Goal: Task Accomplishment & Management: Use online tool/utility

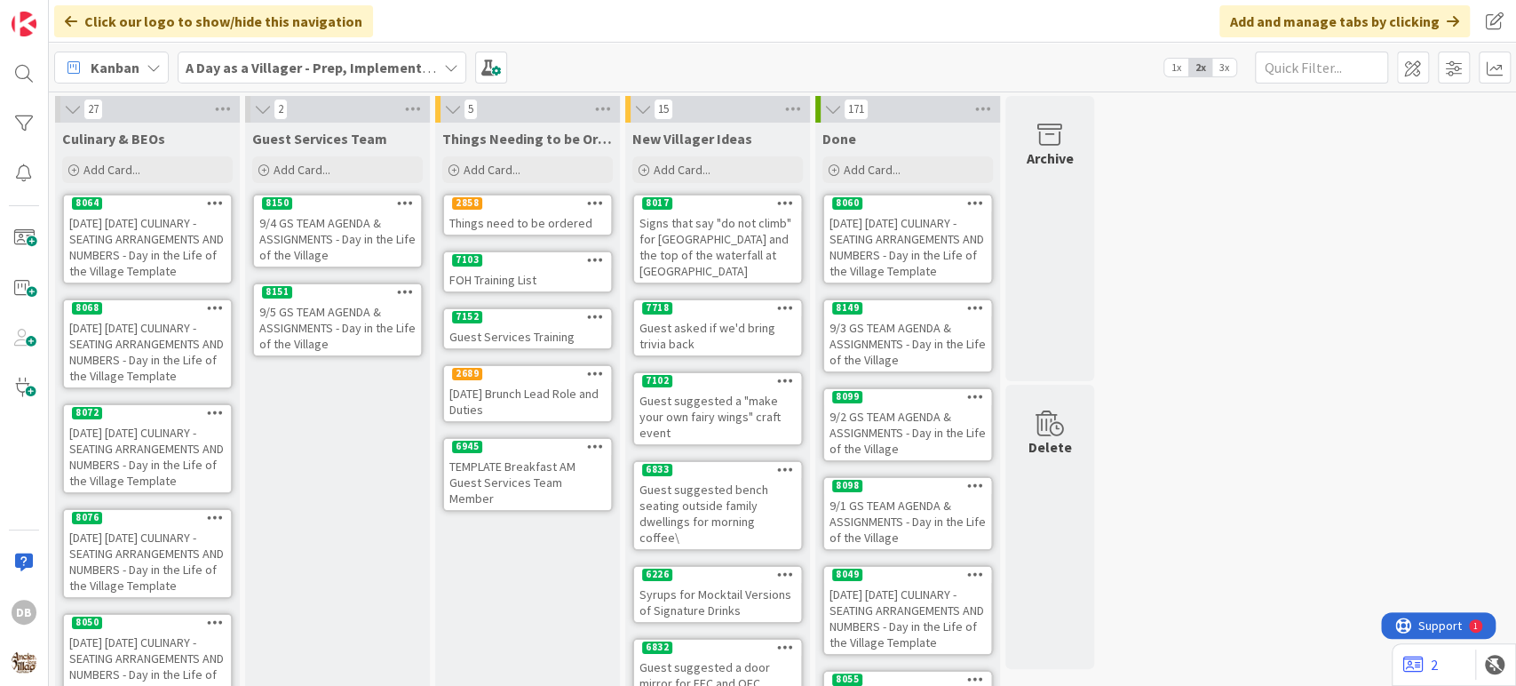
click at [326, 319] on div "9/5 GS TEAM AGENDA & ASSIGNMENTS - Day in the Life of the Village" at bounding box center [337, 327] width 167 height 55
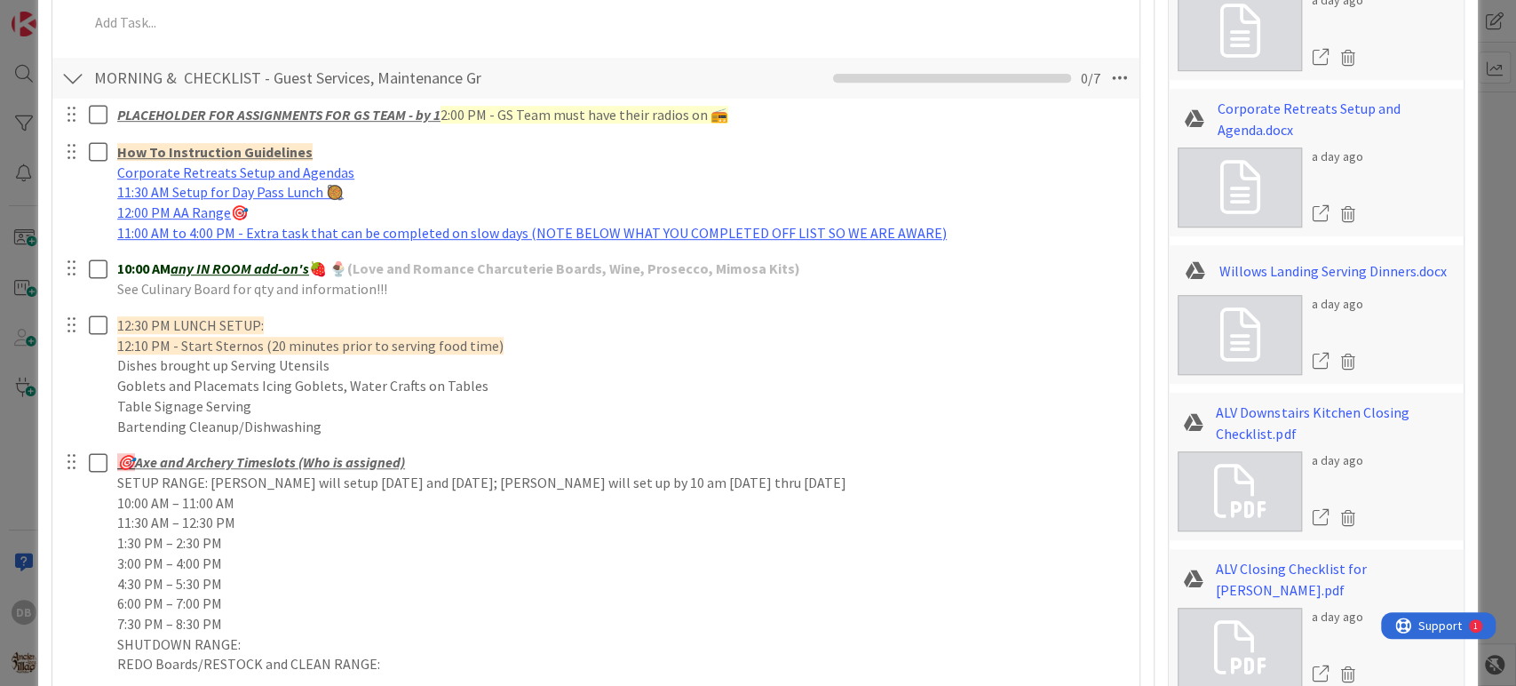
scroll to position [591, 0]
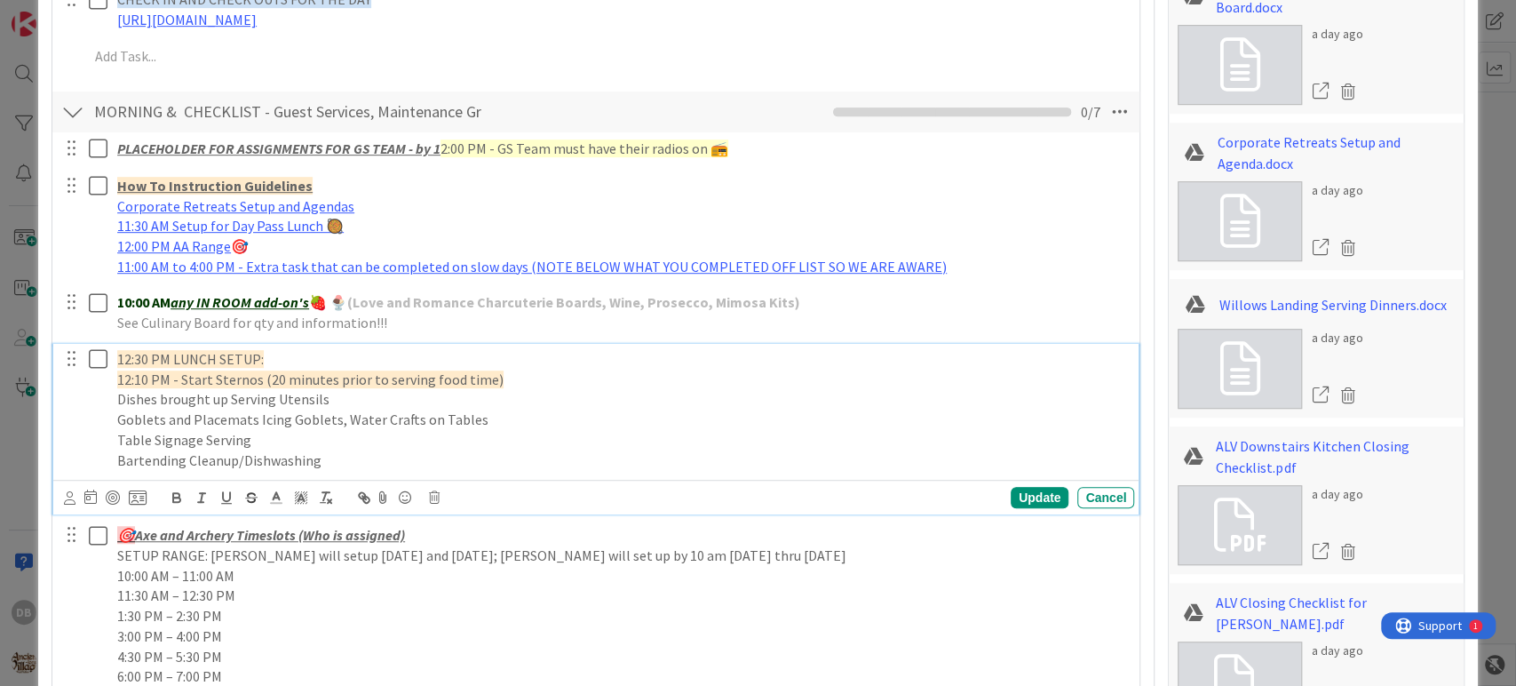
click at [369, 352] on p "12:30 PM LUNCH SETUP:" at bounding box center [622, 359] width 1010 height 20
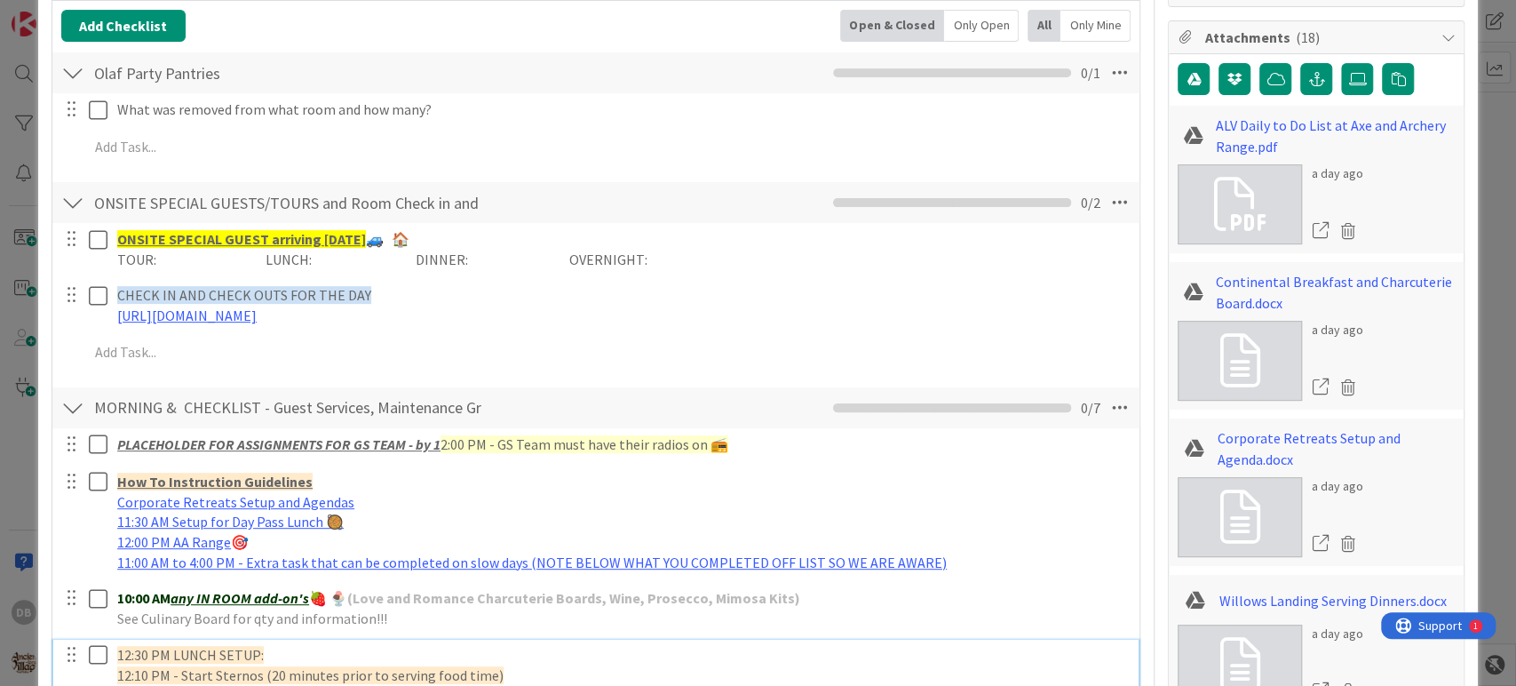
scroll to position [0, 0]
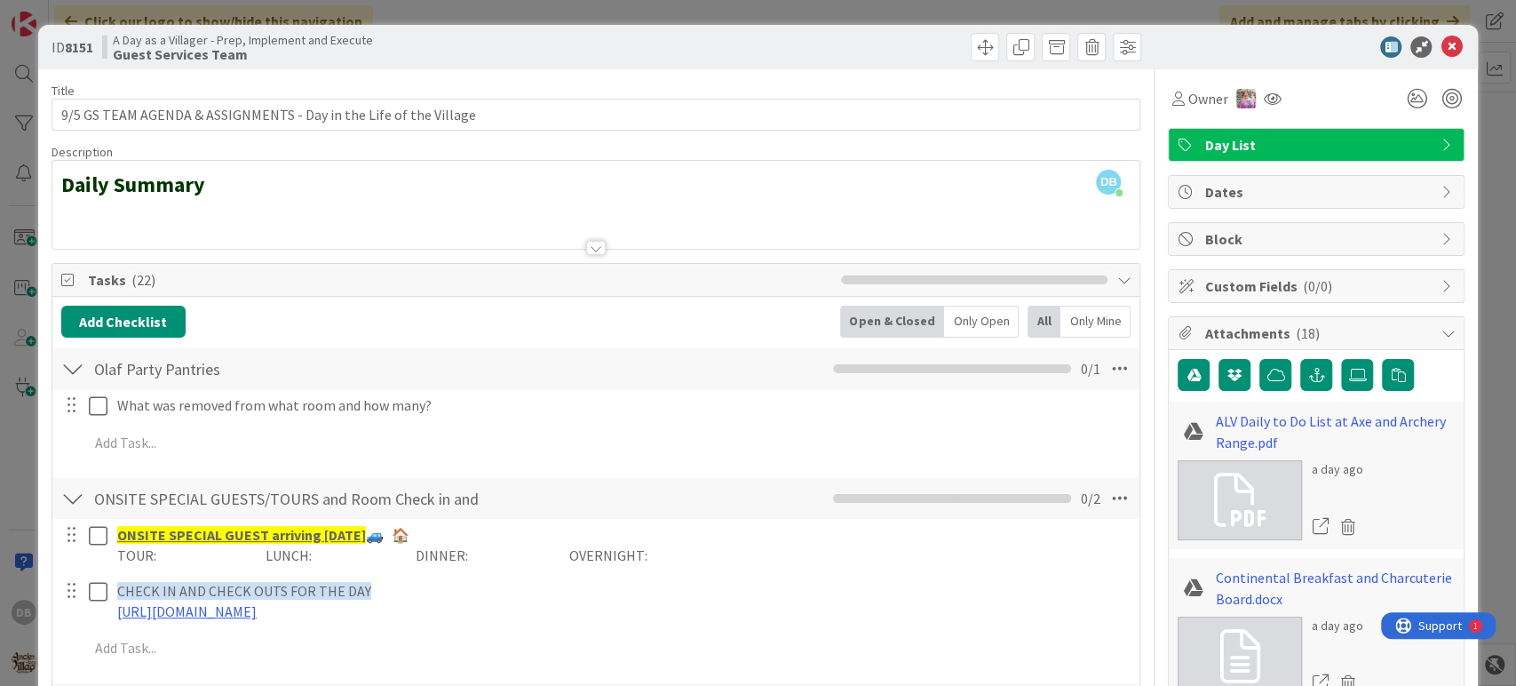
click at [75, 369] on div at bounding box center [72, 369] width 23 height 32
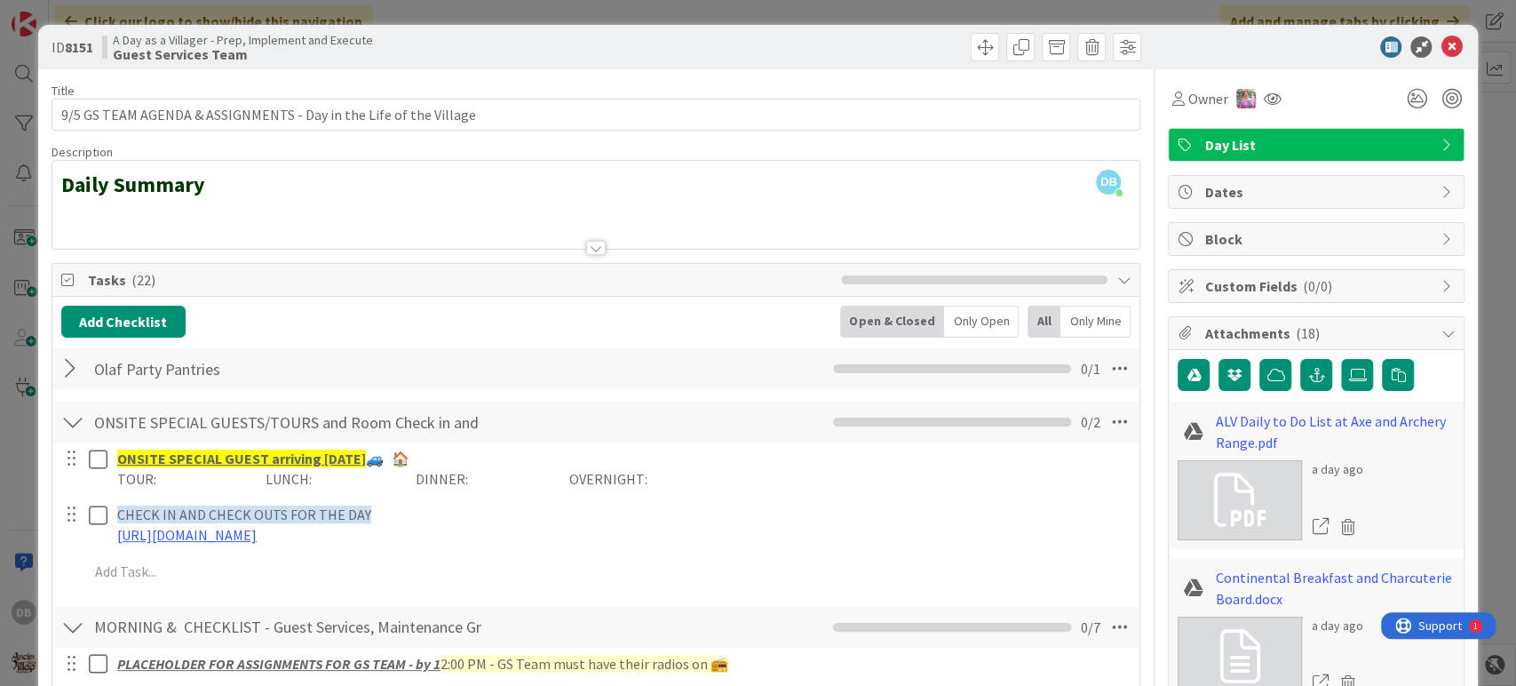
click at [75, 369] on div at bounding box center [72, 369] width 23 height 32
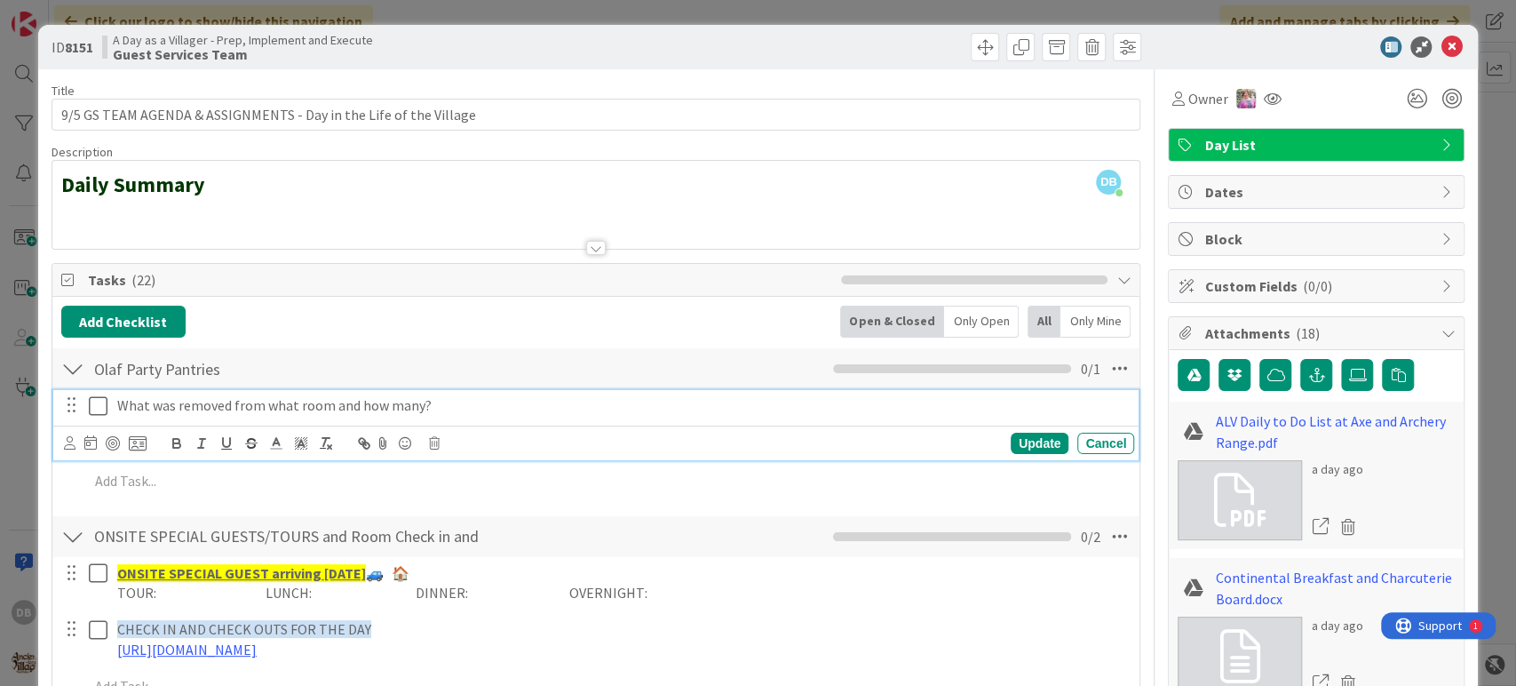
click at [453, 405] on p "What was removed from what room and how many?" at bounding box center [622, 405] width 1010 height 20
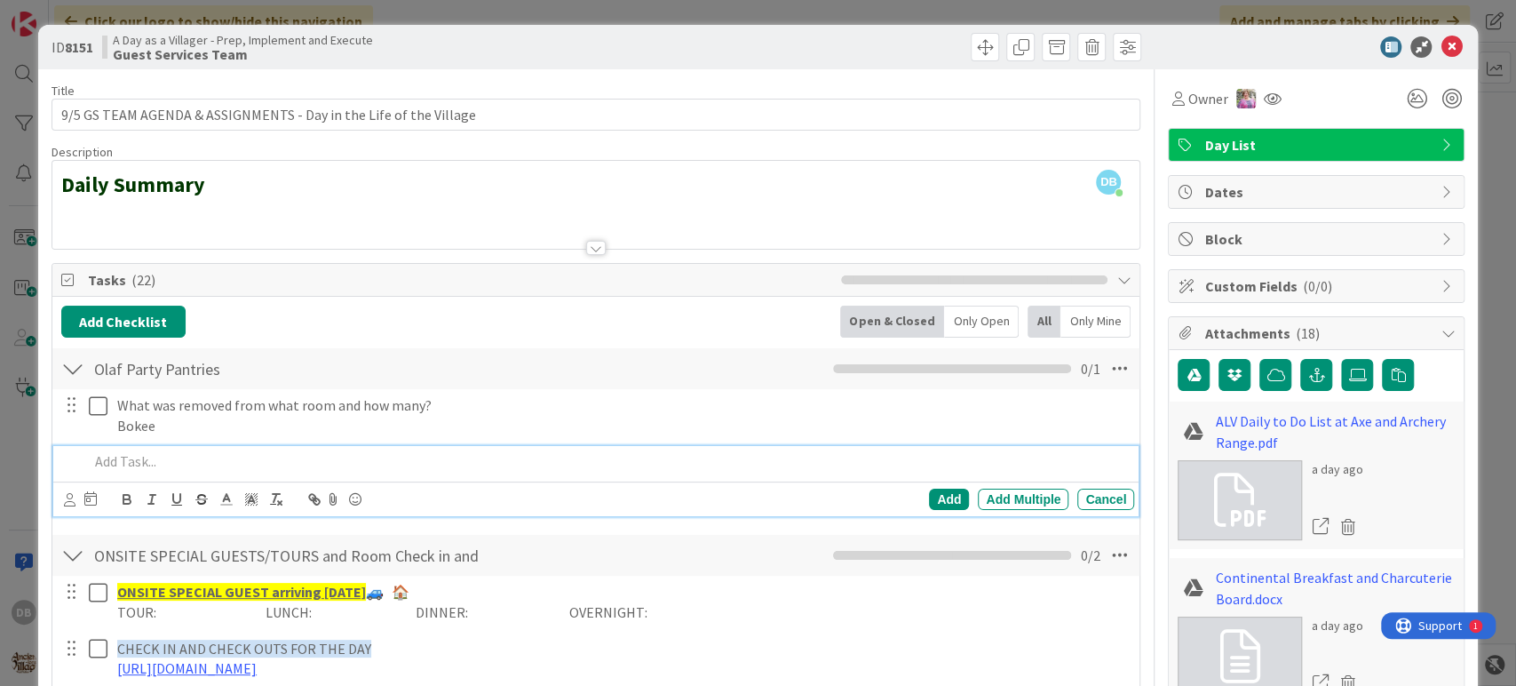
drag, startPoint x: 125, startPoint y: 459, endPoint x: 138, endPoint y: 451, distance: 14.8
click at [128, 456] on p at bounding box center [608, 461] width 1039 height 20
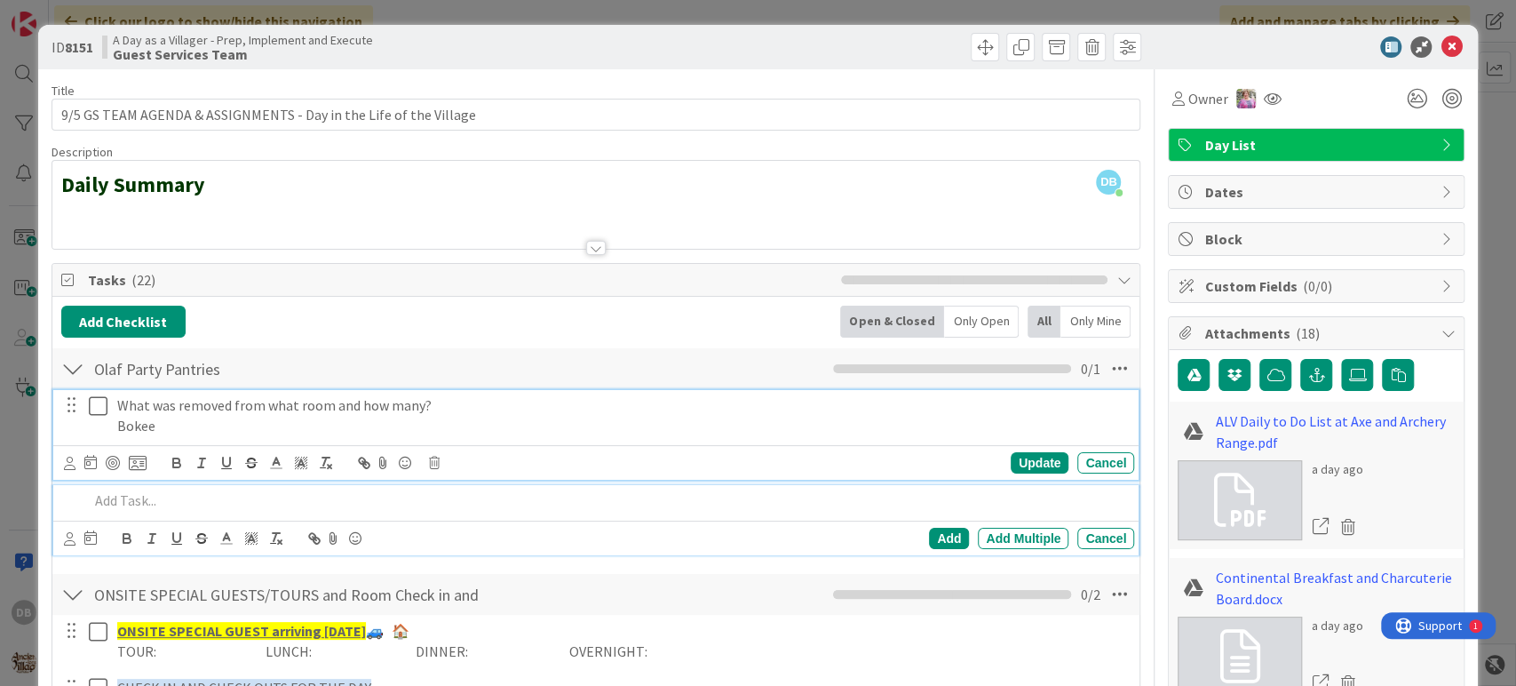
click at [157, 433] on p "Bokee" at bounding box center [622, 426] width 1010 height 20
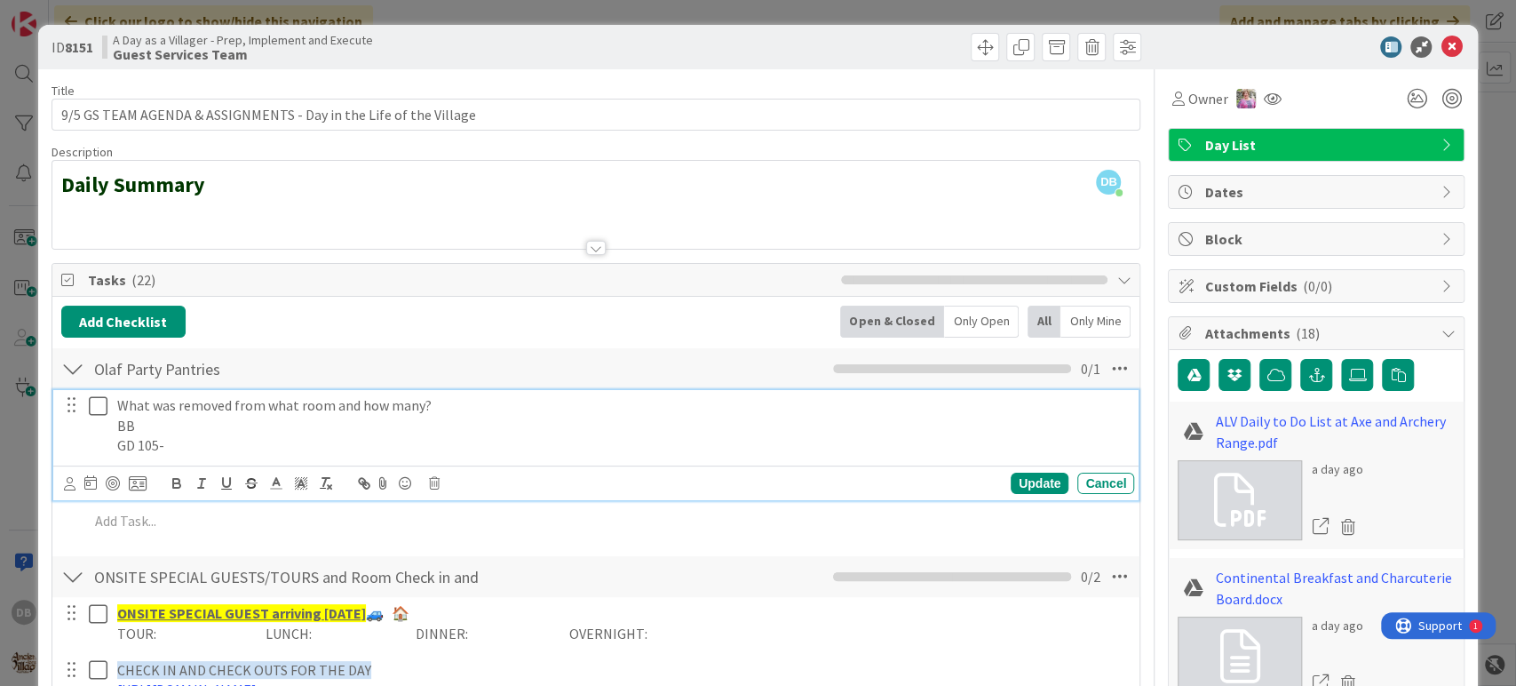
click at [149, 425] on p "BB" at bounding box center [622, 426] width 1010 height 20
click at [192, 447] on p "GD 105-" at bounding box center [622, 445] width 1010 height 20
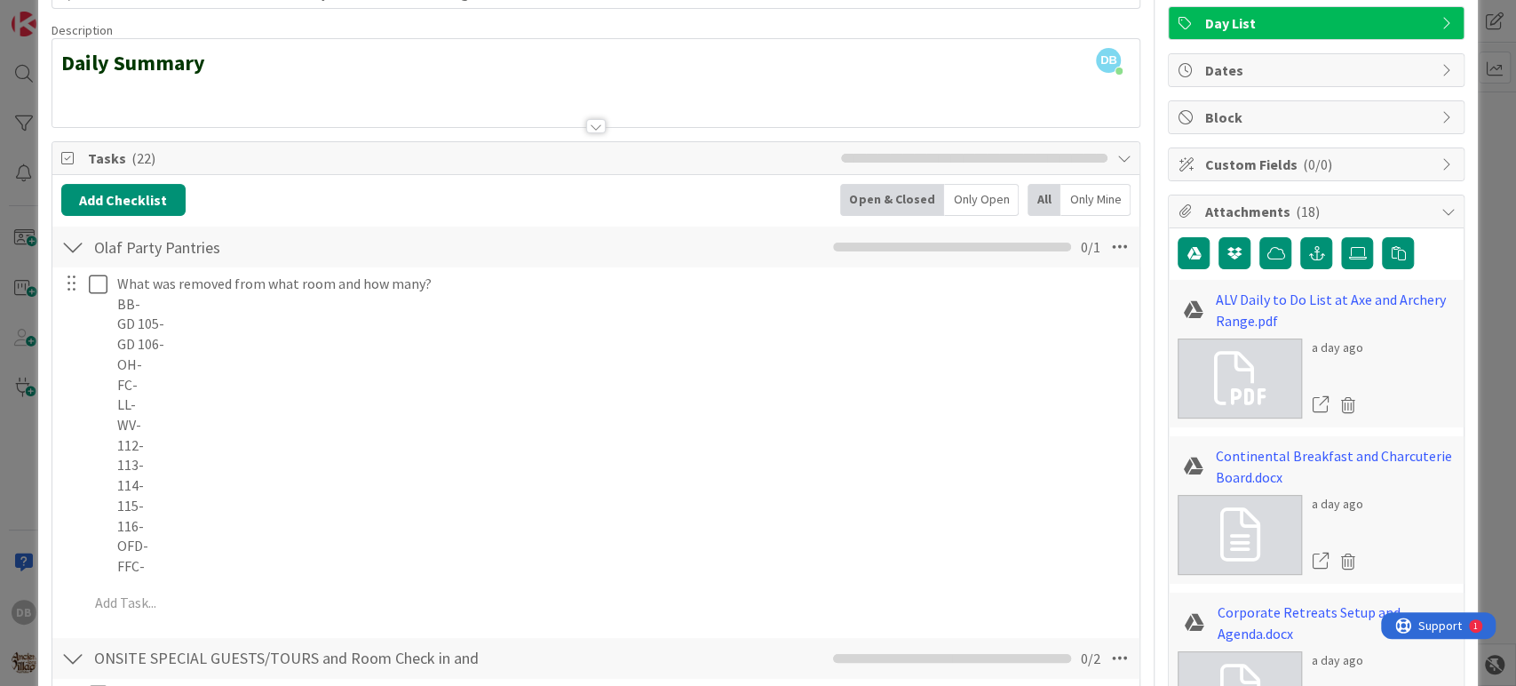
scroll to position [207, 0]
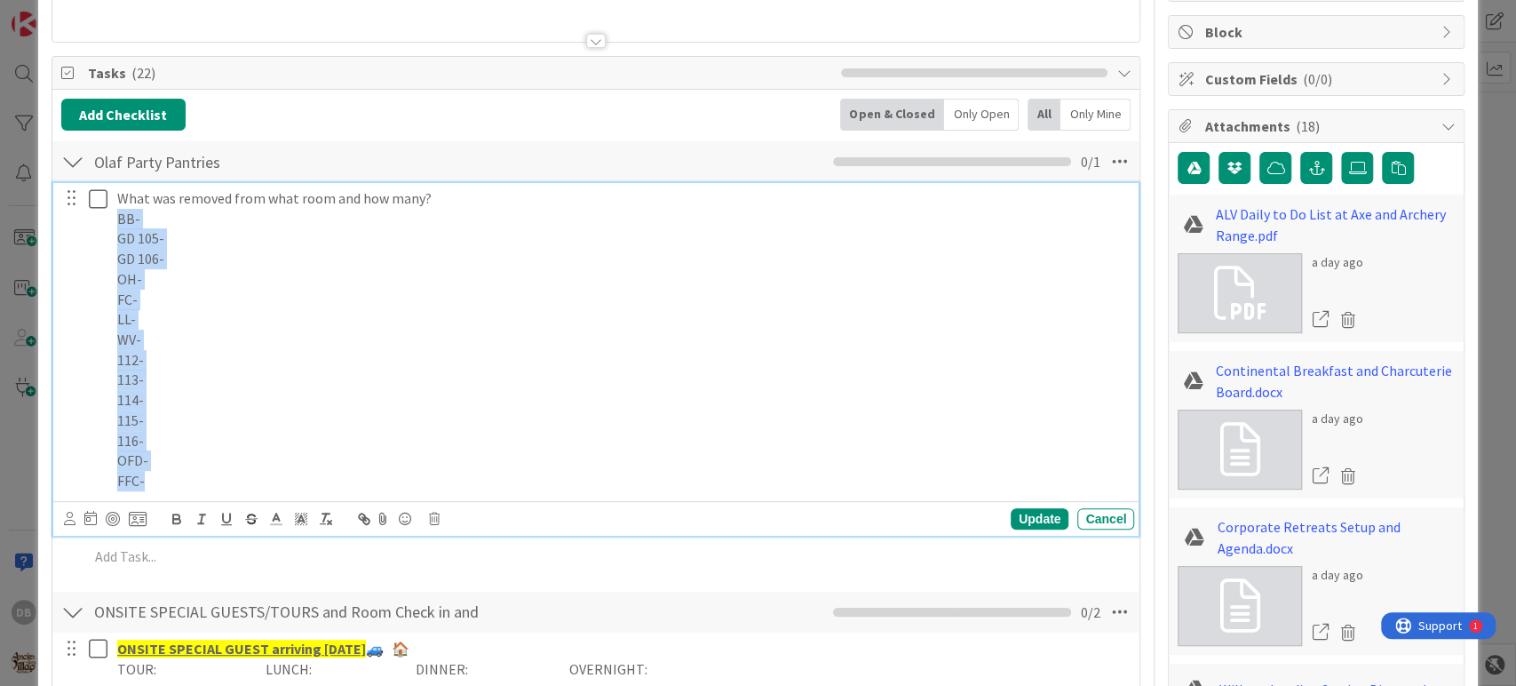
drag, startPoint x: 167, startPoint y: 487, endPoint x: 111, endPoint y: 226, distance: 267.0
click at [111, 226] on div "What was removed from what room and how many? BB- GD 105- GD 106- OH- FC- LL- W…" at bounding box center [622, 340] width 1024 height 314
copy div "BB- GD 105- GD 106- OH- FC- LL- WV- 112- 113- 114- 115- 116- OFD- FFC-"
click at [1026, 528] on div "Update Cancel" at bounding box center [599, 518] width 1071 height 25
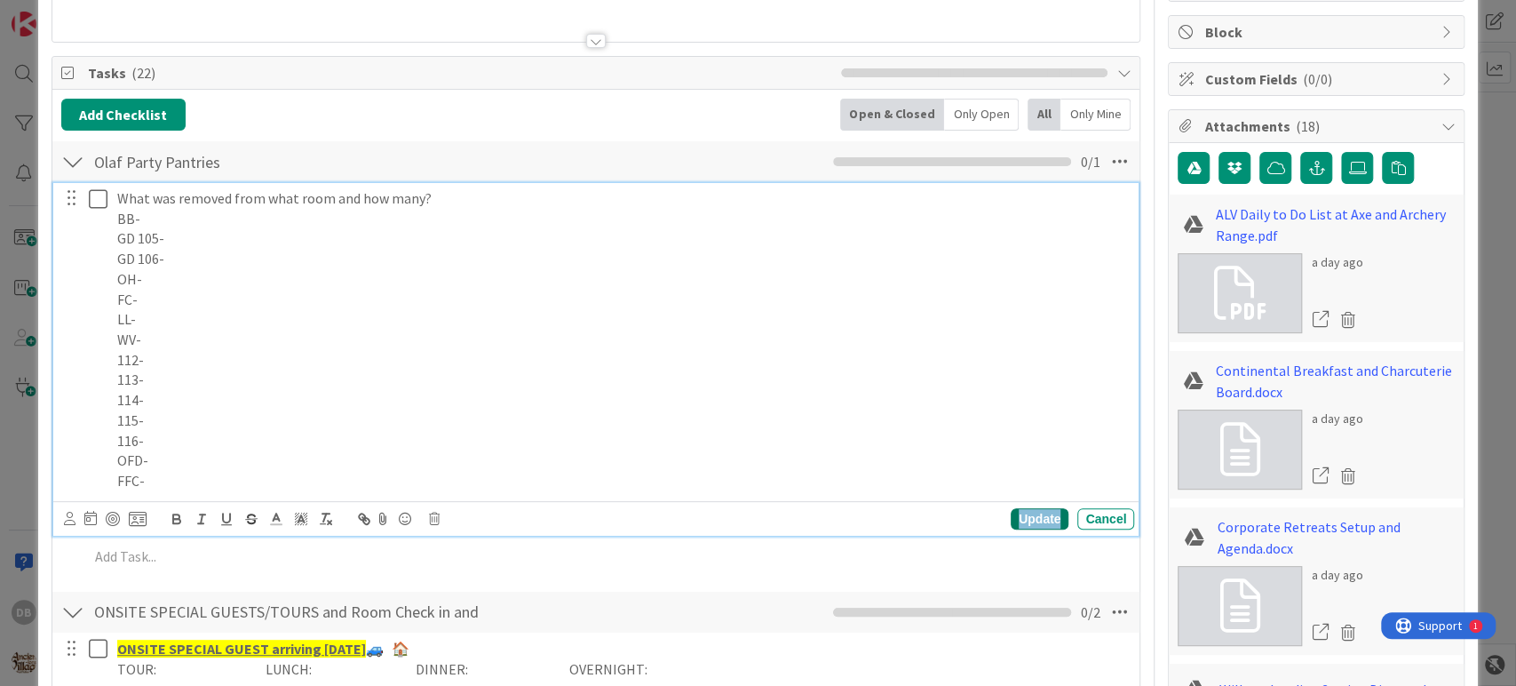
click at [1030, 516] on div "Update" at bounding box center [1040, 518] width 58 height 21
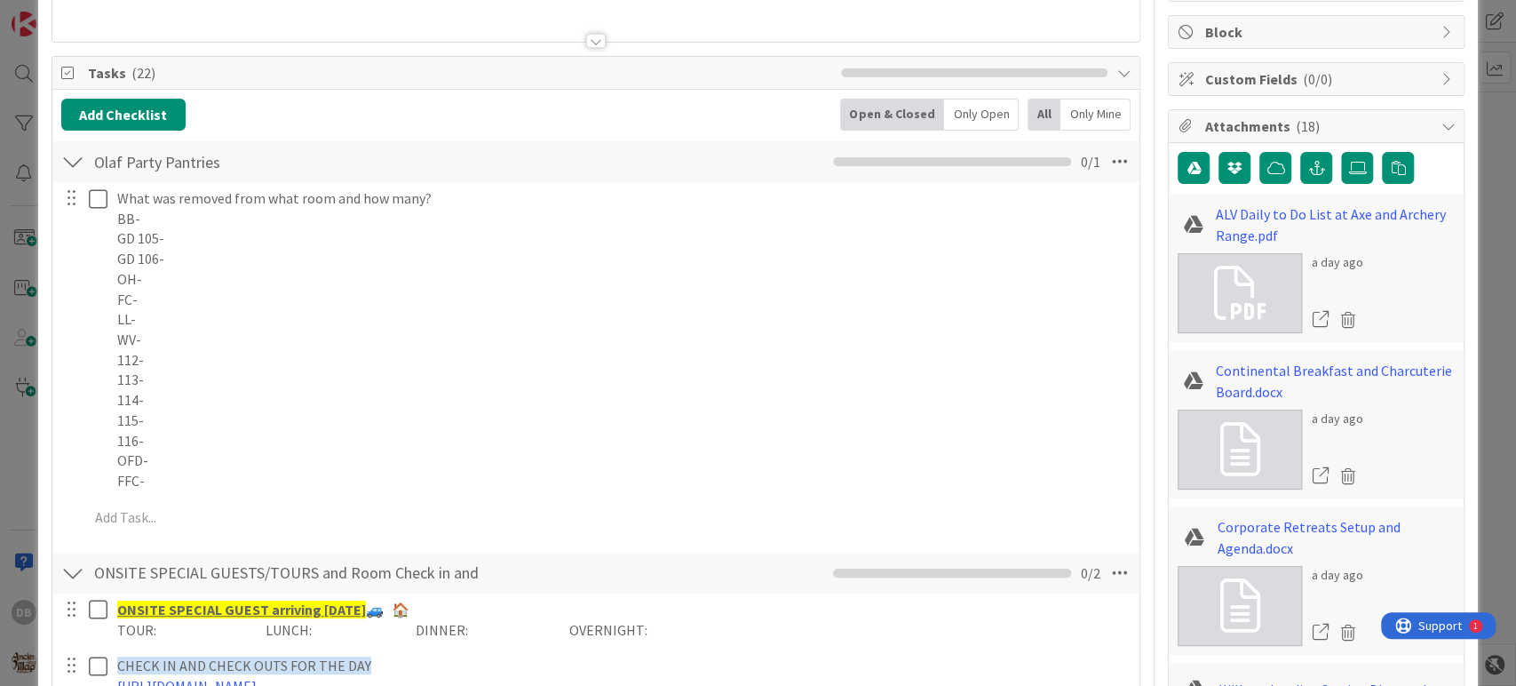
scroll to position [10, 0]
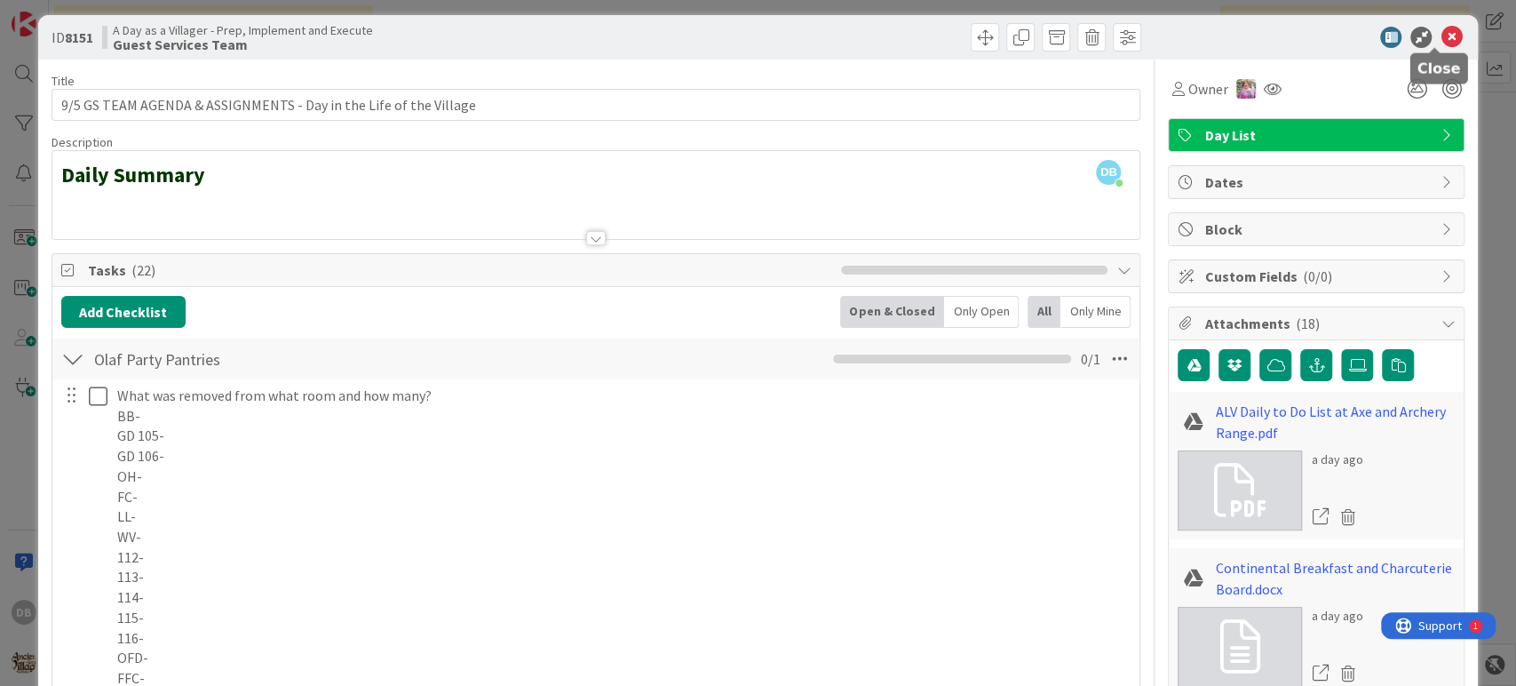
click at [1441, 36] on icon at bounding box center [1451, 37] width 21 height 21
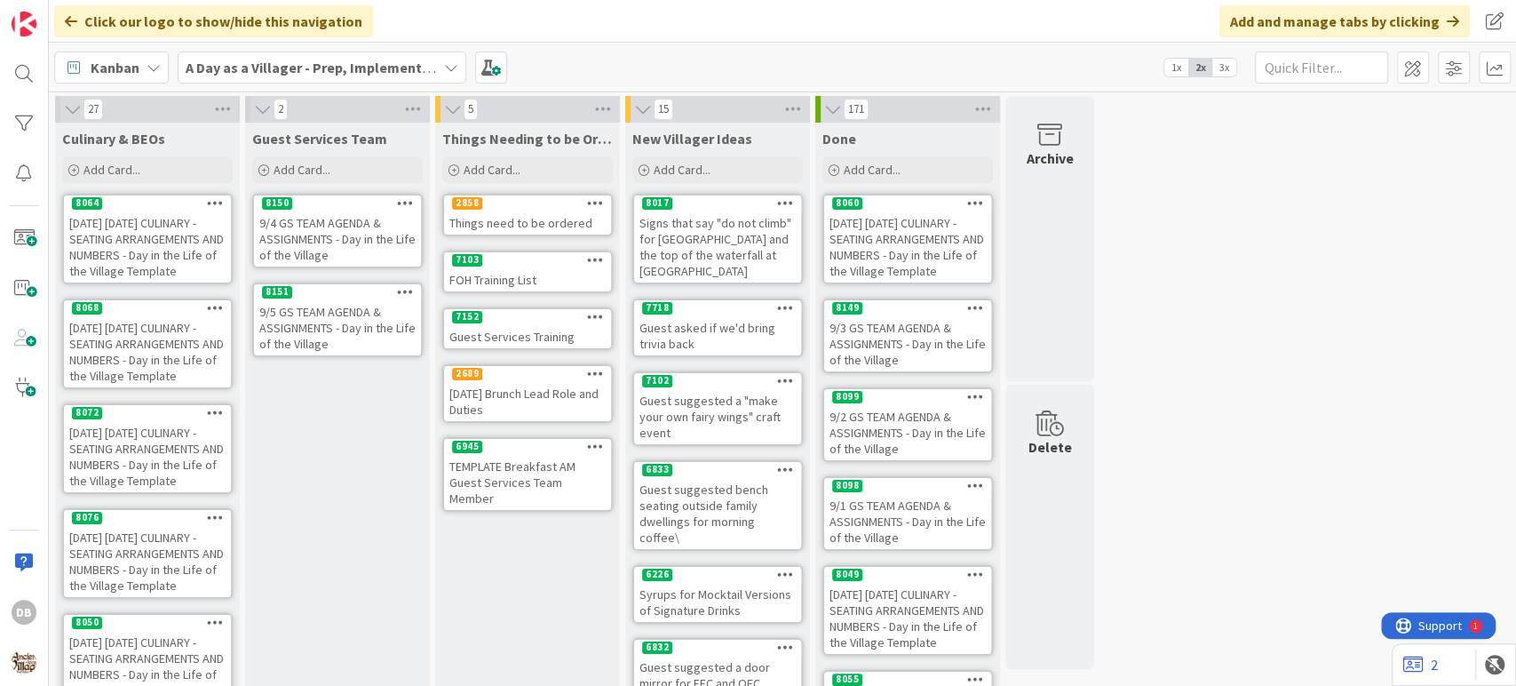
click at [306, 239] on div "9/4 GS TEAM AGENDA & ASSIGNMENTS - Day in the Life of the Village" at bounding box center [337, 238] width 167 height 55
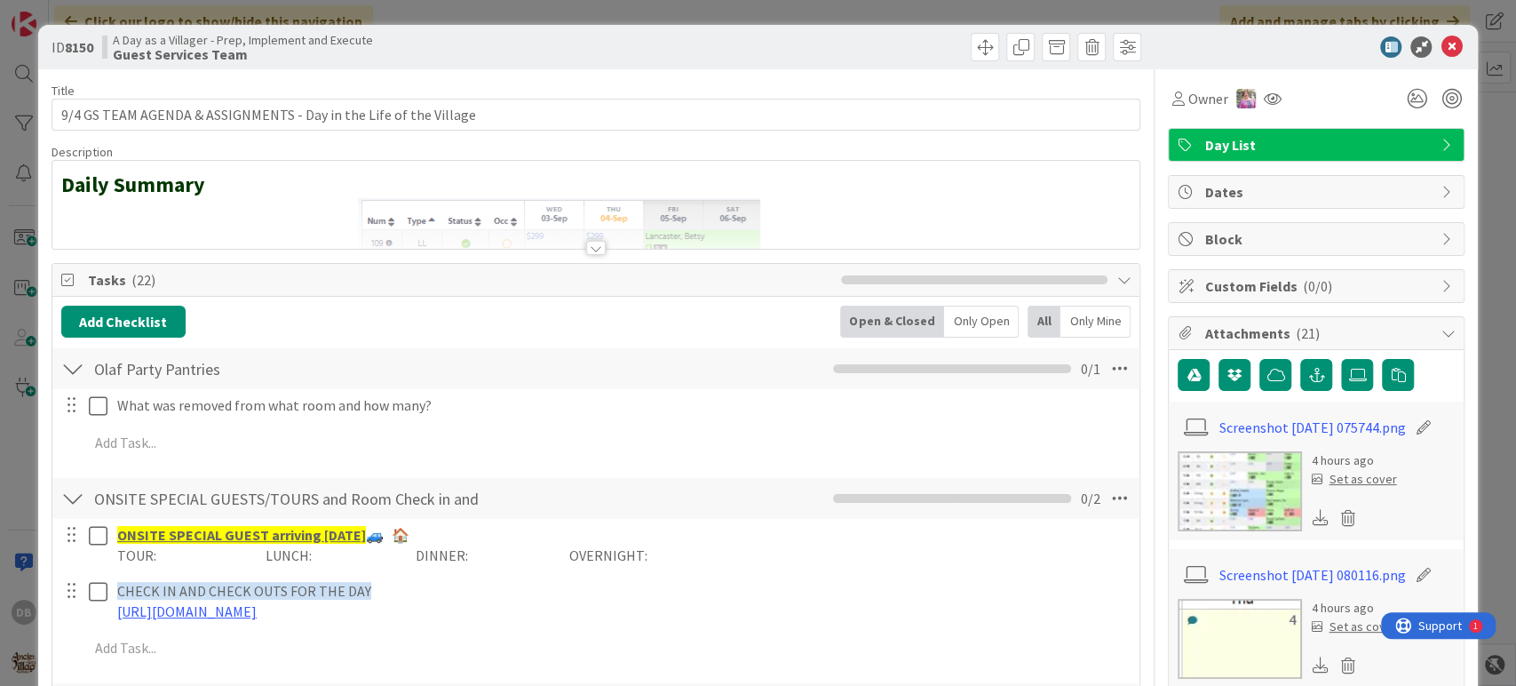
click at [137, 423] on div "What was removed from what room and how many? Update Cancel Add Add Multiple Ca…" at bounding box center [596, 427] width 1070 height 76
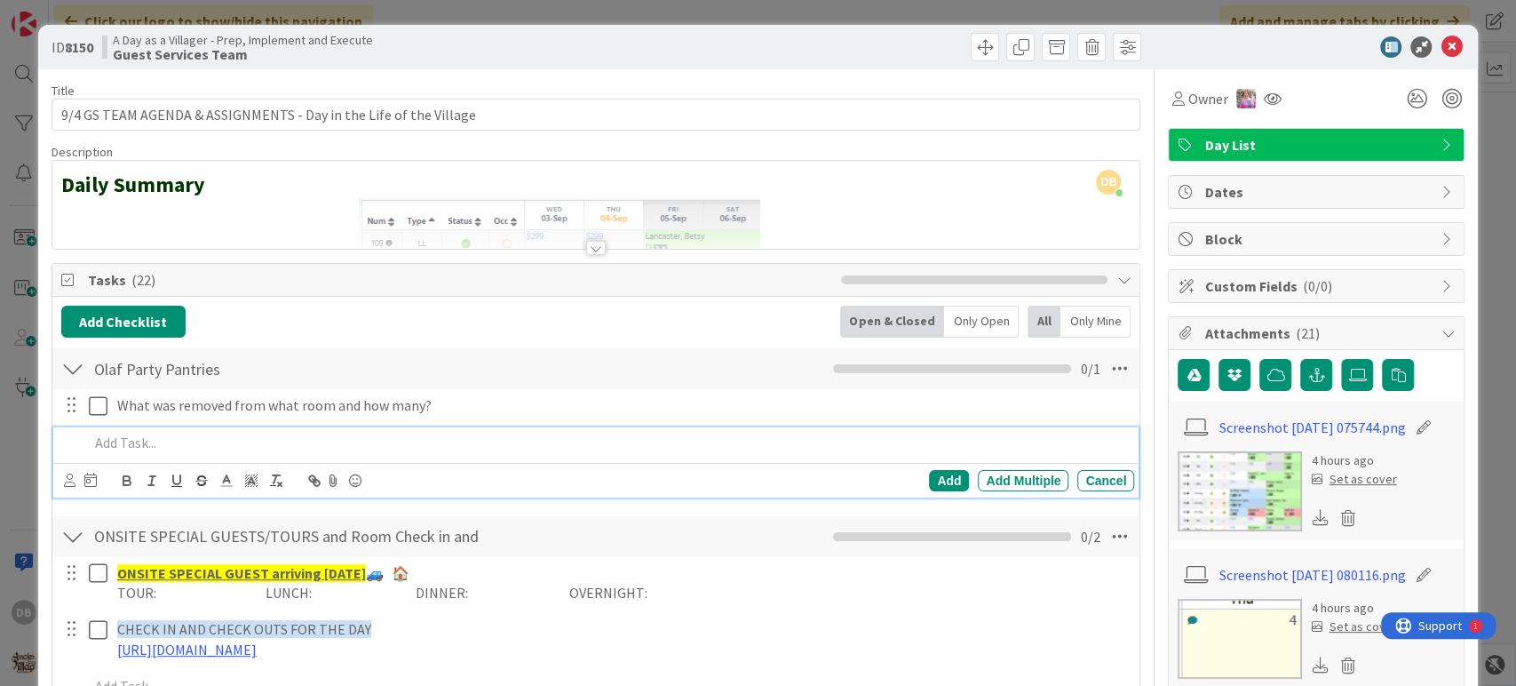
click at [154, 433] on p at bounding box center [608, 443] width 1039 height 20
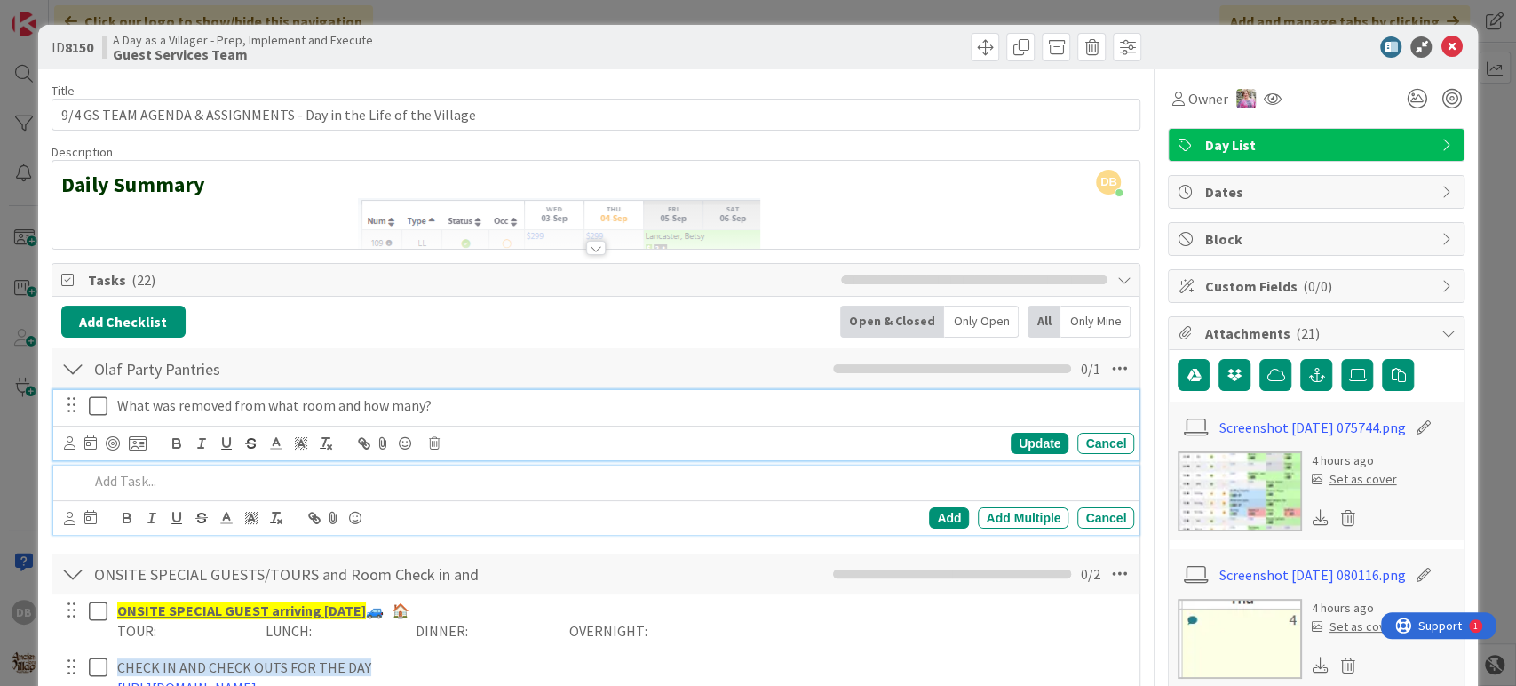
click at [185, 409] on p "What was removed from what room and how many?" at bounding box center [622, 405] width 1010 height 20
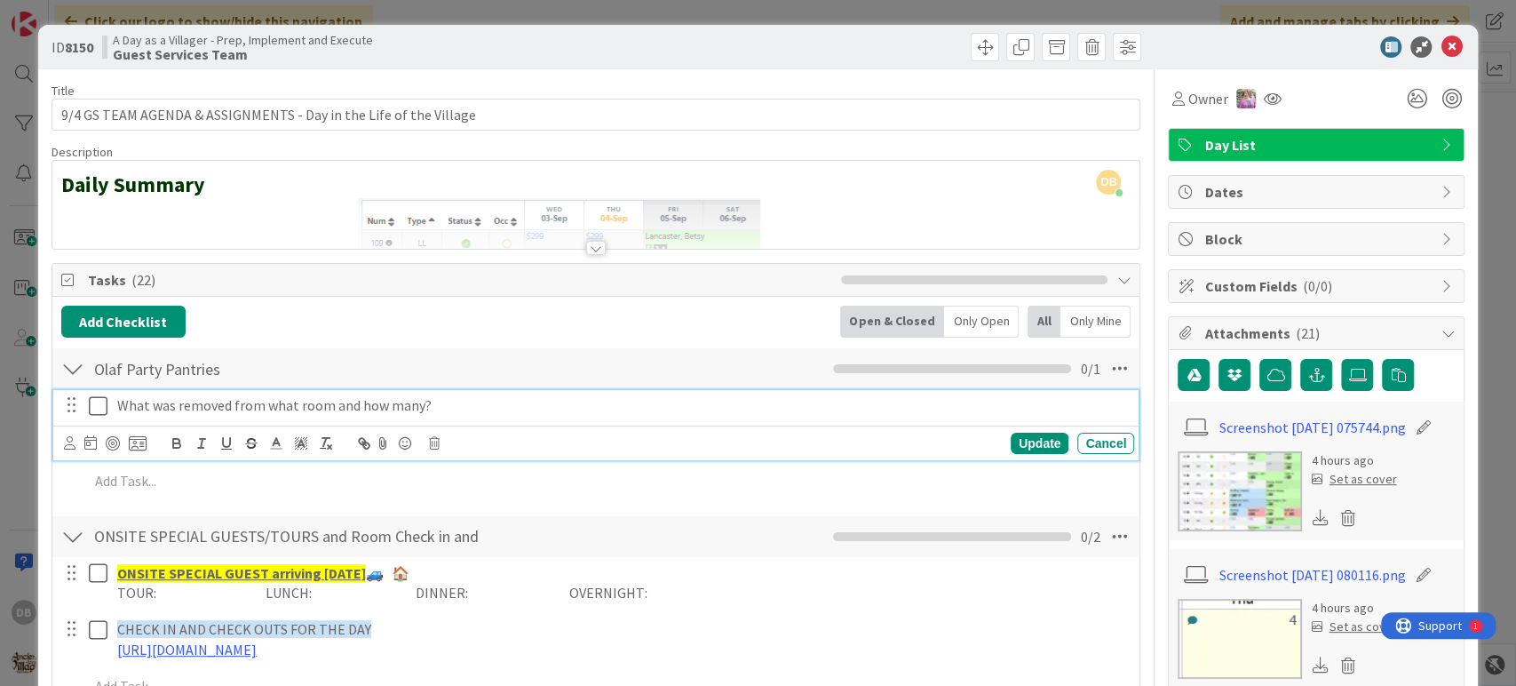
click at [441, 403] on p "What was removed from what room and how many?" at bounding box center [622, 405] width 1010 height 20
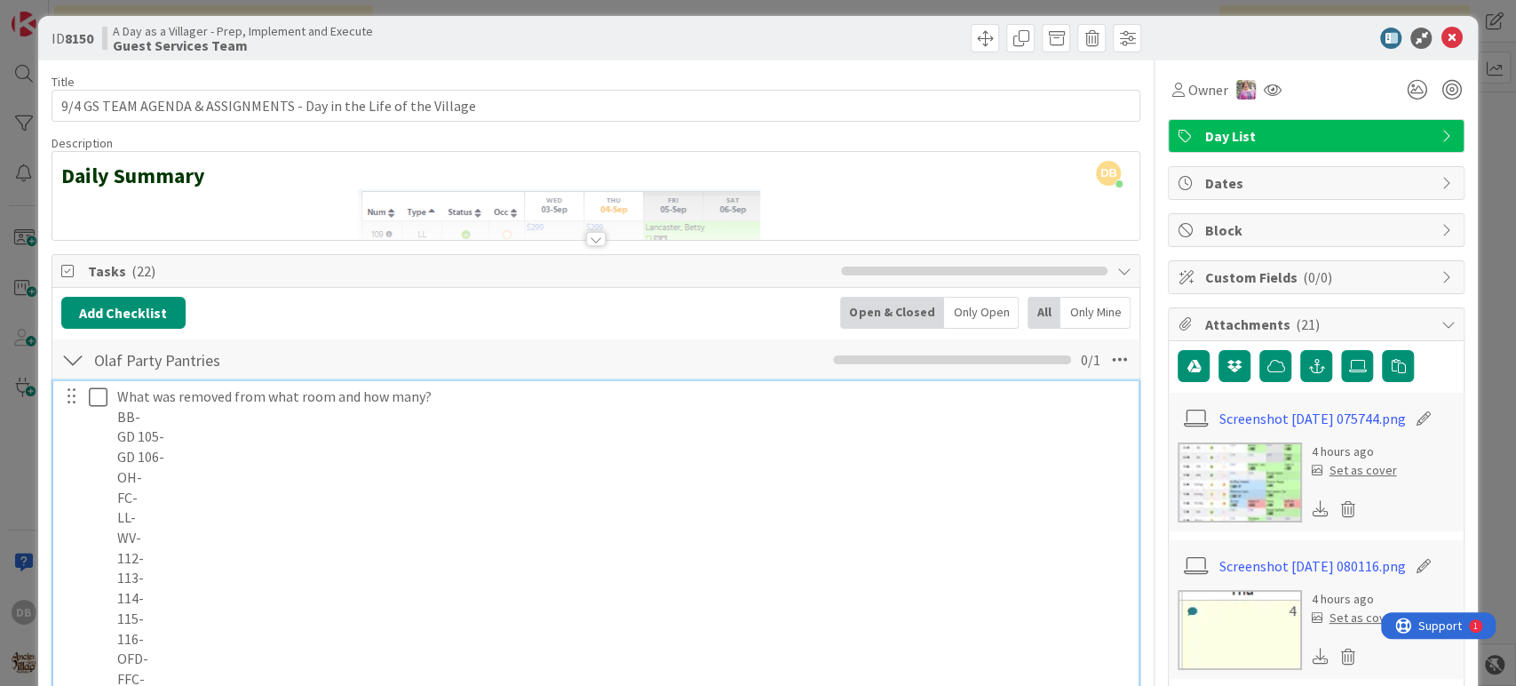
scroll to position [306, 0]
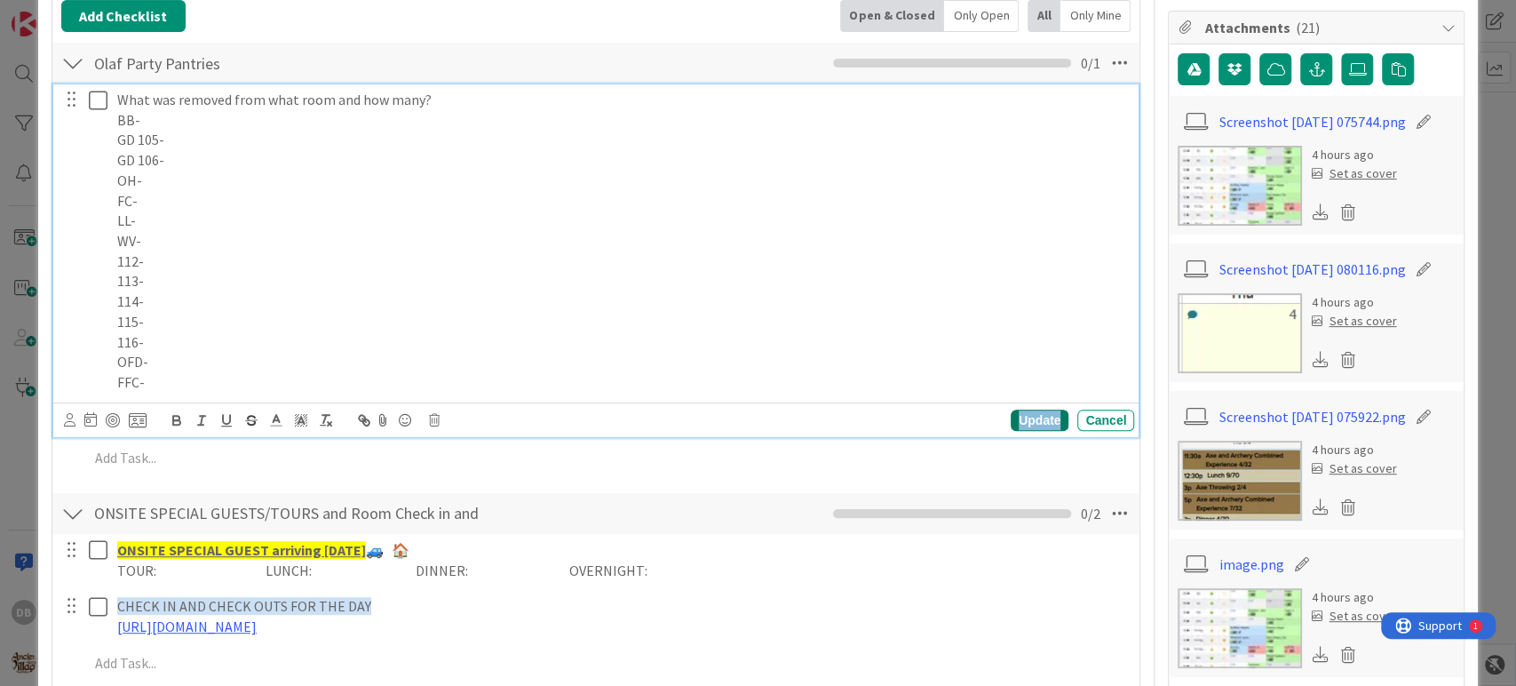
click at [1028, 416] on div "Update" at bounding box center [1040, 419] width 58 height 21
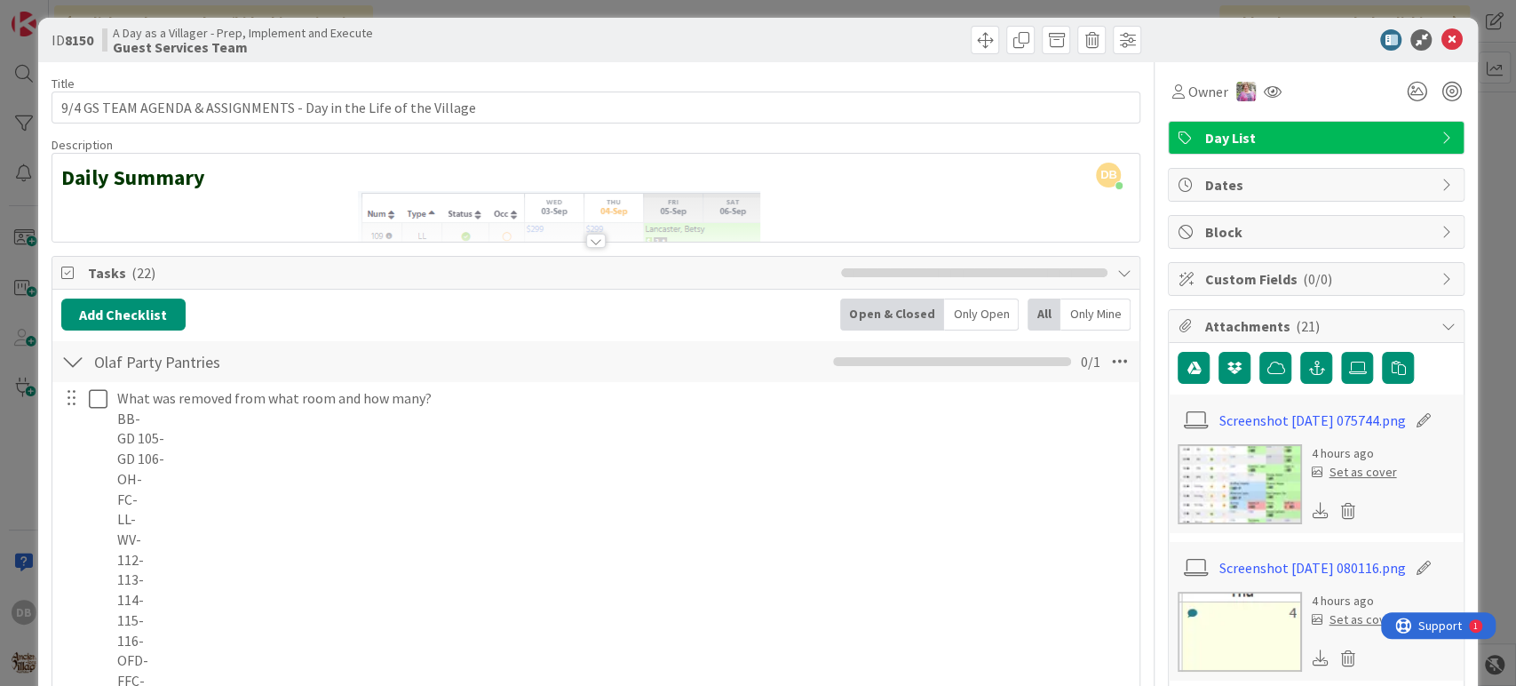
scroll to position [0, 0]
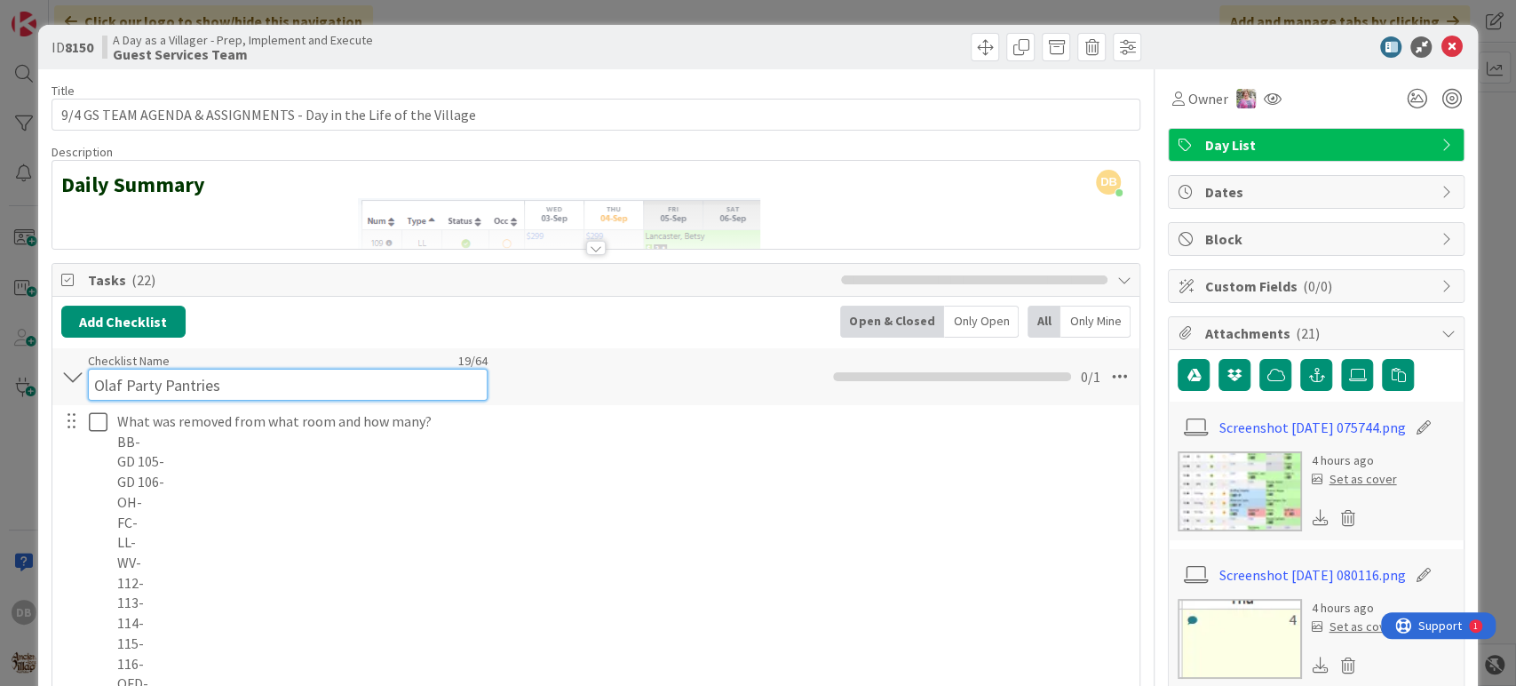
click at [260, 377] on input "Olaf Party Pantries" at bounding box center [288, 385] width 400 height 32
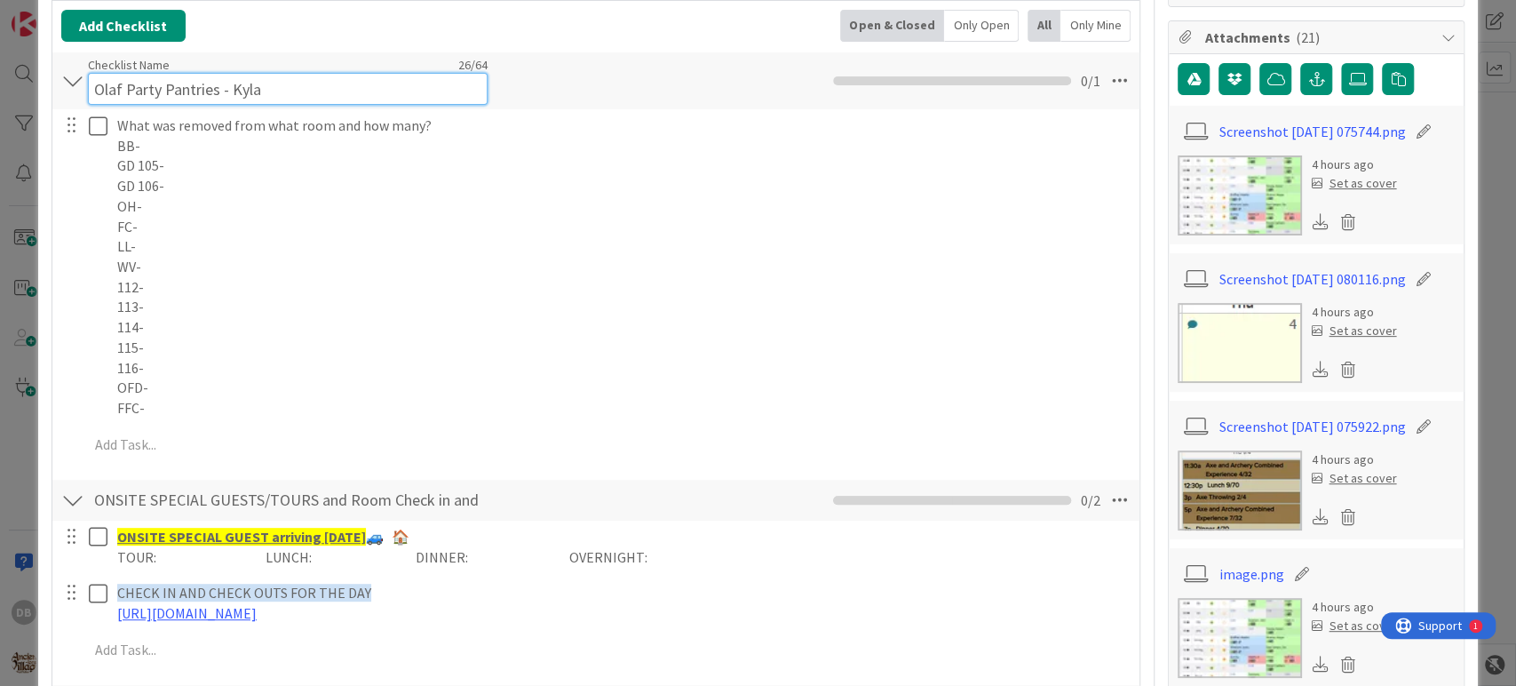
type input "Olaf Party Pantries - Kyla"
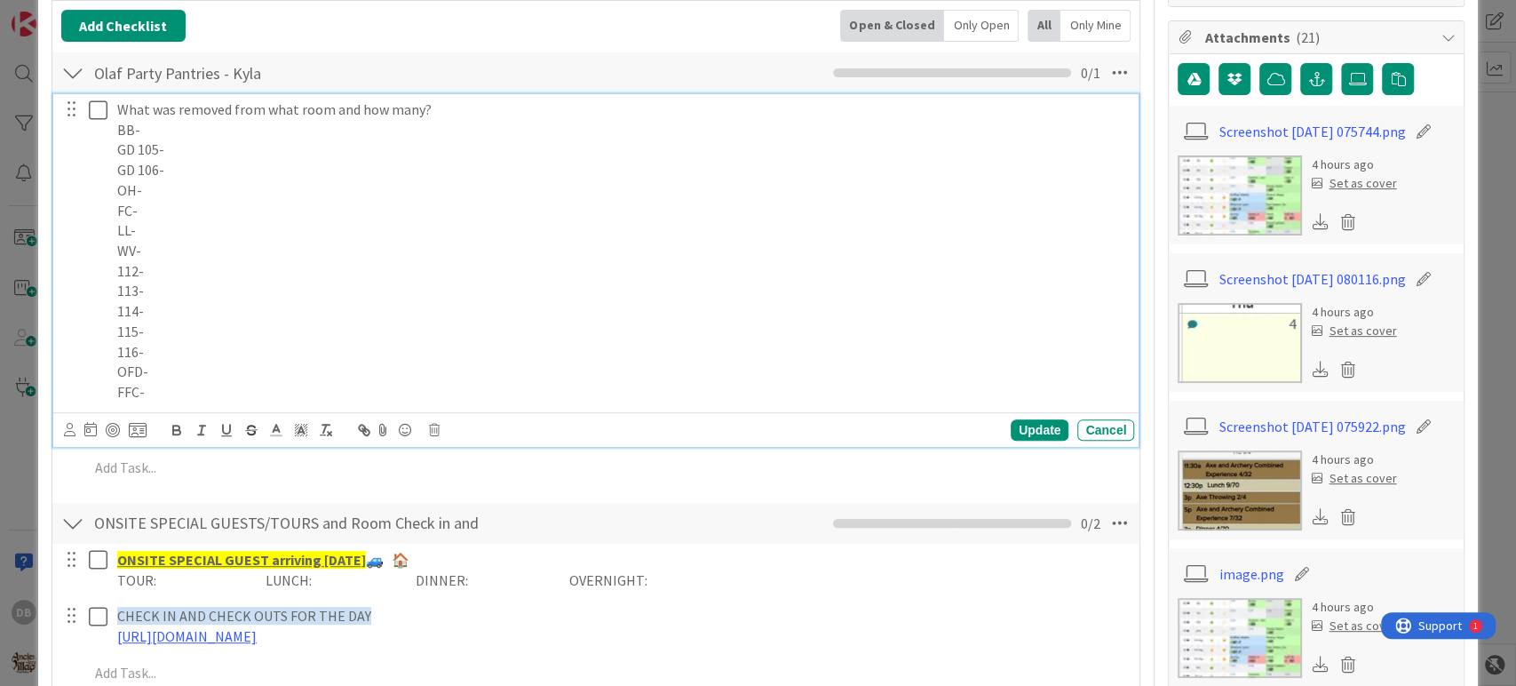
click at [924, 274] on div "What was removed from what room and how many? BB- GD 105- GD 106- OH- FC- LL- W…" at bounding box center [622, 251] width 1024 height 314
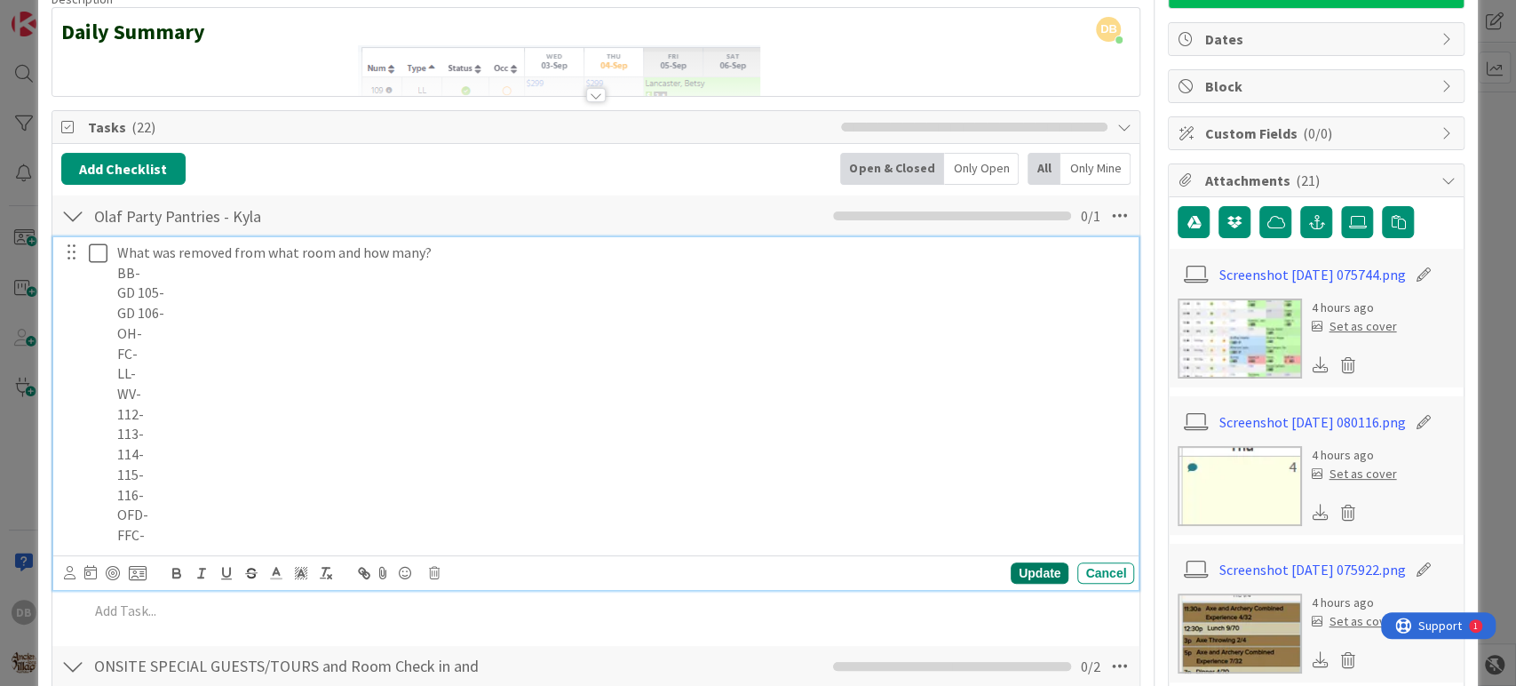
scroll to position [197, 0]
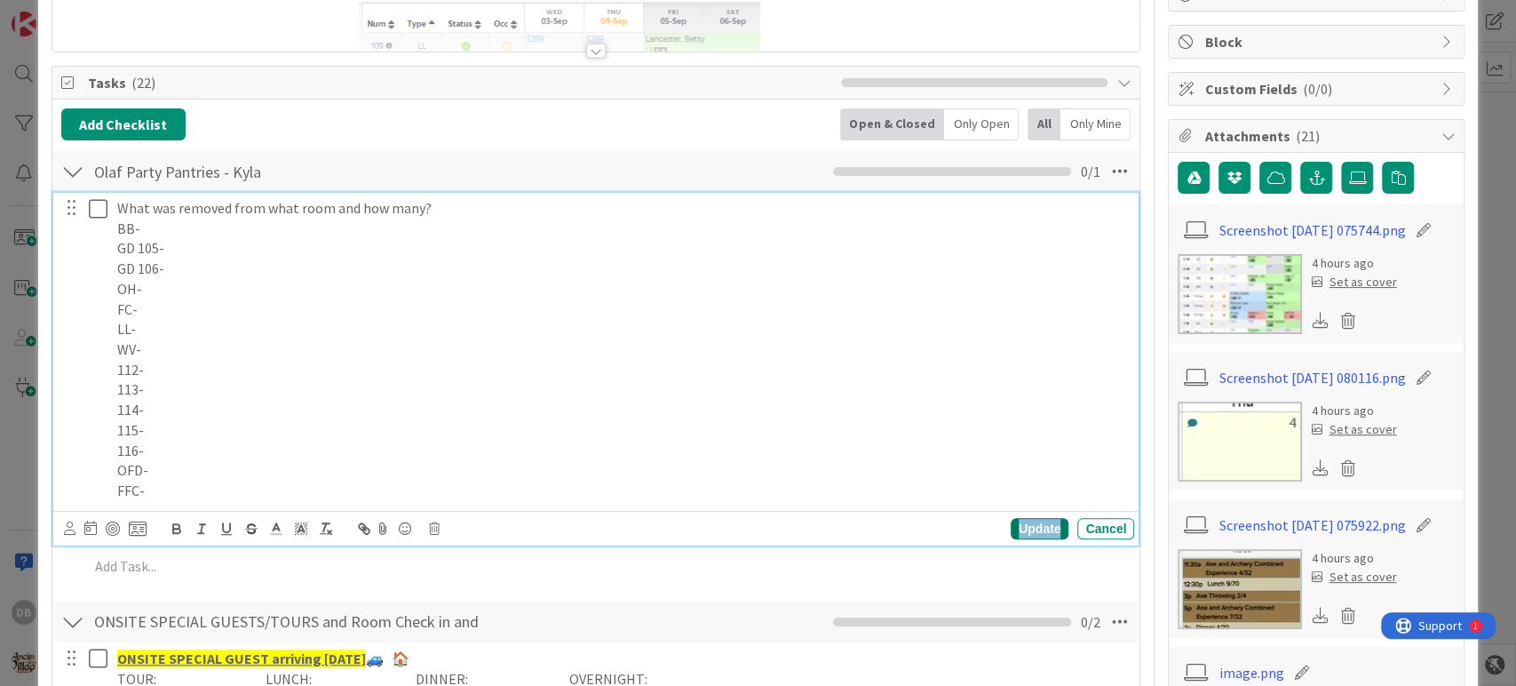
click at [1028, 528] on div "Update" at bounding box center [1040, 528] width 58 height 21
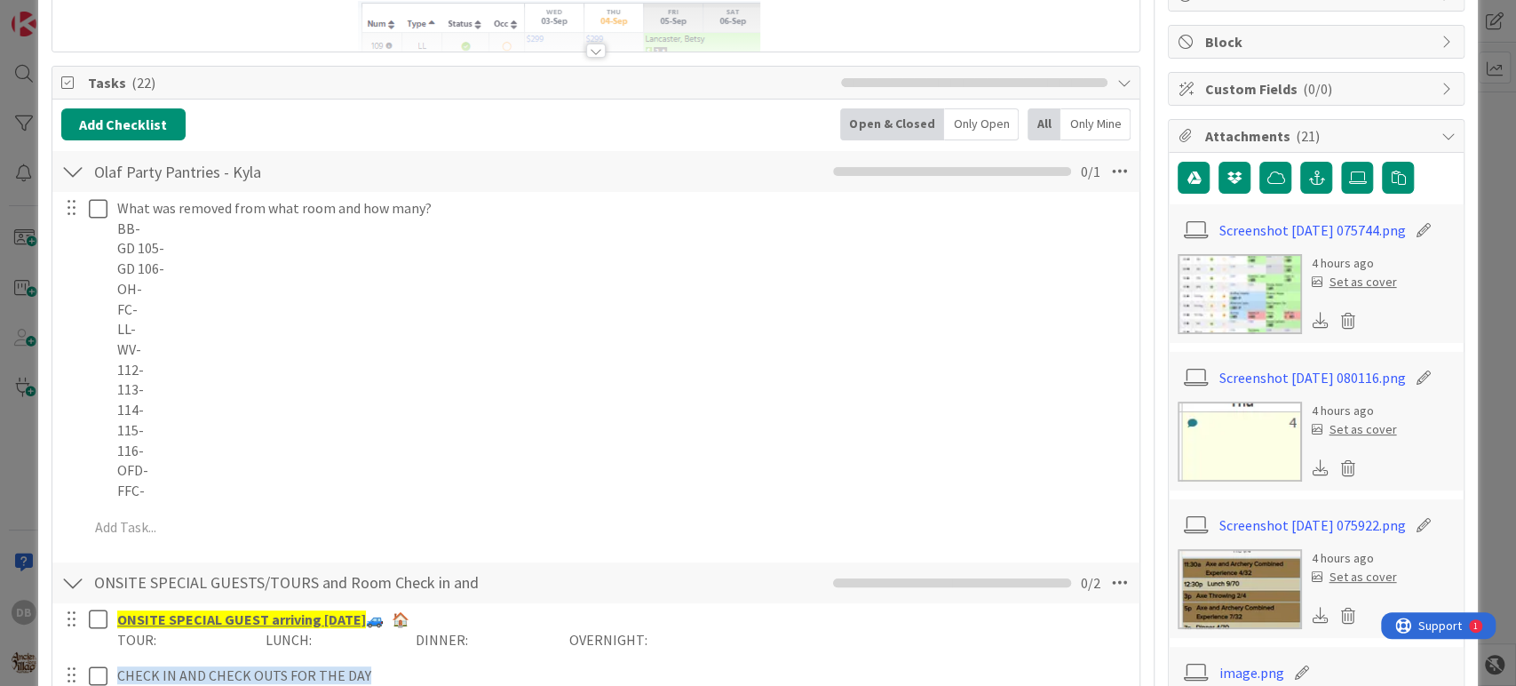
scroll to position [0, 0]
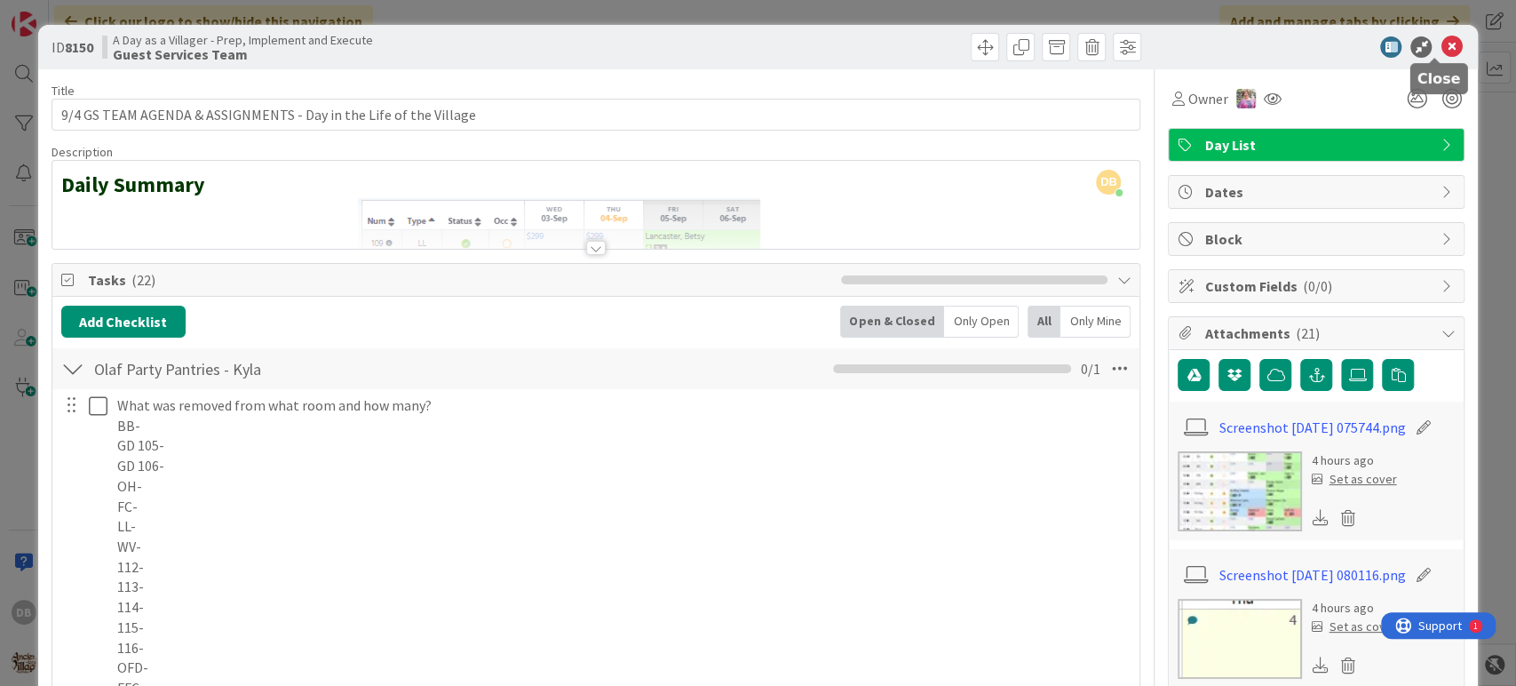
click at [1441, 44] on icon at bounding box center [1451, 46] width 21 height 21
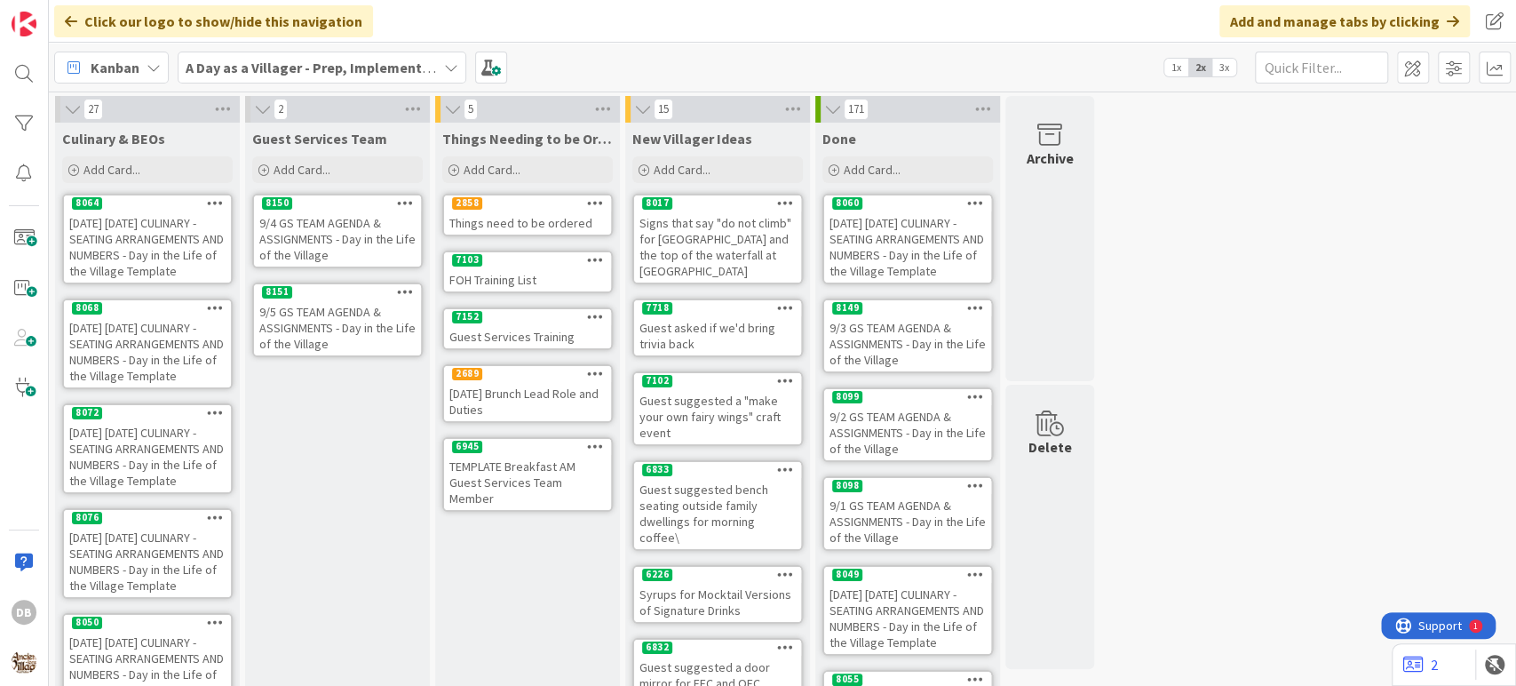
click at [334, 311] on div "9/5 GS TEAM AGENDA & ASSIGNMENTS - Day in the Life of the Village" at bounding box center [337, 327] width 167 height 55
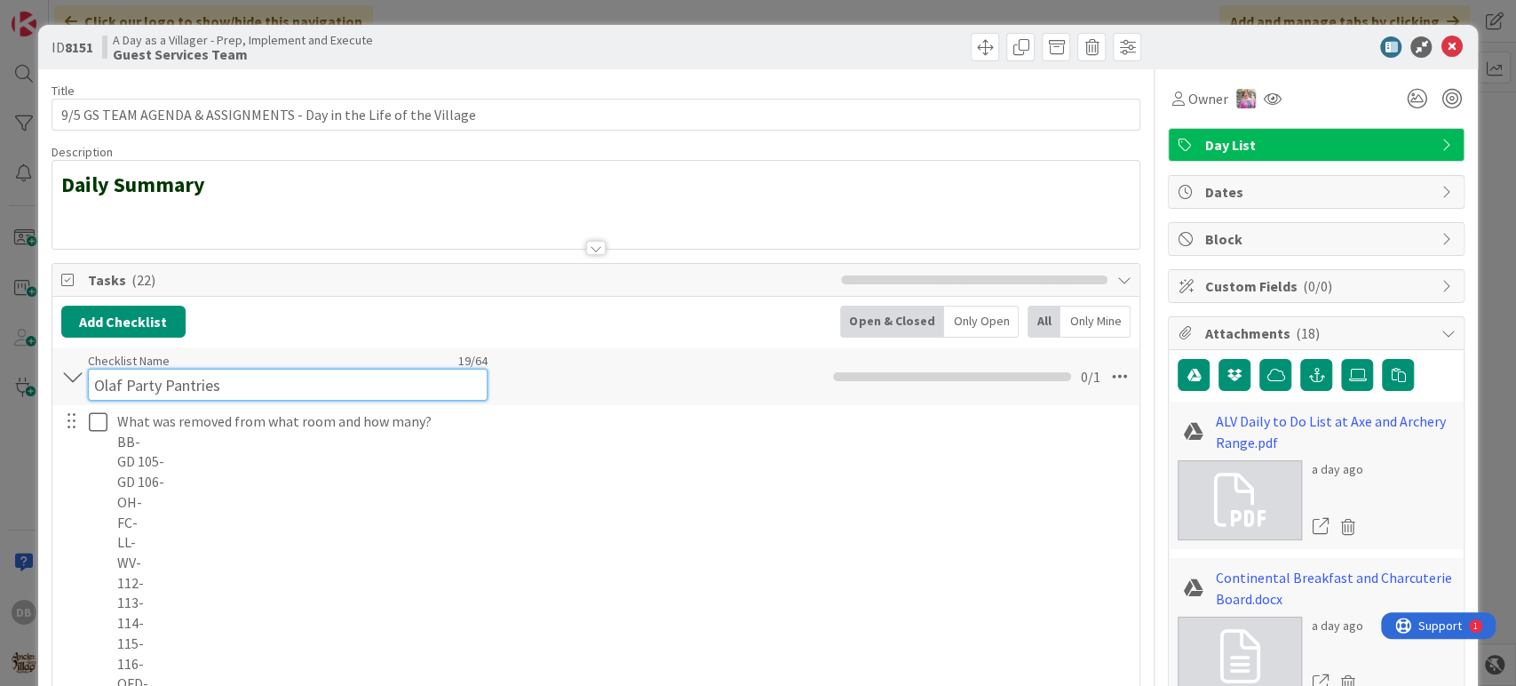
click at [345, 359] on div "Checklist Name 19 / 64 Olaf Party Pantries" at bounding box center [288, 377] width 400 height 48
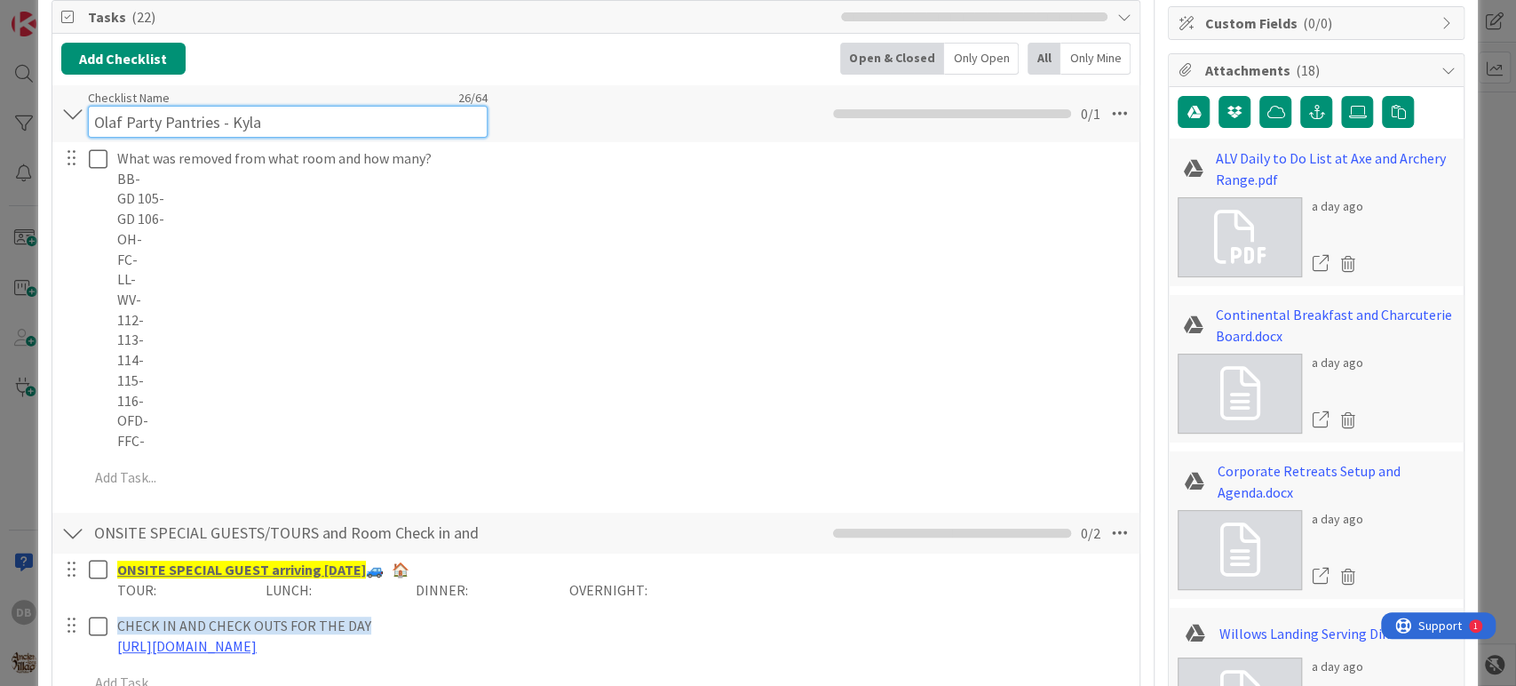
scroll to position [296, 0]
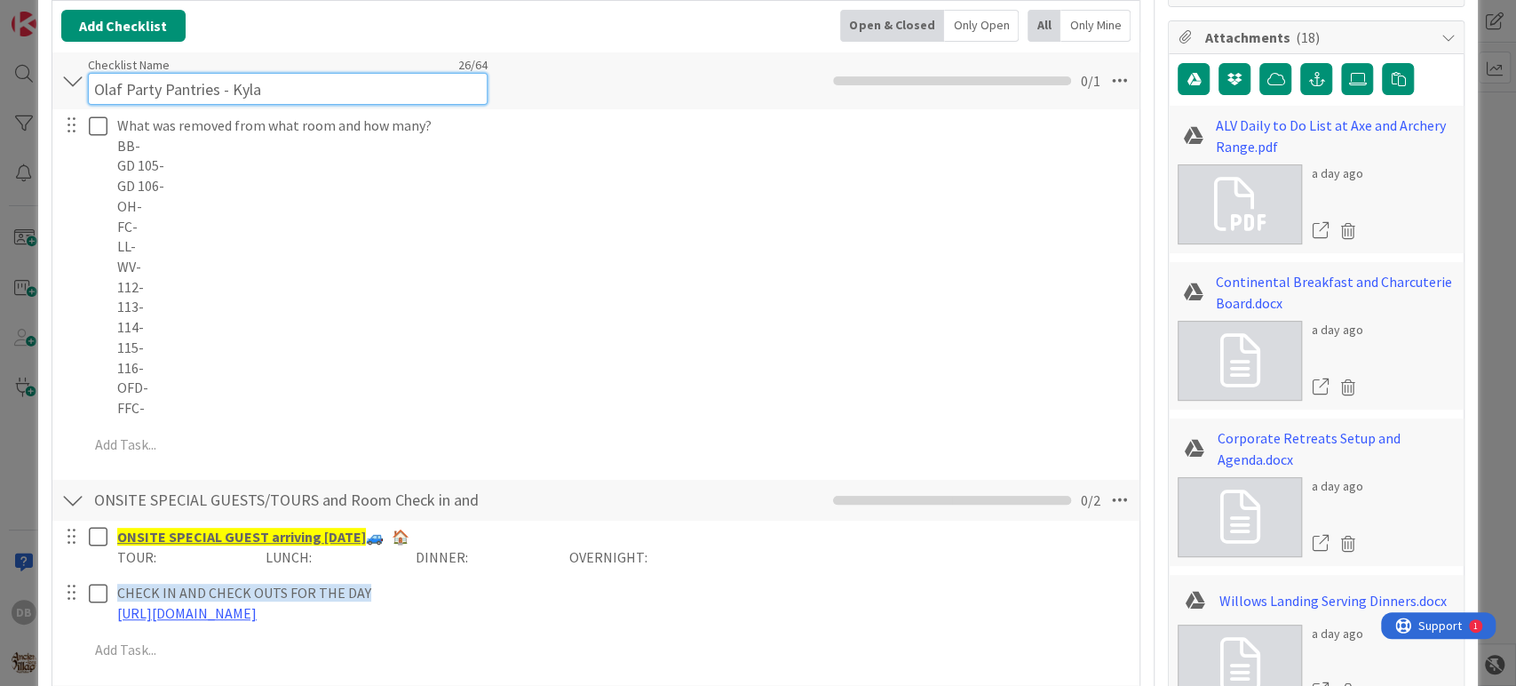
type input "Olaf Party Pantries - Kyla"
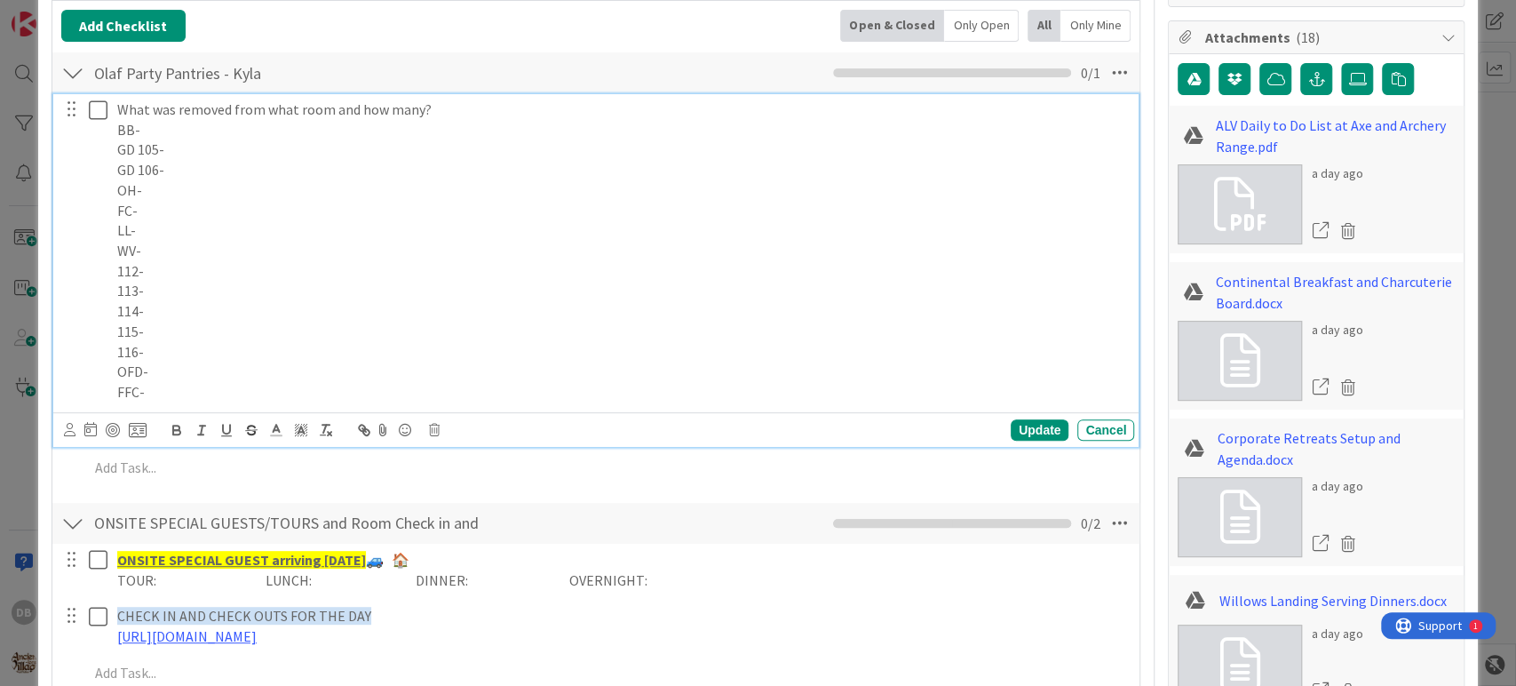
click at [917, 335] on div "What was removed from what room and how many? BB- GD 105- GD 106- OH- FC- LL- W…" at bounding box center [622, 251] width 1024 height 314
click at [1020, 431] on div "Update" at bounding box center [1040, 429] width 58 height 21
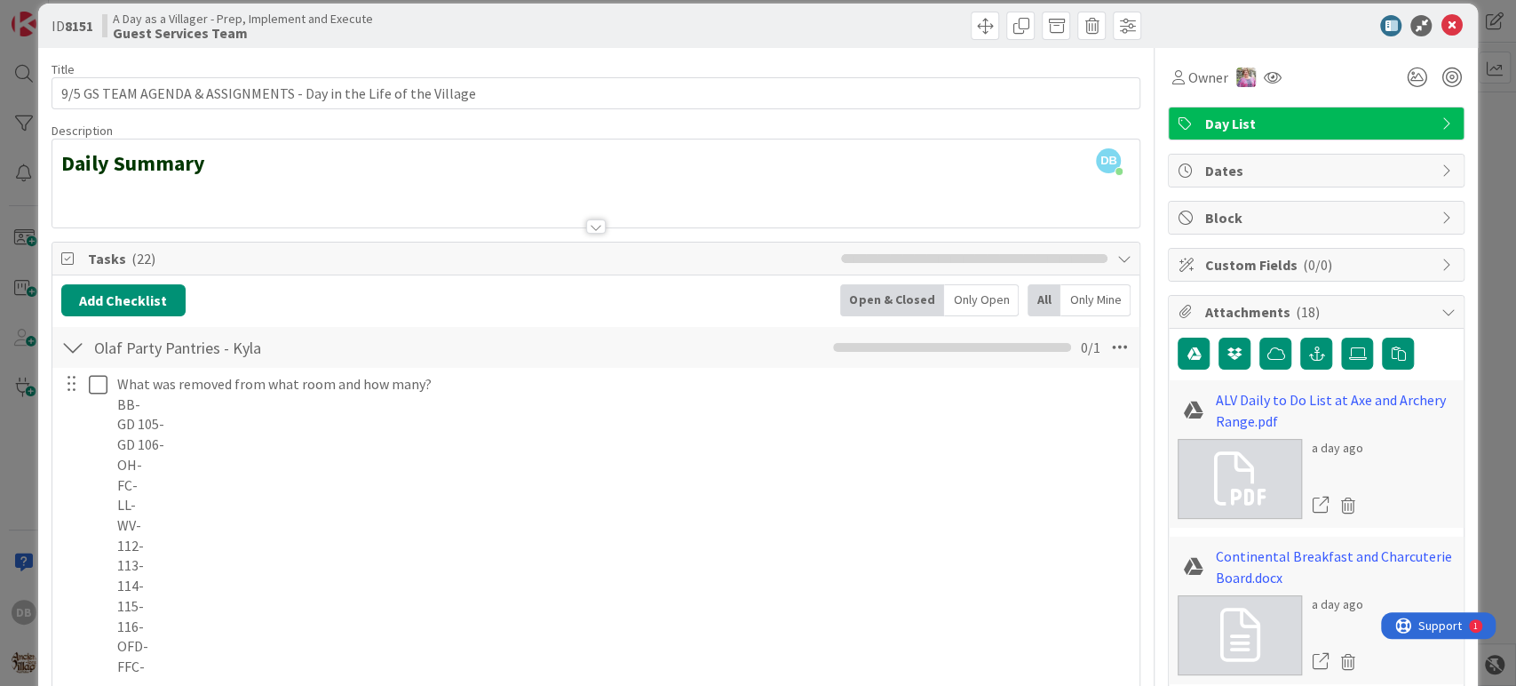
scroll to position [0, 0]
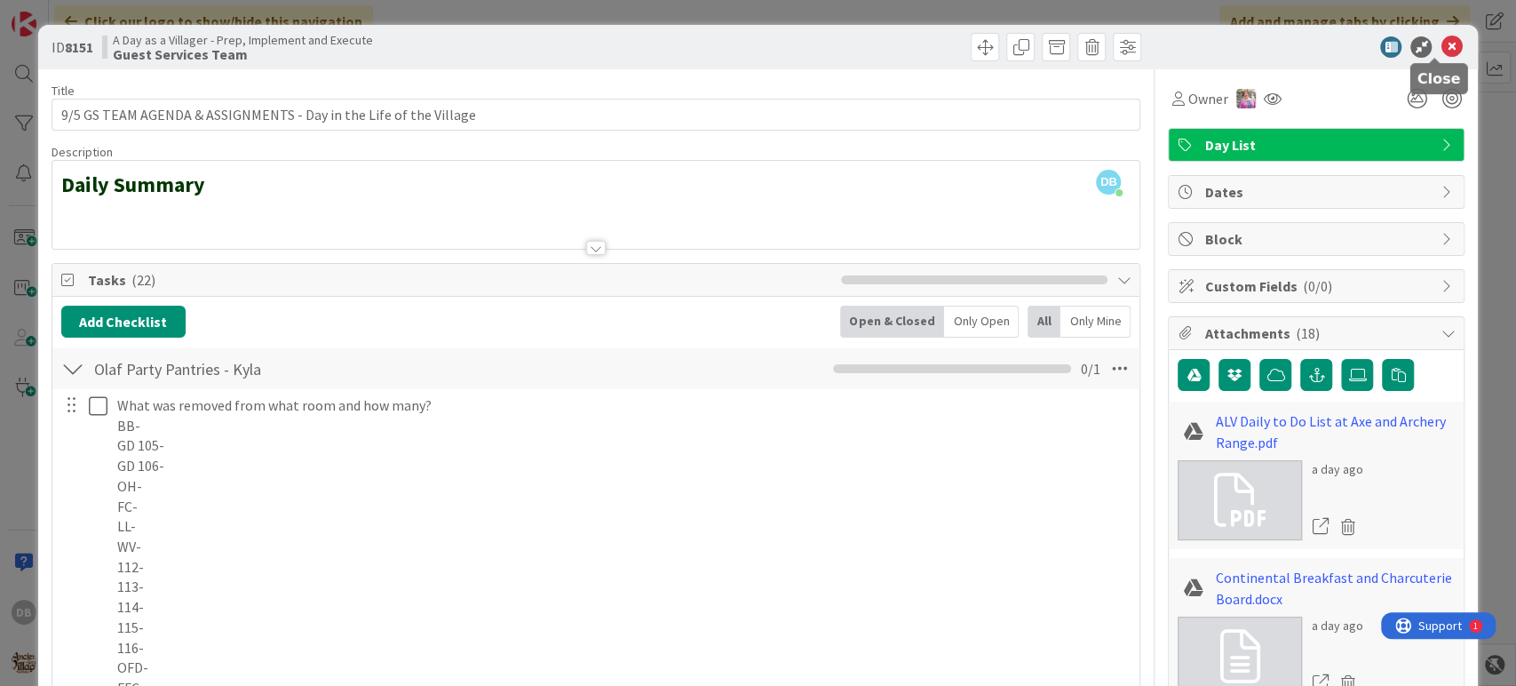
click at [1441, 47] on icon at bounding box center [1451, 46] width 21 height 21
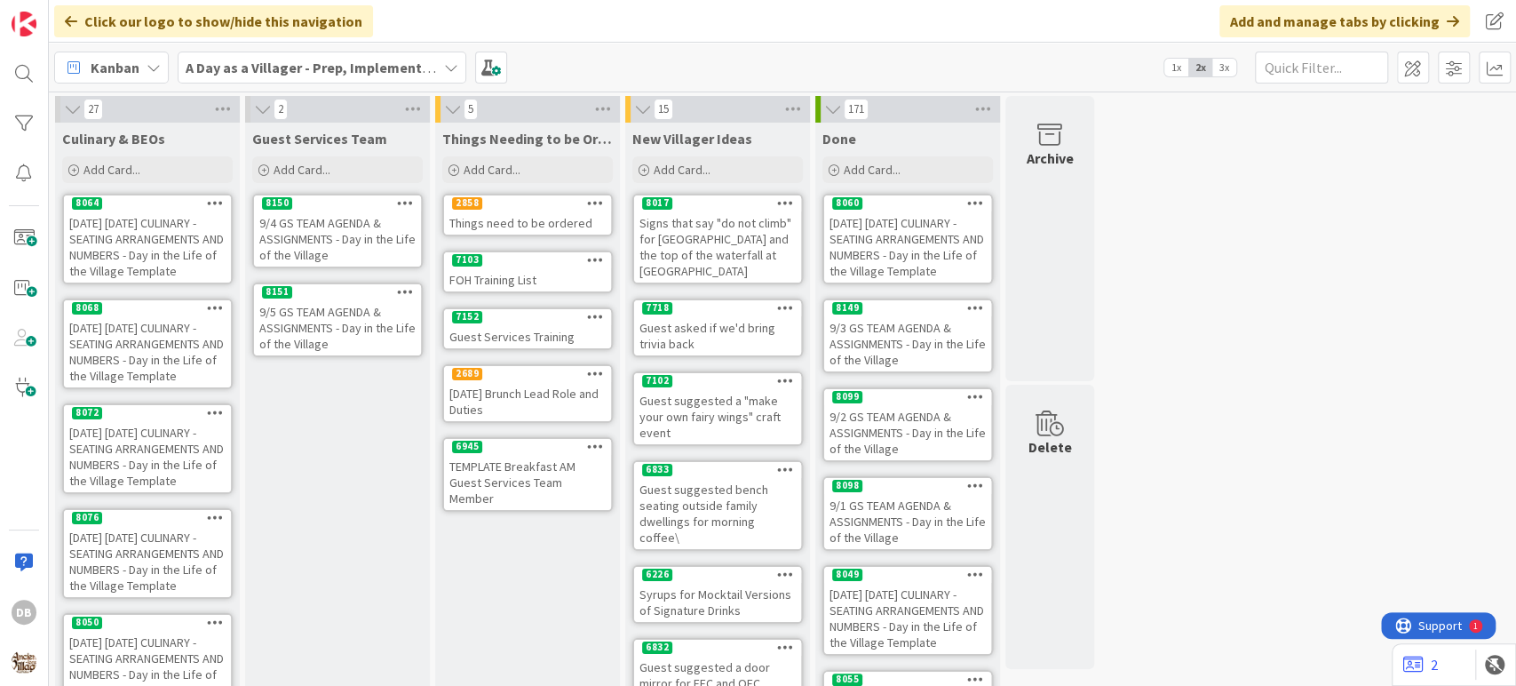
click at [330, 332] on div "9/5 GS TEAM AGENDA & ASSIGNMENTS - Day in the Life of the Village" at bounding box center [337, 327] width 167 height 55
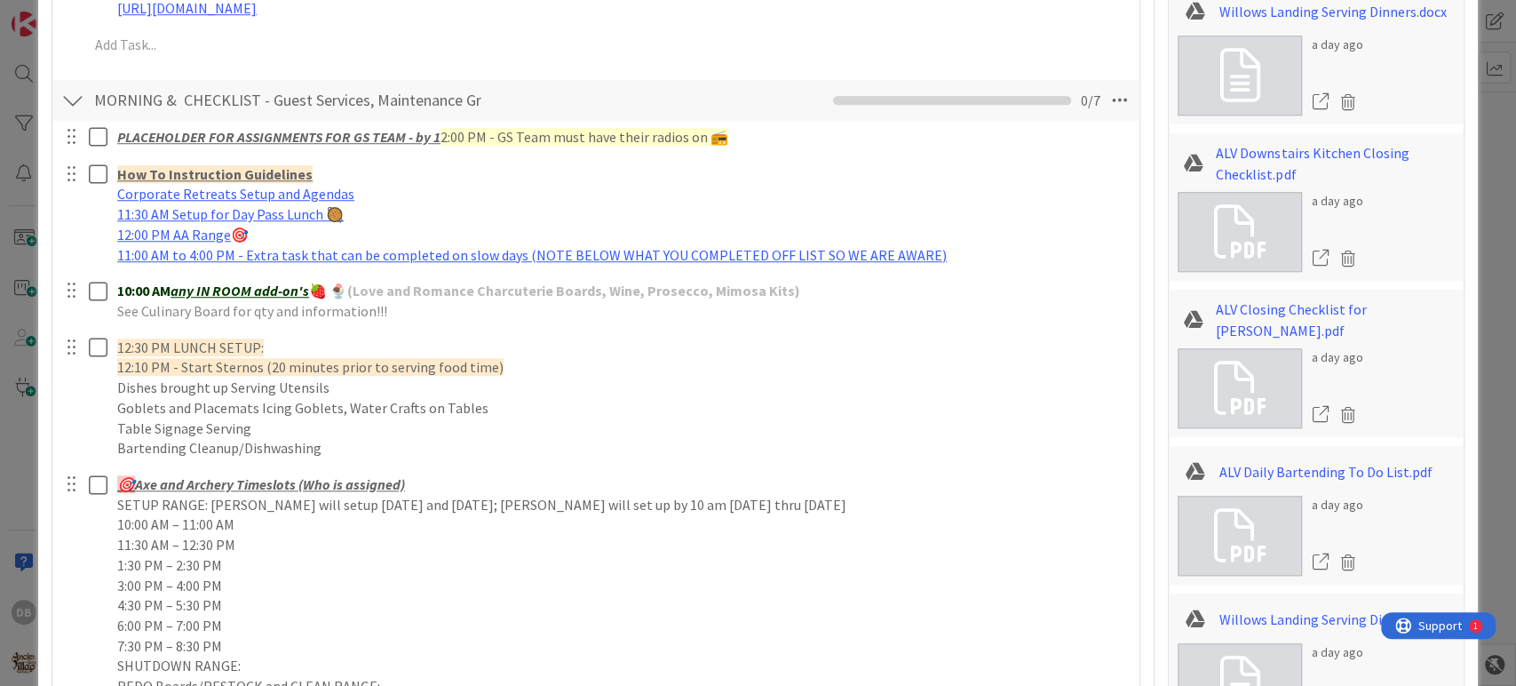
scroll to position [888, 0]
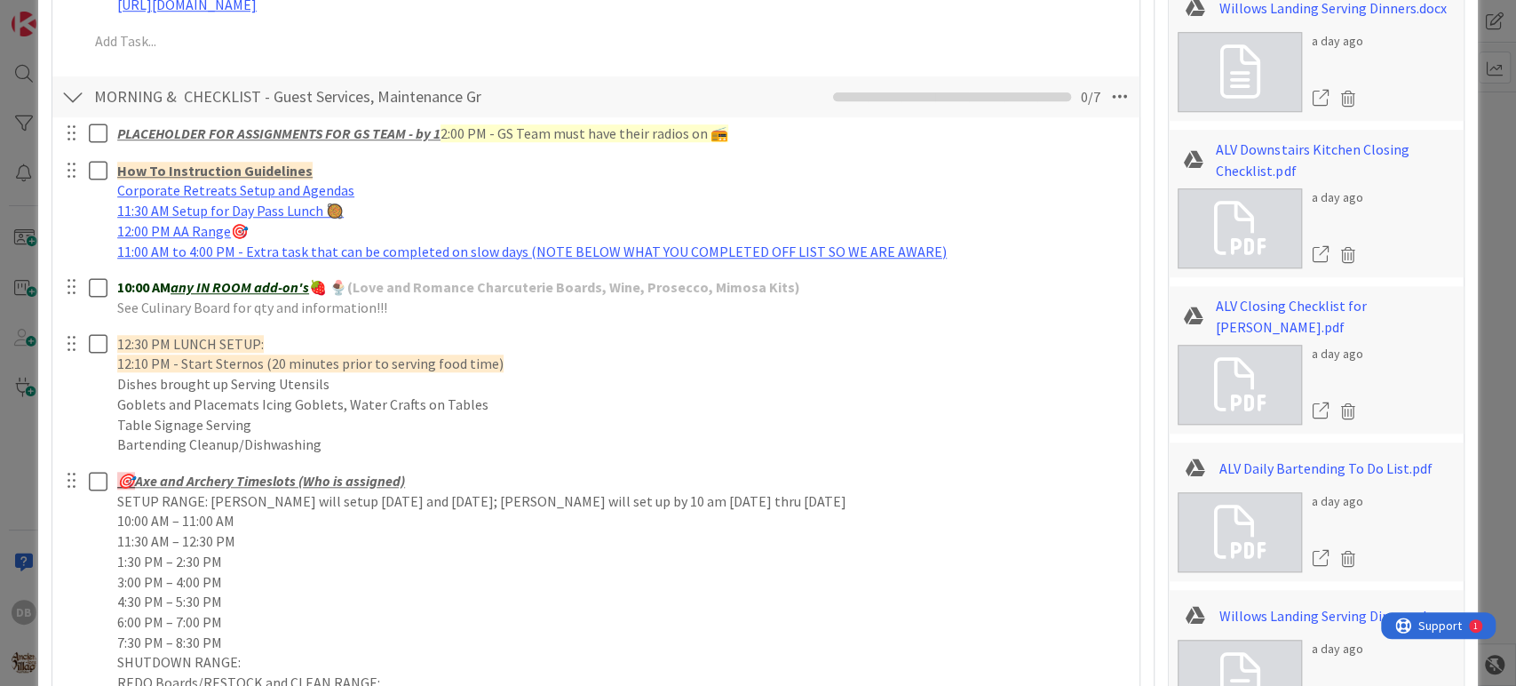
click at [330, 325] on div "PLACEHOLDER FOR ASSIGNMENTS FOR GS TEAM - by 1 2:00 PM - GS Team must have thei…" at bounding box center [596, 506] width 1070 height 779
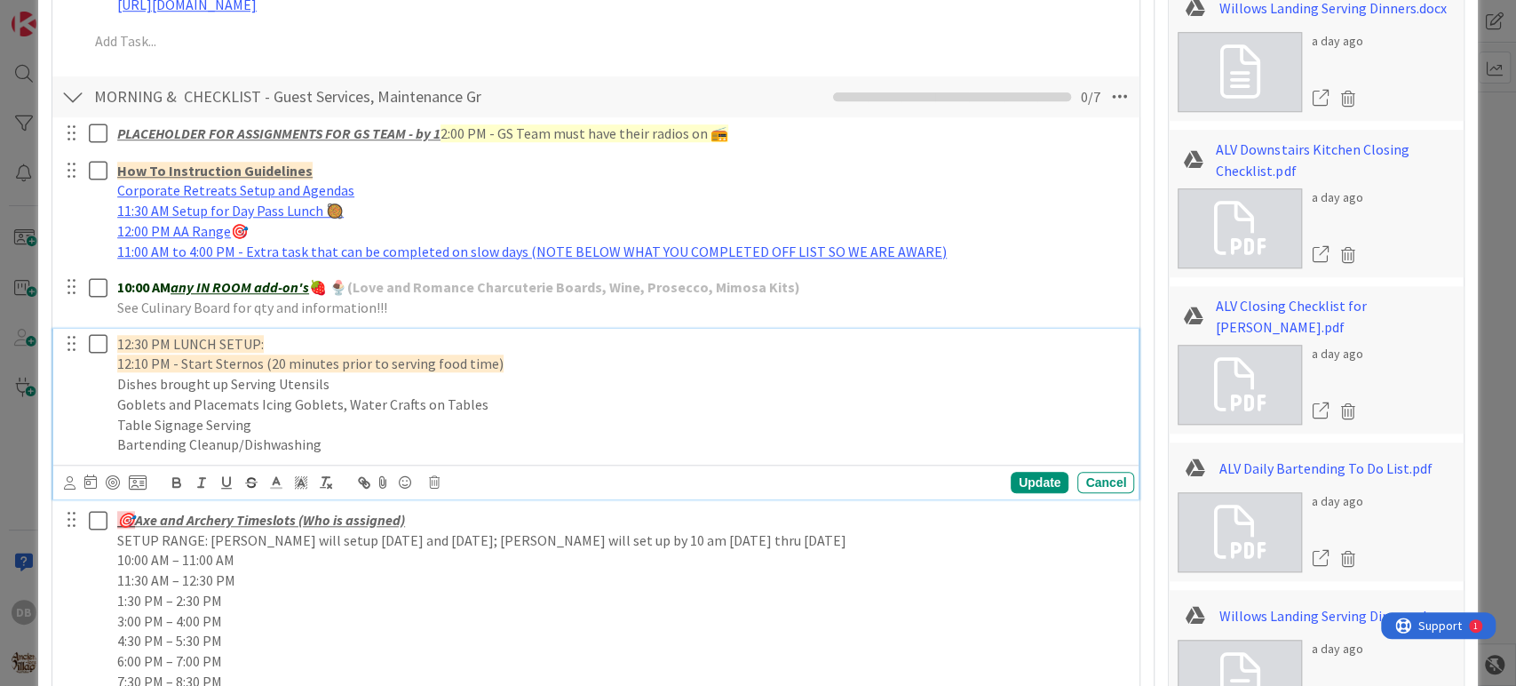
click at [328, 336] on p "12:30 PM LUNCH SETUP:" at bounding box center [622, 344] width 1010 height 20
click at [400, 352] on p "12:30 PM LUNCH SETUP:" at bounding box center [622, 344] width 1010 height 20
click at [330, 336] on p "12:30 PM LUNCH SETUP: [GEOGRAPHIC_DATA]," at bounding box center [622, 344] width 1010 height 20
click at [1023, 485] on div "Update" at bounding box center [1040, 482] width 58 height 21
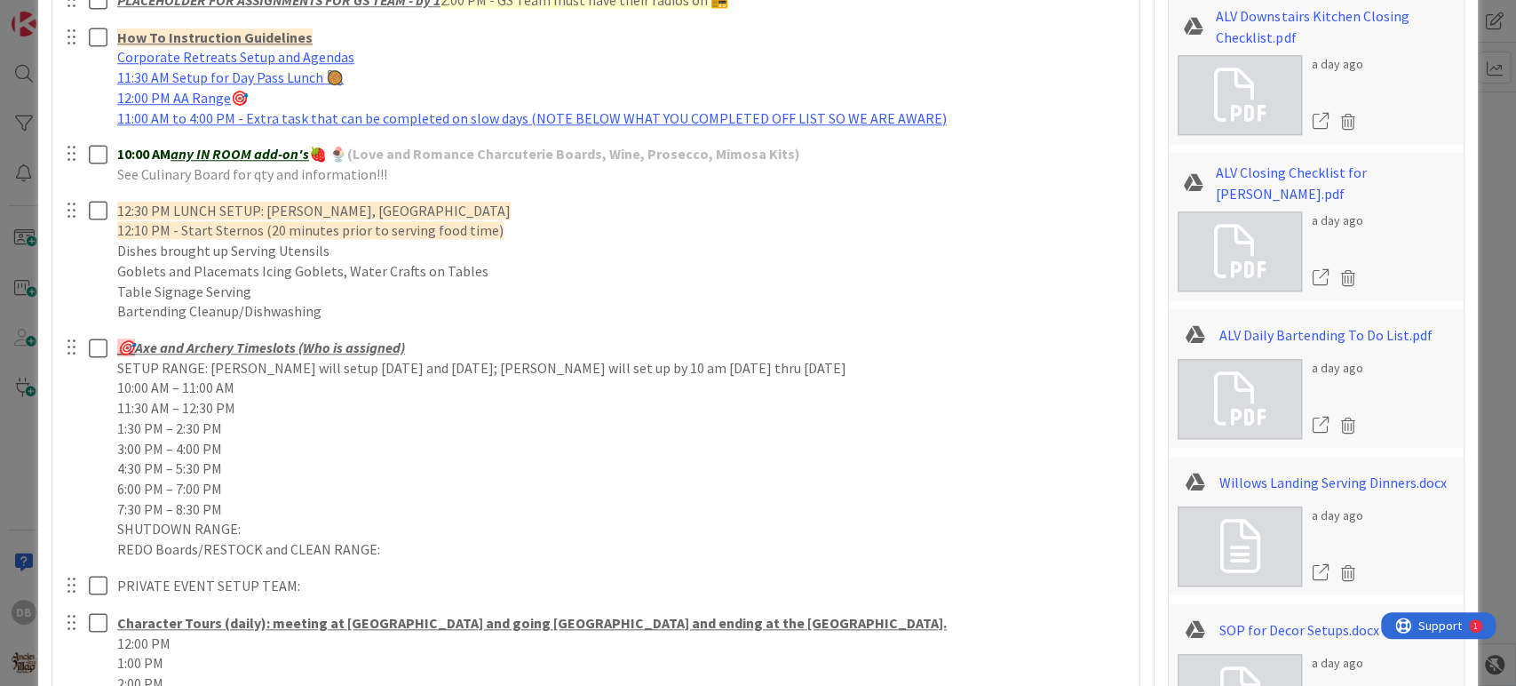
scroll to position [1085, 0]
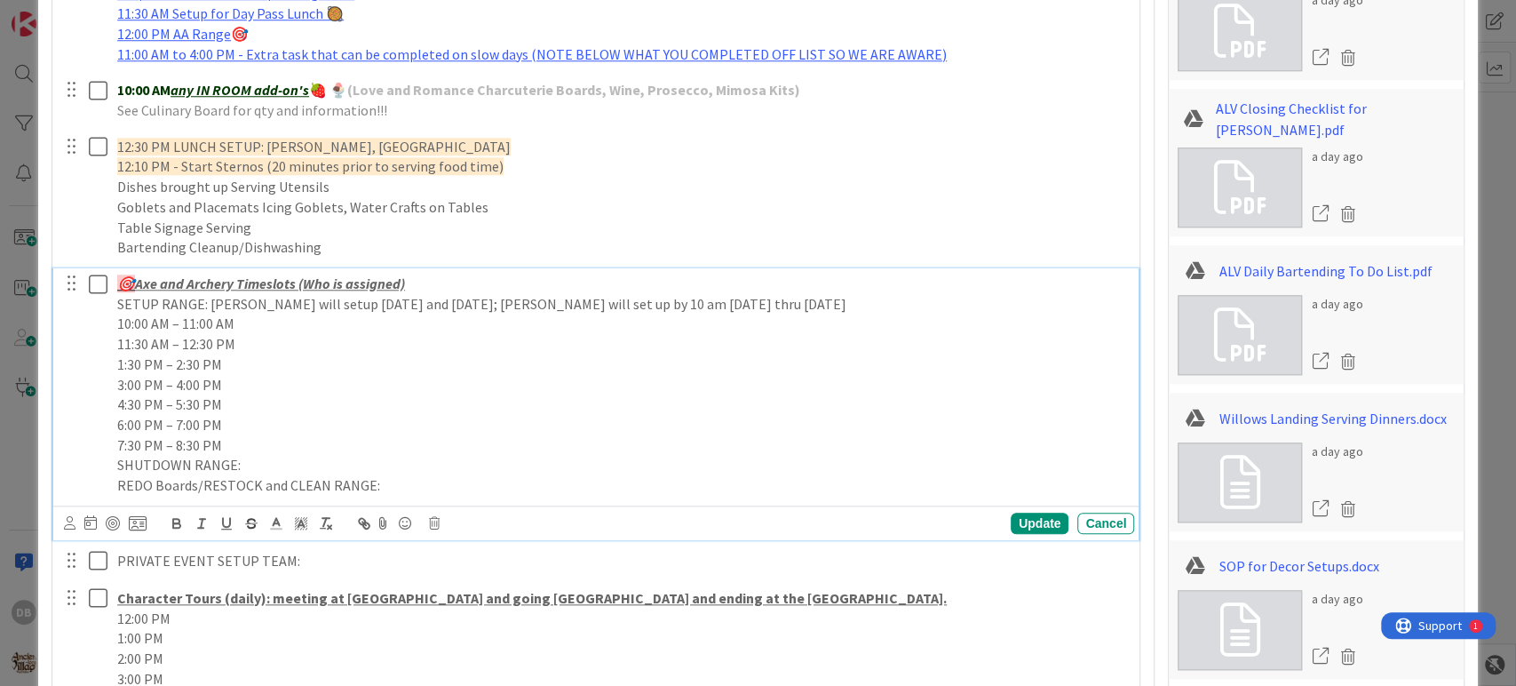
click at [263, 322] on p "10:00 AM – 11:00 AM" at bounding box center [622, 324] width 1010 height 20
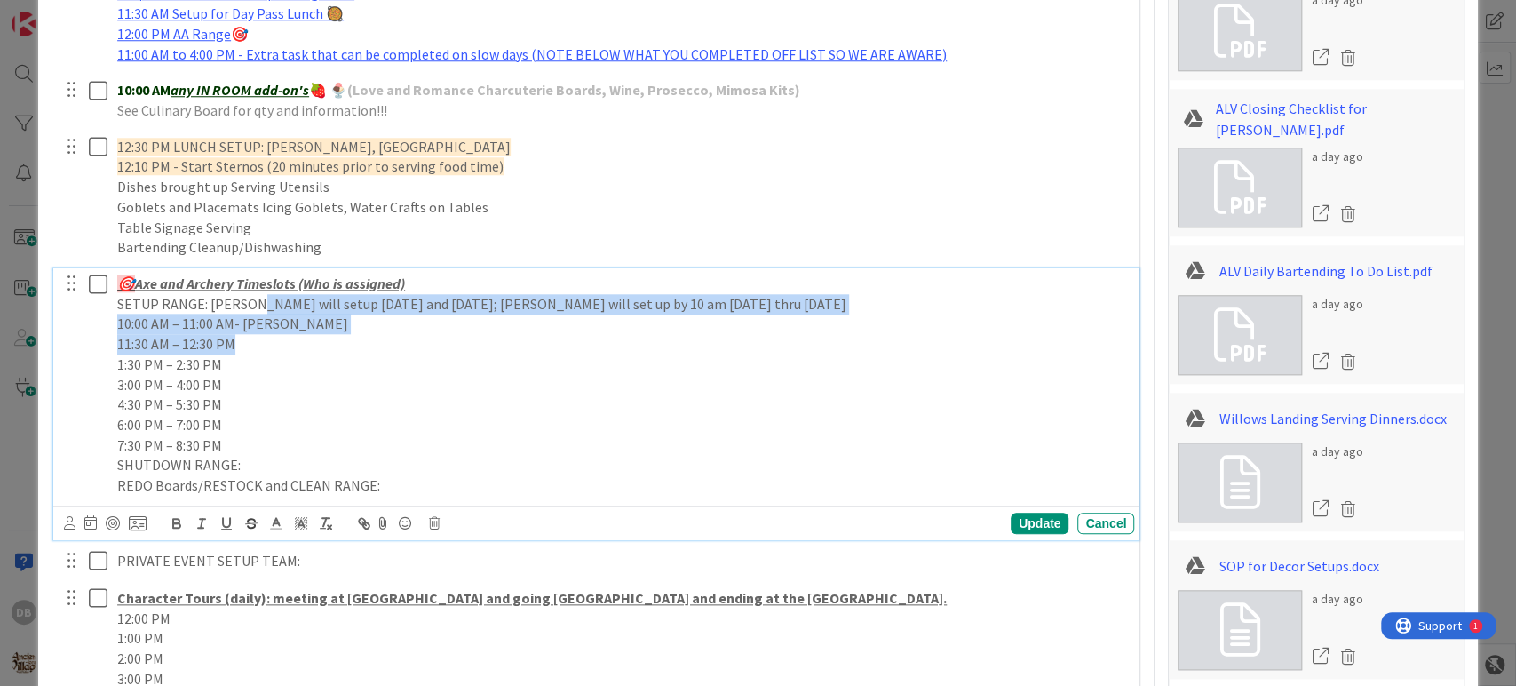
drag, startPoint x: 328, startPoint y: 332, endPoint x: 256, endPoint y: 312, distance: 74.8
click at [256, 312] on div "🎯 Axe and Archery Timeslots (Who is assigned) SETUP RANGE: [PERSON_NAME] will s…" at bounding box center [622, 384] width 1024 height 233
click at [263, 320] on p "10:00 AM – 11:00 AM- [PERSON_NAME]" at bounding box center [622, 324] width 1010 height 20
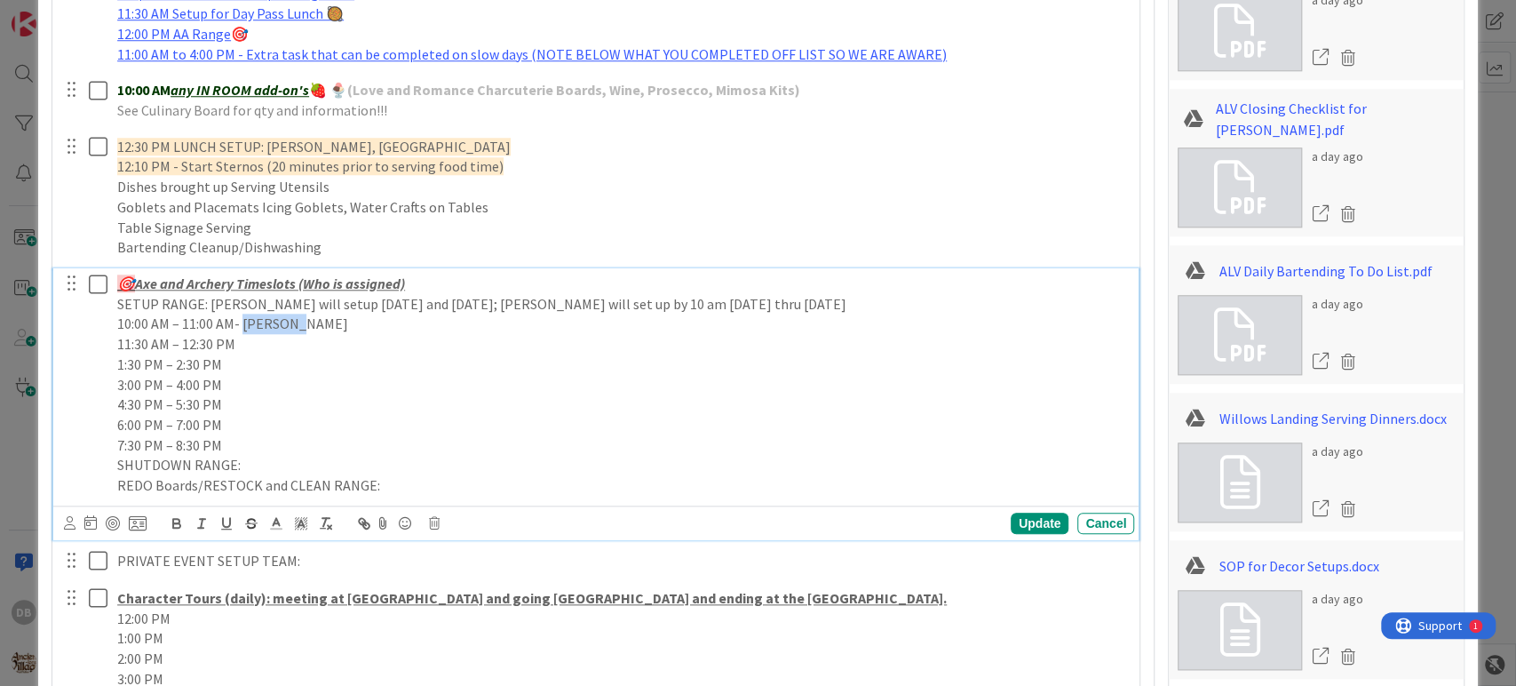
drag, startPoint x: 242, startPoint y: 326, endPoint x: 297, endPoint y: 317, distance: 54.9
click at [297, 317] on p "10:00 AM – 11:00 AM- [PERSON_NAME]" at bounding box center [622, 324] width 1010 height 20
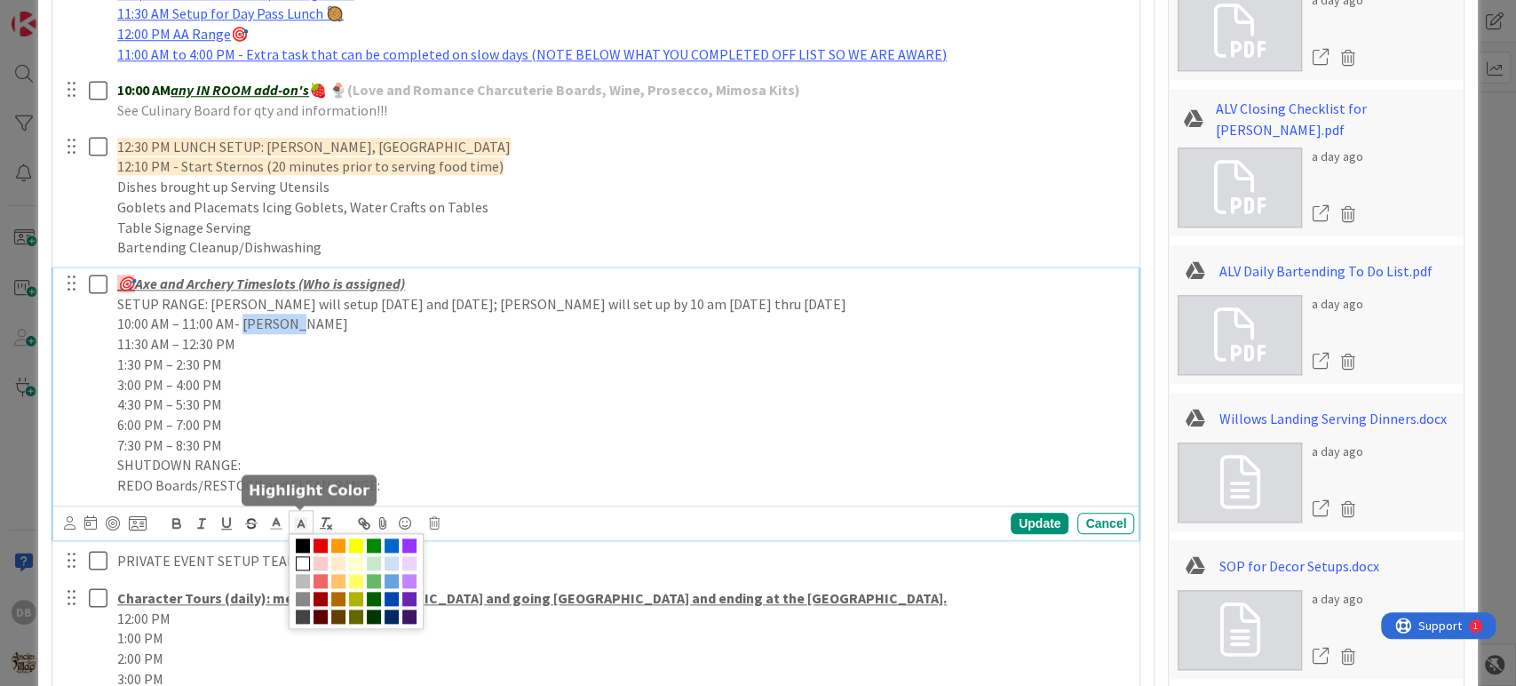
click at [305, 524] on icon at bounding box center [301, 523] width 16 height 16
click at [351, 551] on span at bounding box center [356, 545] width 14 height 14
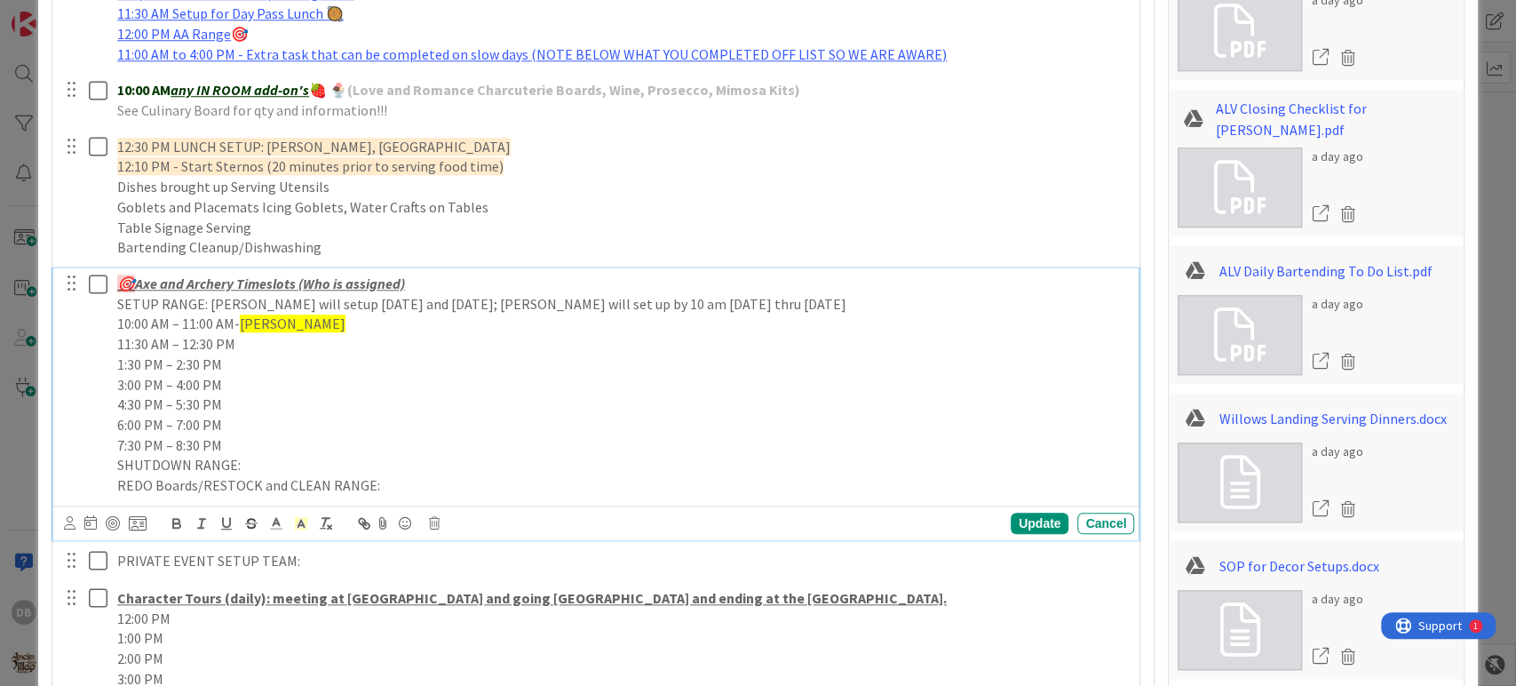
click at [287, 354] on p "1:30 PM – 2:30 PM" at bounding box center [622, 364] width 1010 height 20
click at [286, 351] on p "11:30 AM – 12:30 PM" at bounding box center [622, 344] width 1010 height 20
drag, startPoint x: 243, startPoint y: 349, endPoint x: 295, endPoint y: 349, distance: 51.5
click at [295, 349] on p "11:30 AM – 12:30 PM- [PERSON_NAME]" at bounding box center [622, 344] width 1010 height 20
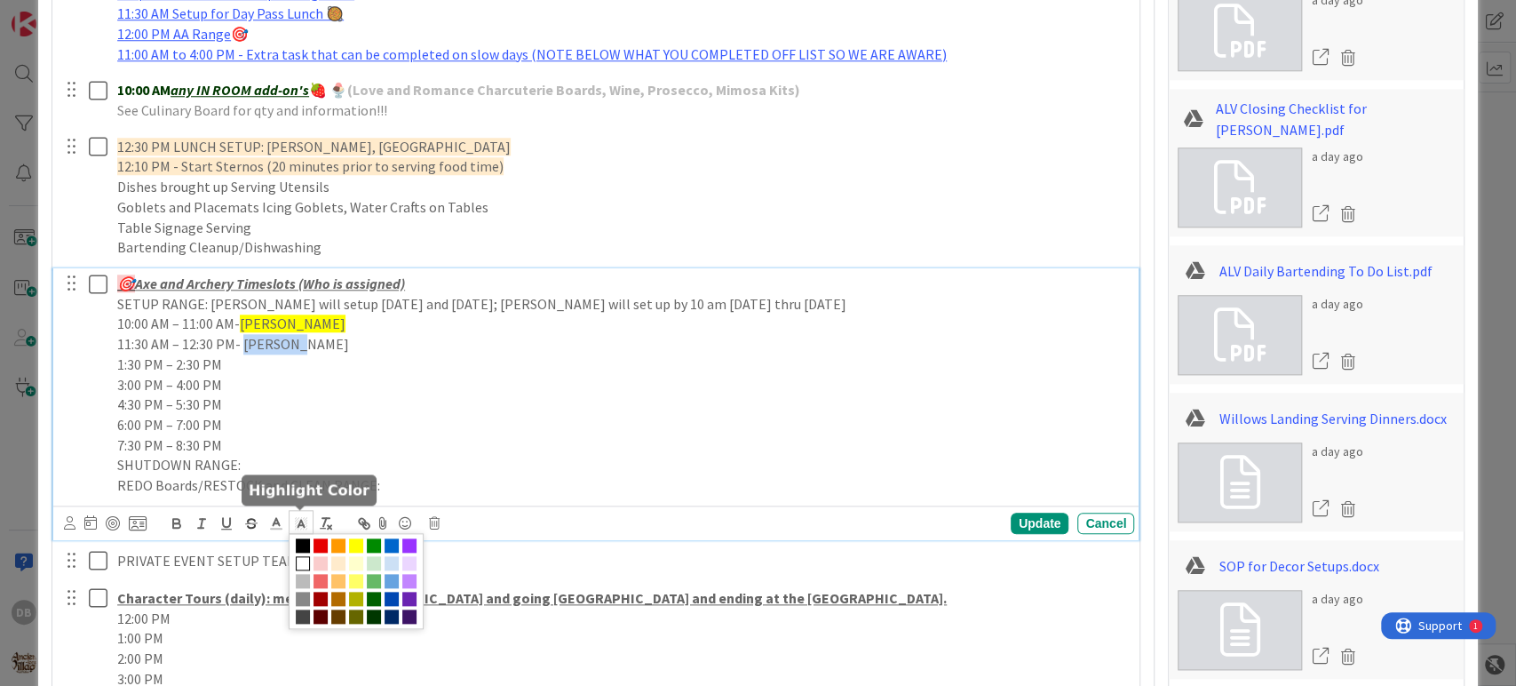
click at [298, 517] on icon at bounding box center [301, 523] width 16 height 16
click at [356, 541] on span at bounding box center [356, 545] width 14 height 14
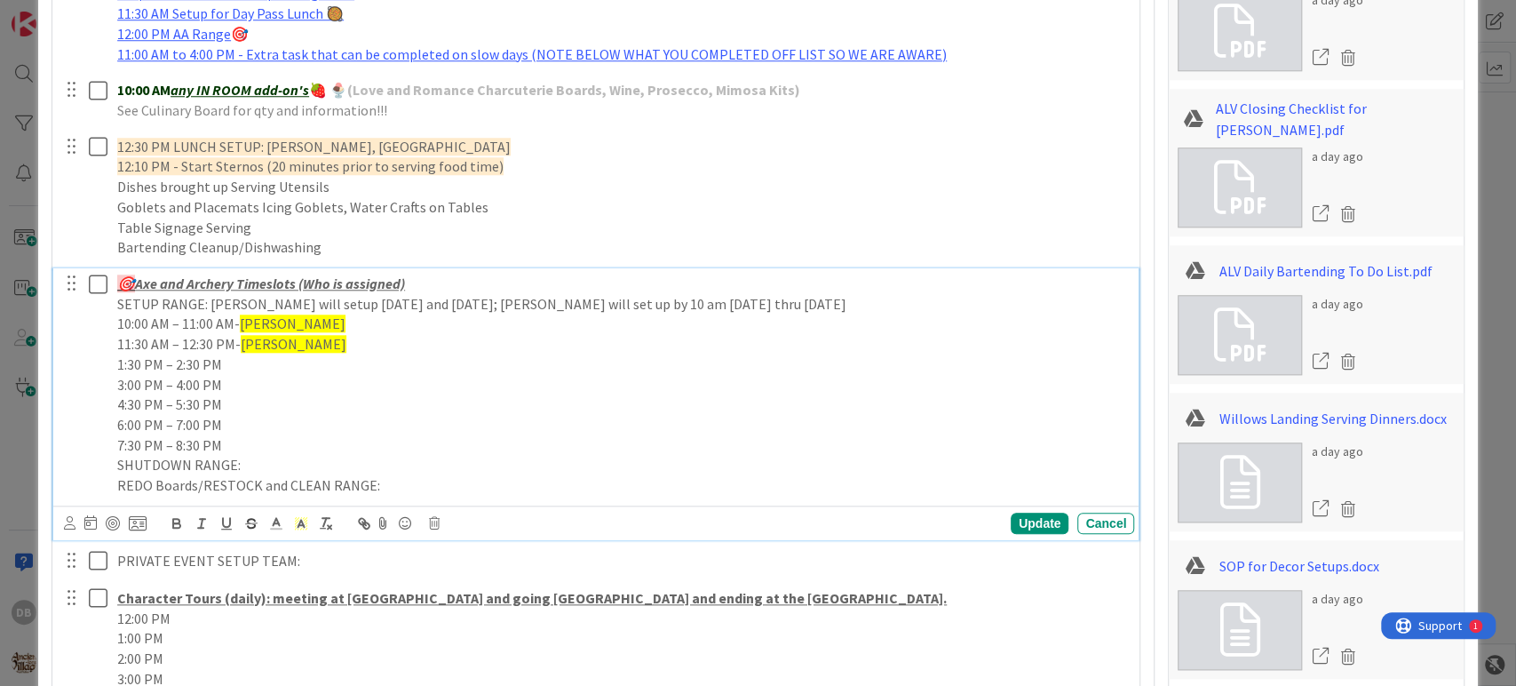
click at [296, 376] on p "3:00 PM – 4:00 PM" at bounding box center [622, 385] width 1010 height 20
click at [298, 357] on p "1:30 PM – 2:30 PM" at bounding box center [622, 364] width 1010 height 20
drag, startPoint x: 227, startPoint y: 363, endPoint x: 284, endPoint y: 362, distance: 56.8
click at [284, 362] on p "1:30 PM – 2:30 PM- [PERSON_NAME]" at bounding box center [622, 364] width 1010 height 20
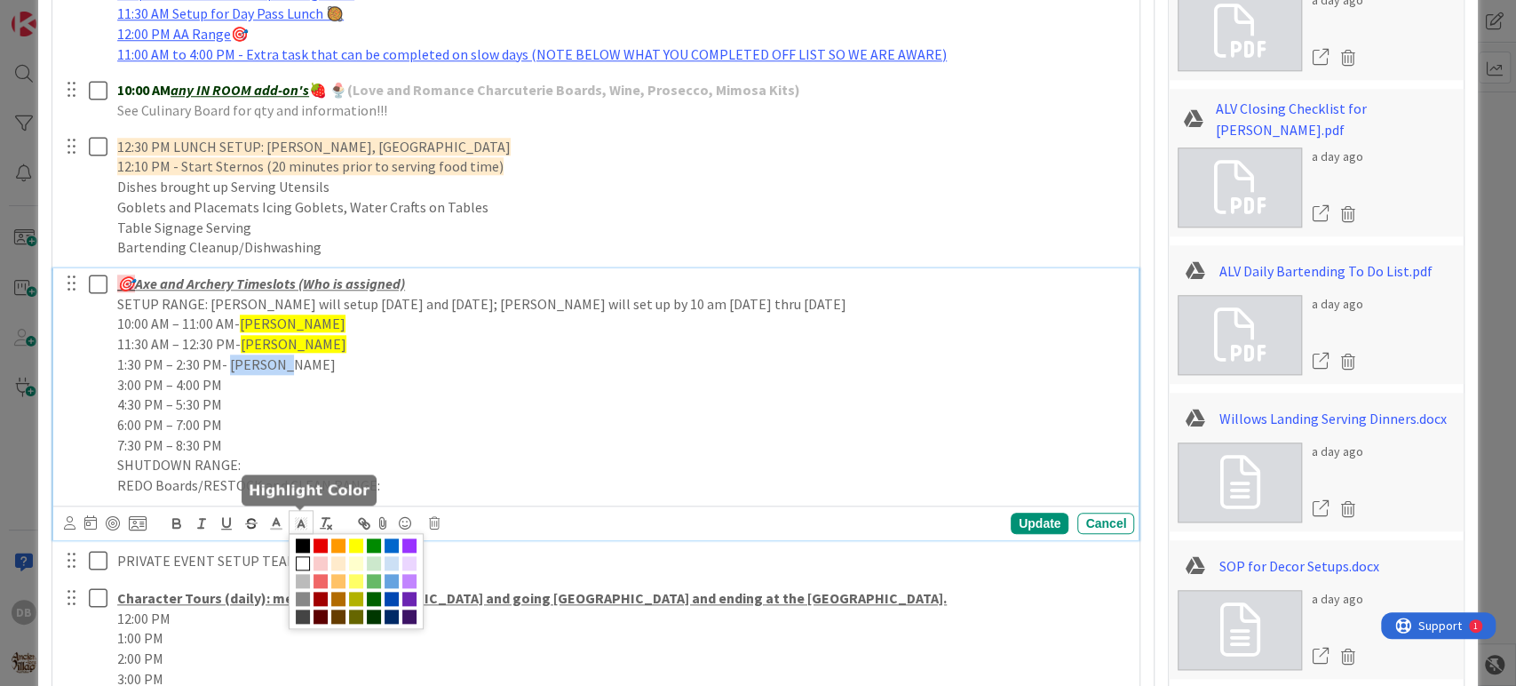
click at [302, 515] on icon at bounding box center [301, 523] width 16 height 16
click at [353, 547] on span at bounding box center [356, 545] width 14 height 14
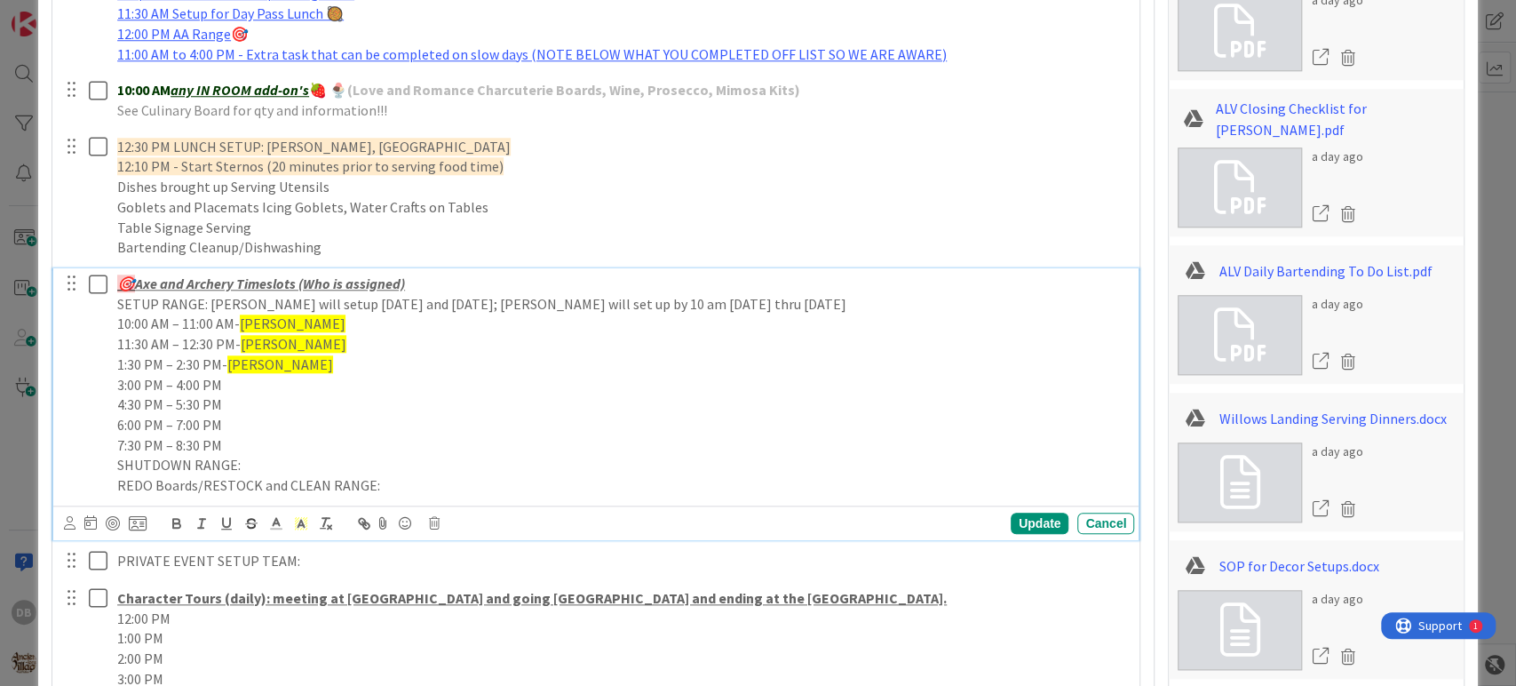
click at [283, 391] on p "3:00 PM – 4:00 PM" at bounding box center [622, 385] width 1010 height 20
drag, startPoint x: 228, startPoint y: 392, endPoint x: 284, endPoint y: 389, distance: 56.0
click at [284, 389] on p "3:00 PM – 4:00 PM- [PERSON_NAME]" at bounding box center [622, 385] width 1010 height 20
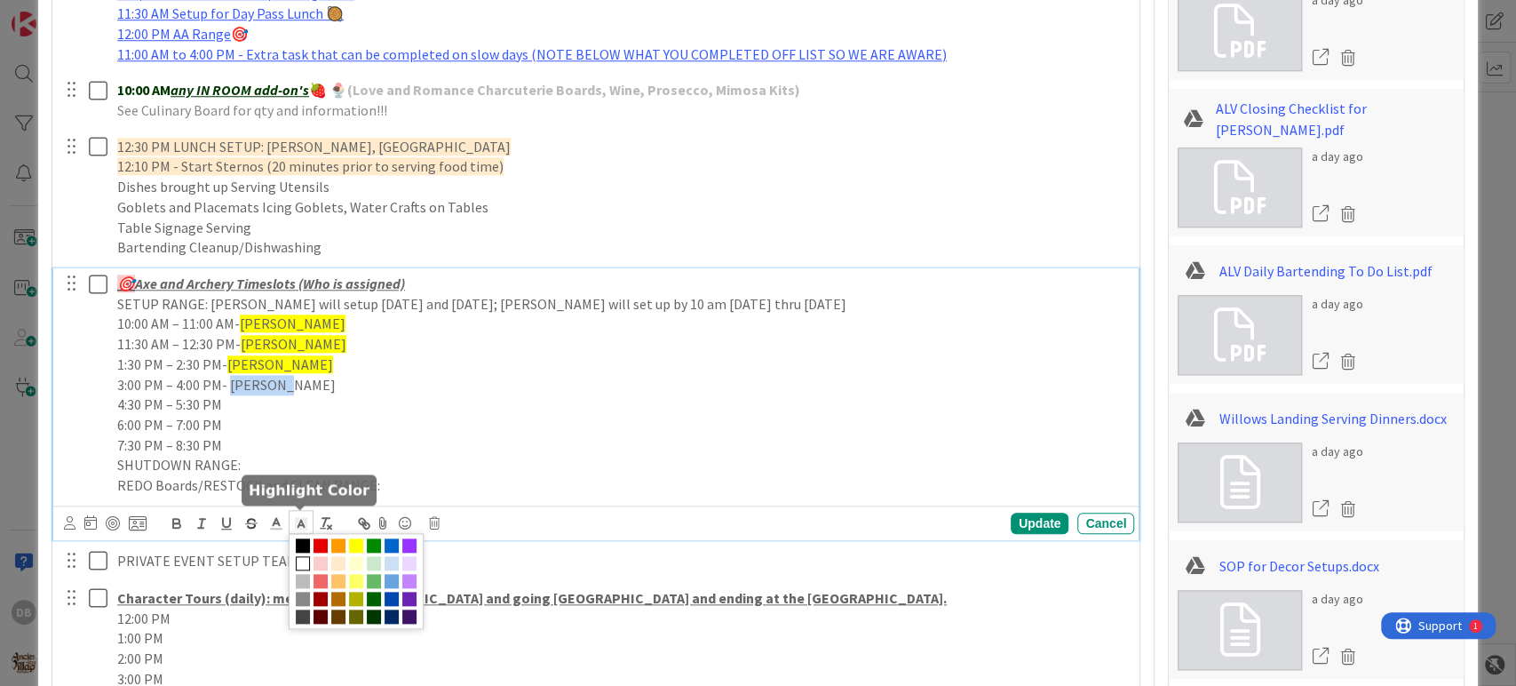
click at [298, 520] on polyline at bounding box center [301, 523] width 6 height 7
click at [355, 545] on span at bounding box center [356, 545] width 14 height 14
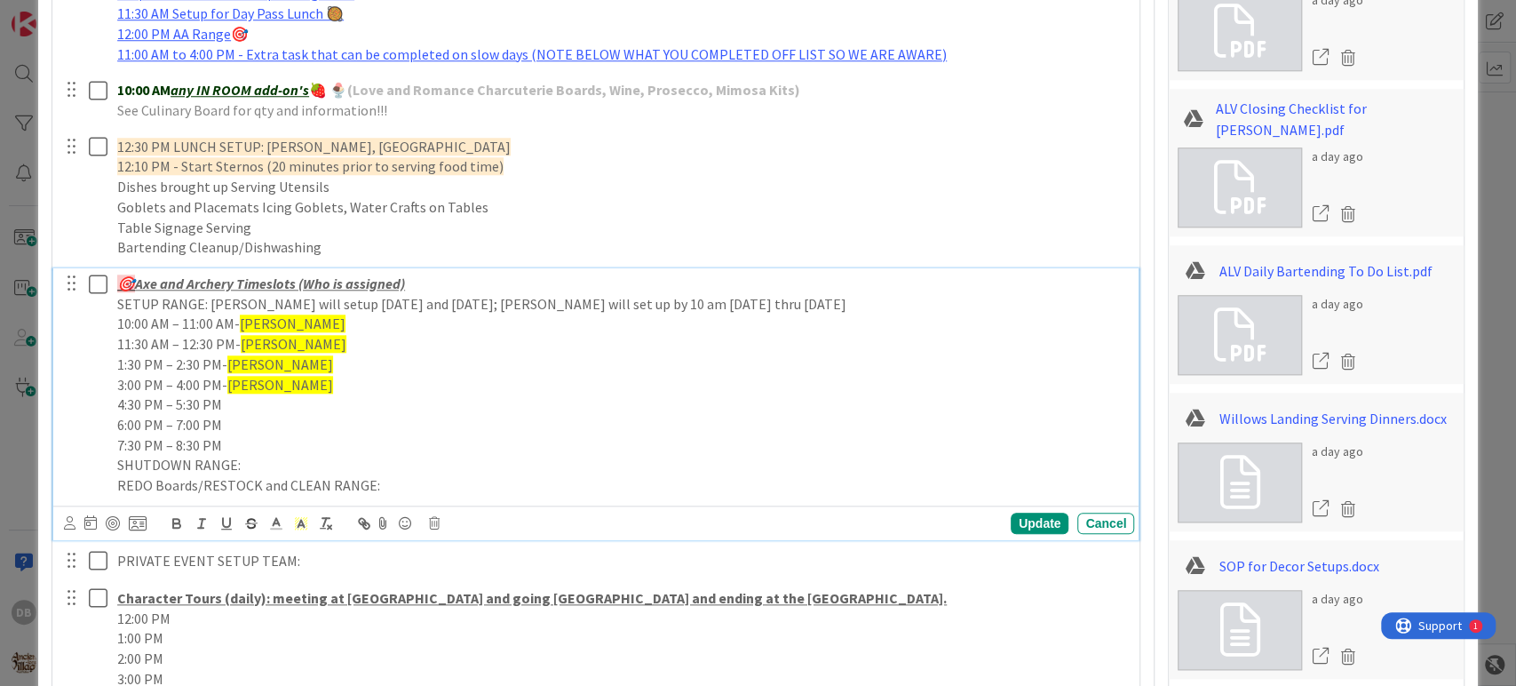
click at [297, 432] on p "6:00 PM – 7:00 PM" at bounding box center [622, 425] width 1010 height 20
click at [293, 409] on p "4:30 PM – 5:30 PM" at bounding box center [622, 404] width 1010 height 20
click at [269, 417] on p "6:00 PM – 7:00 PM" at bounding box center [622, 425] width 1010 height 20
click at [279, 403] on p "4:30 PM – 5:30 PM-" at bounding box center [622, 404] width 1010 height 20
click at [274, 424] on p "6:00 PM – 7:00 PM" at bounding box center [622, 425] width 1010 height 20
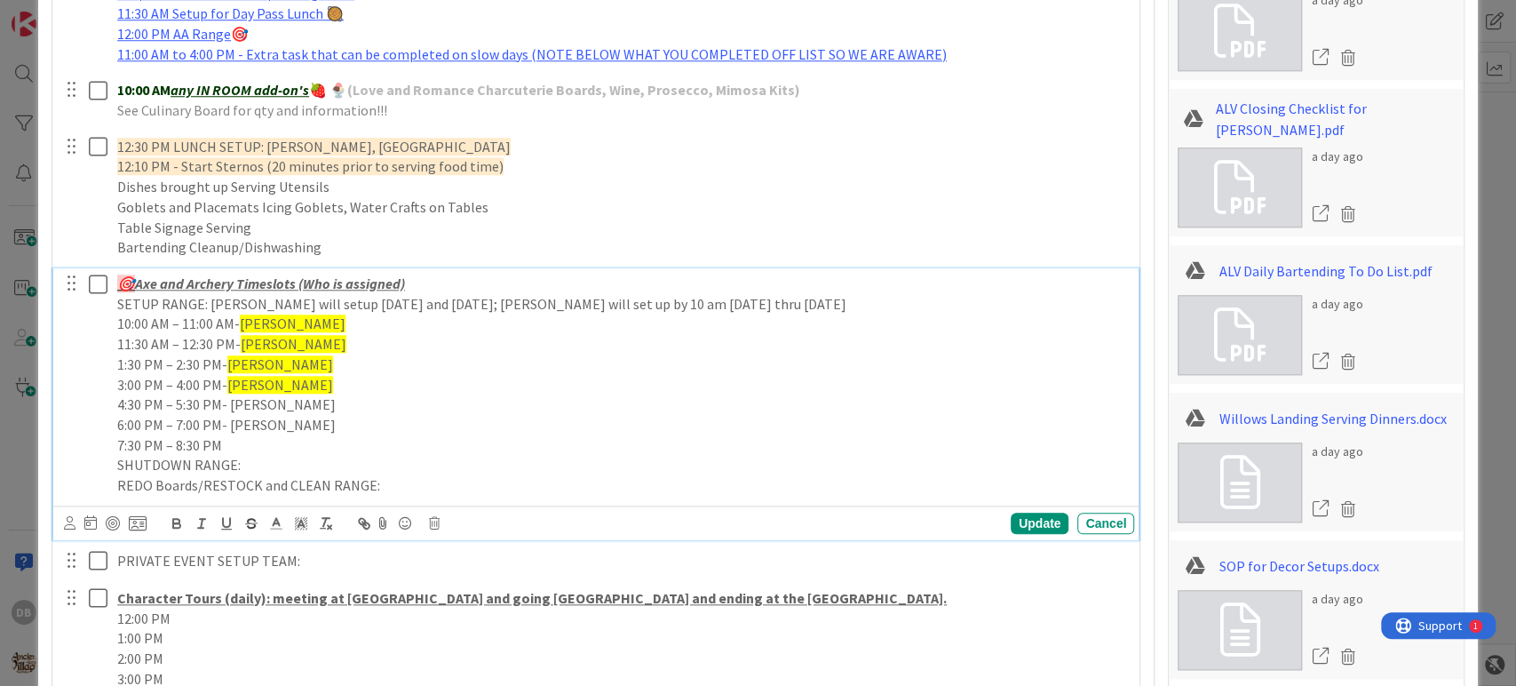
click at [241, 456] on p "SHUTDOWN RANGE:" at bounding box center [622, 465] width 1010 height 20
click at [233, 439] on p "7:30 PM – 8:30 PM" at bounding box center [622, 445] width 1010 height 20
click at [313, 397] on p "4:30 PM – 5:30 PM- [PERSON_NAME]" at bounding box center [622, 404] width 1010 height 20
click at [277, 442] on p "7:30 PM – 8:30 PM- [PERSON_NAME]" at bounding box center [622, 445] width 1010 height 20
click at [278, 437] on p "7:30 PM – 8:30 PM- [PERSON_NAME]" at bounding box center [622, 445] width 1010 height 20
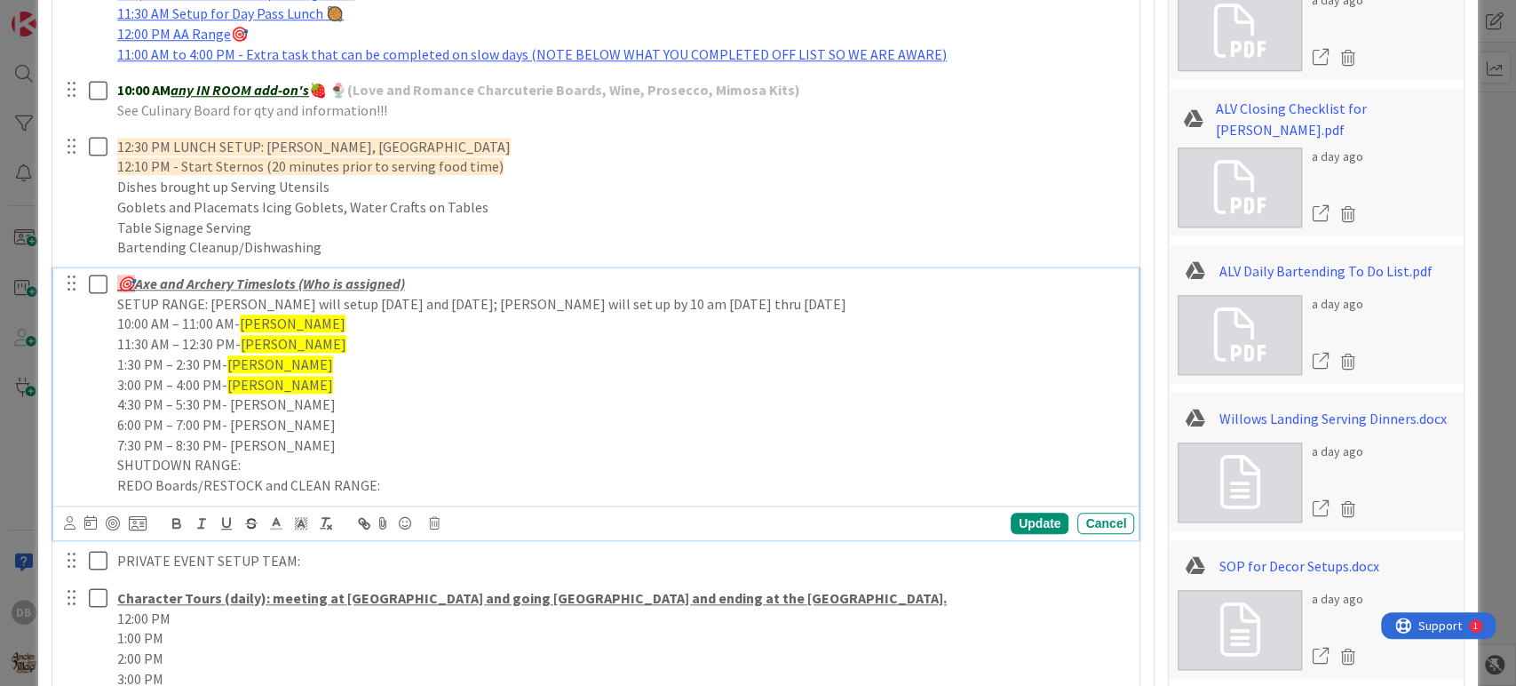
click at [277, 432] on p "6:00 PM – 7:00 PM- [PERSON_NAME]" at bounding box center [622, 425] width 1010 height 20
click at [275, 453] on p "7:30 PM – 8:30 PM- [PERSON_NAME]" at bounding box center [622, 445] width 1010 height 20
drag, startPoint x: 273, startPoint y: 440, endPoint x: 227, endPoint y: 441, distance: 45.3
click at [227, 441] on p "7:30 PM – 8:30 PM- [PERSON_NAME]" at bounding box center [622, 445] width 1010 height 20
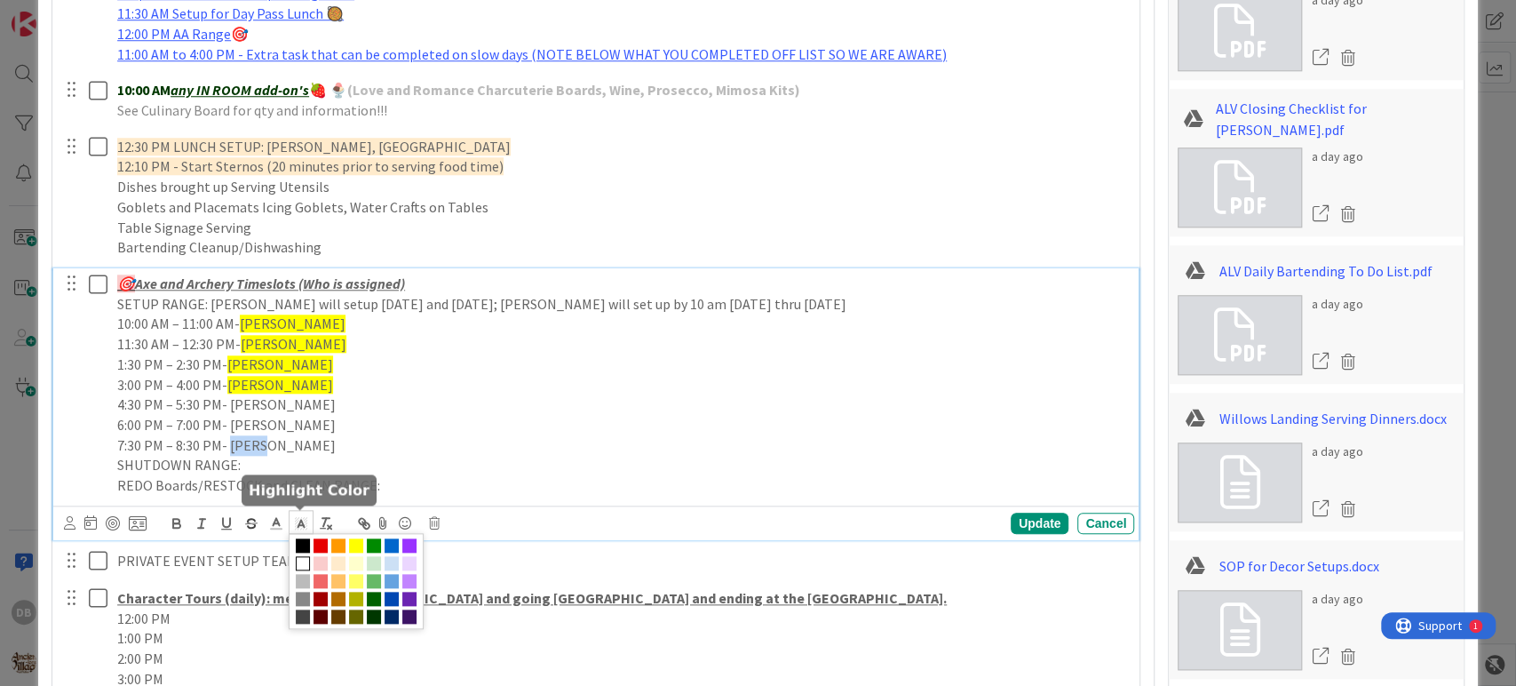
click at [299, 527] on icon at bounding box center [301, 523] width 16 height 16
click at [353, 545] on span at bounding box center [356, 545] width 14 height 14
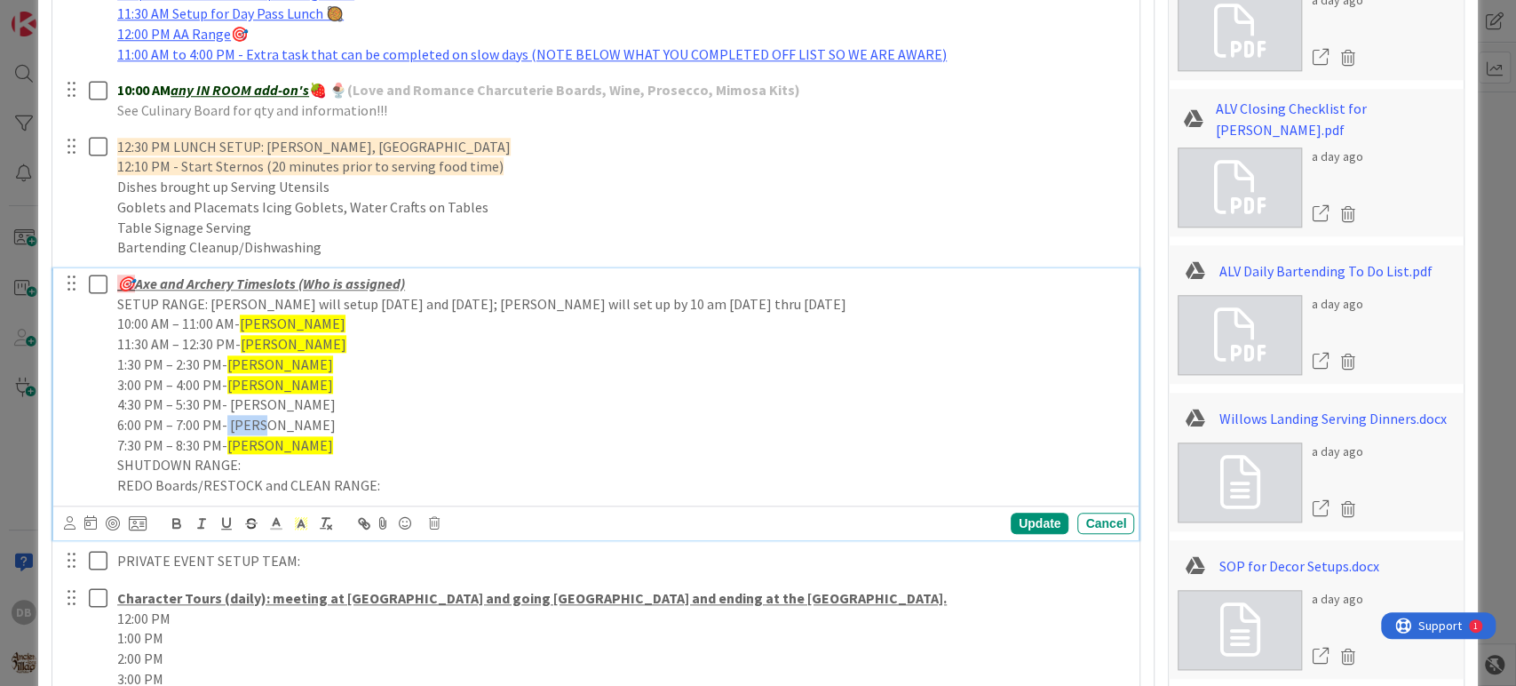
drag, startPoint x: 279, startPoint y: 428, endPoint x: 224, endPoint y: 423, distance: 55.3
click at [224, 423] on p "6:00 PM – 7:00 PM- [PERSON_NAME]" at bounding box center [622, 425] width 1010 height 20
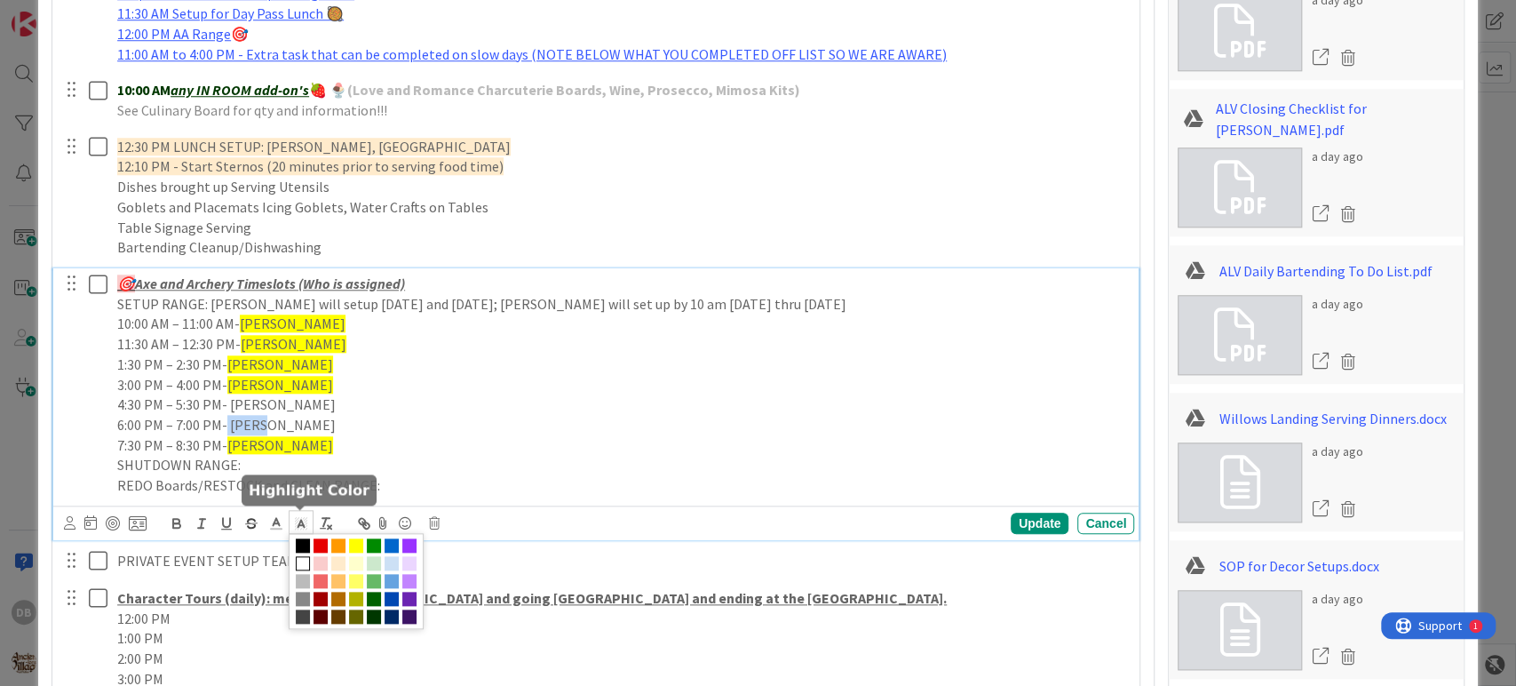
click at [301, 525] on line at bounding box center [300, 525] width 4 height 0
click at [361, 547] on span at bounding box center [356, 581] width 135 height 96
click at [357, 545] on span at bounding box center [356, 545] width 14 height 14
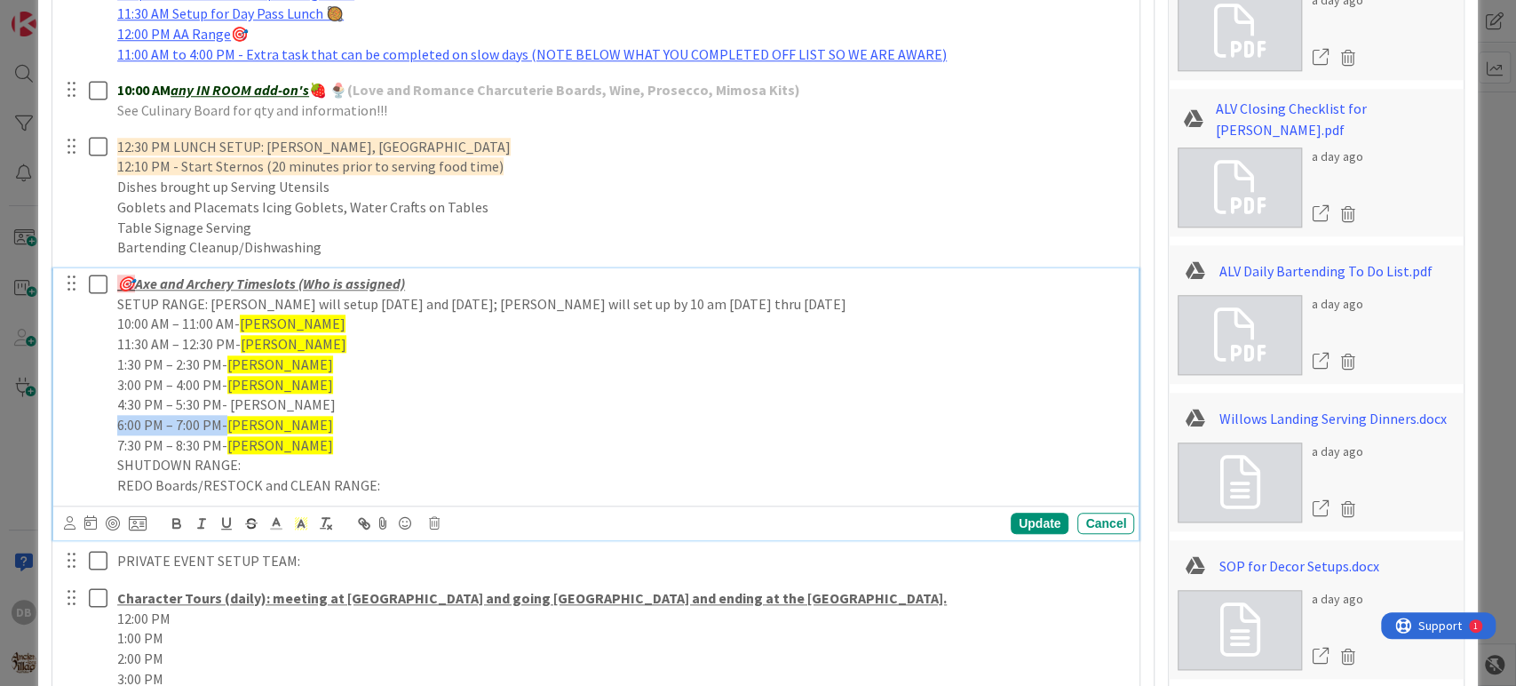
click at [309, 417] on p "6:00 PM – 7:00 PM- [PERSON_NAME]" at bounding box center [622, 425] width 1010 height 20
drag, startPoint x: 277, startPoint y: 406, endPoint x: 231, endPoint y: 399, distance: 46.7
click at [231, 399] on p "4:30 PM – 5:30 PM- [PERSON_NAME]" at bounding box center [622, 404] width 1010 height 20
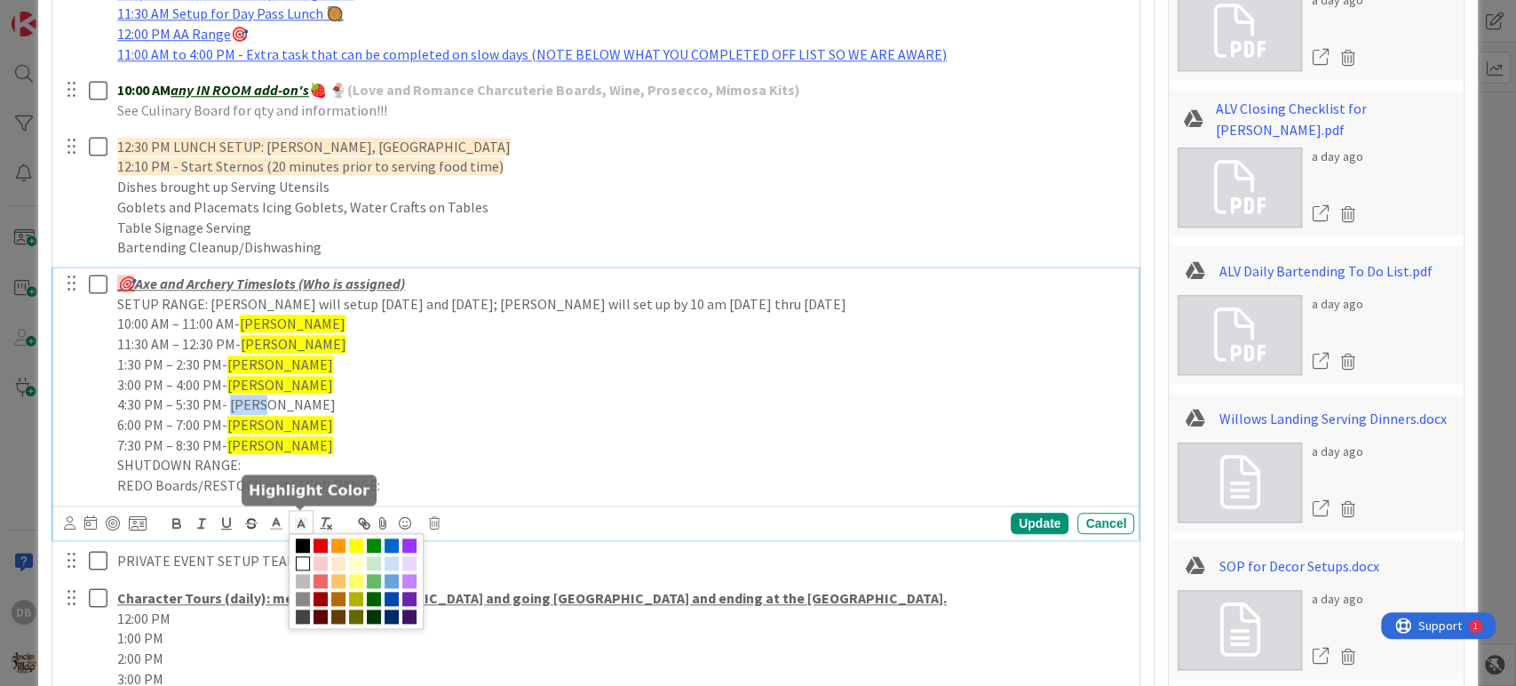
click at [297, 520] on icon at bounding box center [301, 523] width 16 height 16
click at [355, 544] on span at bounding box center [356, 545] width 14 height 14
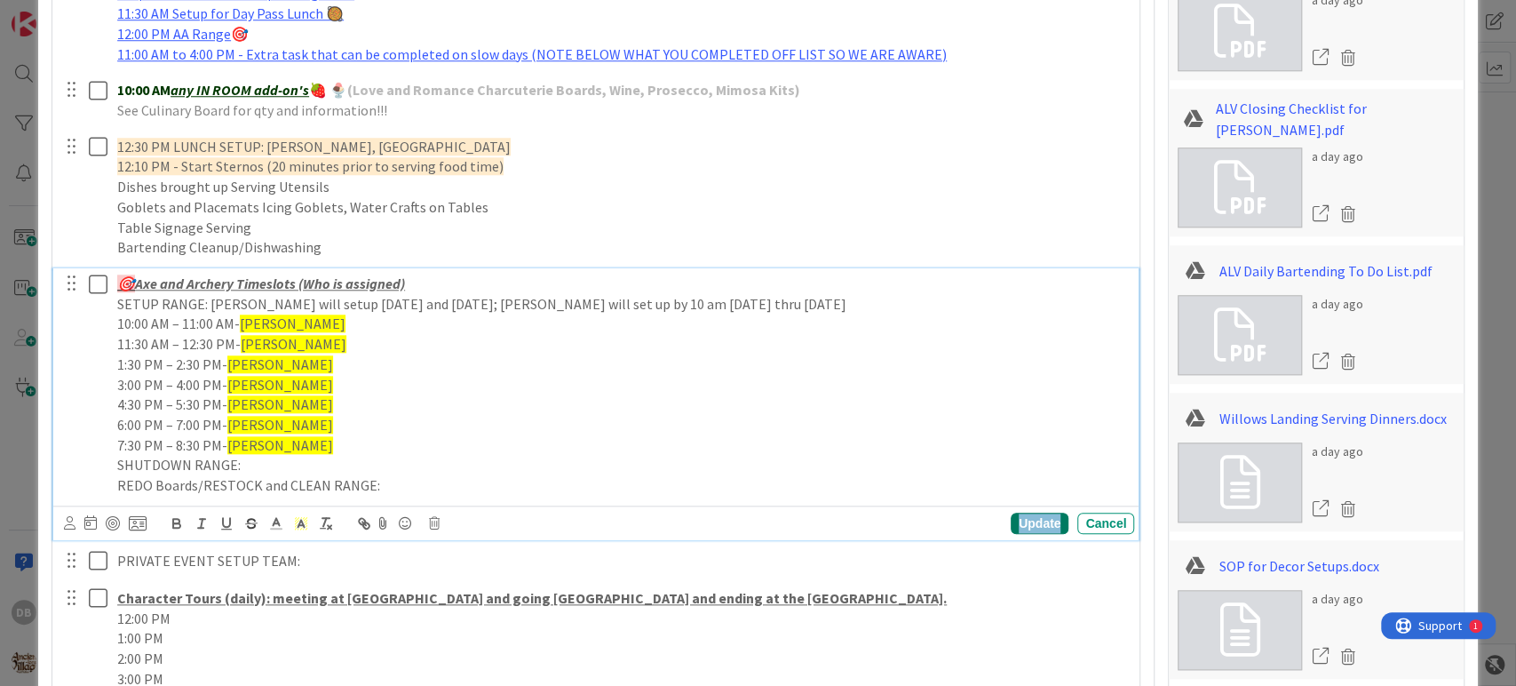
click at [1011, 517] on div "Update" at bounding box center [1040, 522] width 58 height 21
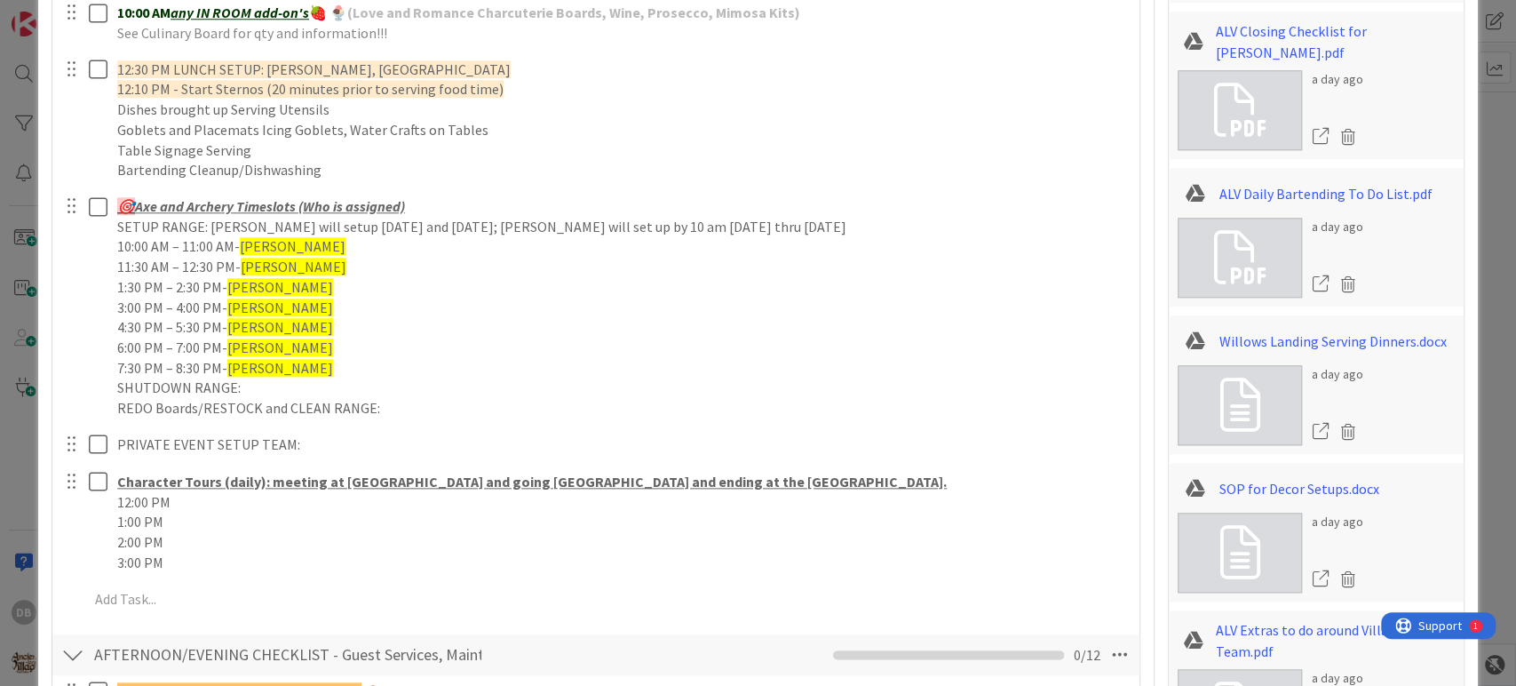
scroll to position [1282, 0]
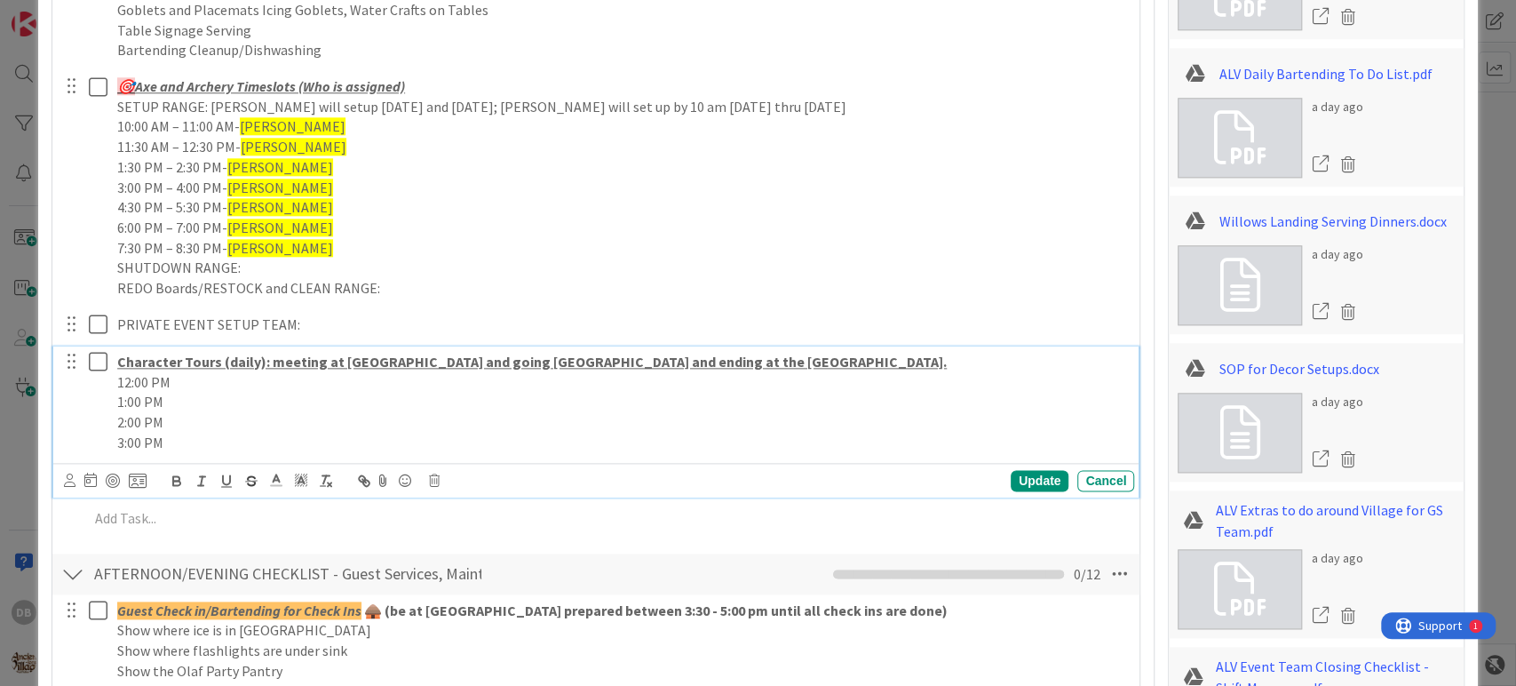
click at [207, 381] on p "12:00 PM" at bounding box center [622, 382] width 1010 height 20
click at [187, 412] on p "2:00 PM" at bounding box center [622, 422] width 1010 height 20
click at [194, 397] on p "1:00 PM" at bounding box center [622, 402] width 1010 height 20
click at [192, 425] on p "2:00 PM" at bounding box center [622, 422] width 1010 height 20
click at [183, 435] on p "3:00 PM" at bounding box center [622, 443] width 1010 height 20
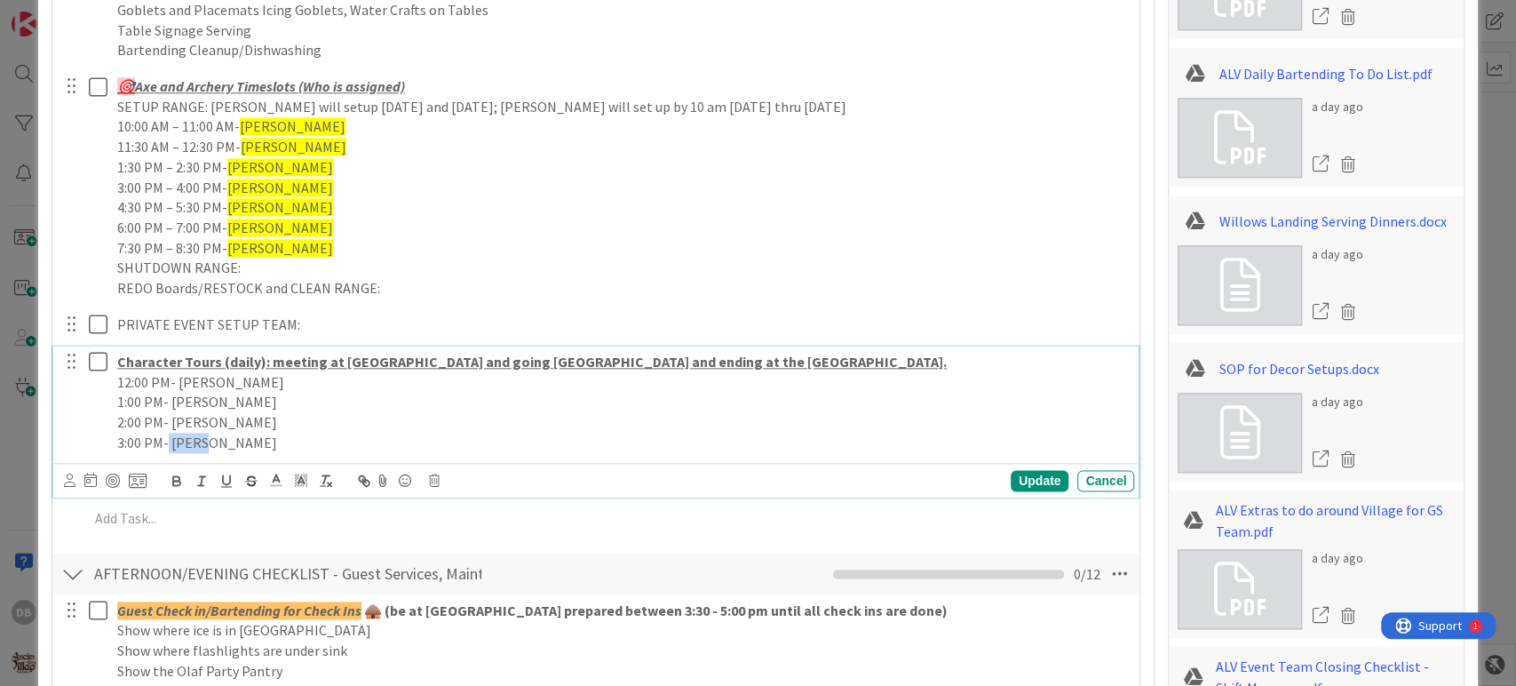
drag, startPoint x: 213, startPoint y: 438, endPoint x: 166, endPoint y: 439, distance: 47.1
click at [166, 439] on p "3:00 PM- [PERSON_NAME]" at bounding box center [622, 443] width 1010 height 20
click at [298, 484] on icon at bounding box center [301, 480] width 16 height 16
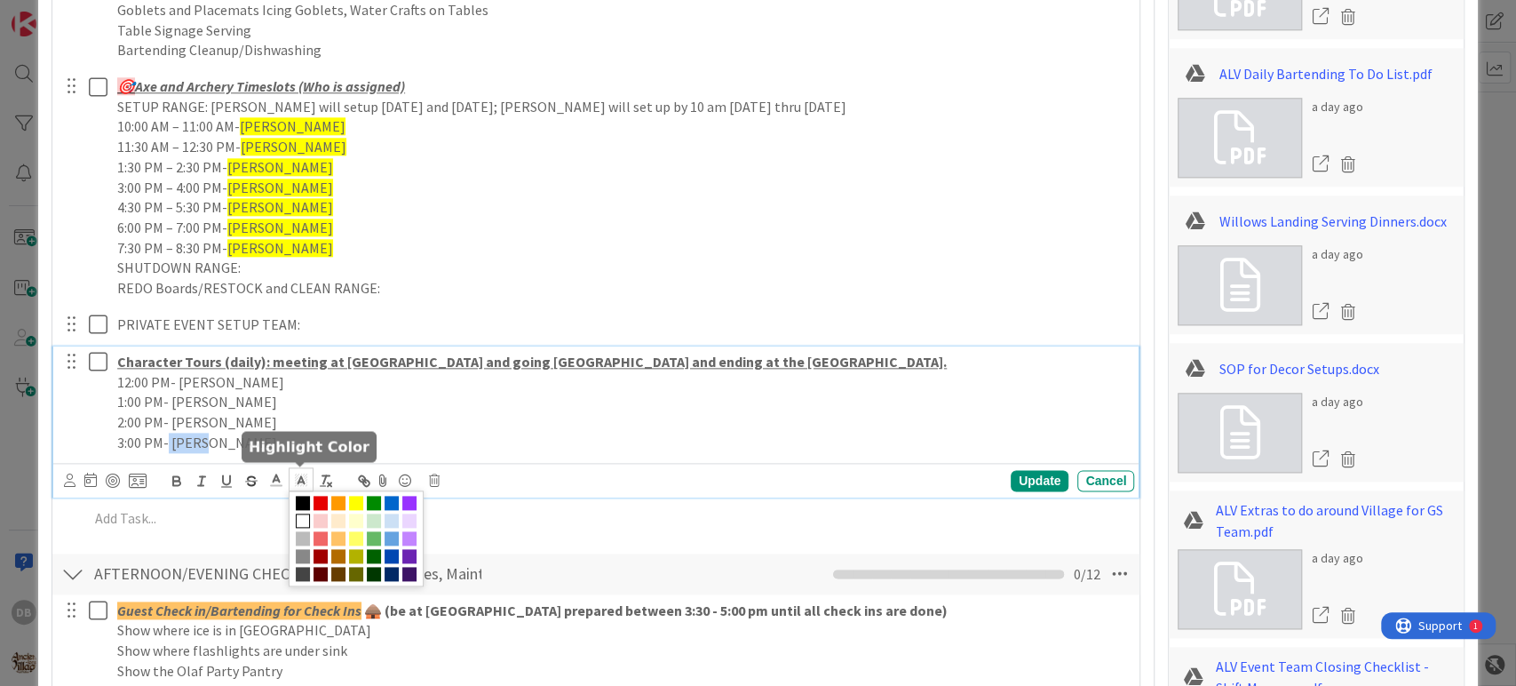
drag, startPoint x: 353, startPoint y: 507, endPoint x: 342, endPoint y: 497, distance: 14.5
click at [351, 506] on span at bounding box center [356, 503] width 14 height 14
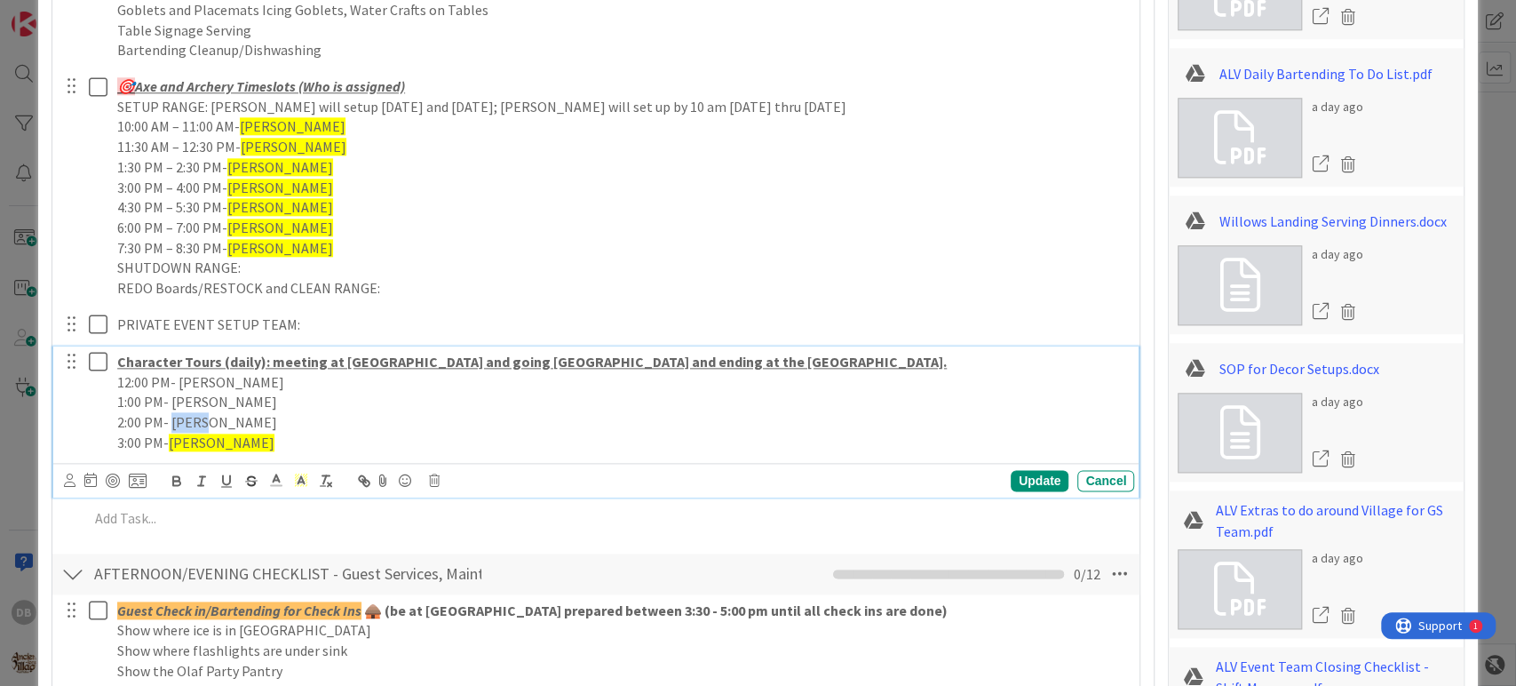
drag, startPoint x: 245, startPoint y: 420, endPoint x: 172, endPoint y: 428, distance: 73.3
click at [172, 428] on p "2:00 PM- [PERSON_NAME]" at bounding box center [622, 422] width 1010 height 20
click at [305, 475] on icon at bounding box center [301, 480] width 16 height 16
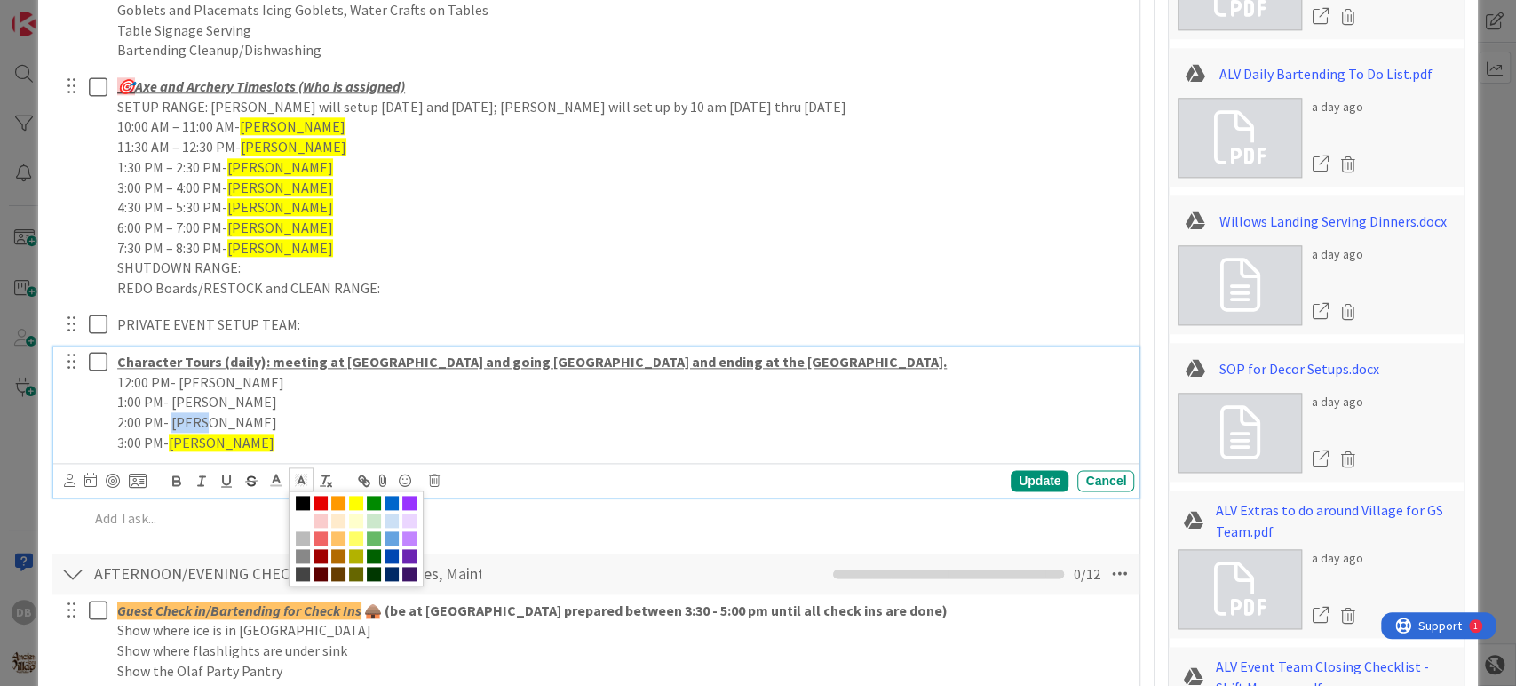
drag, startPoint x: 218, startPoint y: 410, endPoint x: 178, endPoint y: 425, distance: 42.4
click at [172, 421] on p "2:00 PM- [PERSON_NAME]" at bounding box center [622, 422] width 1010 height 20
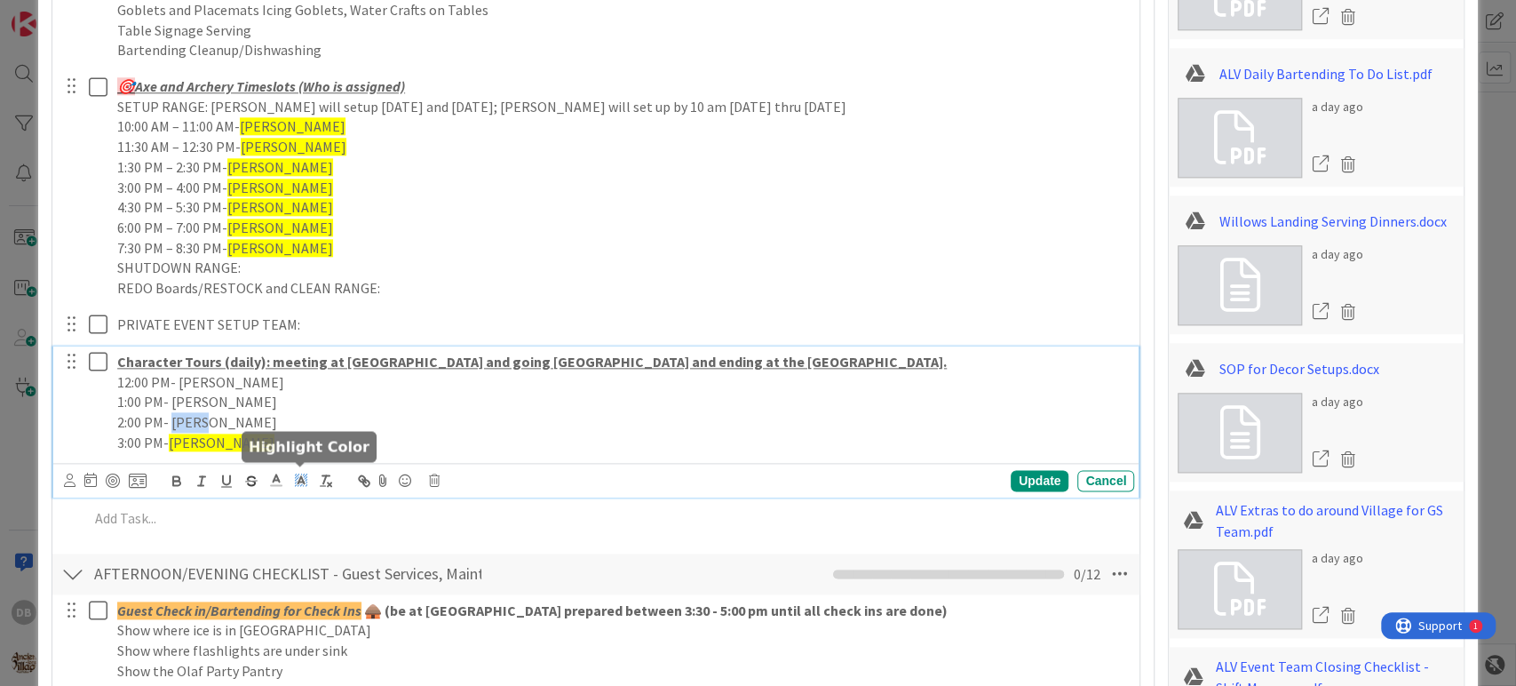
click at [298, 479] on icon at bounding box center [301, 480] width 16 height 16
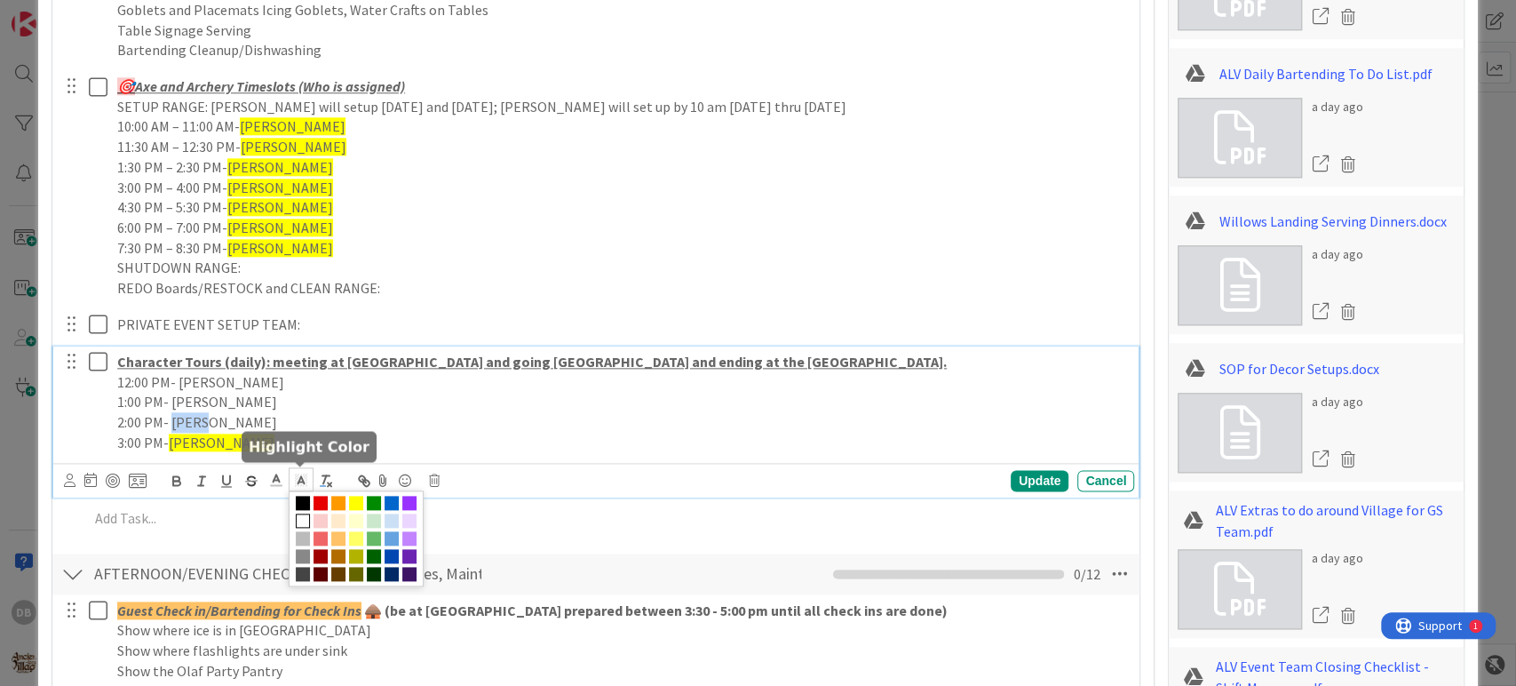
drag, startPoint x: 356, startPoint y: 496, endPoint x: 325, endPoint y: 473, distance: 38.7
click at [355, 496] on span at bounding box center [356, 503] width 14 height 14
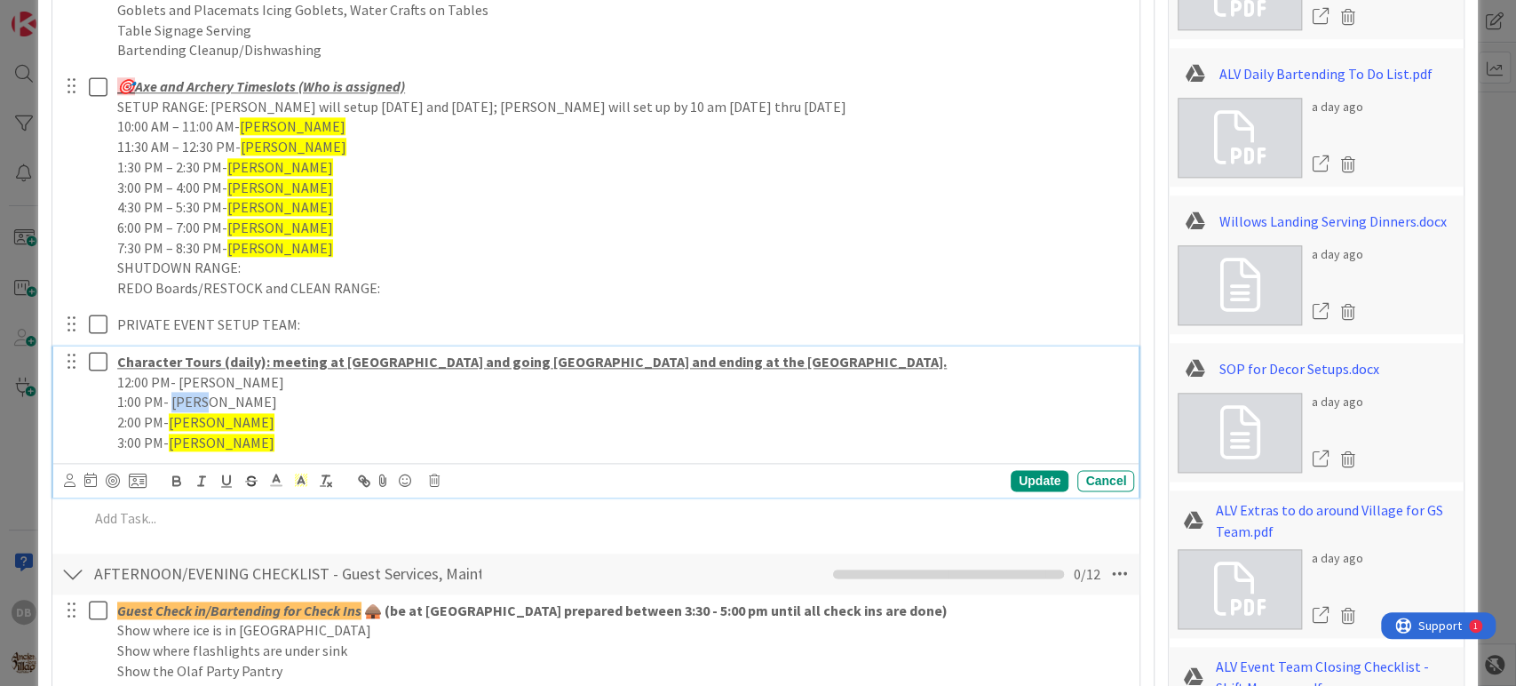
drag, startPoint x: 218, startPoint y: 404, endPoint x: 171, endPoint y: 397, distance: 47.6
click at [171, 397] on p "1:00 PM- [PERSON_NAME]" at bounding box center [622, 402] width 1010 height 20
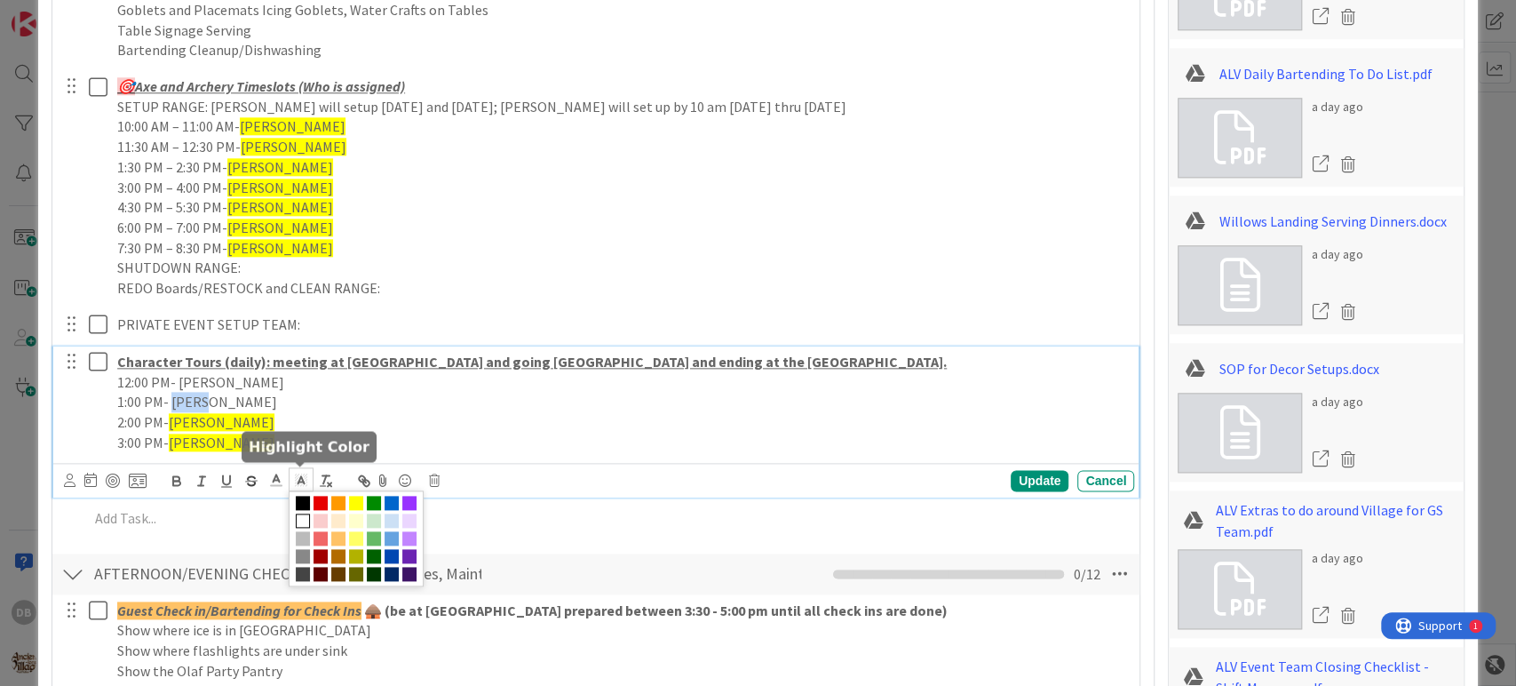
click at [298, 481] on icon at bounding box center [301, 480] width 16 height 16
drag, startPoint x: 350, startPoint y: 496, endPoint x: 251, endPoint y: 433, distance: 116.5
click at [349, 496] on span at bounding box center [356, 503] width 14 height 14
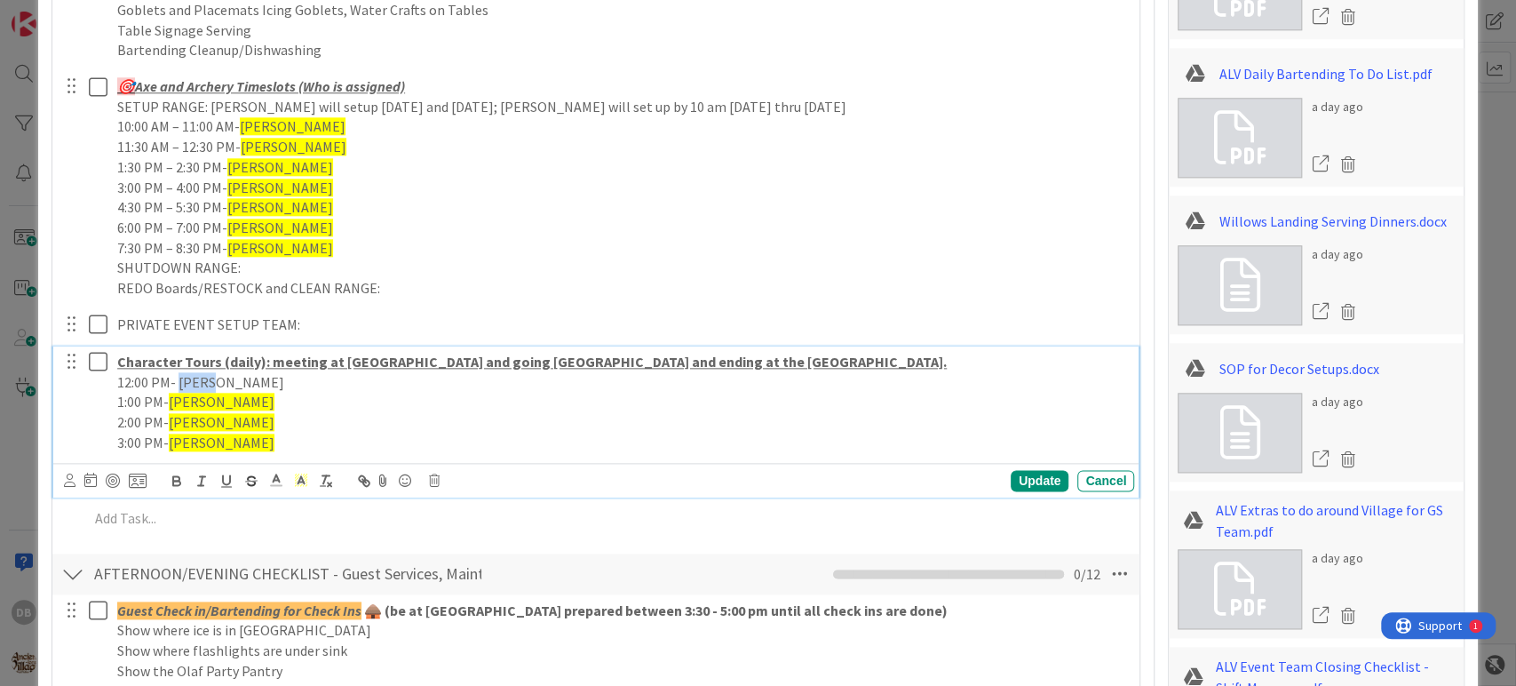
drag, startPoint x: 216, startPoint y: 385, endPoint x: 176, endPoint y: 384, distance: 40.0
click at [176, 384] on p "12:00 PM- [PERSON_NAME]" at bounding box center [622, 382] width 1010 height 20
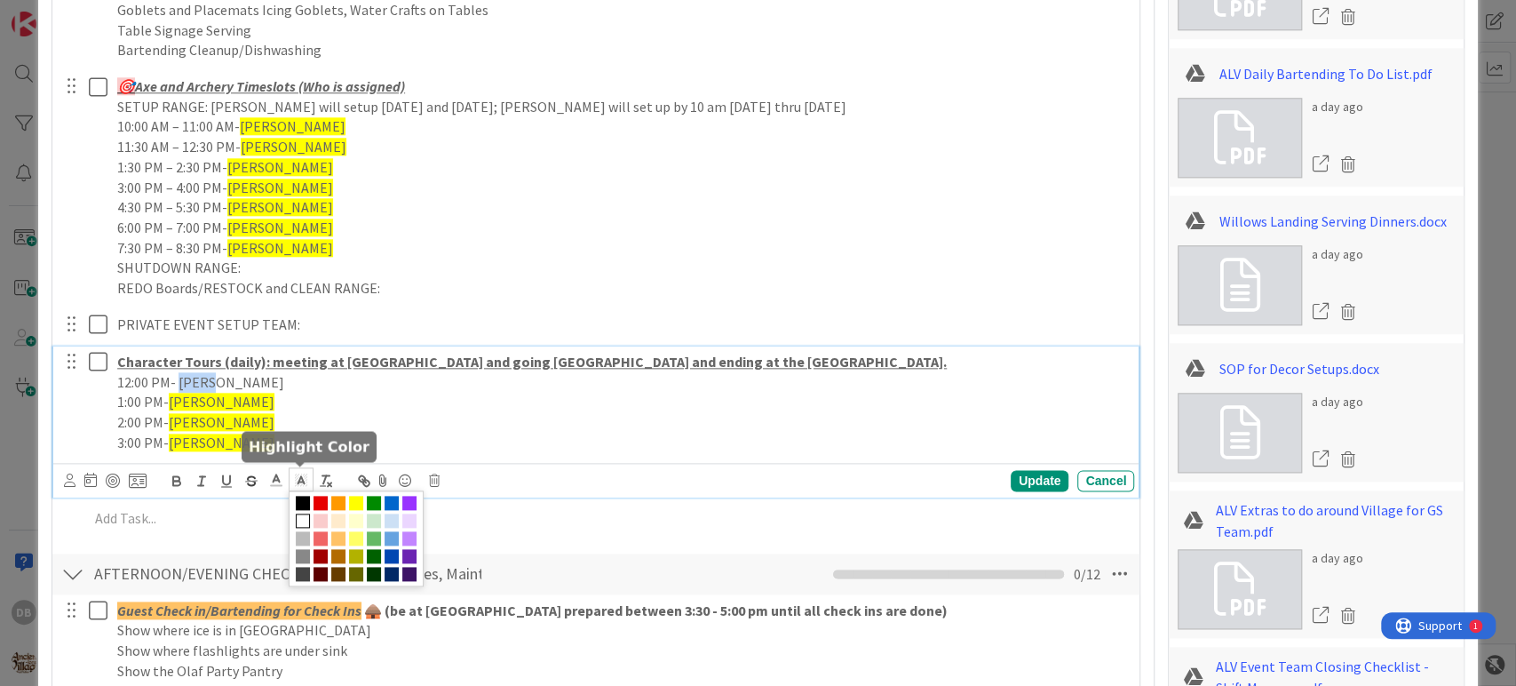
click at [298, 479] on polyline at bounding box center [301, 479] width 6 height 7
click at [355, 503] on span at bounding box center [356, 503] width 14 height 14
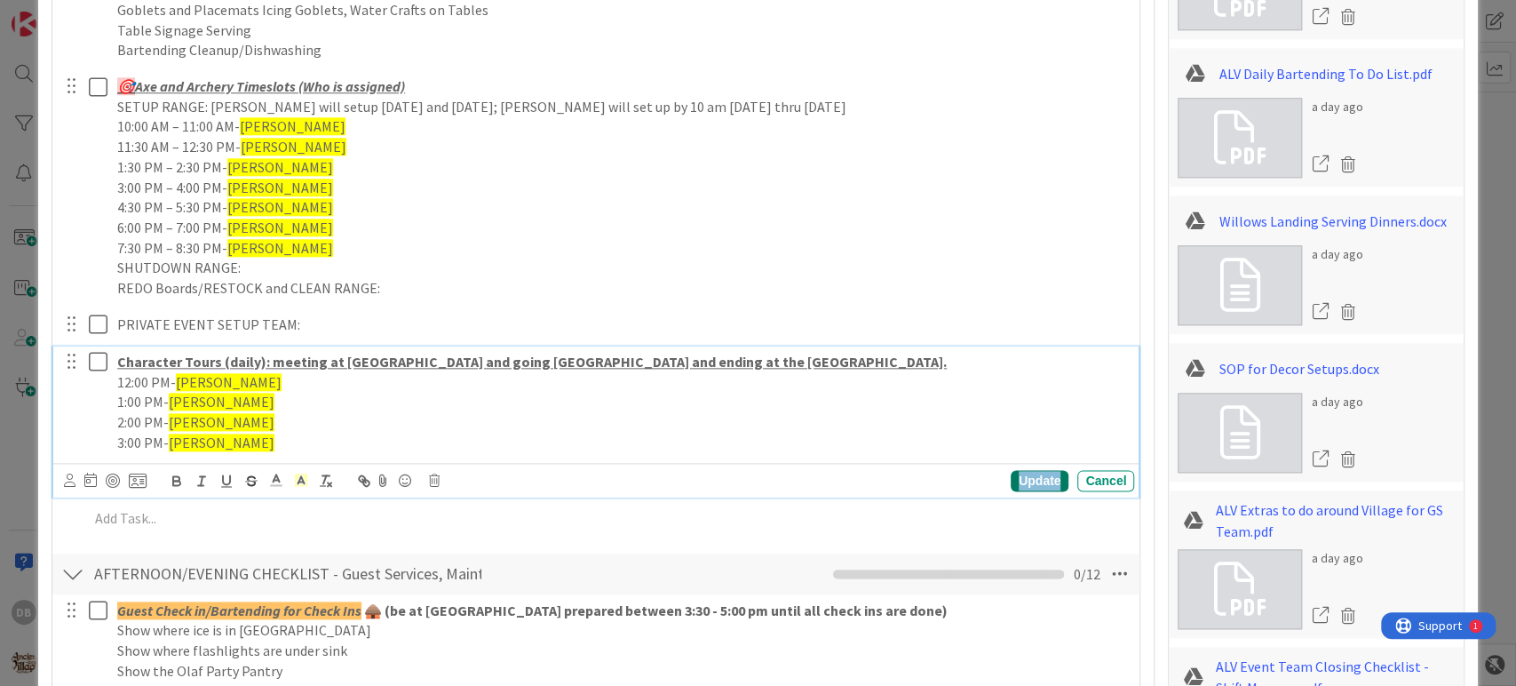
click at [1029, 472] on div "Update" at bounding box center [1040, 480] width 58 height 21
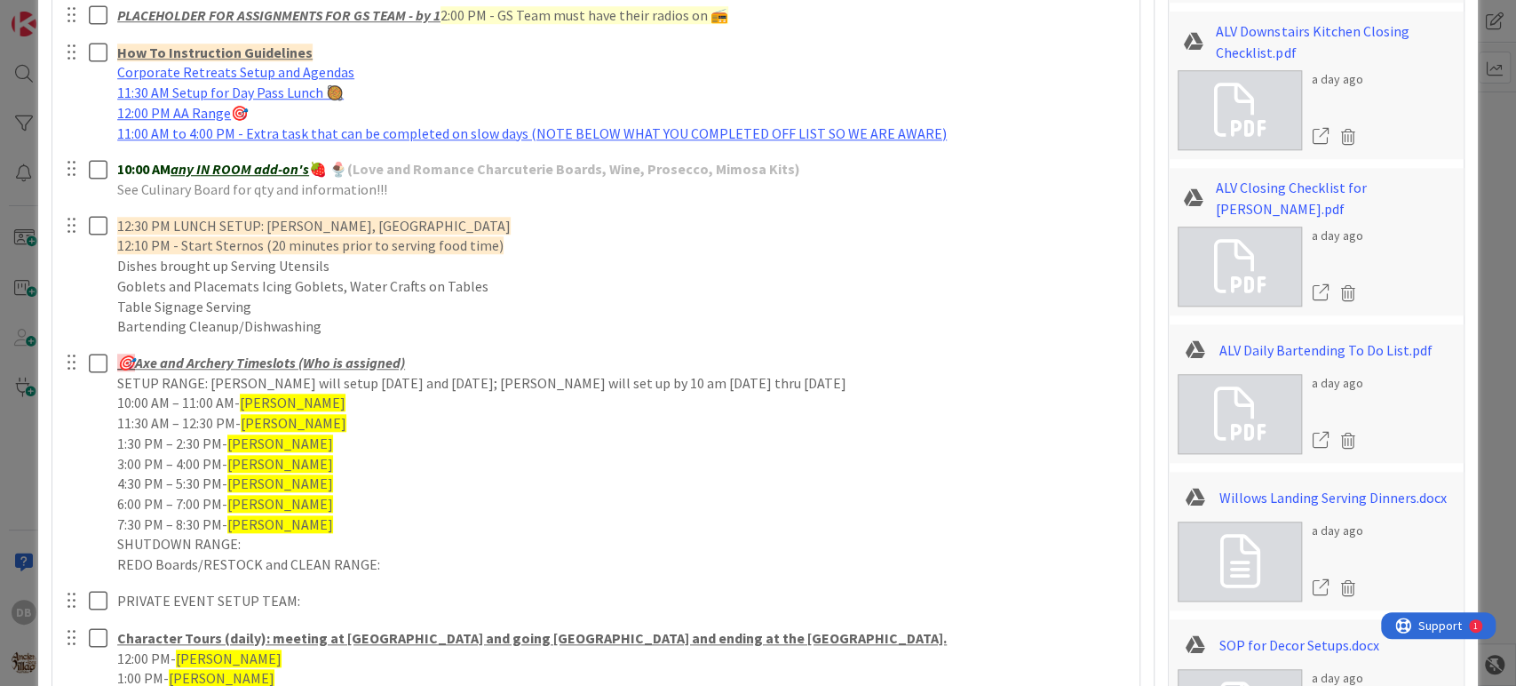
scroll to position [1085, 0]
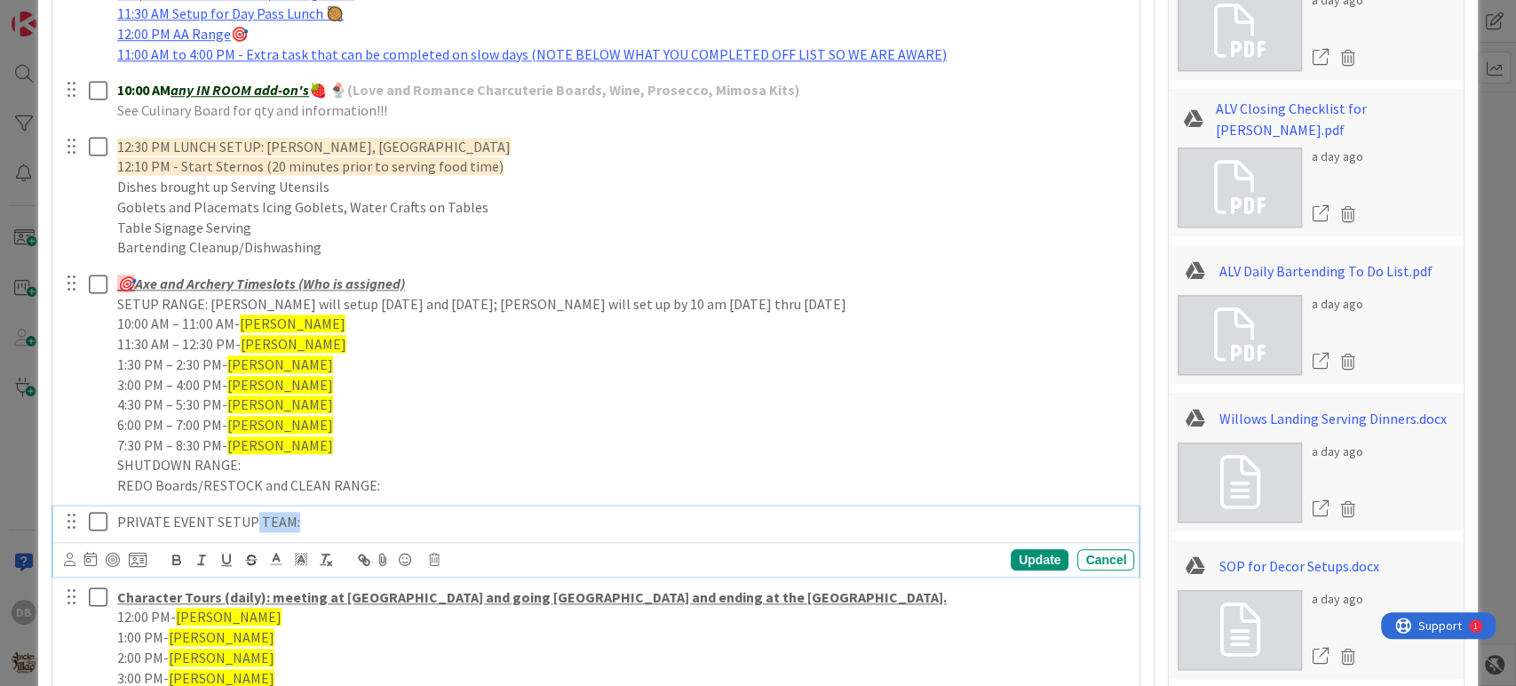
drag, startPoint x: 325, startPoint y: 524, endPoint x: 251, endPoint y: 510, distance: 75.1
click at [251, 512] on p "PRIVATE EVENT SETUP TEAM:" at bounding box center [622, 522] width 1010 height 20
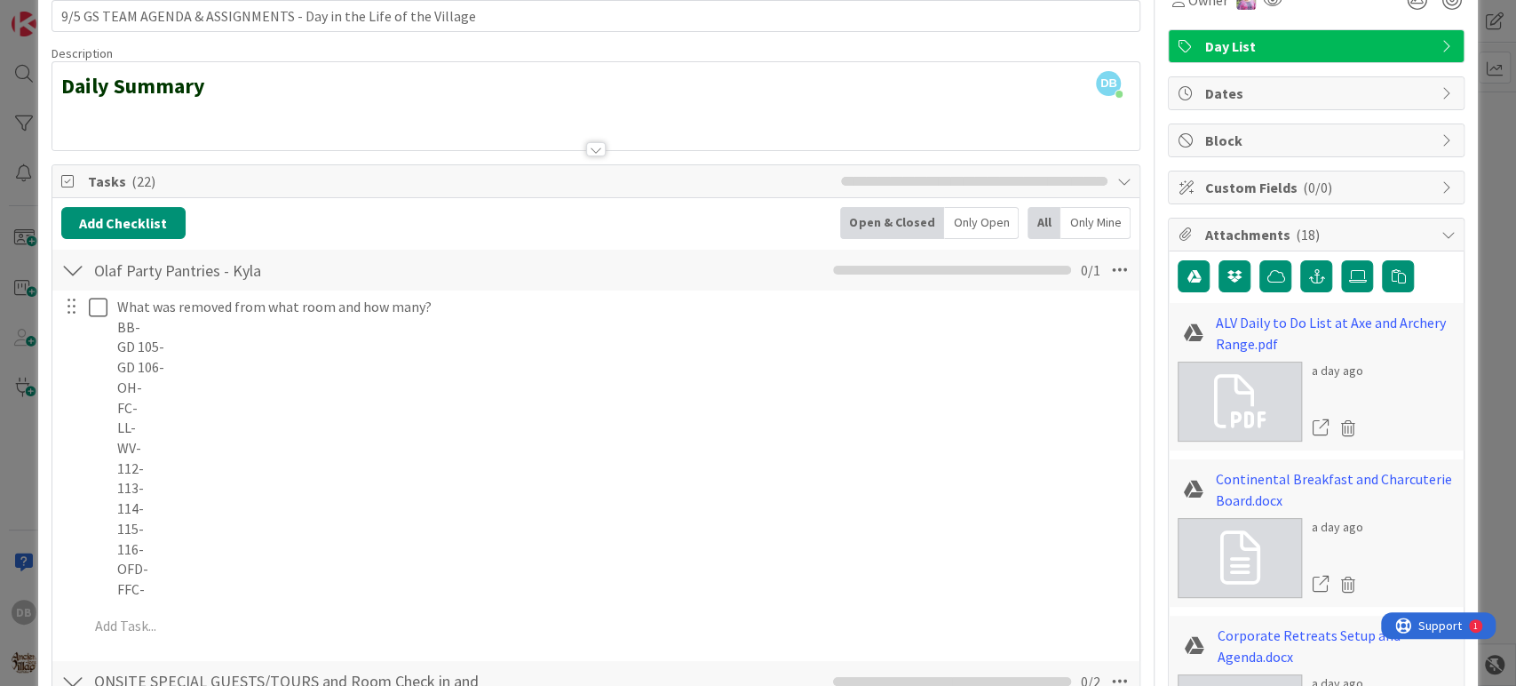
scroll to position [0, 0]
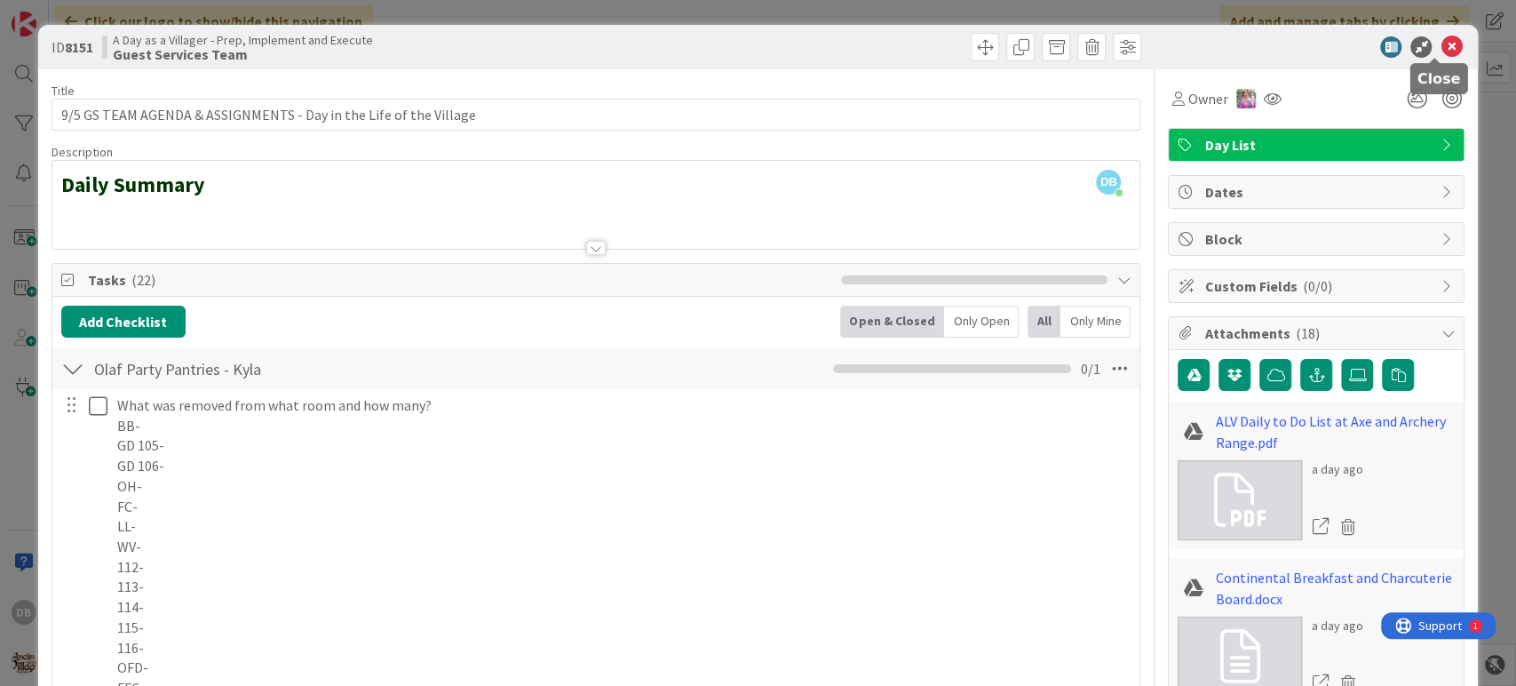
click at [1441, 40] on icon at bounding box center [1451, 46] width 21 height 21
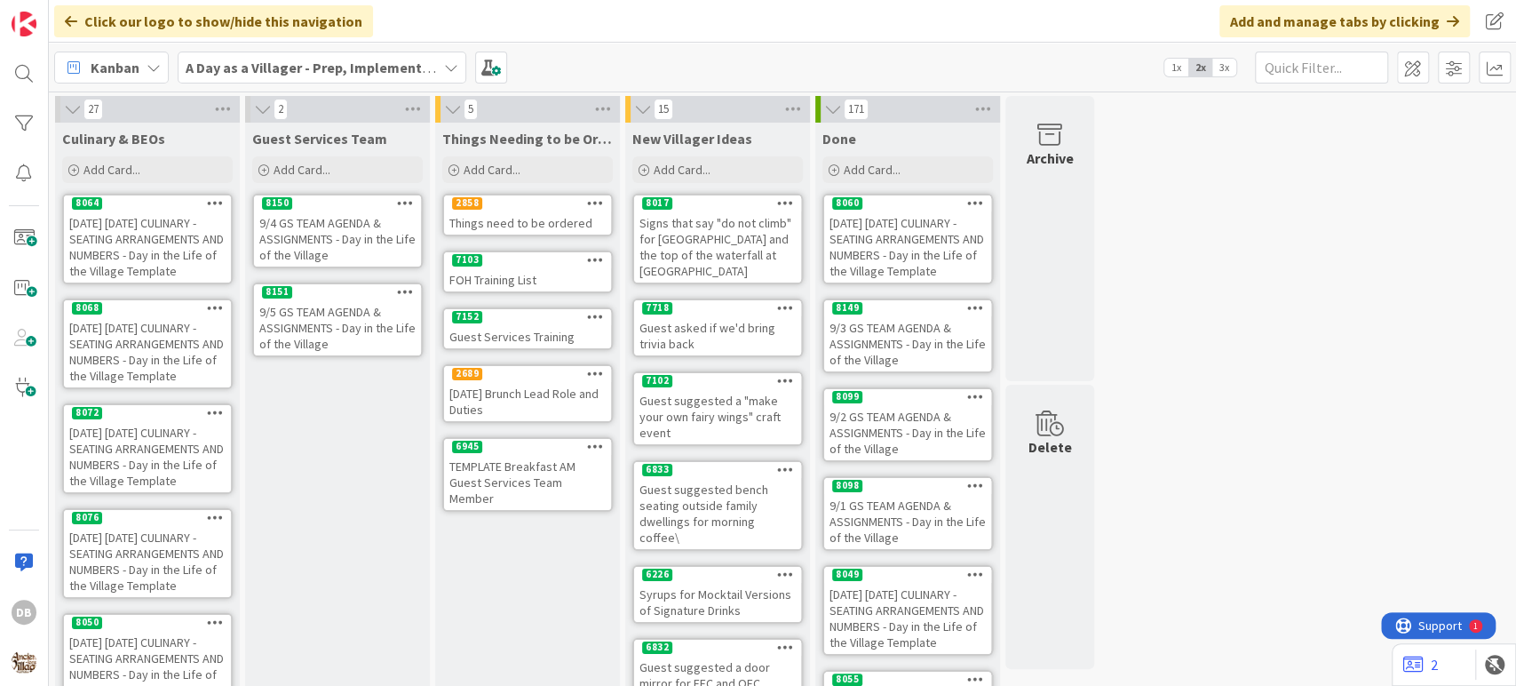
click at [122, 358] on div "[DATE] [DATE] CULINARY - SEATING ARRANGEMENTS AND NUMBERS - Day in the Life of …" at bounding box center [147, 351] width 167 height 71
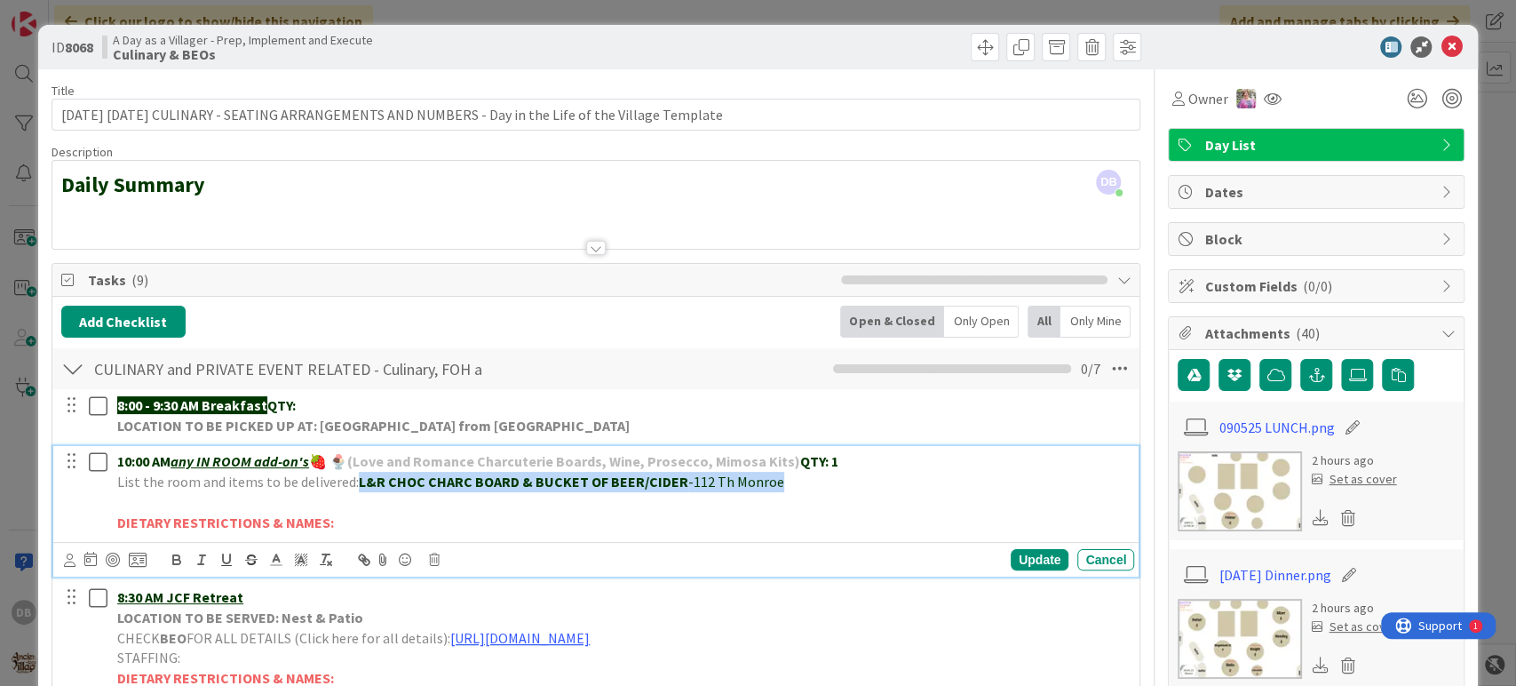
drag, startPoint x: 350, startPoint y: 480, endPoint x: 774, endPoint y: 488, distance: 423.7
click at [774, 488] on p "List the room and items to be delivered: L&R CHOC CHARC BOARD & BUCKET OF BEER/…" at bounding box center [622, 482] width 1010 height 20
copy p "L&R CHOC CHARC BOARD & BUCKET OF BEER/CIDER -112 Th Monroe"
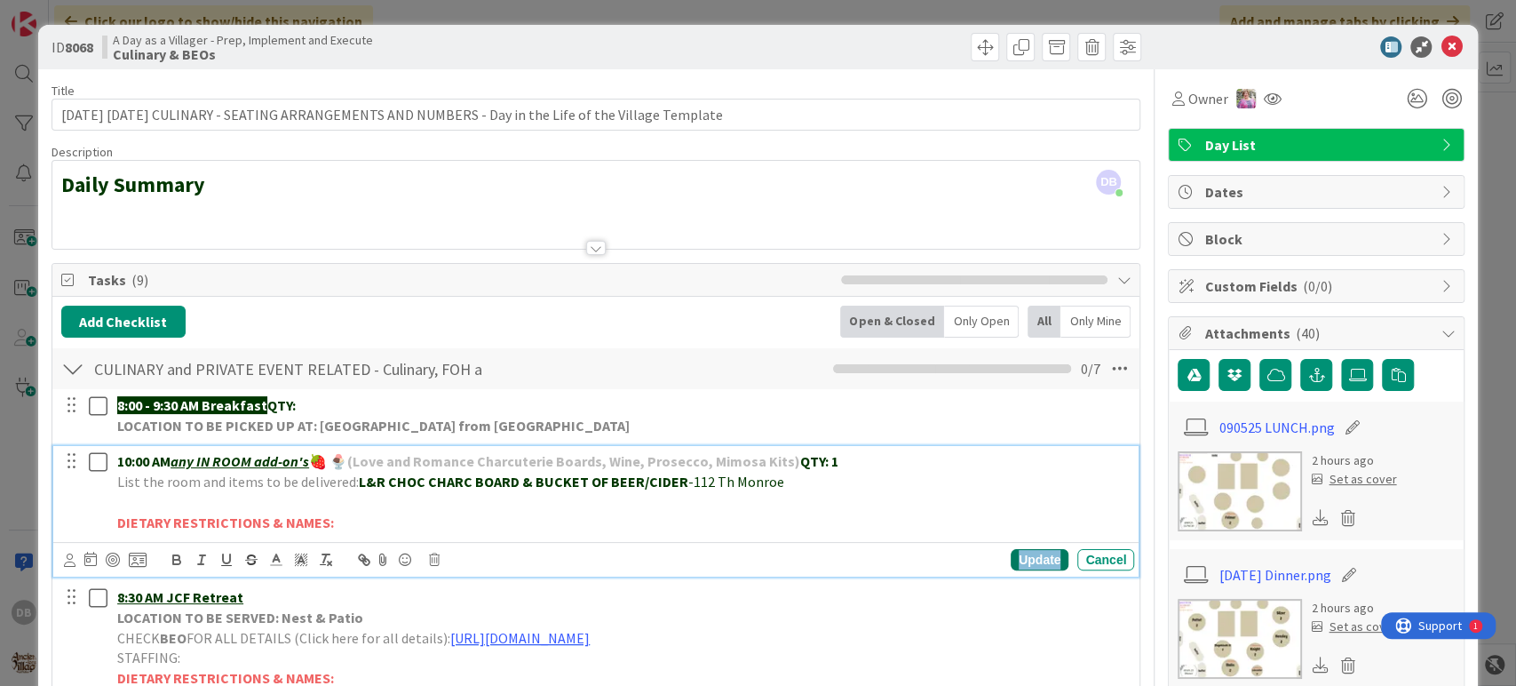
click at [1016, 567] on div "Update" at bounding box center [1040, 559] width 58 height 21
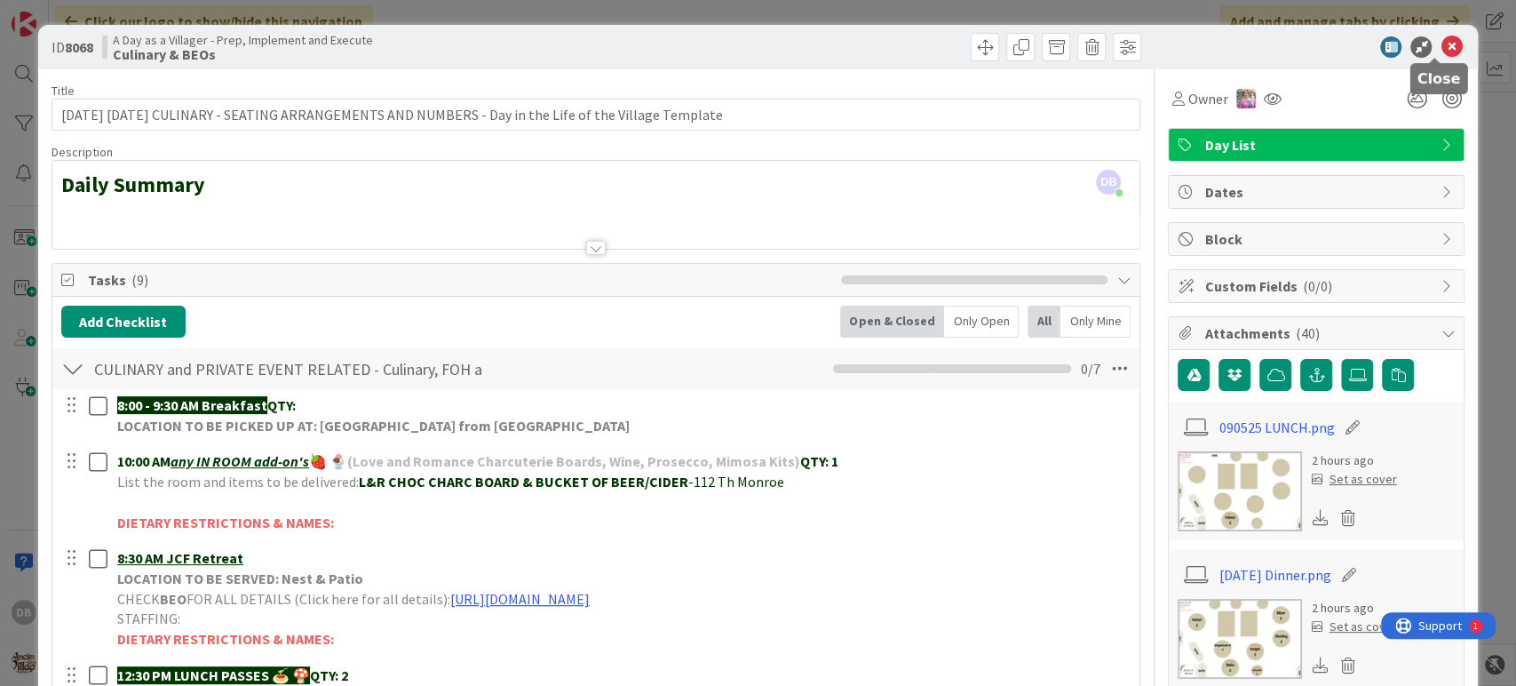
click at [1441, 47] on icon at bounding box center [1451, 46] width 21 height 21
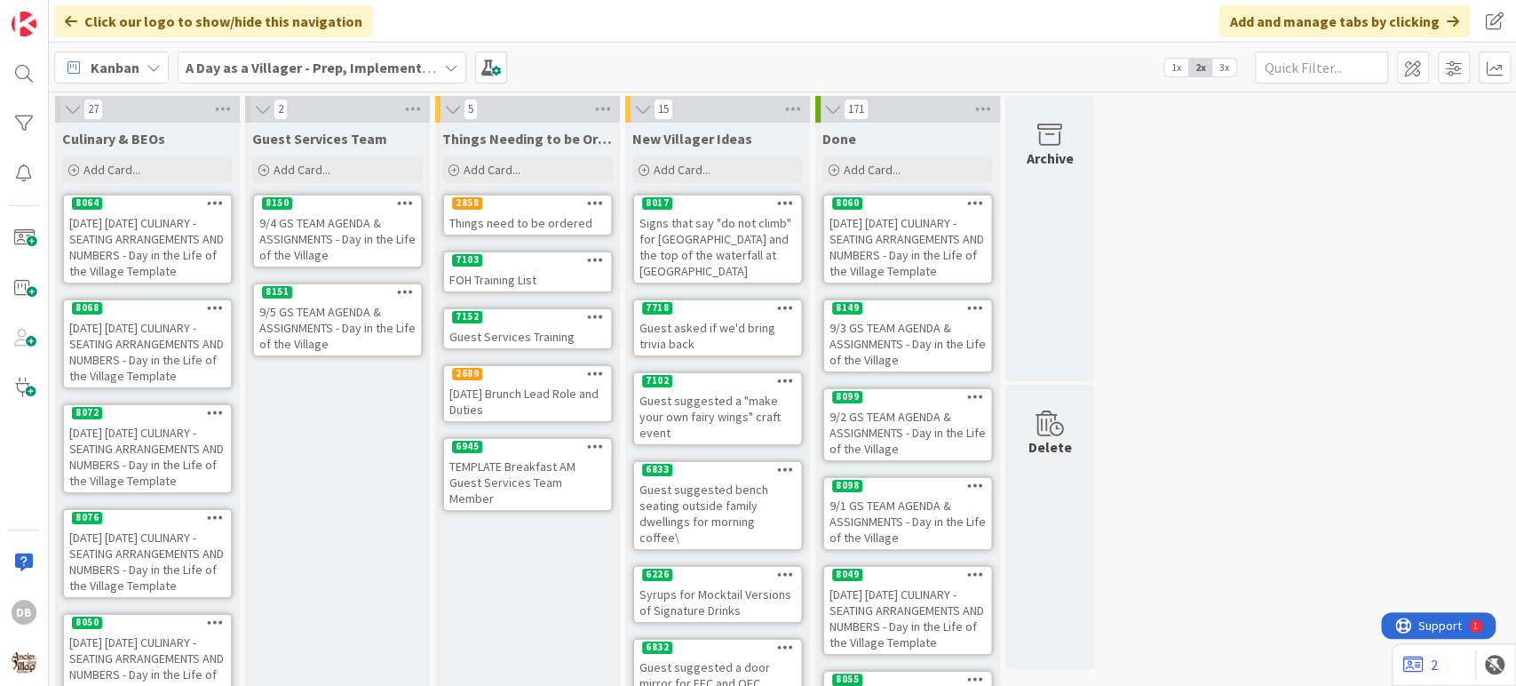
click at [305, 325] on div "9/5 GS TEAM AGENDA & ASSIGNMENTS - Day in the Life of the Village" at bounding box center [337, 327] width 167 height 55
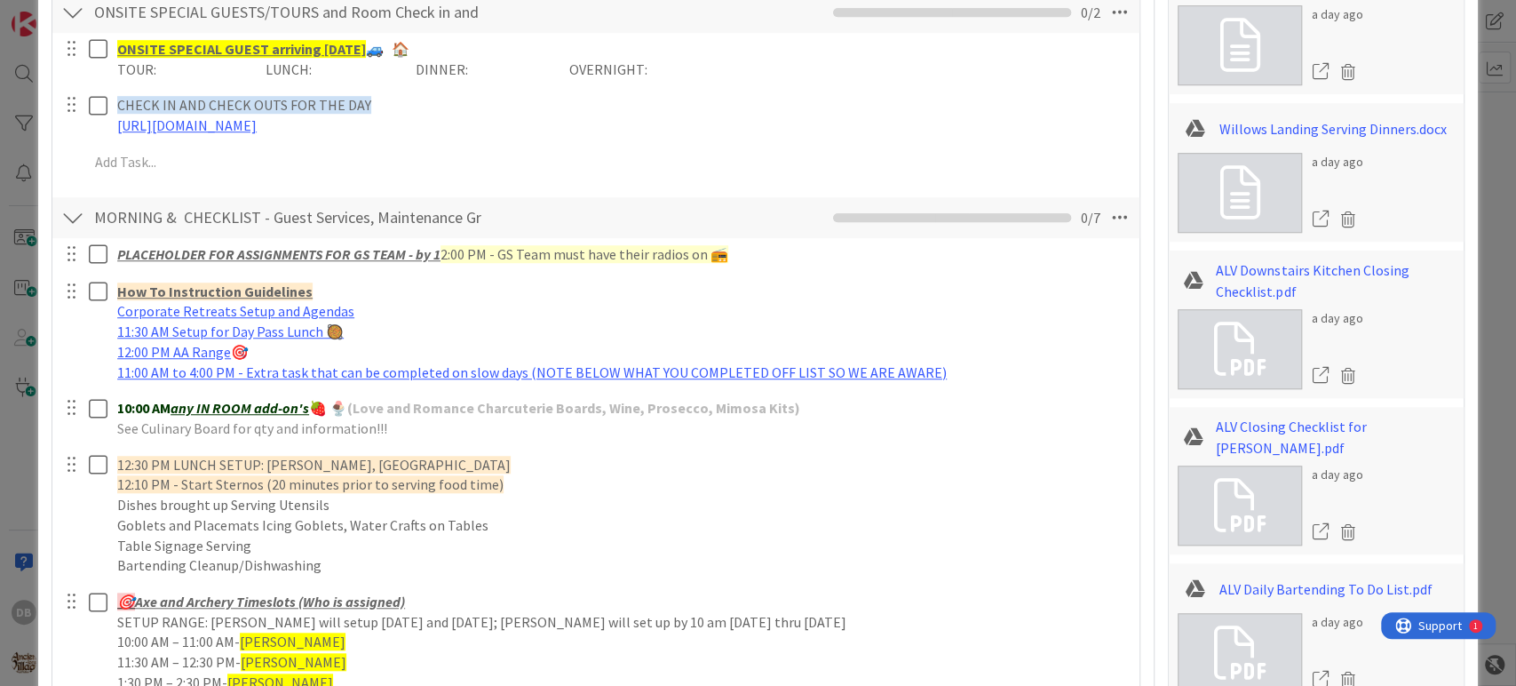
scroll to position [789, 0]
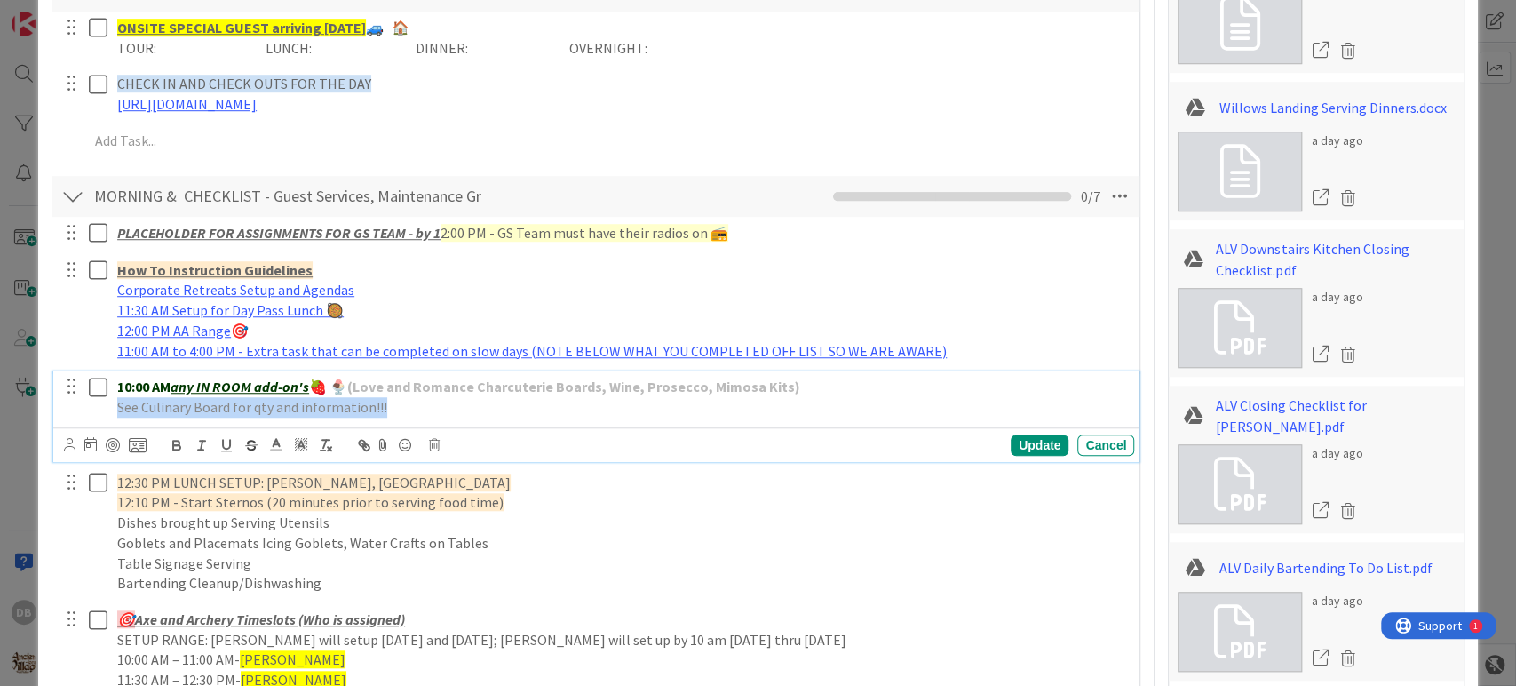
drag, startPoint x: 418, startPoint y: 401, endPoint x: 114, endPoint y: 401, distance: 304.6
click at [114, 401] on div "10:00 AM any IN ROOM add-on's 🍓 🍨 (Love and Romance Charcuterie Boards, Wine, P…" at bounding box center [622, 396] width 1024 height 51
click at [1023, 448] on div "Update" at bounding box center [1040, 444] width 58 height 21
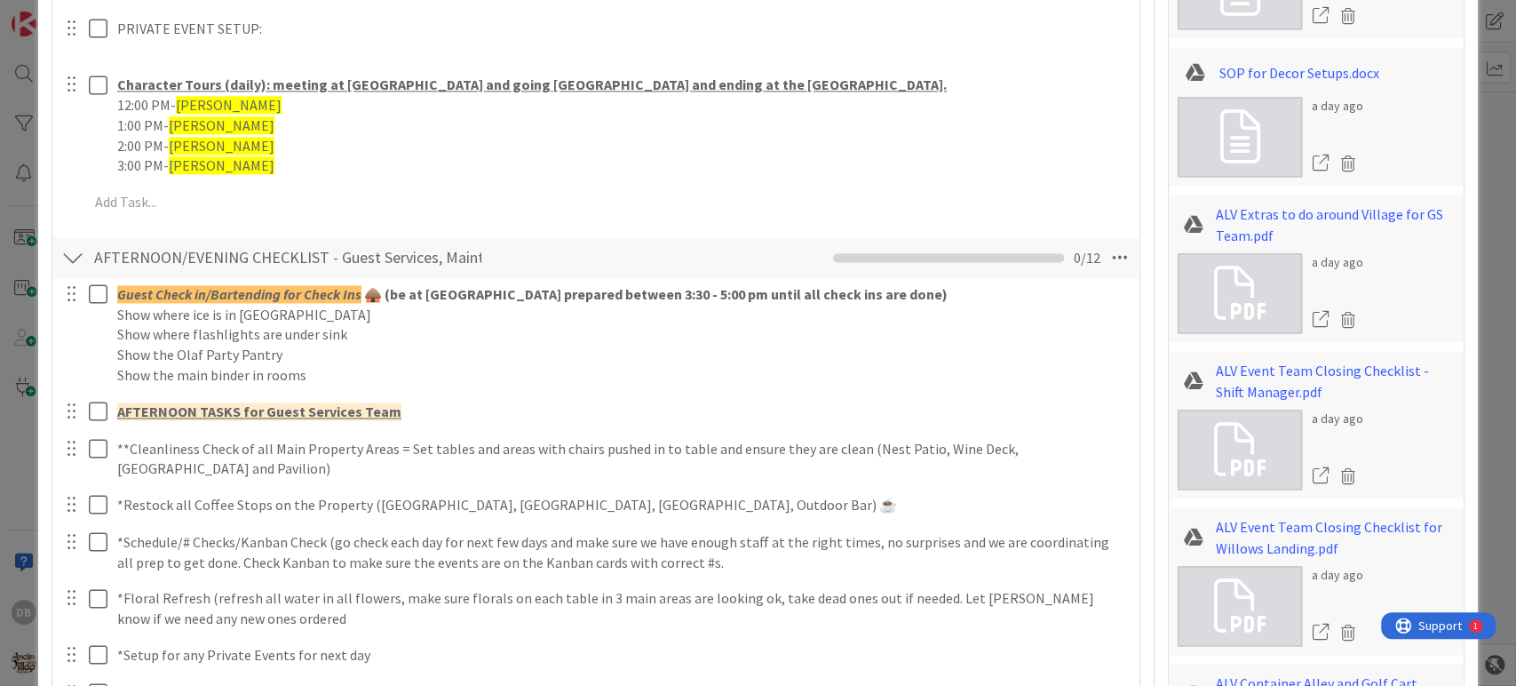
scroll to position [1184, 0]
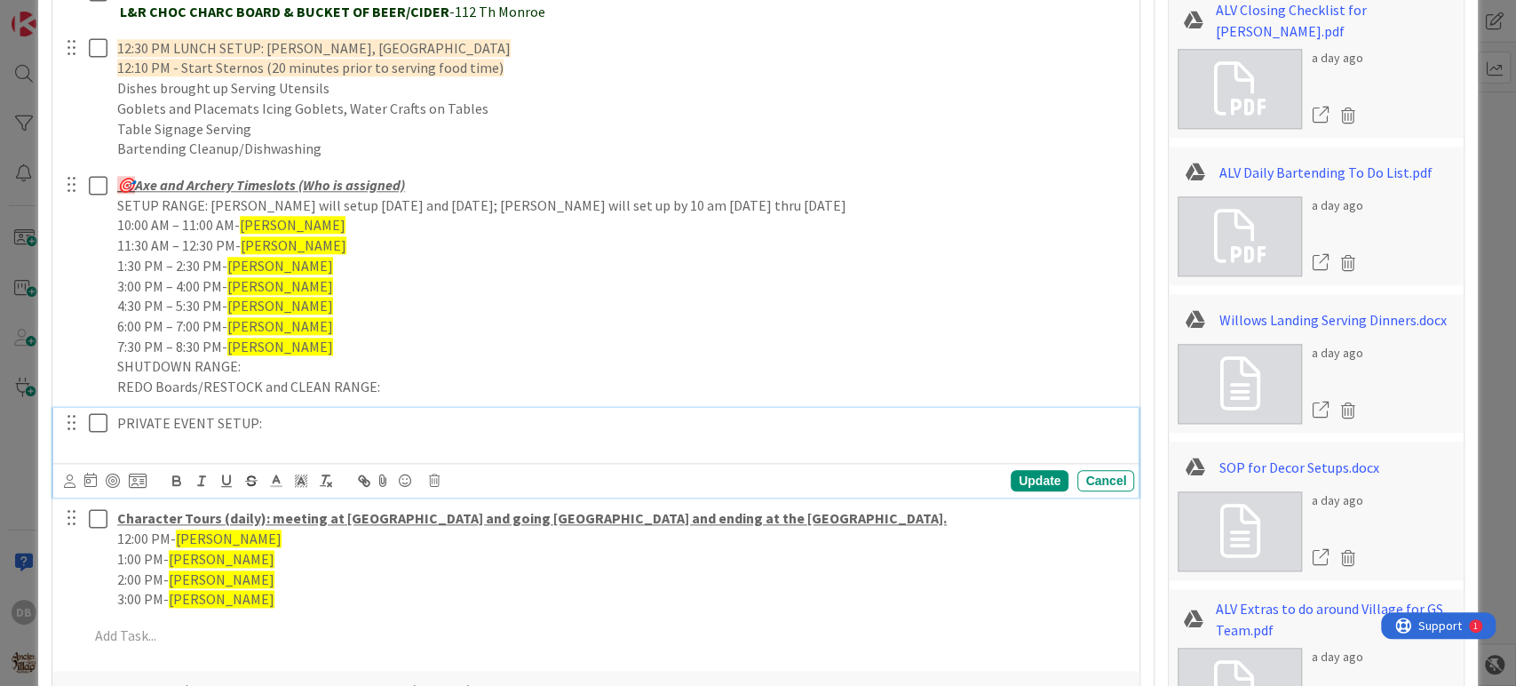
click at [320, 435] on p at bounding box center [622, 443] width 1010 height 20
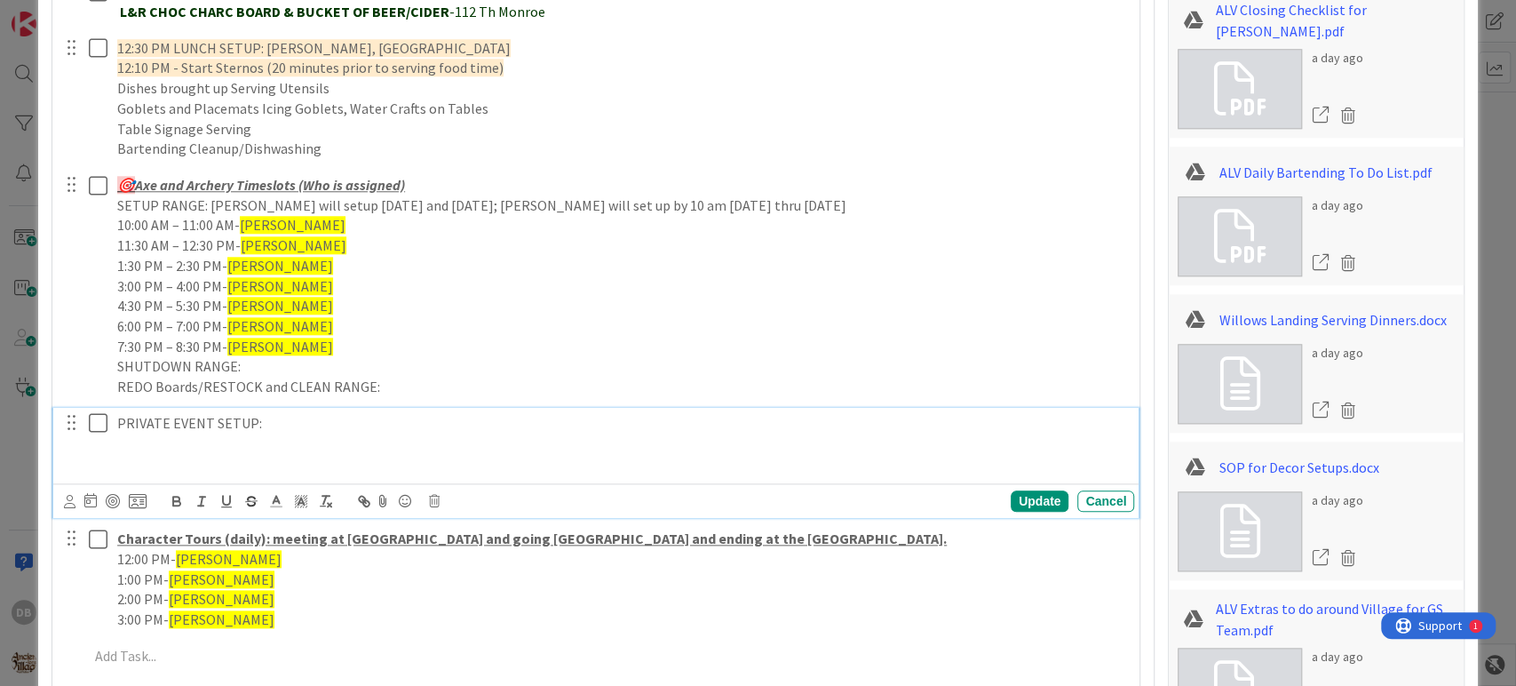
click at [145, 443] on p at bounding box center [622, 443] width 1010 height 20
click at [171, 425] on p "PRIVATE EVENT SETUP:" at bounding box center [622, 423] width 1010 height 20
click at [145, 450] on p at bounding box center [622, 443] width 1010 height 20
click at [192, 449] on p at bounding box center [622, 443] width 1010 height 20
click at [183, 458] on p at bounding box center [622, 463] width 1010 height 20
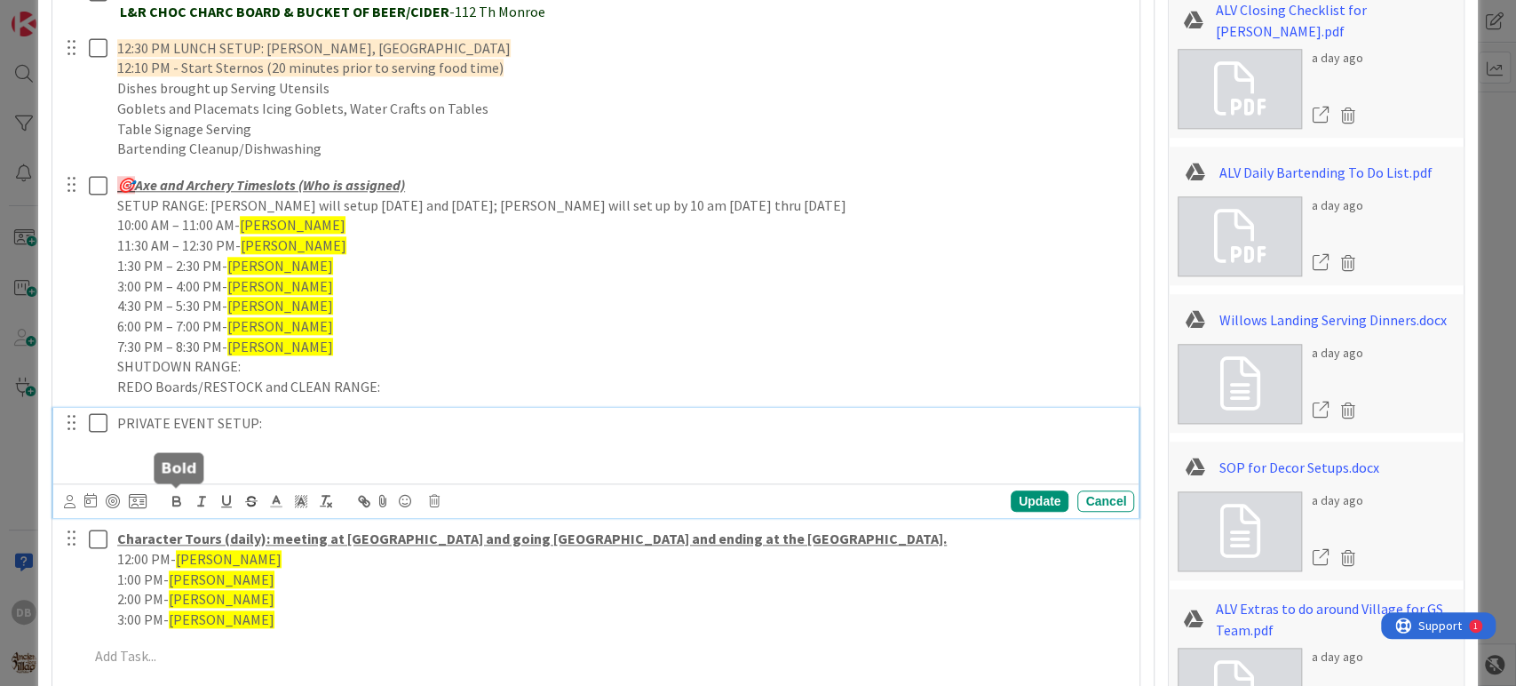
click at [184, 504] on icon "button" at bounding box center [177, 501] width 16 height 16
click at [296, 461] on p "[DATE]: JCF Retreat -" at bounding box center [622, 463] width 1010 height 20
click at [378, 460] on p "[DATE]: JCF Retreat - Tree Elf Nest -" at bounding box center [622, 463] width 1010 height 20
drag, startPoint x: 338, startPoint y: 460, endPoint x: 436, endPoint y: 468, distance: 98.0
click at [443, 464] on p "[DATE]: JCF Retreat - Tree Elf Nest - Harley & [PERSON_NAME]" at bounding box center [622, 463] width 1010 height 20
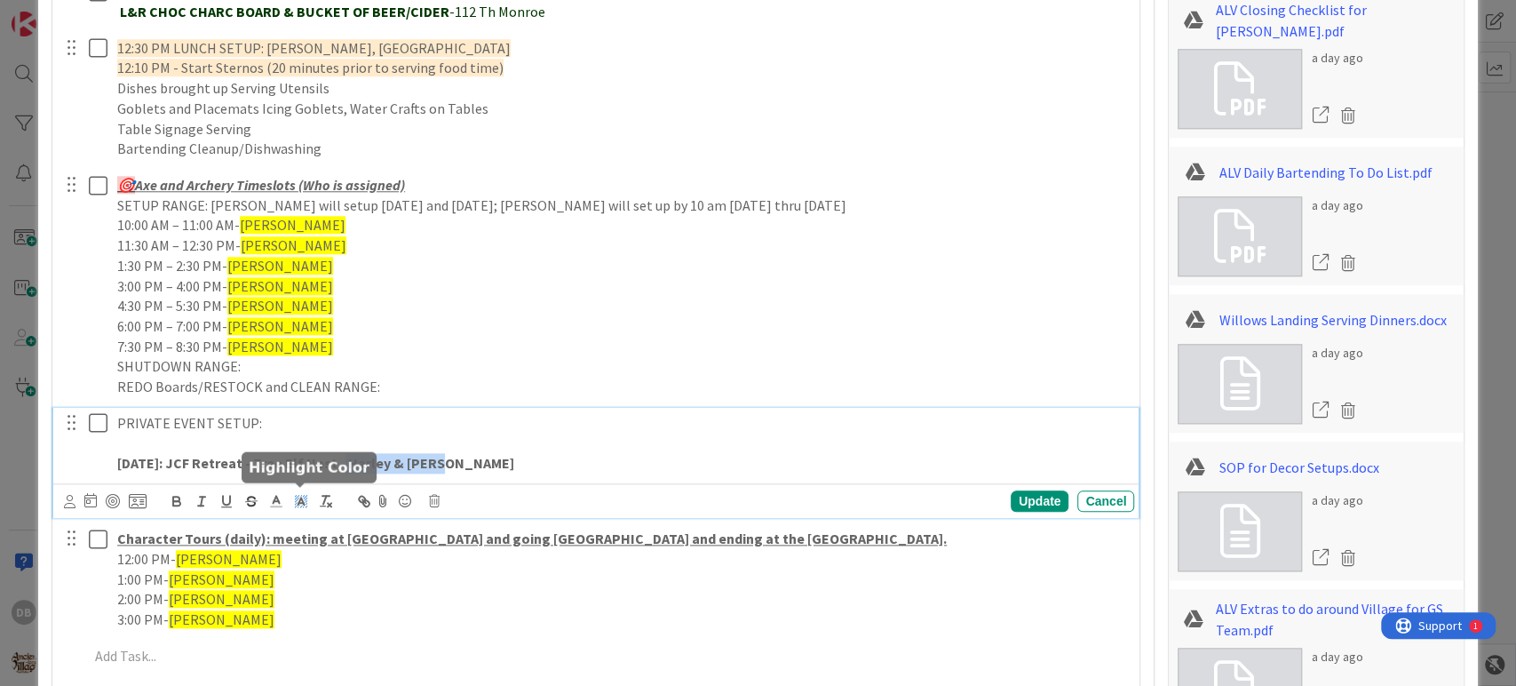
click at [306, 501] on icon at bounding box center [301, 501] width 16 height 16
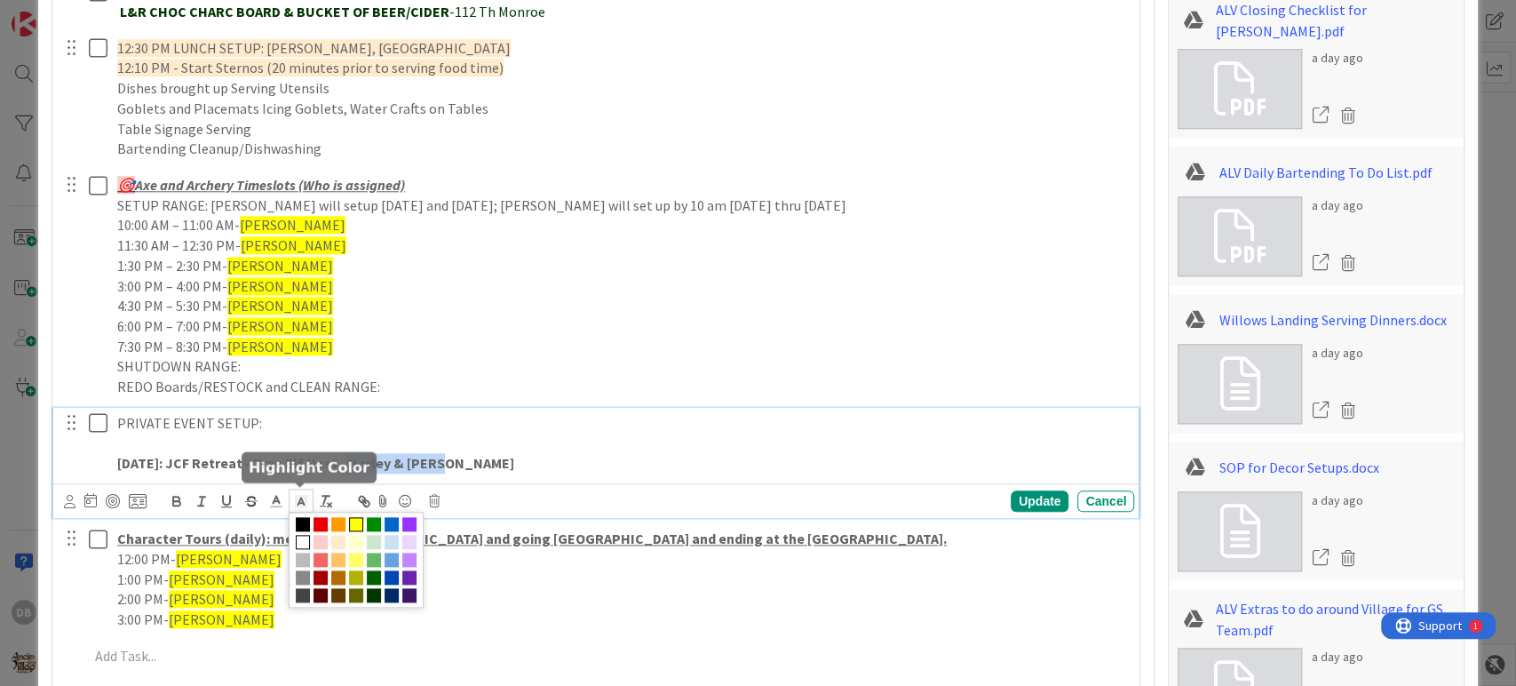
click at [353, 517] on span at bounding box center [356, 524] width 14 height 14
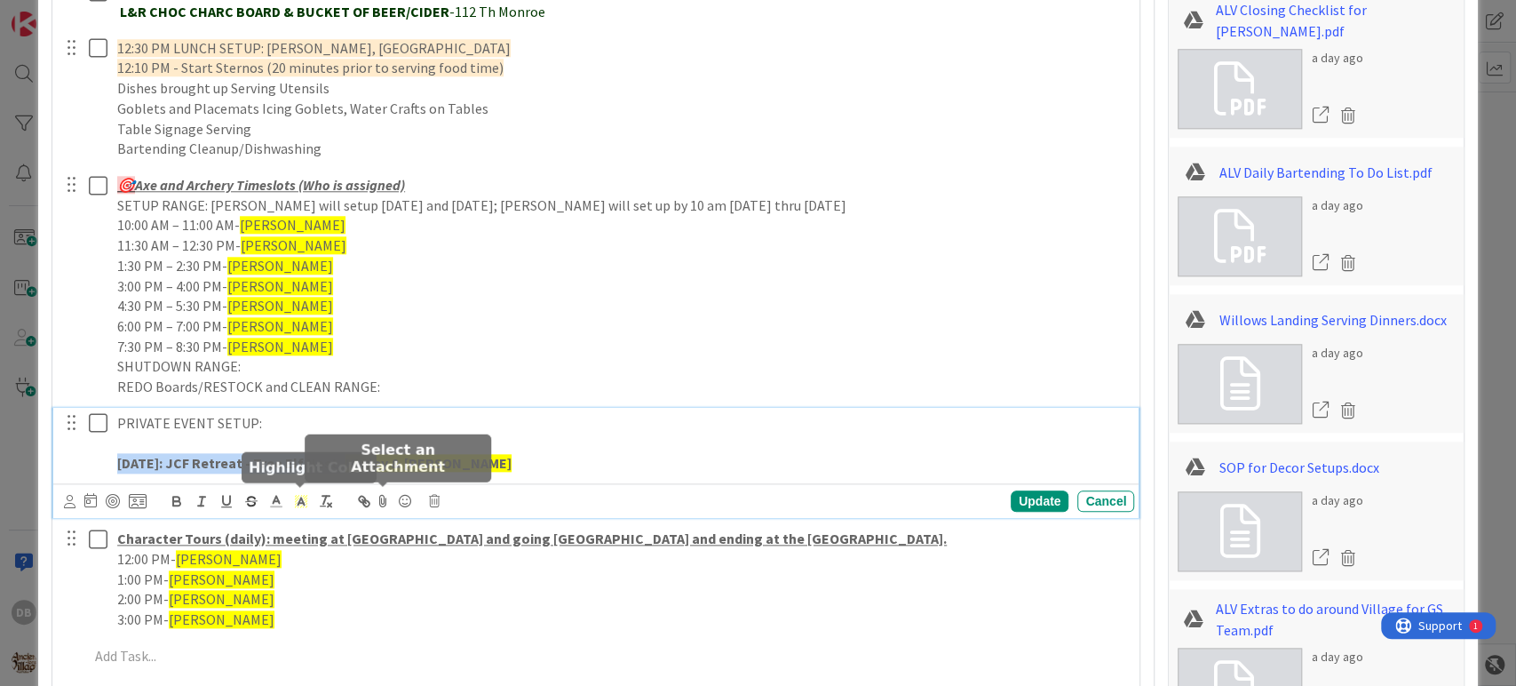
click at [440, 460] on p "[DATE]: JCF Retreat - Tree Elf Nest - Harley & [PERSON_NAME]" at bounding box center [622, 463] width 1010 height 20
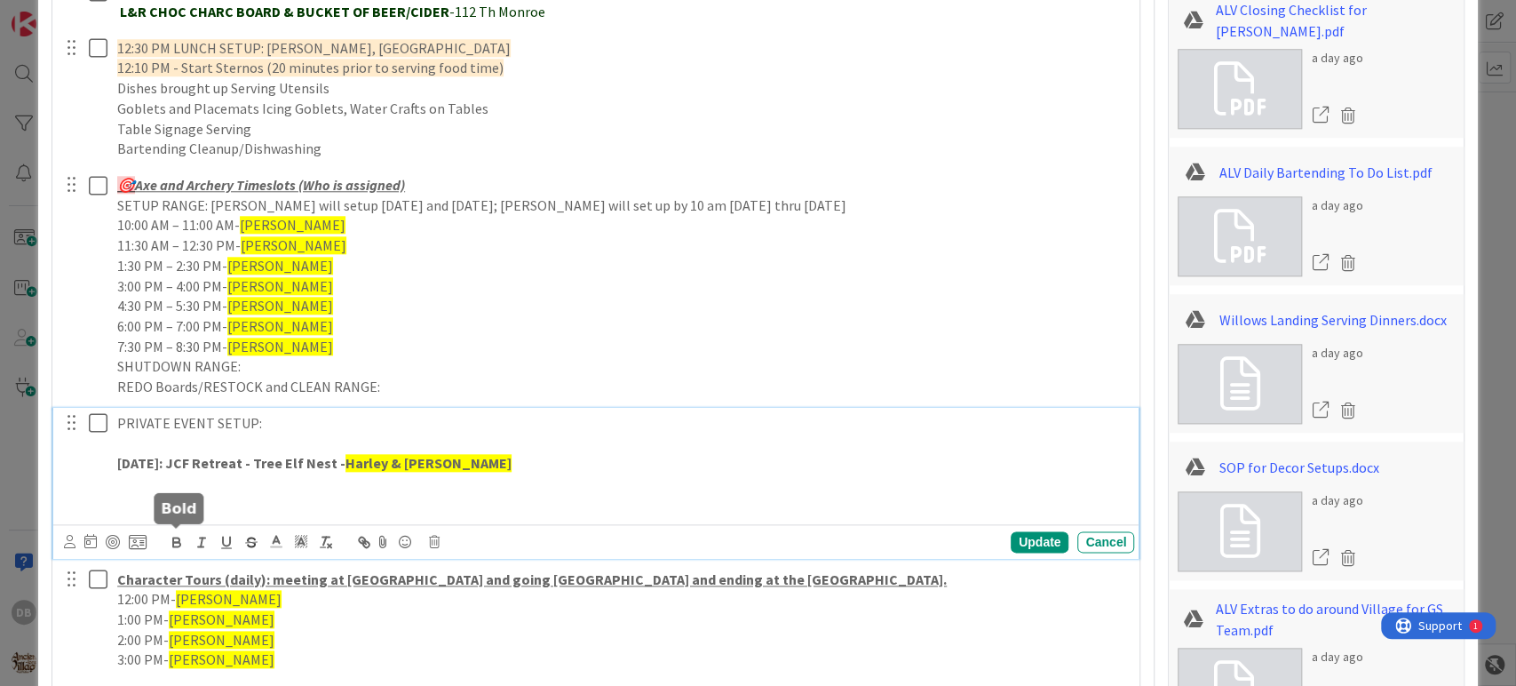
click at [181, 549] on button "button" at bounding box center [176, 541] width 25 height 21
click at [173, 541] on icon "button" at bounding box center [177, 542] width 16 height 16
click at [179, 539] on icon "button" at bounding box center [177, 542] width 16 height 16
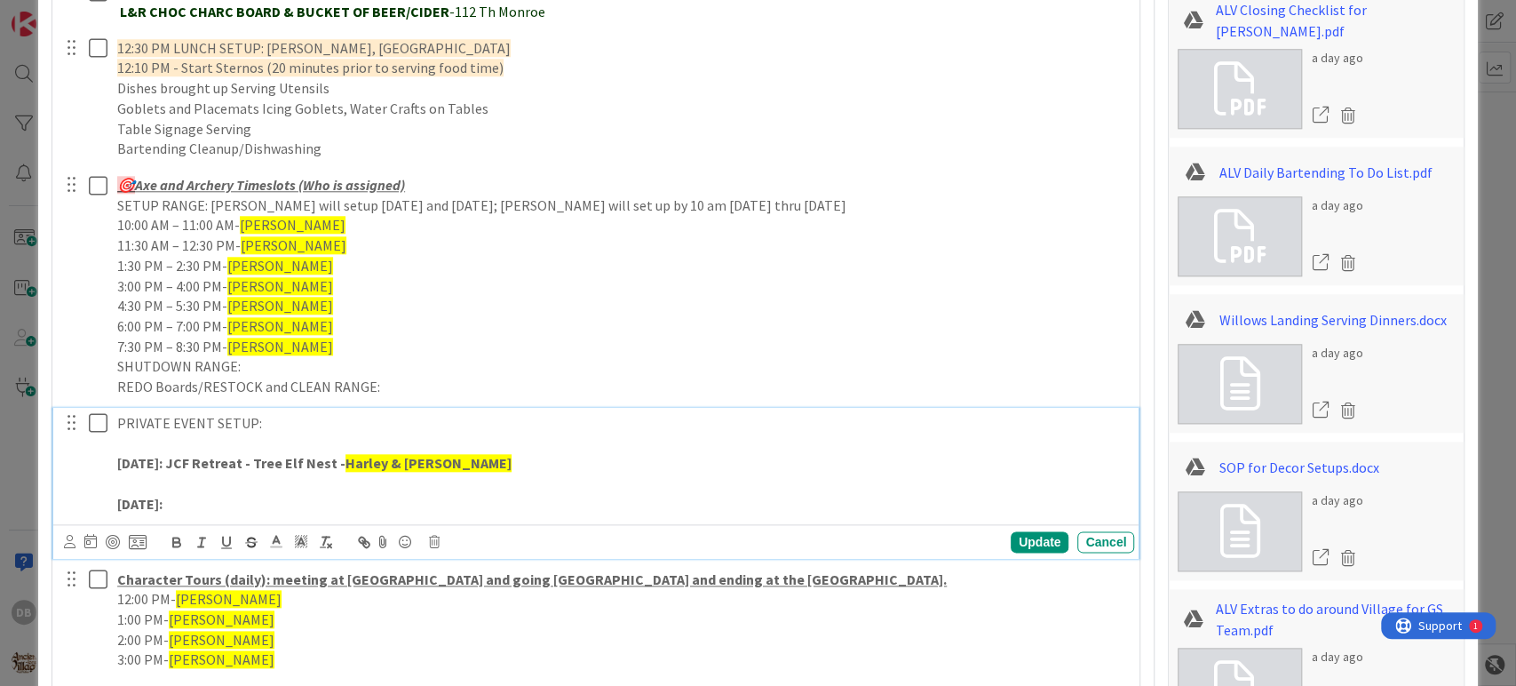
click at [159, 487] on p at bounding box center [622, 483] width 1010 height 20
click at [194, 498] on p "[DATE]:" at bounding box center [622, 504] width 1010 height 20
click at [422, 499] on strong "[DATE]: University Family Physicians [GEOGRAPHIC_DATA] -" at bounding box center [305, 504] width 376 height 18
click at [588, 506] on p "[DATE]: University Family Physicians [GEOGRAPHIC_DATA] -" at bounding box center [622, 504] width 1010 height 20
click at [574, 504] on p "[DATE]: University Family Physicians [GEOGRAPHIC_DATA] -" at bounding box center [622, 504] width 1010 height 20
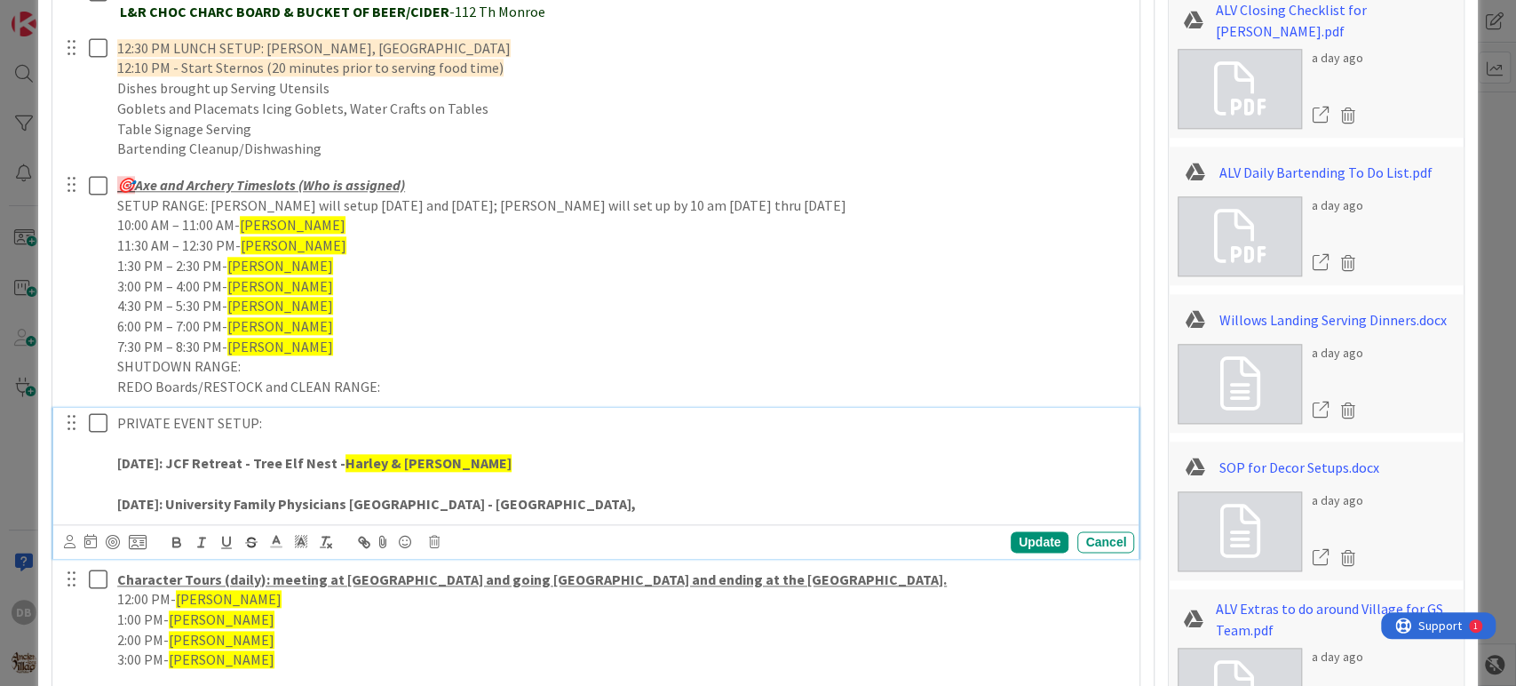
click at [662, 484] on p at bounding box center [622, 483] width 1010 height 20
click at [661, 504] on p "[DATE]: University Family Physicians [GEOGRAPHIC_DATA] - [GEOGRAPHIC_DATA]," at bounding box center [622, 504] width 1010 height 20
click at [590, 504] on strong "[DATE]: University Family Physicians [GEOGRAPHIC_DATA] - [GEOGRAPHIC_DATA], [GE…" at bounding box center [448, 504] width 662 height 18
drag, startPoint x: 590, startPoint y: 504, endPoint x: 511, endPoint y: 446, distance: 97.9
click at [511, 446] on p at bounding box center [622, 443] width 1010 height 20
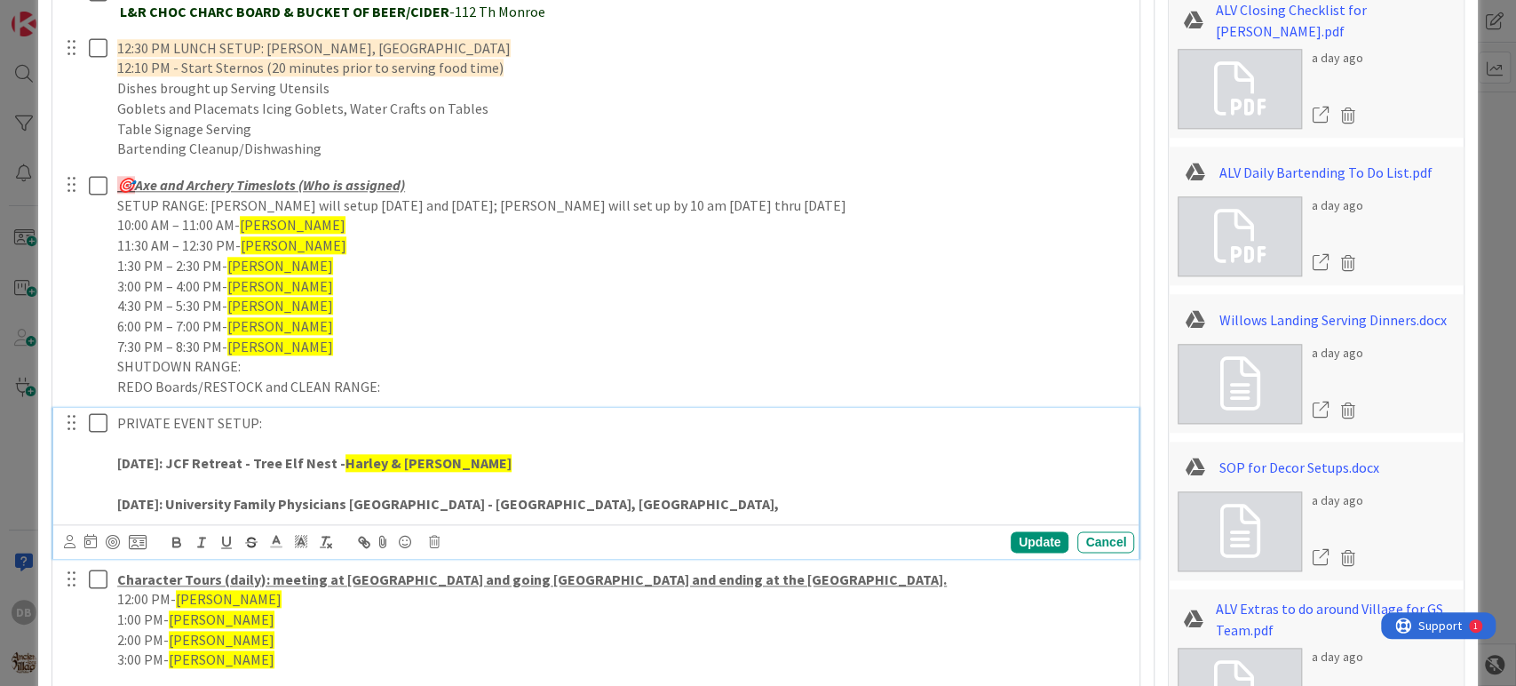
click at [696, 500] on p "[DATE]: University Family Physicians [GEOGRAPHIC_DATA] - [GEOGRAPHIC_DATA], [GE…" at bounding box center [622, 504] width 1010 height 20
drag, startPoint x: 623, startPoint y: 505, endPoint x: 521, endPoint y: 495, distance: 101.8
click at [521, 495] on p "[DATE]: University Family Physicians [GEOGRAPHIC_DATA] - [GEOGRAPHIC_DATA], [GE…" at bounding box center [622, 504] width 1010 height 20
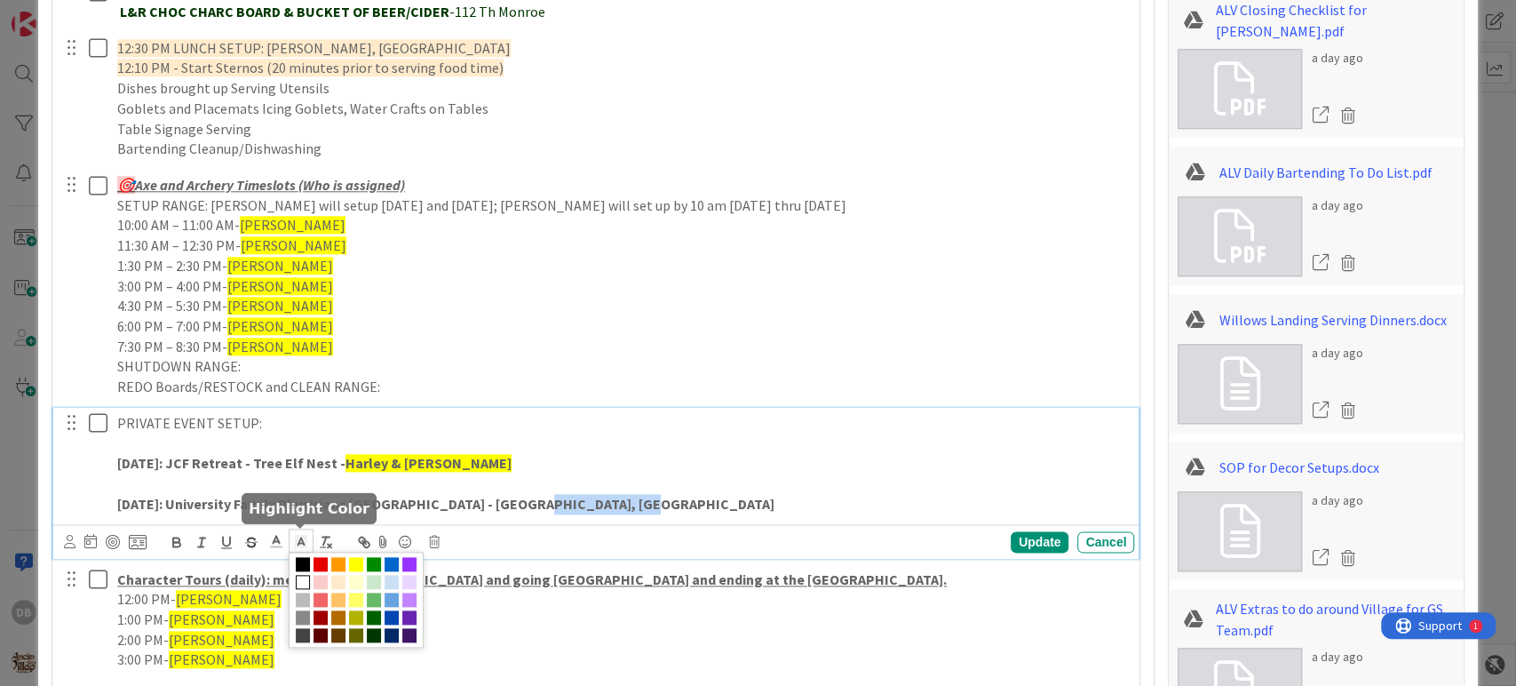
click at [295, 535] on icon at bounding box center [301, 541] width 16 height 16
click at [362, 559] on span at bounding box center [356, 564] width 14 height 14
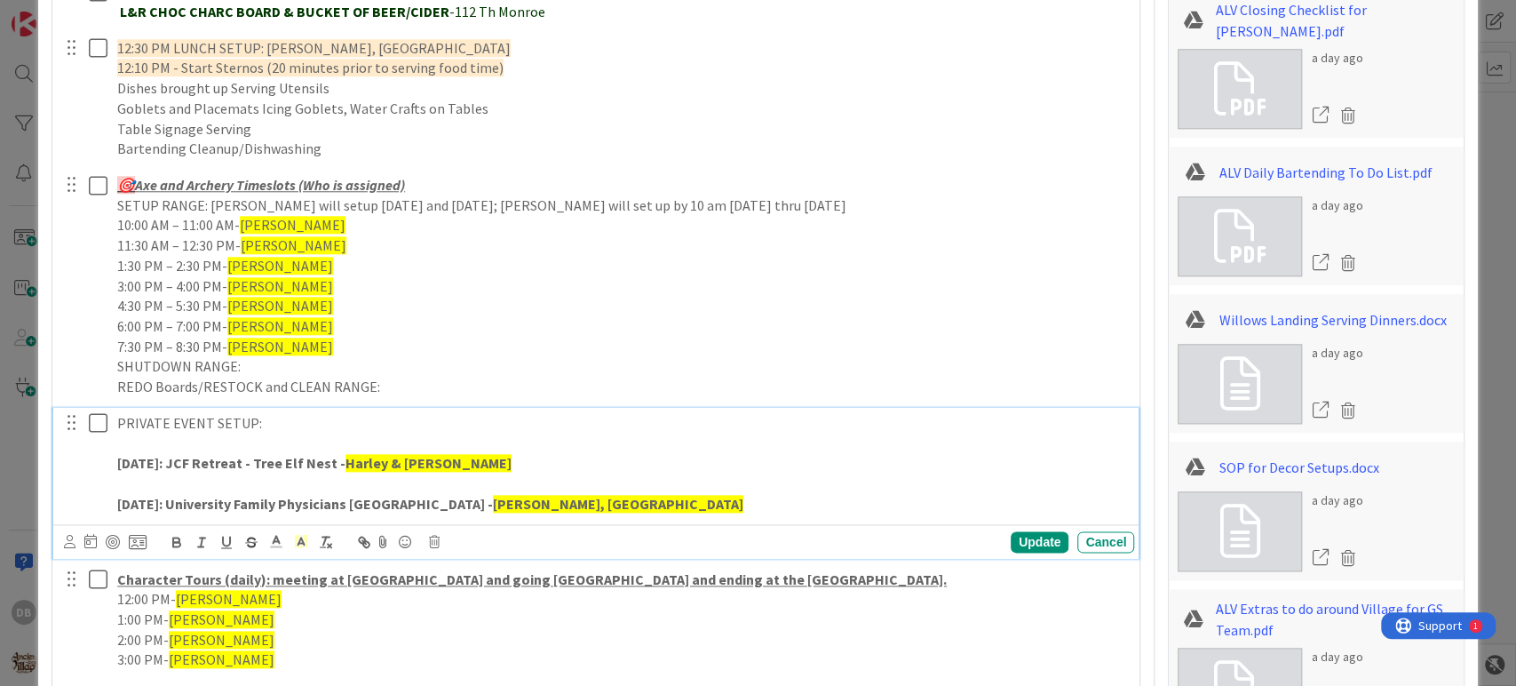
click at [670, 446] on p at bounding box center [622, 443] width 1010 height 20
click at [1026, 536] on div "Update" at bounding box center [1040, 541] width 58 height 21
click at [651, 505] on p "[DATE]: University Family Physicians [GEOGRAPHIC_DATA] - [GEOGRAPHIC_DATA], [GE…" at bounding box center [622, 504] width 1010 height 20
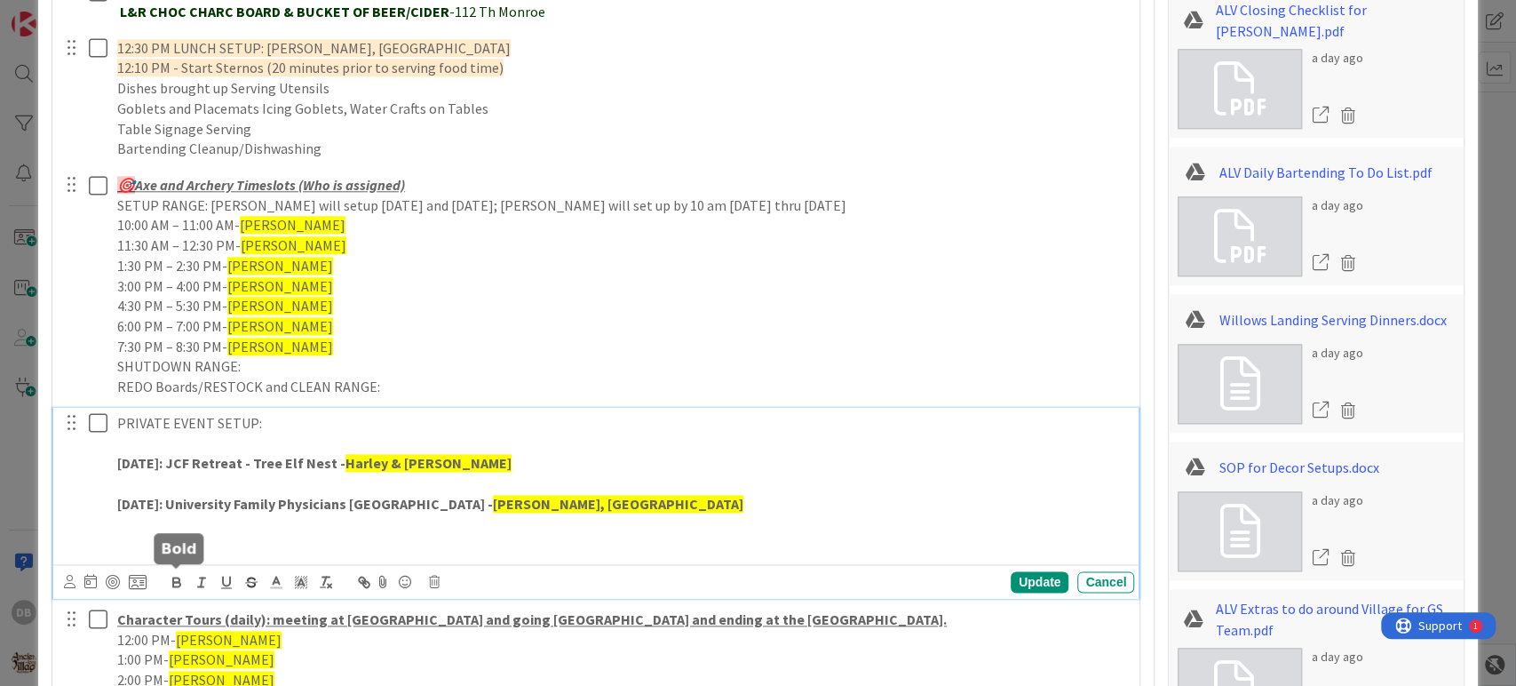
click at [174, 582] on icon "button" at bounding box center [176, 584] width 7 height 4
click at [489, 534] on p "[DATE]: Elixirs & Eats -" at bounding box center [622, 544] width 1010 height 20
click at [490, 538] on p "[DATE]: Elixirs & Eats -" at bounding box center [622, 544] width 1010 height 20
click at [439, 557] on div "PRIVATE EVENT SETUP: [DATE]: JCF Retreat - Tree Elf Nest - Harley & [PERSON_NAM…" at bounding box center [622, 484] width 1024 height 152
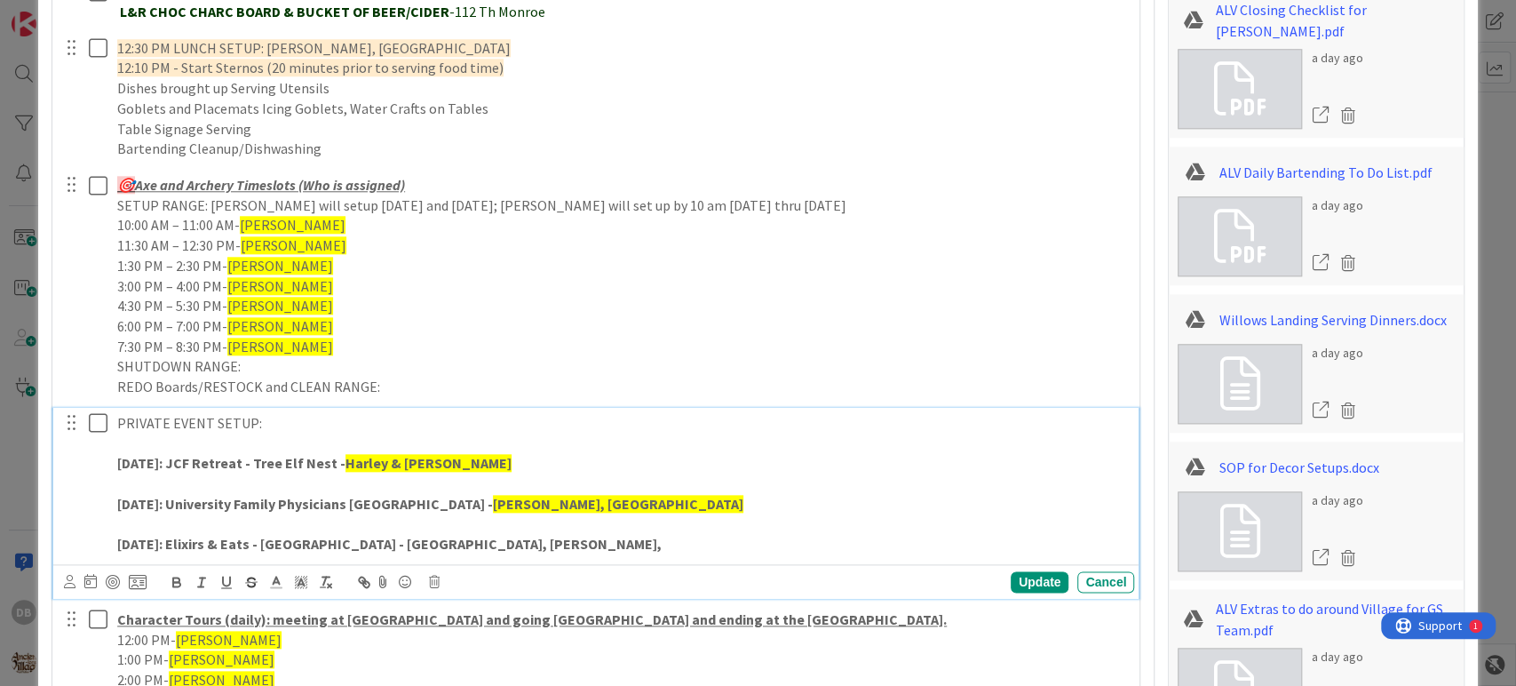
click at [610, 564] on div "Update Cancel" at bounding box center [596, 581] width 1086 height 35
click at [570, 543] on p "[DATE]: Elixirs & Eats - [GEOGRAPHIC_DATA] - [GEOGRAPHIC_DATA], [GEOGRAPHIC_DAT…" at bounding box center [622, 544] width 1010 height 20
drag, startPoint x: 558, startPoint y: 546, endPoint x: 364, endPoint y: 545, distance: 193.6
click at [362, 536] on p "[DATE]: Elixirs & Eats - [GEOGRAPHIC_DATA] - [GEOGRAPHIC_DATA], [GEOGRAPHIC_DAT…" at bounding box center [622, 544] width 1010 height 20
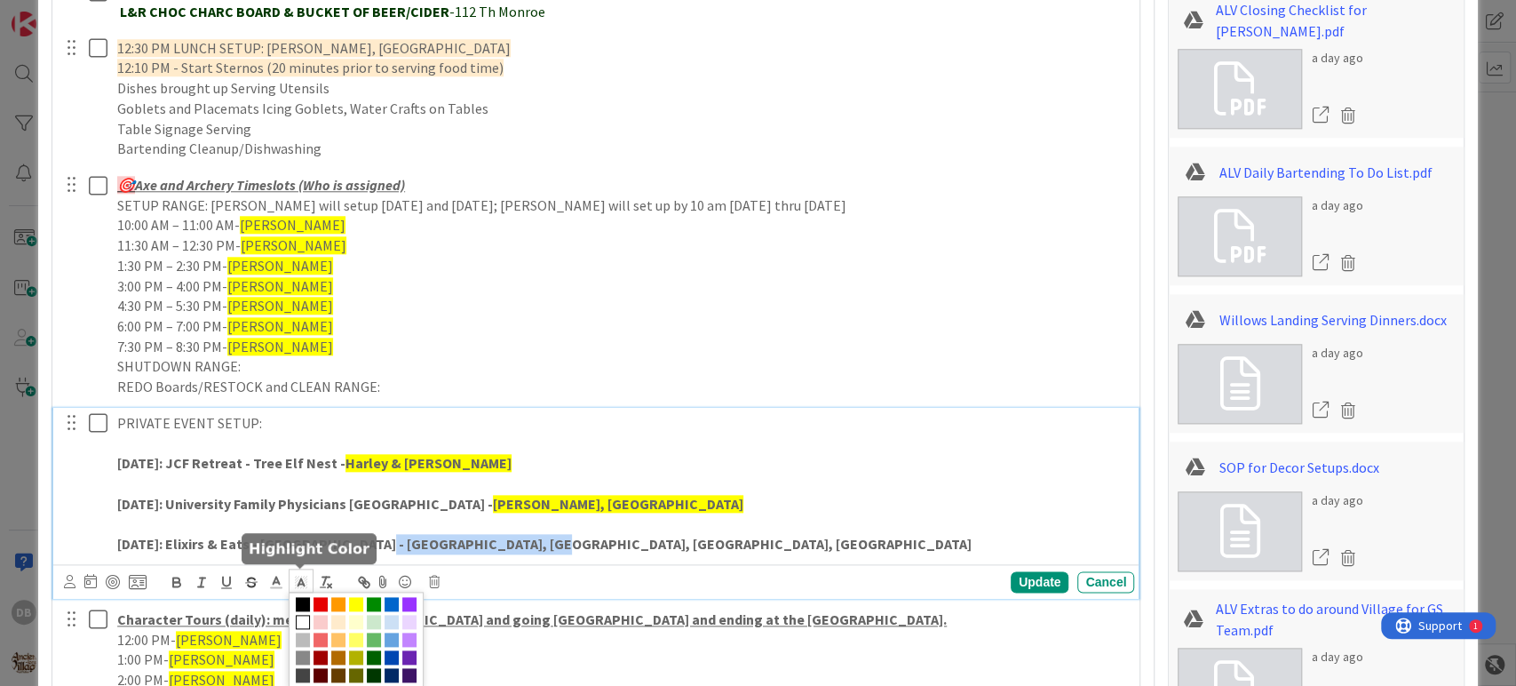
click at [306, 579] on icon at bounding box center [301, 582] width 16 height 16
click at [352, 609] on span at bounding box center [356, 604] width 14 height 14
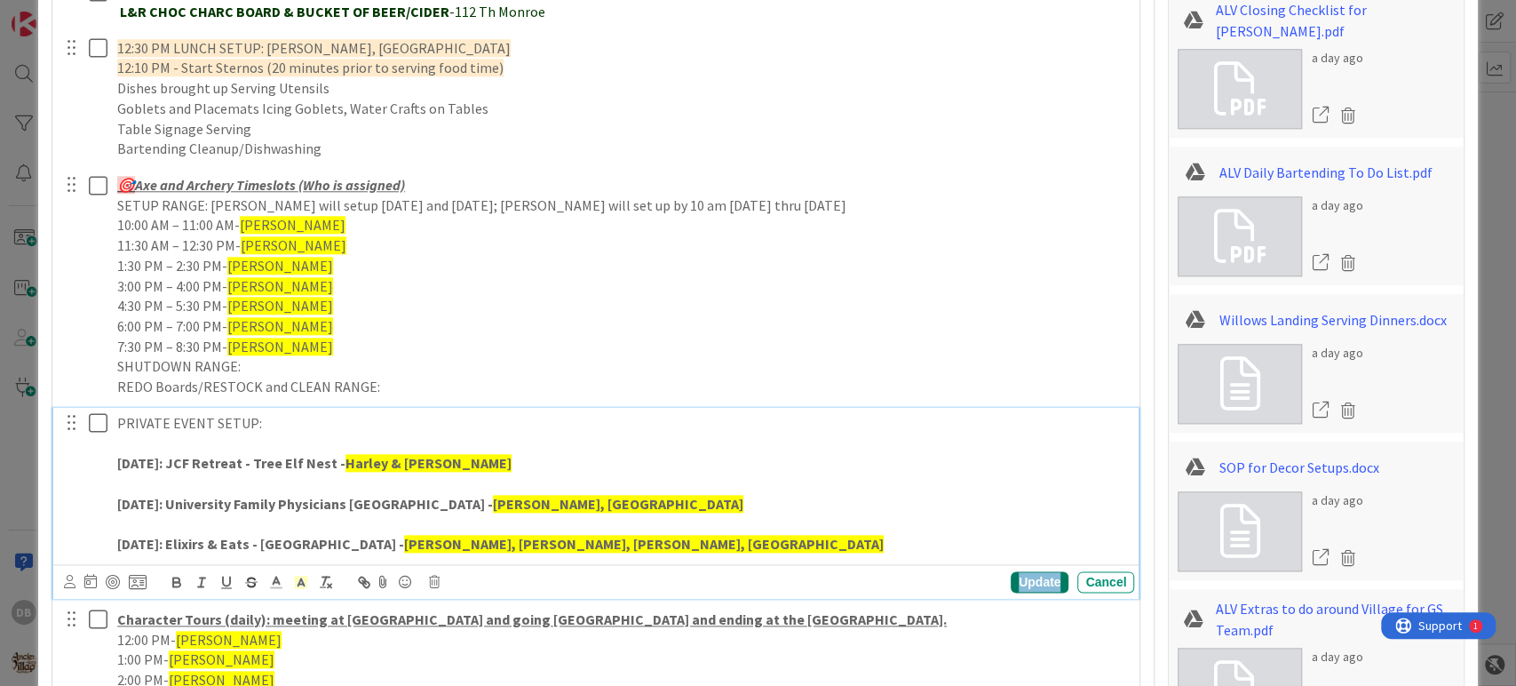
click at [1013, 579] on div "Update" at bounding box center [1040, 581] width 58 height 21
click at [517, 462] on p "[DATE]: JCF Retreat - Tree Elf Nest - Harley & [PERSON_NAME]" at bounding box center [622, 463] width 1010 height 20
click at [690, 495] on p "[DATE]: University Family Physicians [GEOGRAPHIC_DATA] - [GEOGRAPHIC_DATA], [GE…" at bounding box center [622, 504] width 1010 height 20
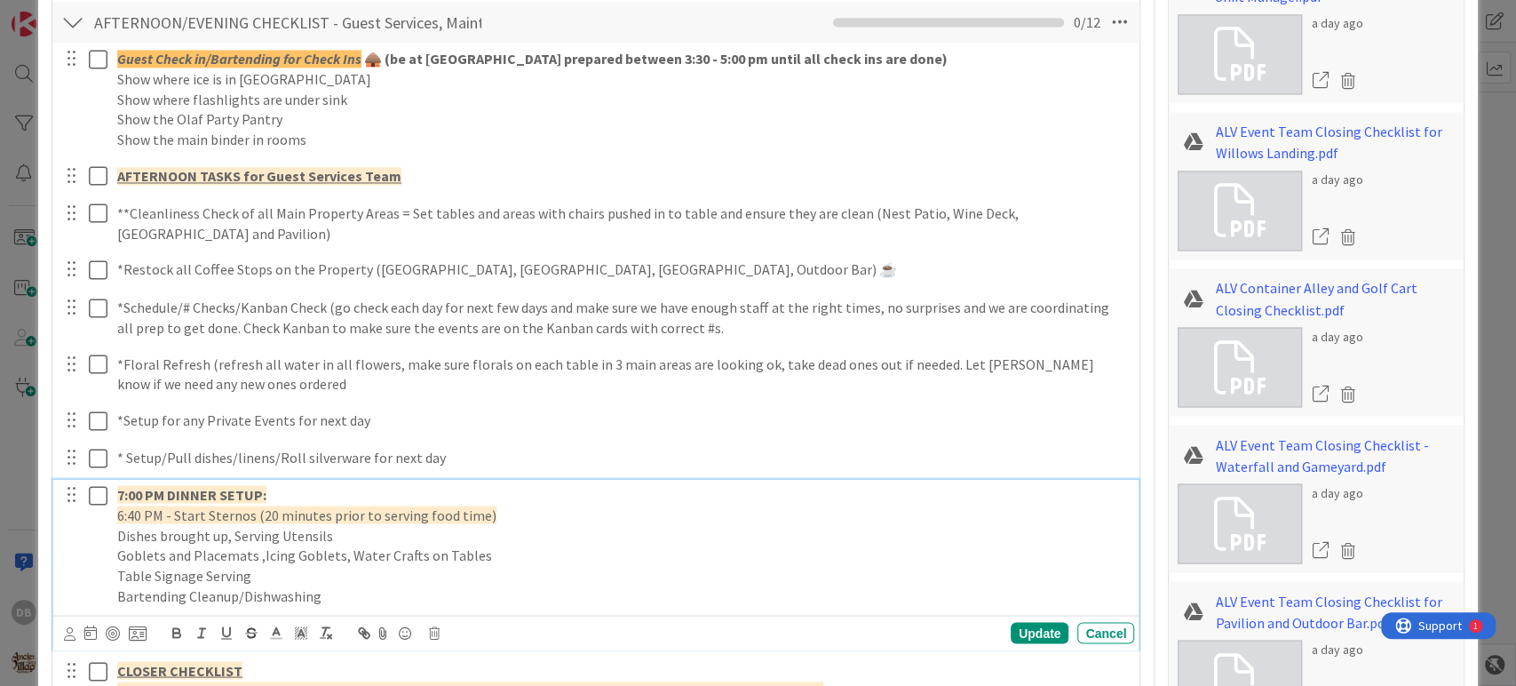
click at [343, 490] on p "7:00 PM DINNER SETUP:" at bounding box center [622, 494] width 1010 height 20
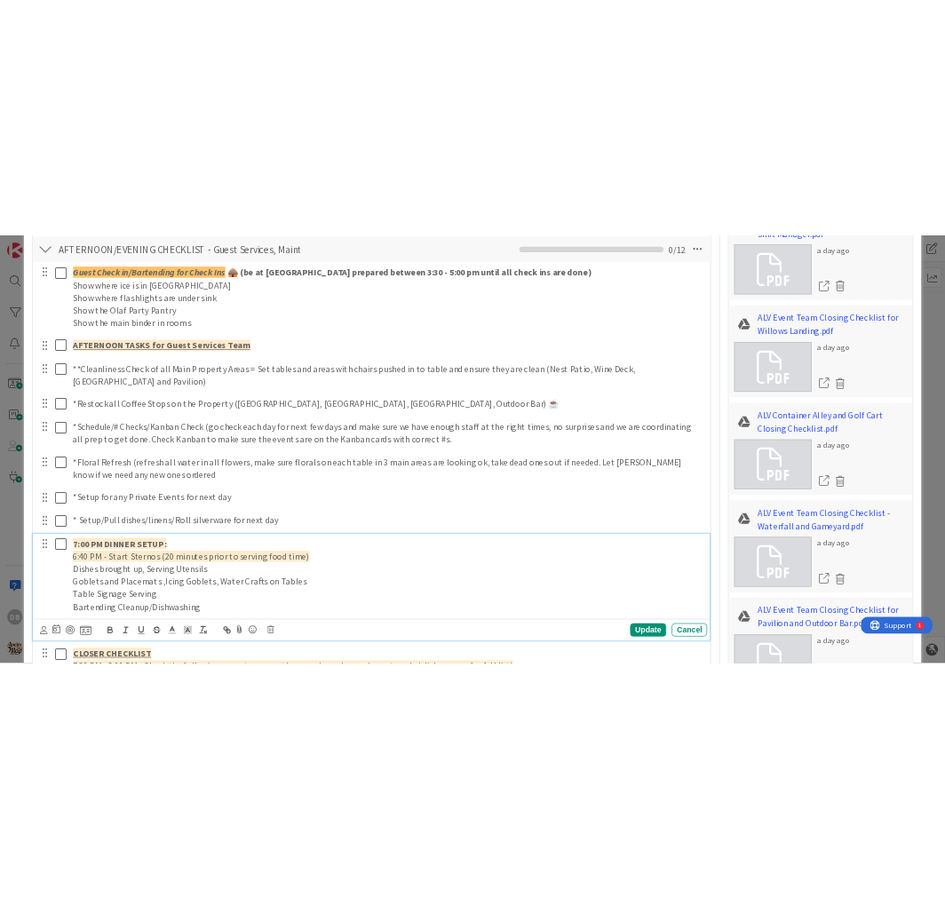
scroll to position [1933, 0]
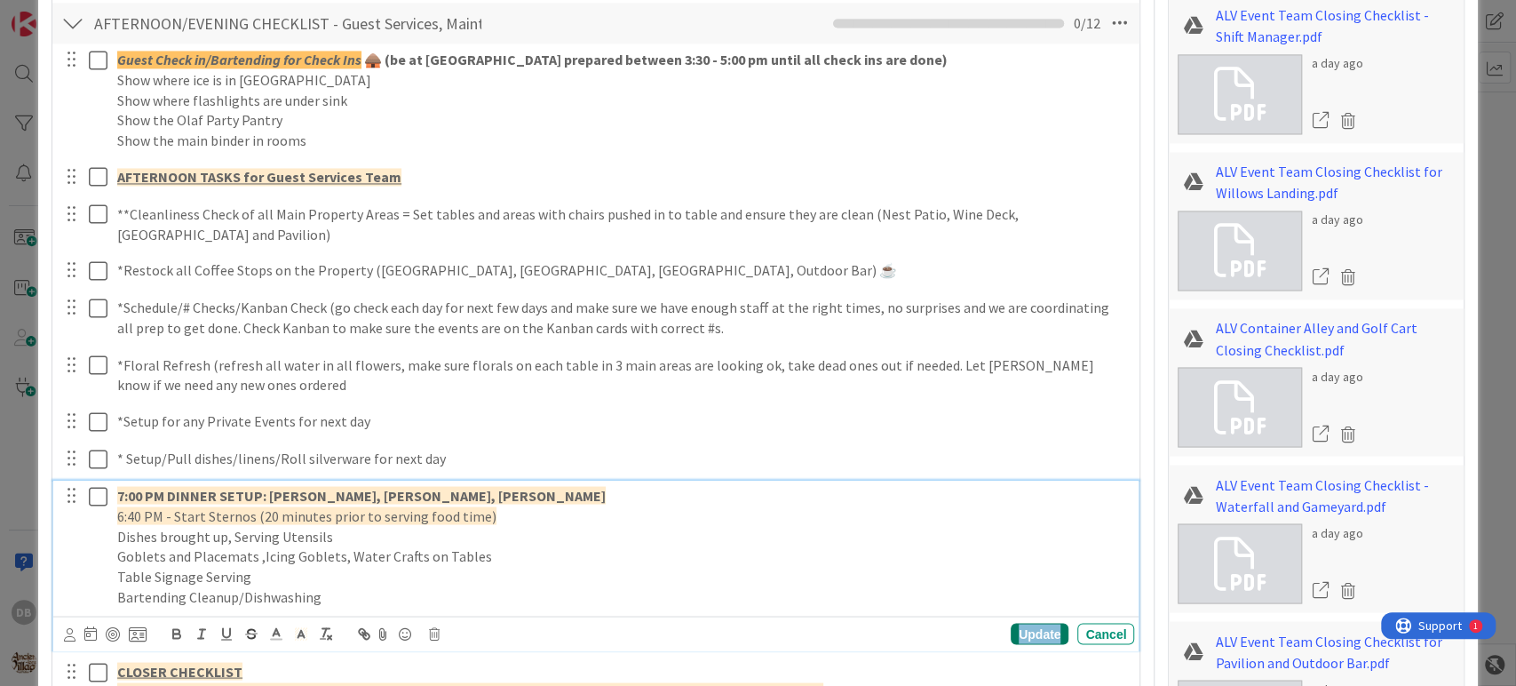
click at [1015, 628] on div "Update" at bounding box center [1040, 633] width 58 height 21
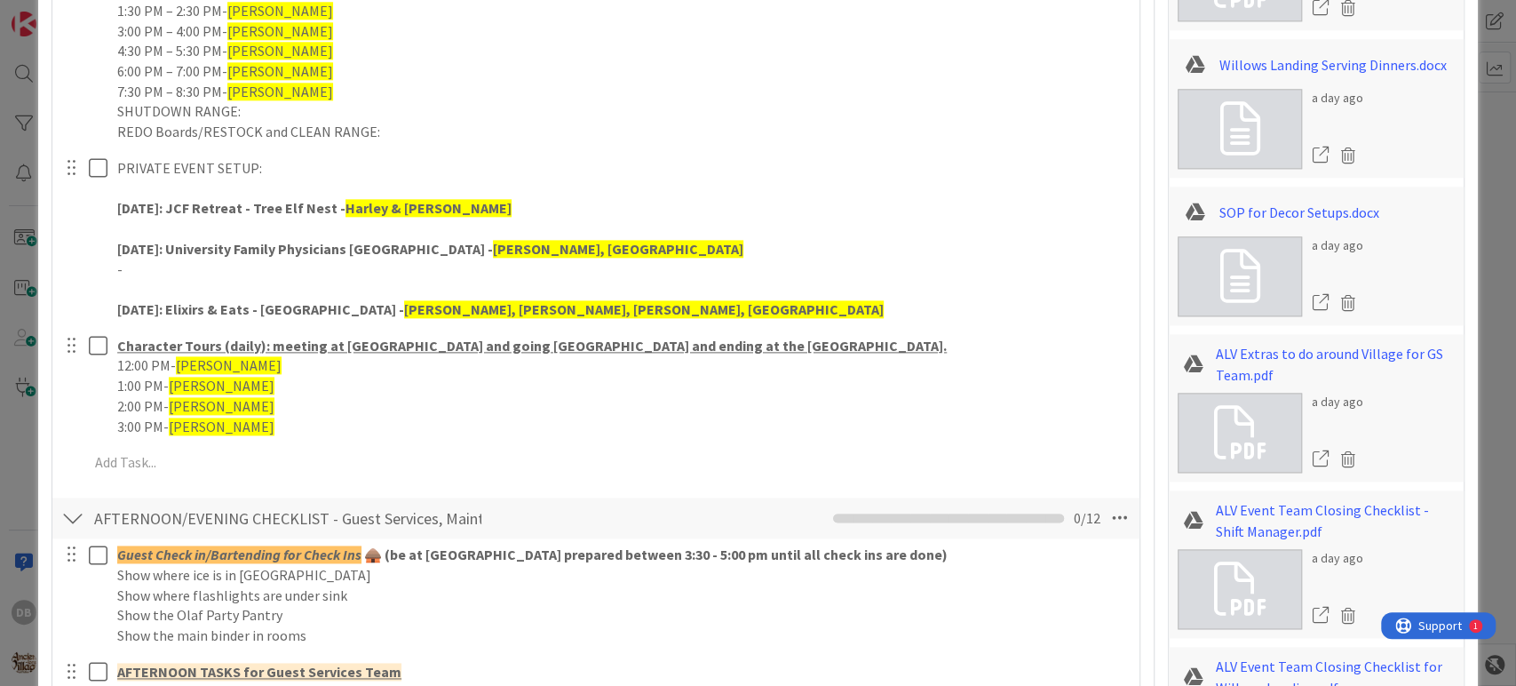
scroll to position [1143, 0]
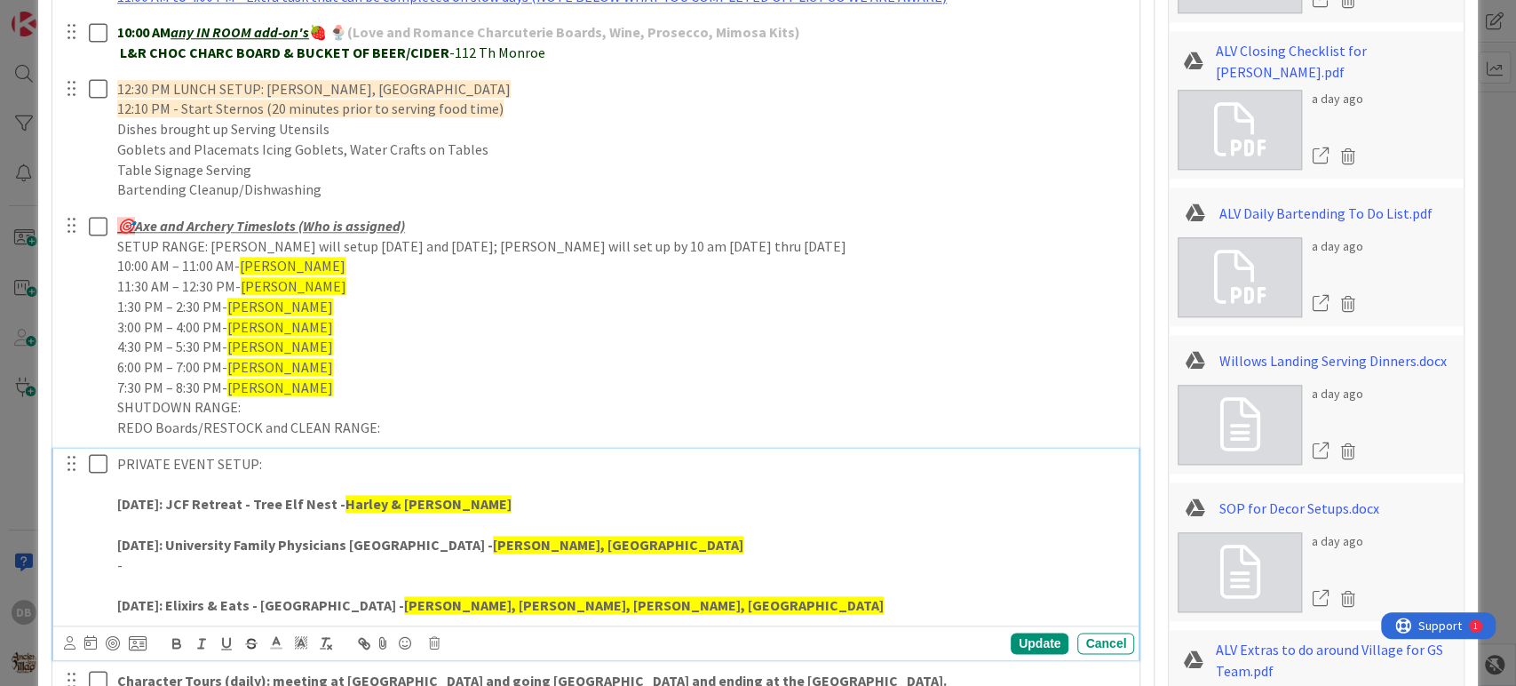
click at [121, 561] on p "-" at bounding box center [622, 565] width 1010 height 20
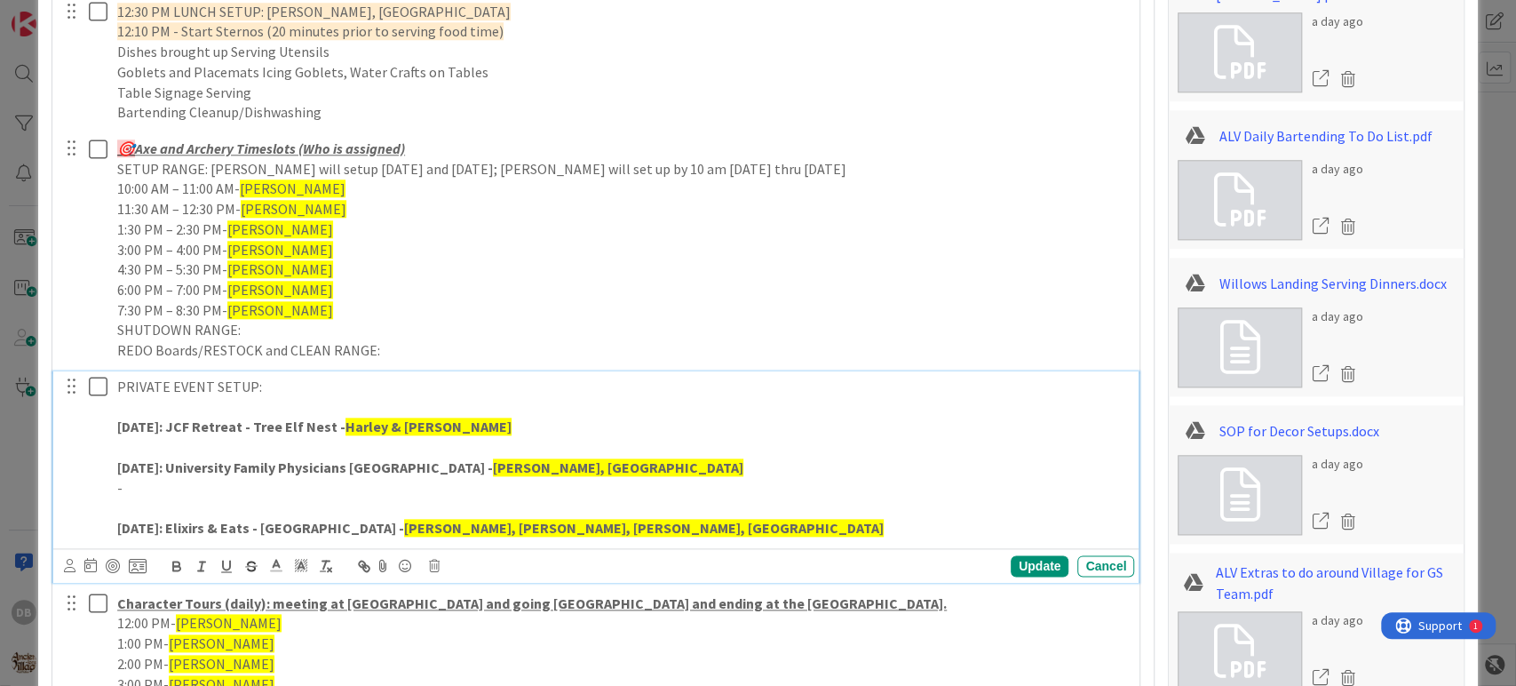
scroll to position [1242, 0]
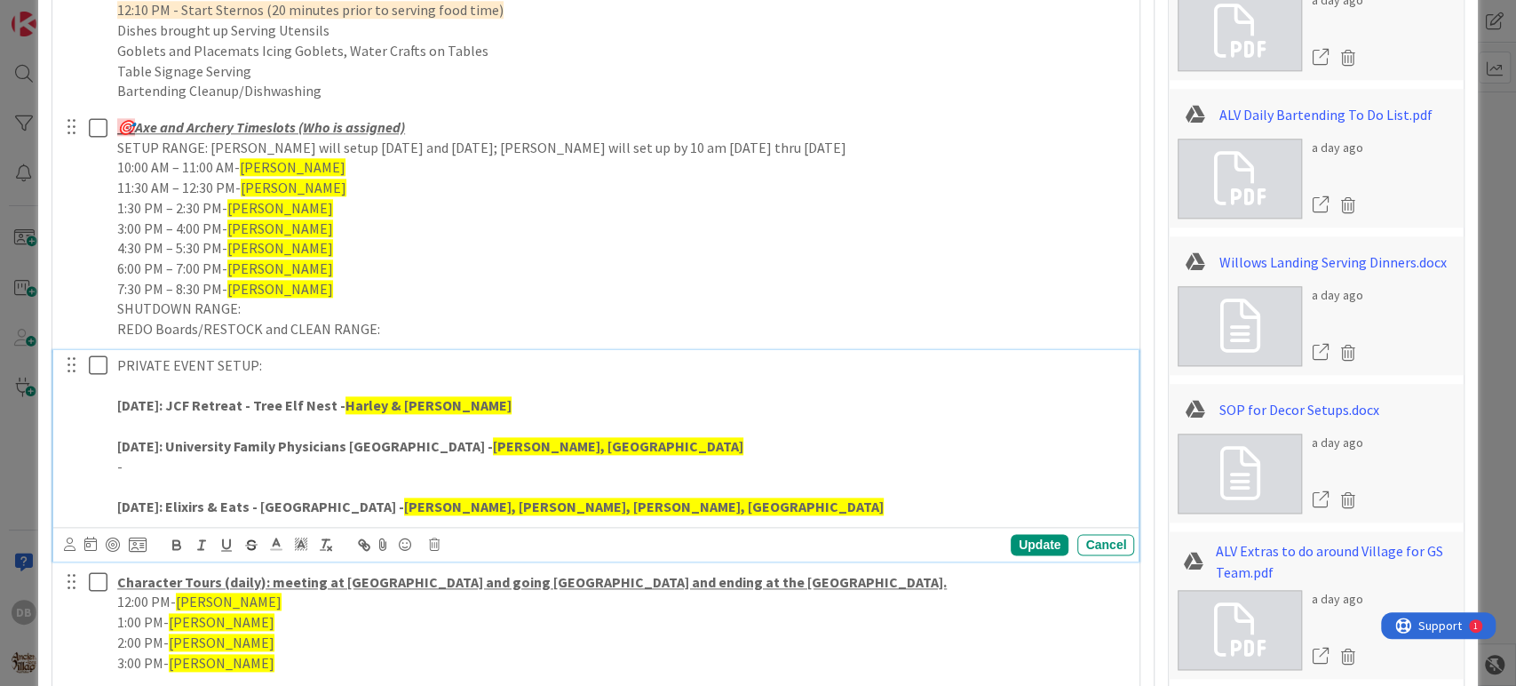
click at [560, 510] on p "[DATE]: Elixirs & Eats - [GEOGRAPHIC_DATA] - [GEOGRAPHIC_DATA], [GEOGRAPHIC_DAT…" at bounding box center [622, 506] width 1010 height 20
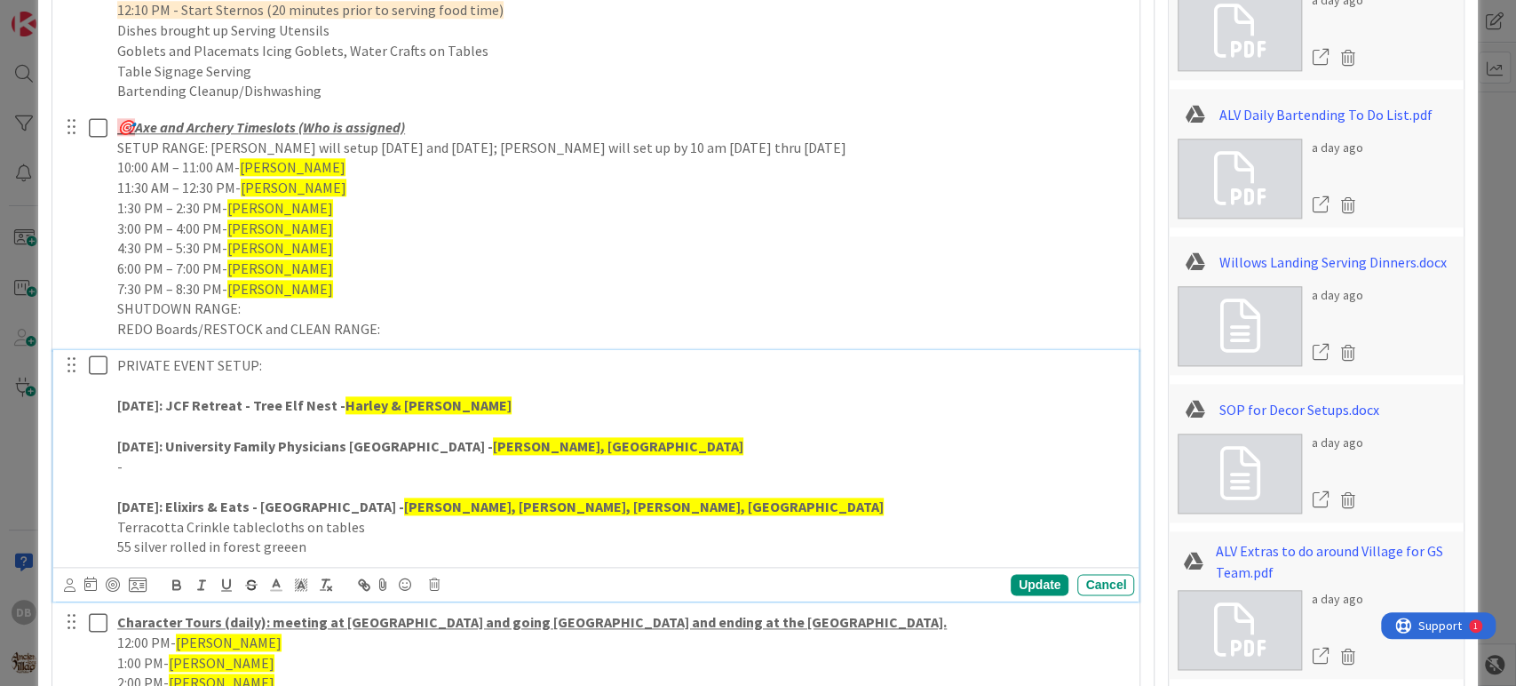
click at [323, 537] on p "55 silver rolled in forest greeen" at bounding box center [622, 546] width 1010 height 20
click at [191, 522] on p "Terracotta Crinkle tablecloths on tables" at bounding box center [622, 527] width 1010 height 20
click at [331, 543] on p "55 silver rolled in forest green" at bounding box center [622, 546] width 1010 height 20
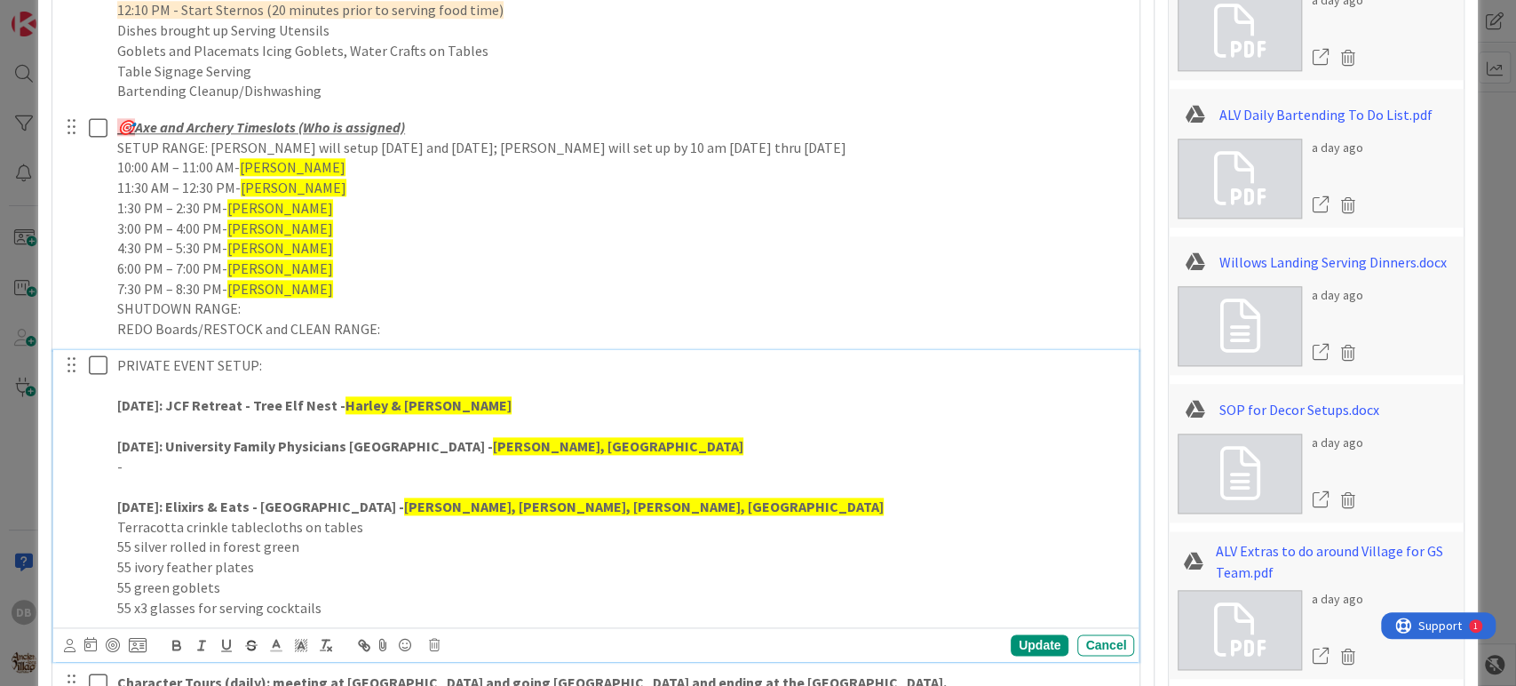
click at [145, 605] on p "55 x3 glasses for serving cocktails" at bounding box center [622, 608] width 1010 height 20
click at [384, 592] on p "55 green goblets" at bounding box center [622, 587] width 1010 height 20
click at [360, 599] on p "165 glasses for serving cocktails" at bounding box center [622, 608] width 1010 height 20
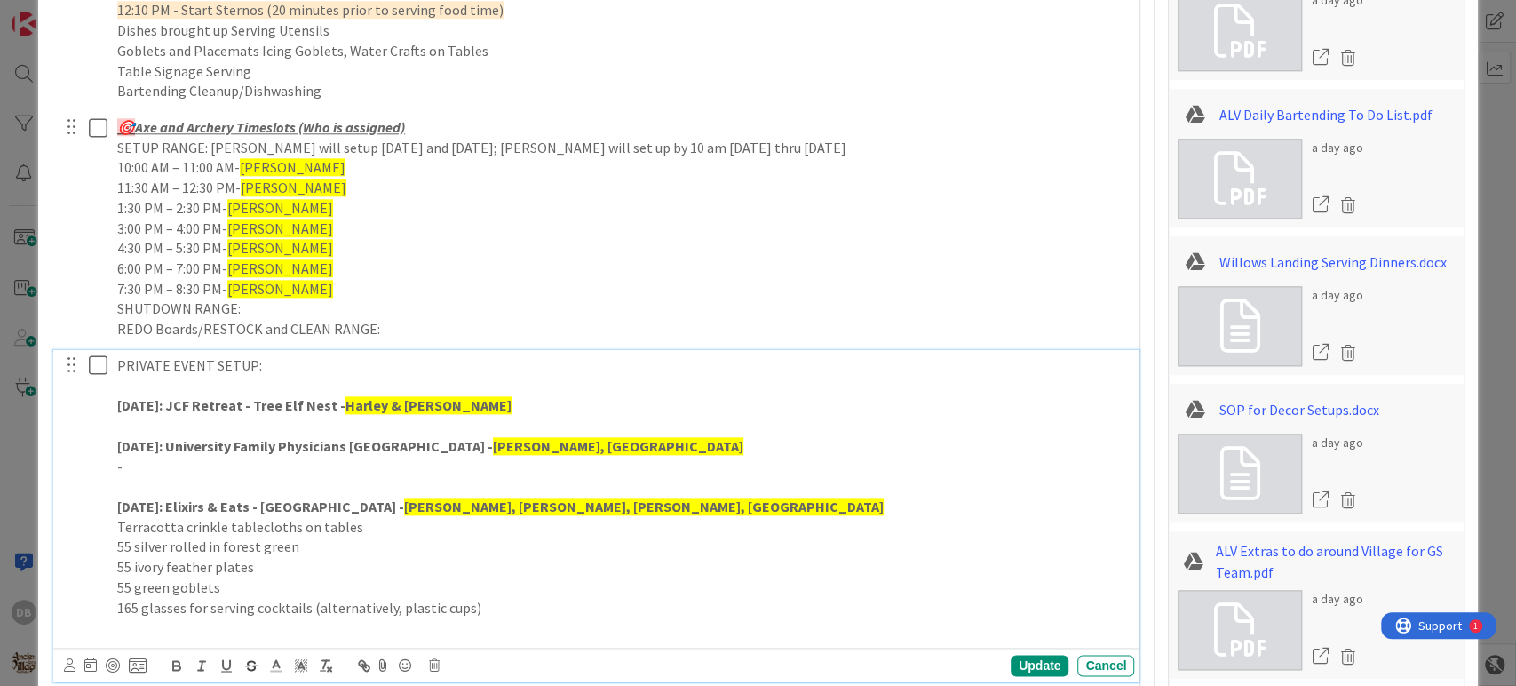
click at [298, 607] on p "165 glasses for serving cocktails (alternatively, plastic cups)" at bounding box center [622, 608] width 1010 height 20
click at [310, 617] on p at bounding box center [622, 627] width 1010 height 20
click at [300, 609] on p "165 glasses for serving cocktails (alternatively, plastic cups)" at bounding box center [622, 608] width 1010 height 20
click at [306, 601] on p "165 glasses for serving cocktails (alternatively, plastic cups)" at bounding box center [622, 608] width 1010 height 20
click at [561, 607] on p "165 glasses for serving cocktails in (alternatively, plastic cups)" at bounding box center [622, 608] width 1010 height 20
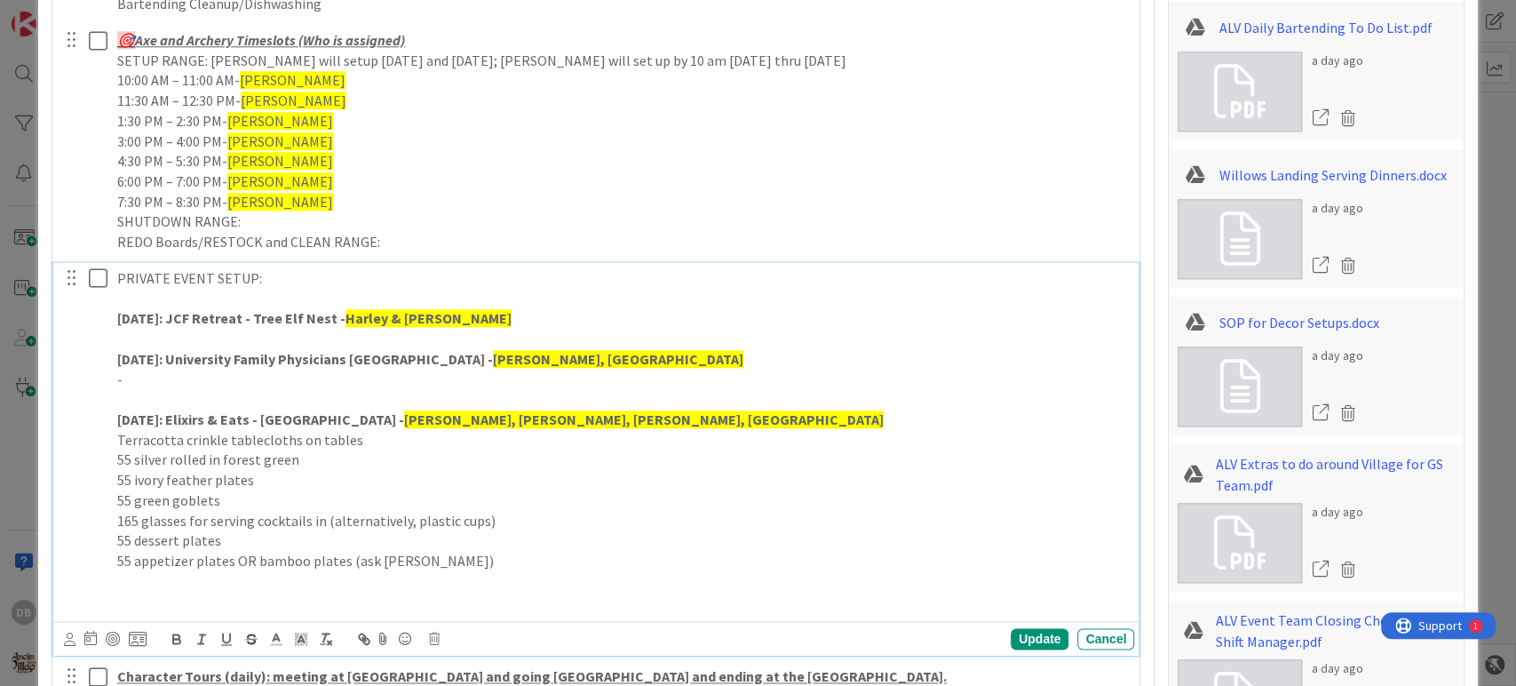
scroll to position [1340, 0]
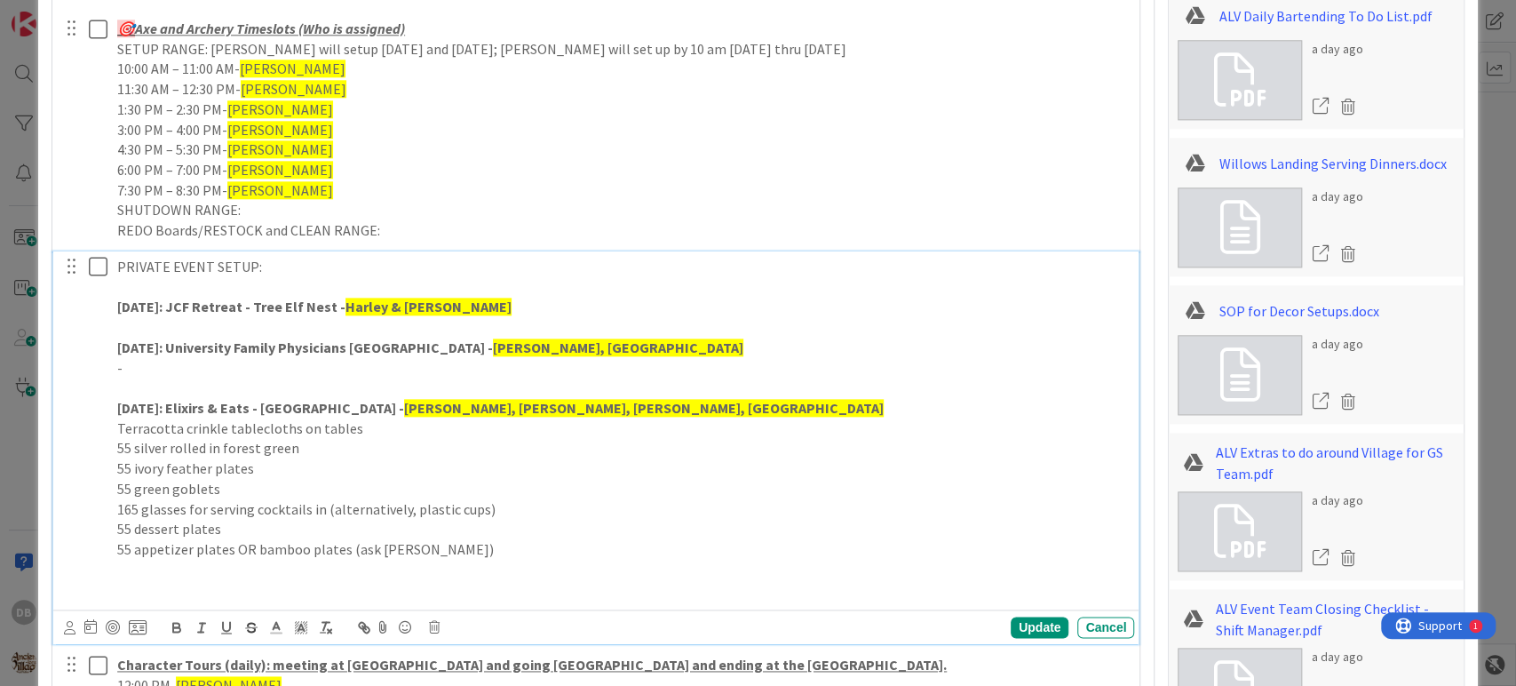
click at [468, 501] on p "165 glasses for serving cocktails in (alternatively, plastic cups)" at bounding box center [622, 509] width 1010 height 20
click at [471, 504] on p "165 glasses for serving cocktails in (alternatively, plastic cups)" at bounding box center [622, 509] width 1010 height 20
click at [473, 507] on p "165 glasses for serving cocktails in (alternatively, plastic cups)" at bounding box center [622, 509] width 1010 height 20
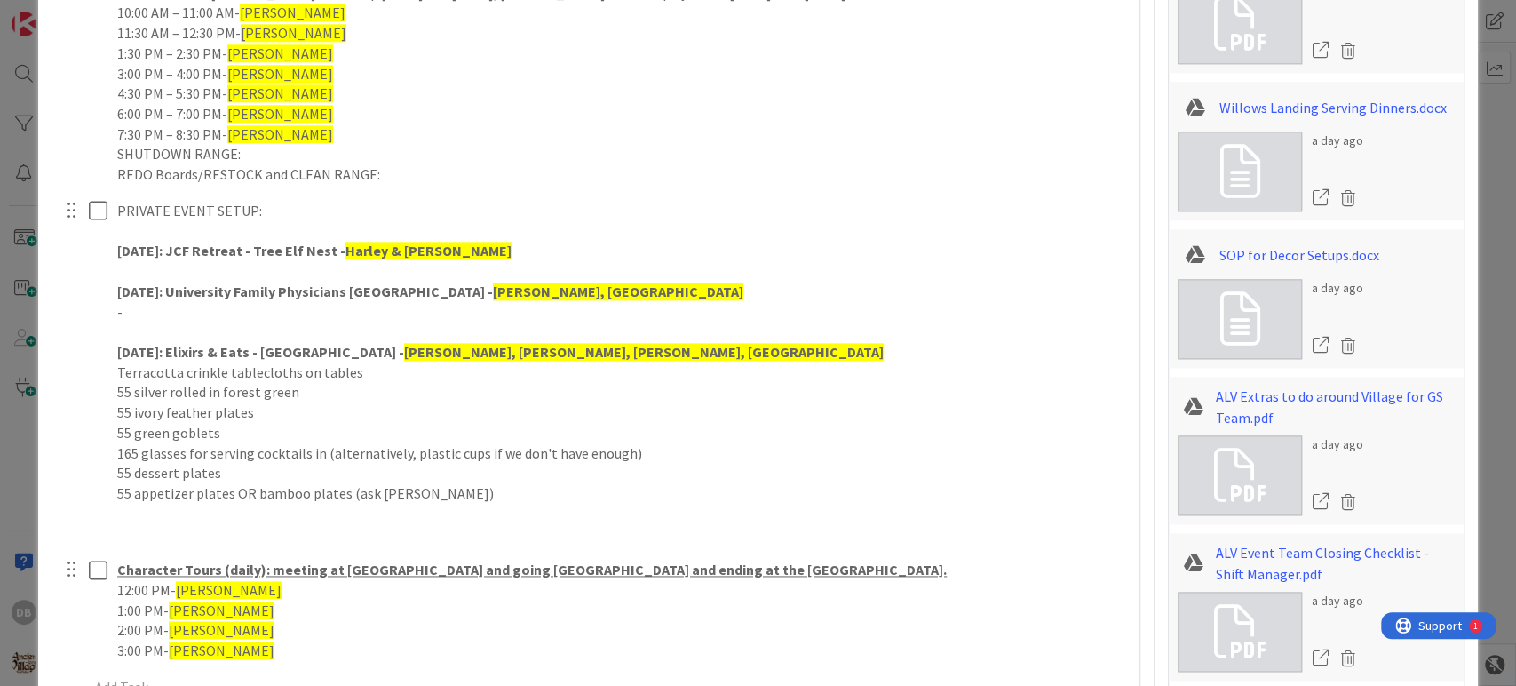
scroll to position [1537, 0]
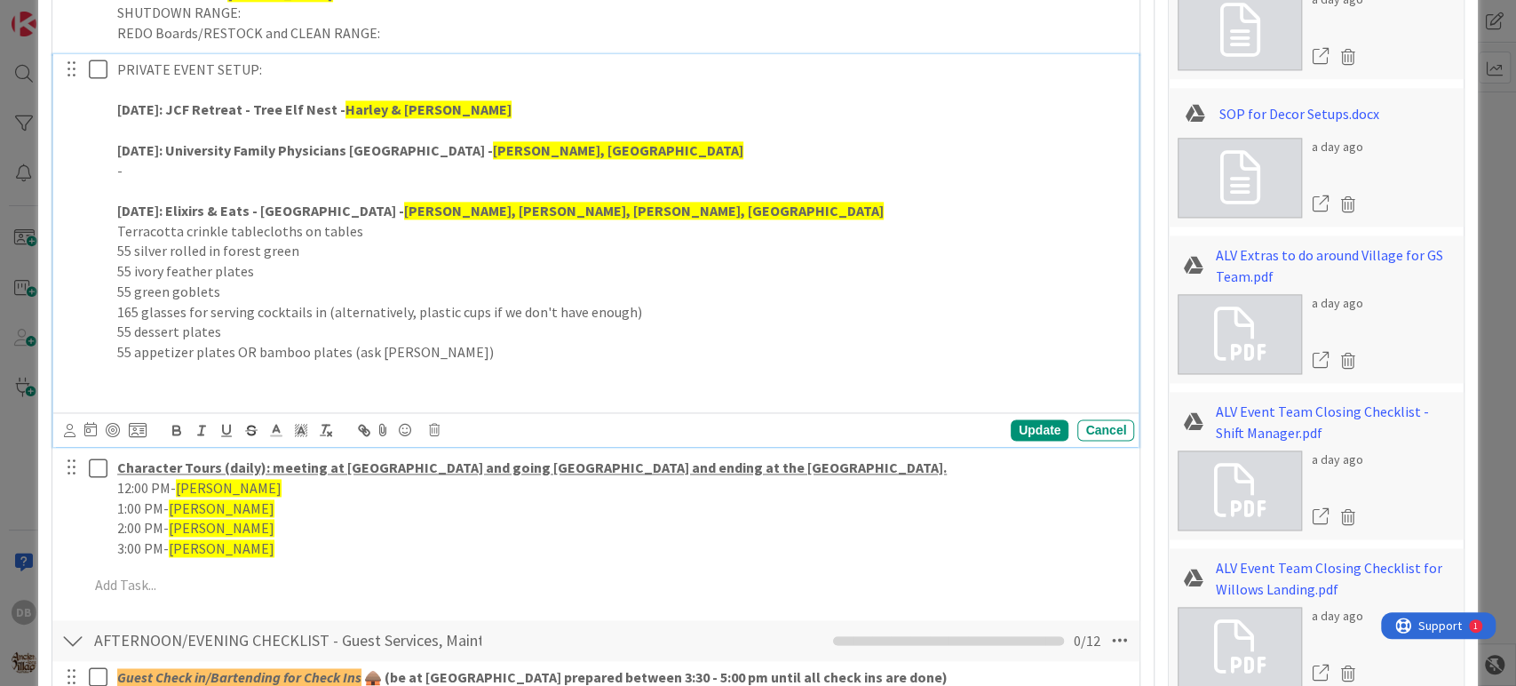
click at [472, 342] on p "55 appetizer plates OR bamboo plates (ask [PERSON_NAME])" at bounding box center [622, 352] width 1010 height 20
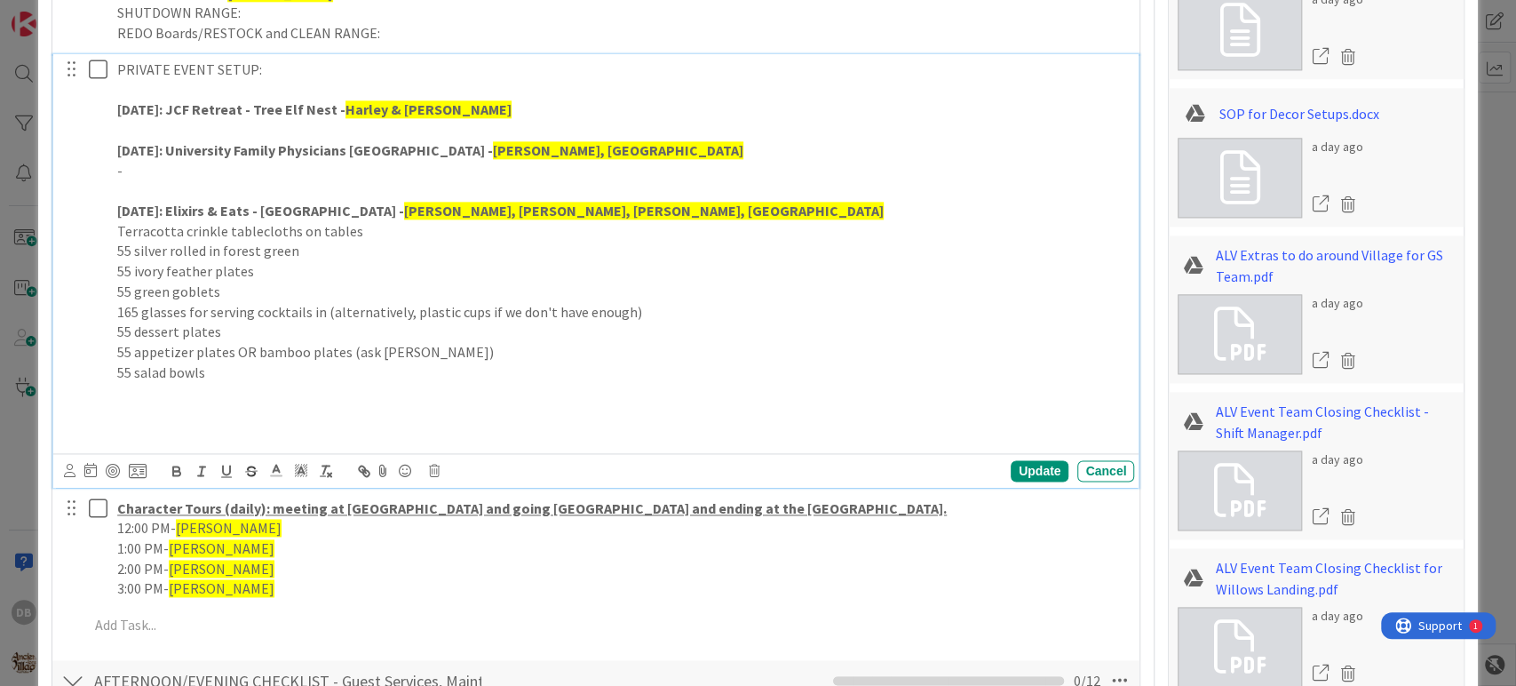
click at [320, 241] on p "55 silver rolled in forest green" at bounding box center [622, 251] width 1010 height 20
click at [358, 218] on p "[DATE]: Elixirs & Eats - [GEOGRAPHIC_DATA] - [GEOGRAPHIC_DATA], [GEOGRAPHIC_DAT…" at bounding box center [622, 211] width 1010 height 20
click at [369, 227] on p "Terracotta crinkle tablecloths on tables" at bounding box center [622, 231] width 1010 height 20
click at [313, 246] on p "55 silver rolled in forest green" at bounding box center [622, 251] width 1010 height 20
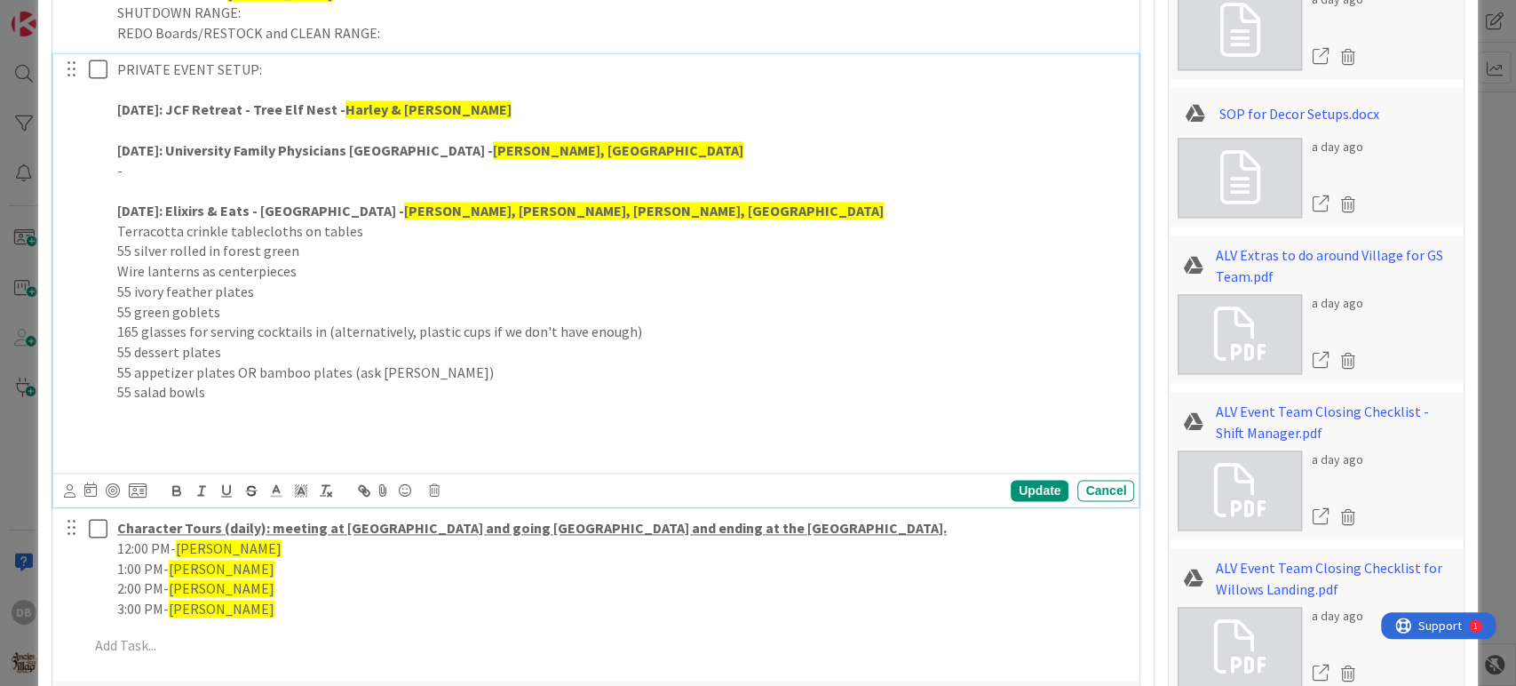
click at [245, 389] on p "55 salad bowls" at bounding box center [622, 392] width 1010 height 20
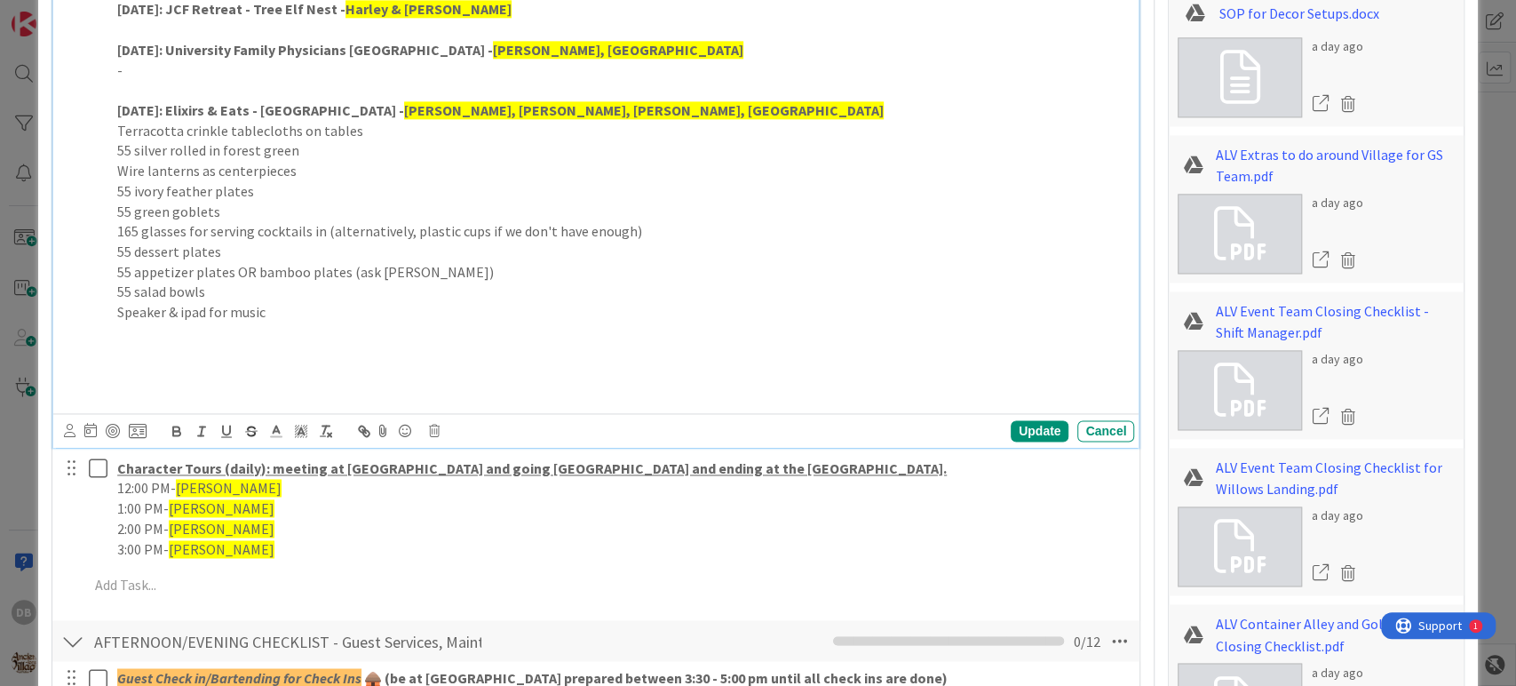
scroll to position [1636, 0]
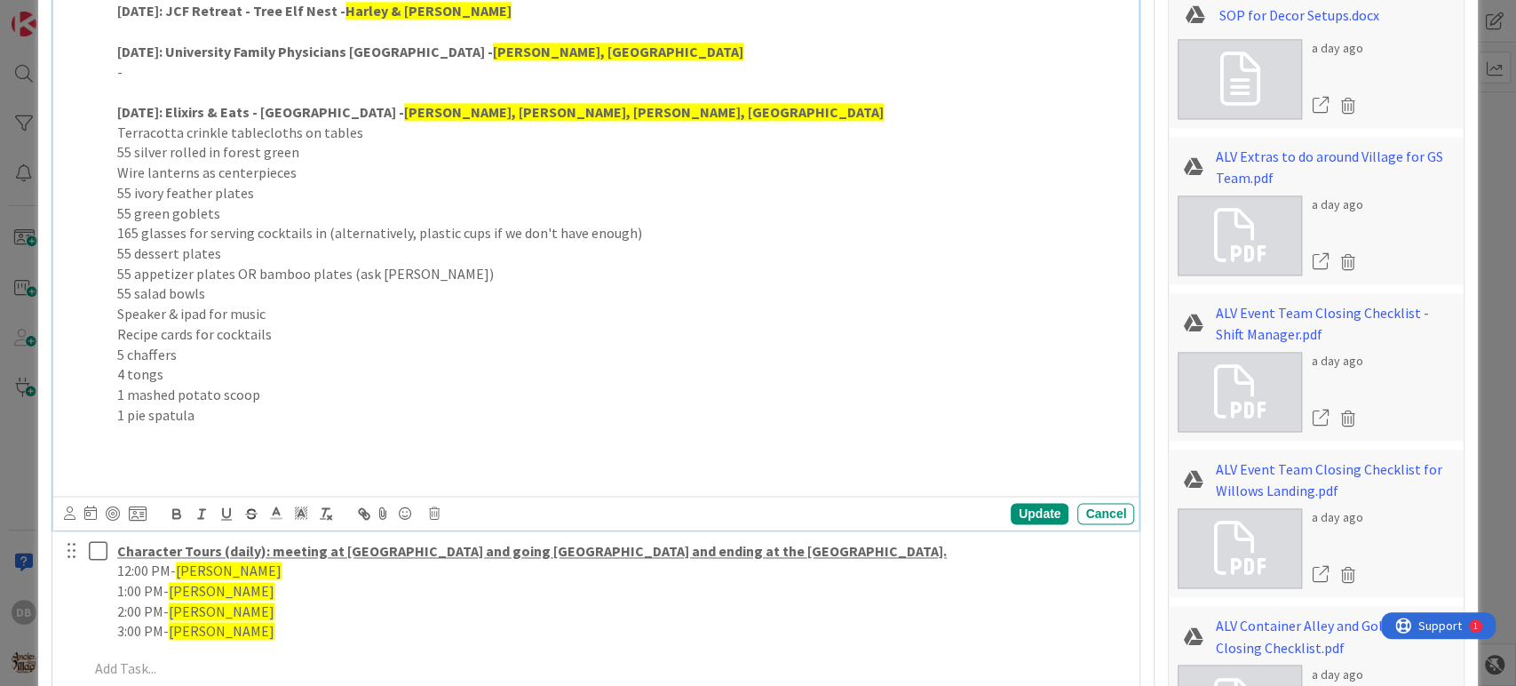
click at [126, 475] on p at bounding box center [622, 475] width 1010 height 20
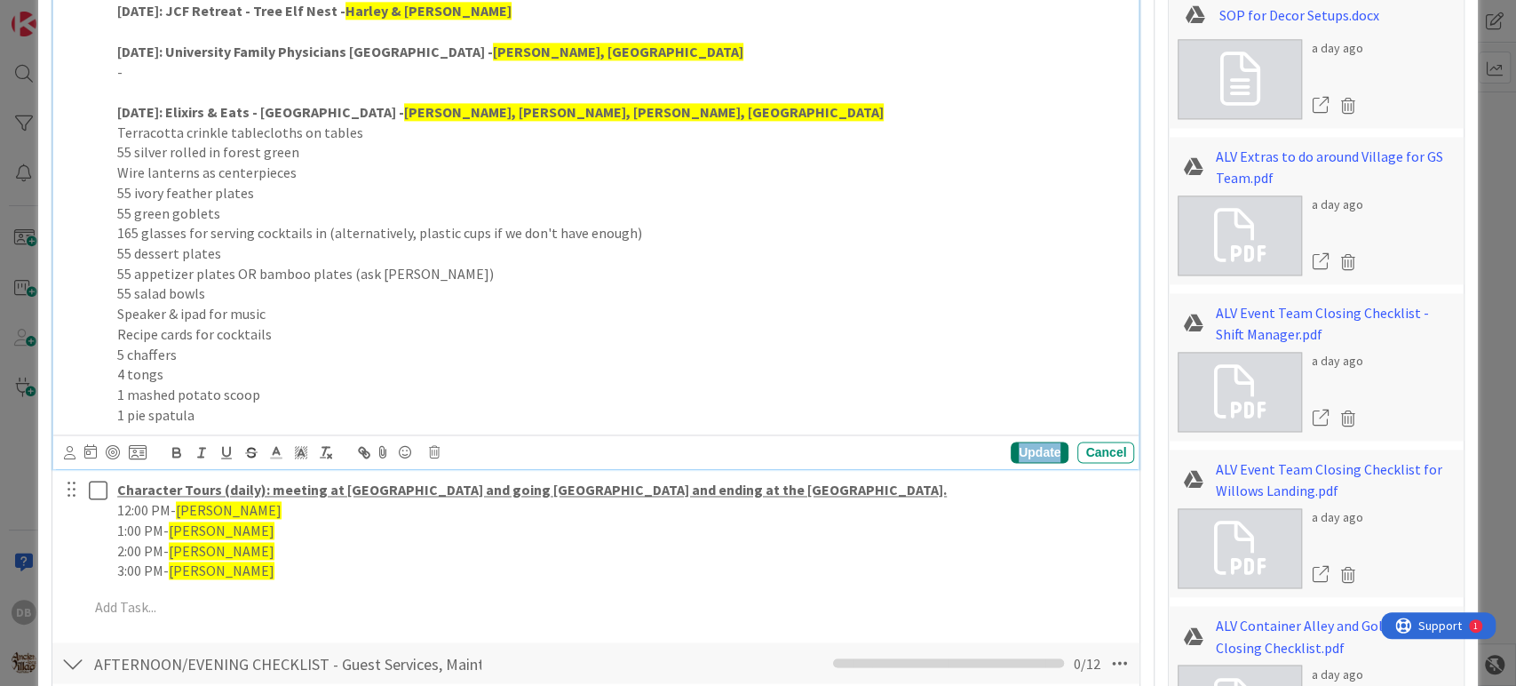
click at [1011, 443] on div "Update" at bounding box center [1040, 451] width 58 height 21
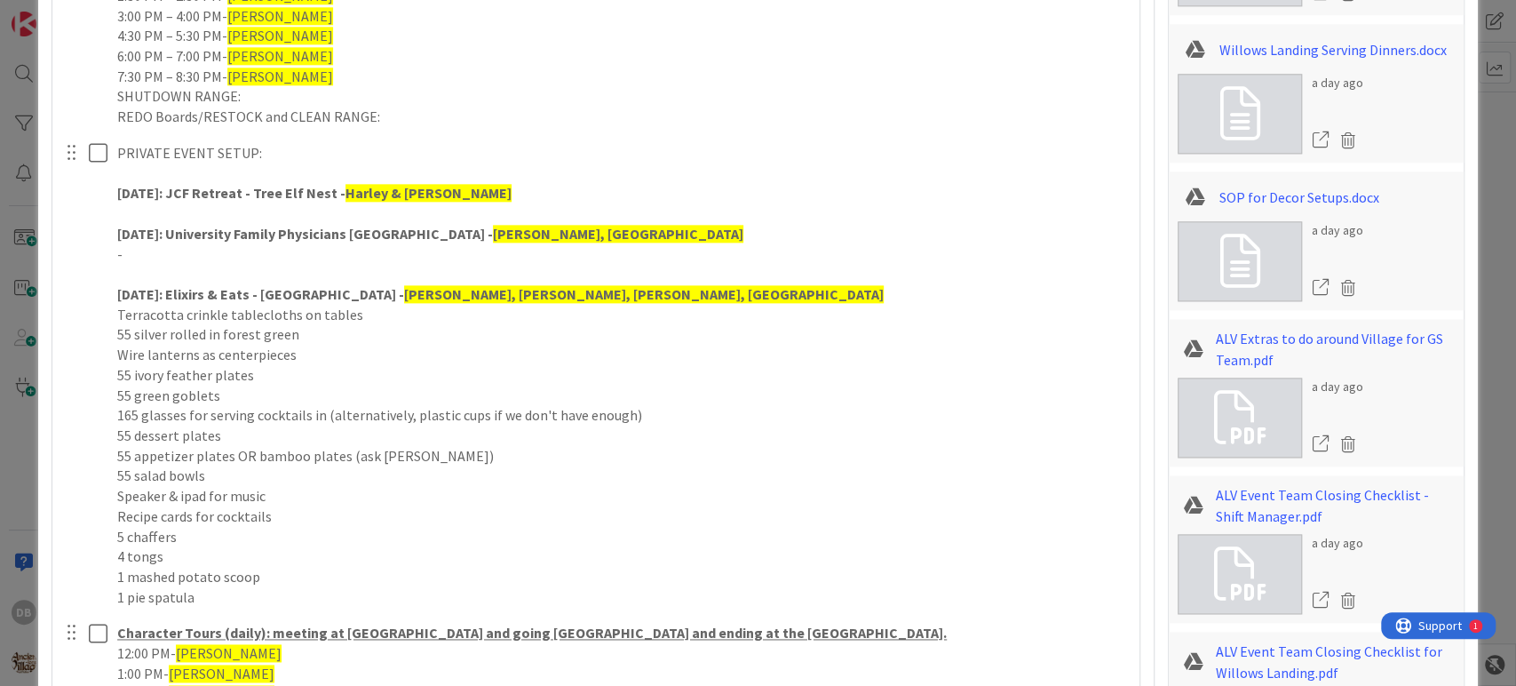
scroll to position [1340, 0]
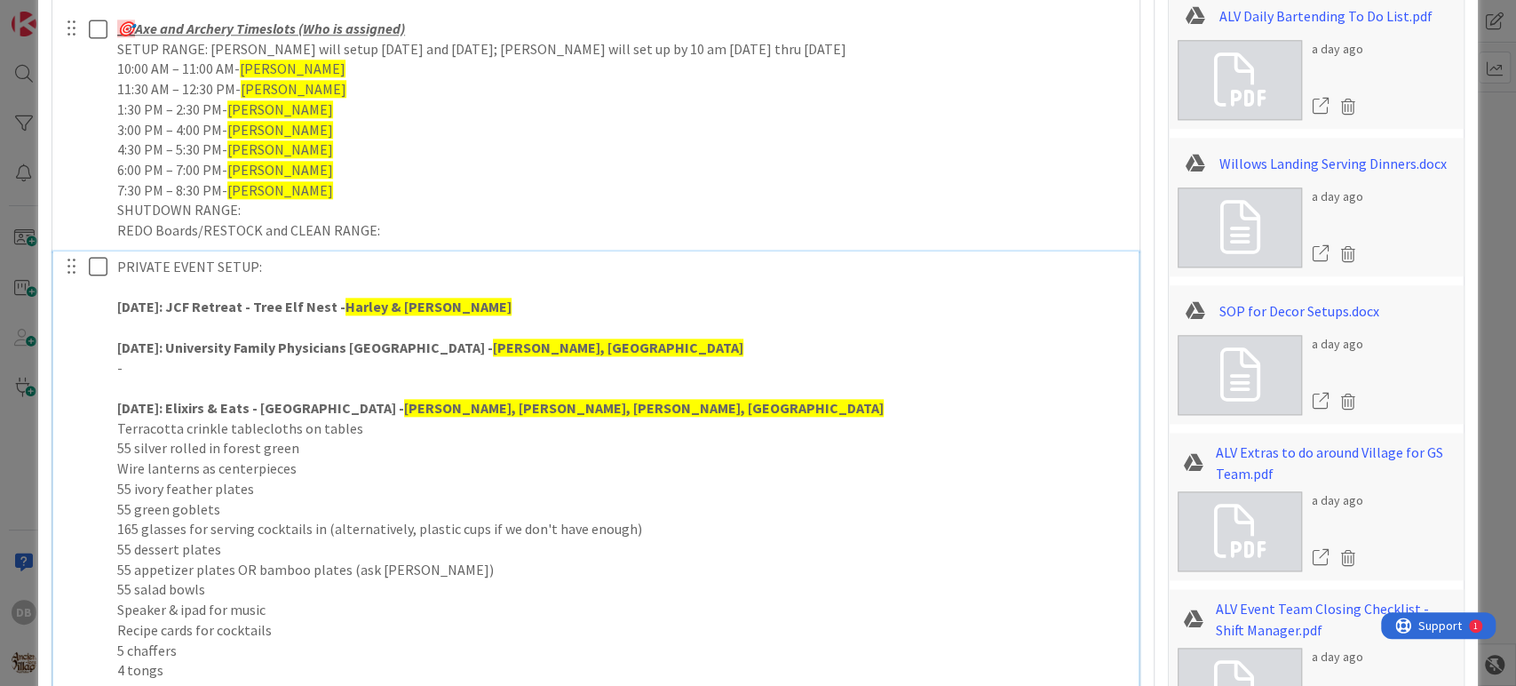
click at [688, 339] on p "[DATE]: University Family Physicians [GEOGRAPHIC_DATA] - [GEOGRAPHIC_DATA], [GE…" at bounding box center [622, 347] width 1010 height 20
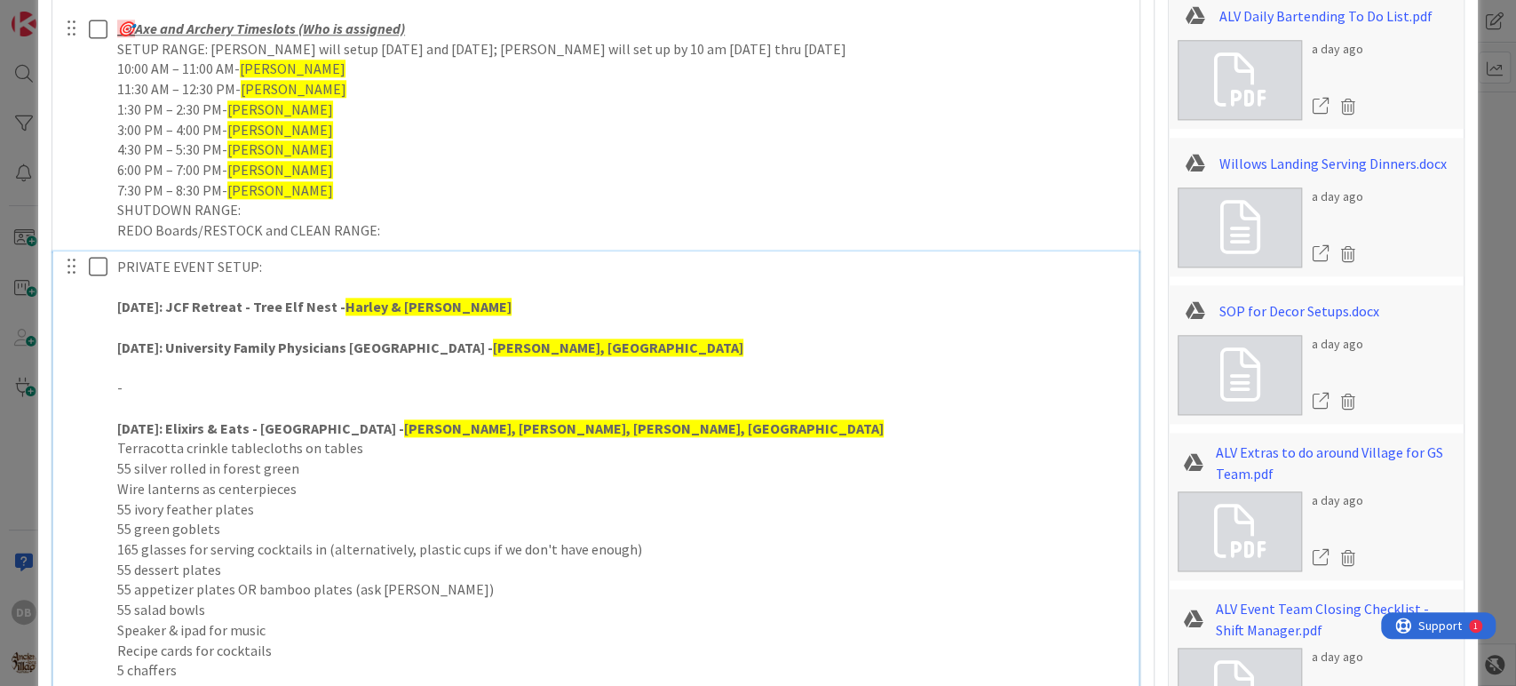
click at [349, 654] on p "Recipe cards for cocktails" at bounding box center [622, 650] width 1010 height 20
click at [124, 370] on p at bounding box center [622, 368] width 1010 height 20
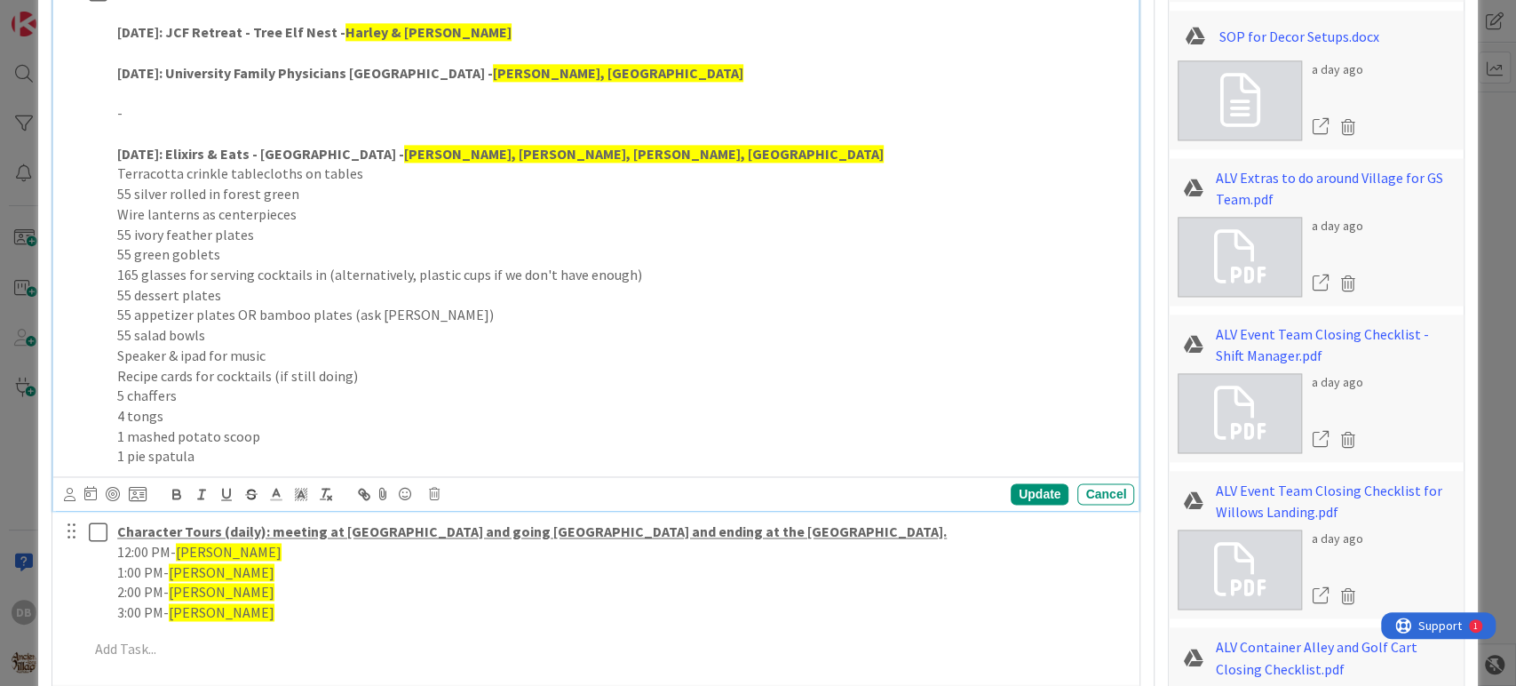
scroll to position [1636, 0]
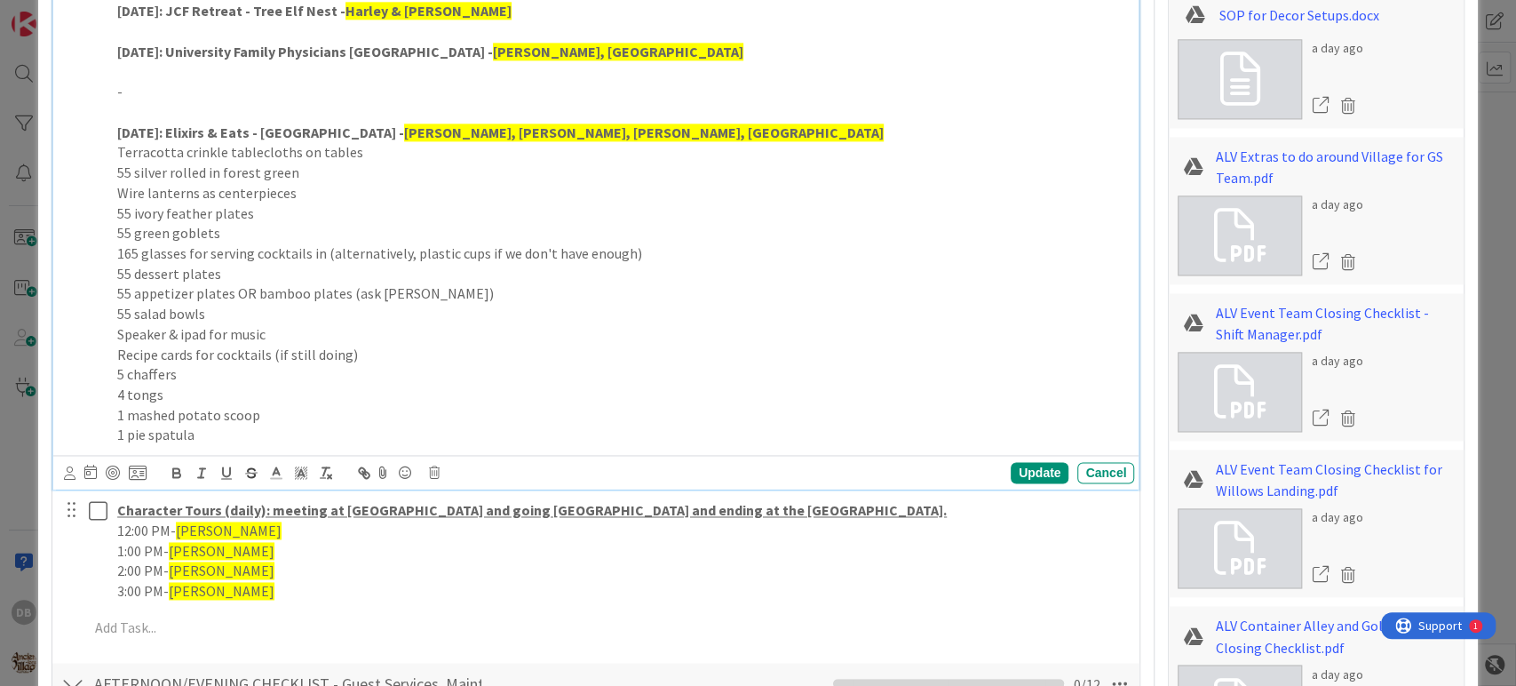
click at [277, 433] on p "1 pie spatula" at bounding box center [622, 435] width 1010 height 20
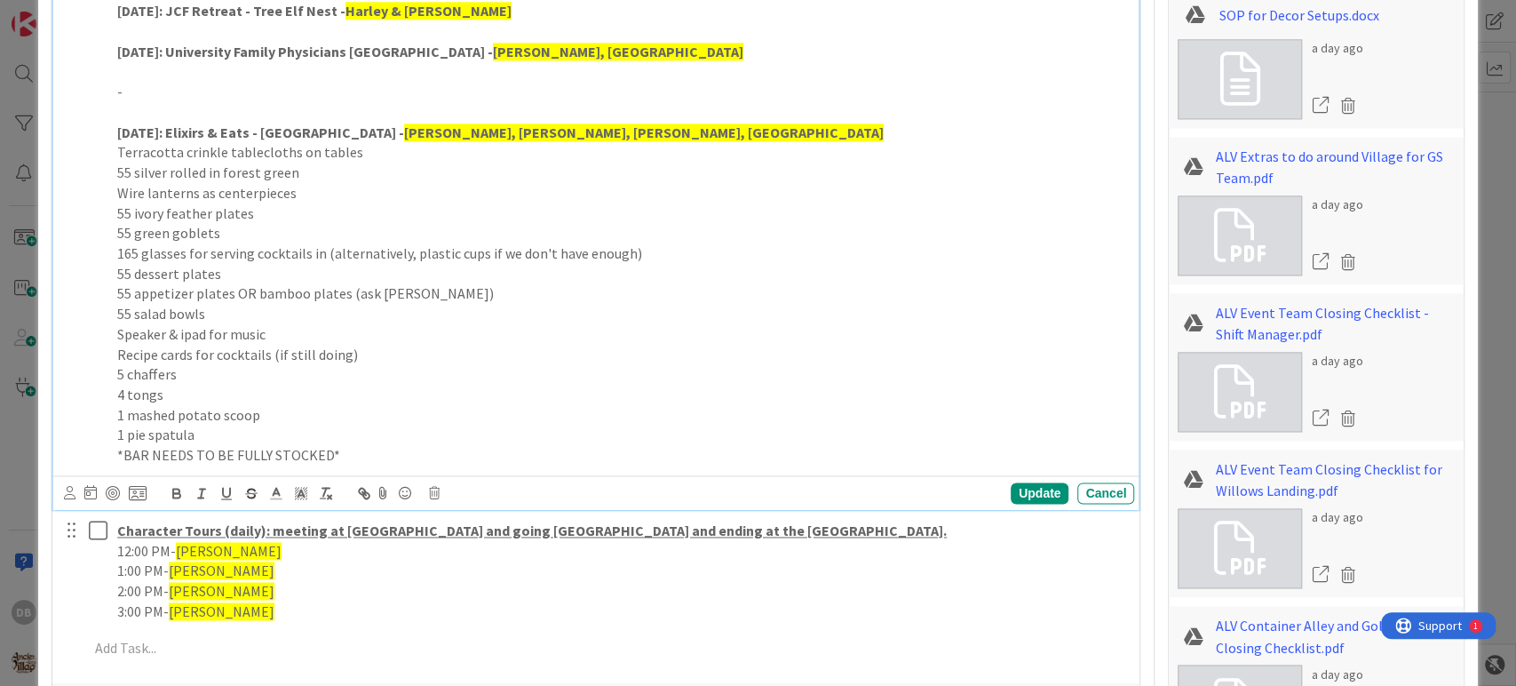
click at [186, 49] on strong "[DATE]: University Family Physicians [GEOGRAPHIC_DATA] -" at bounding box center [305, 52] width 376 height 18
click at [178, 78] on p at bounding box center [622, 72] width 1010 height 20
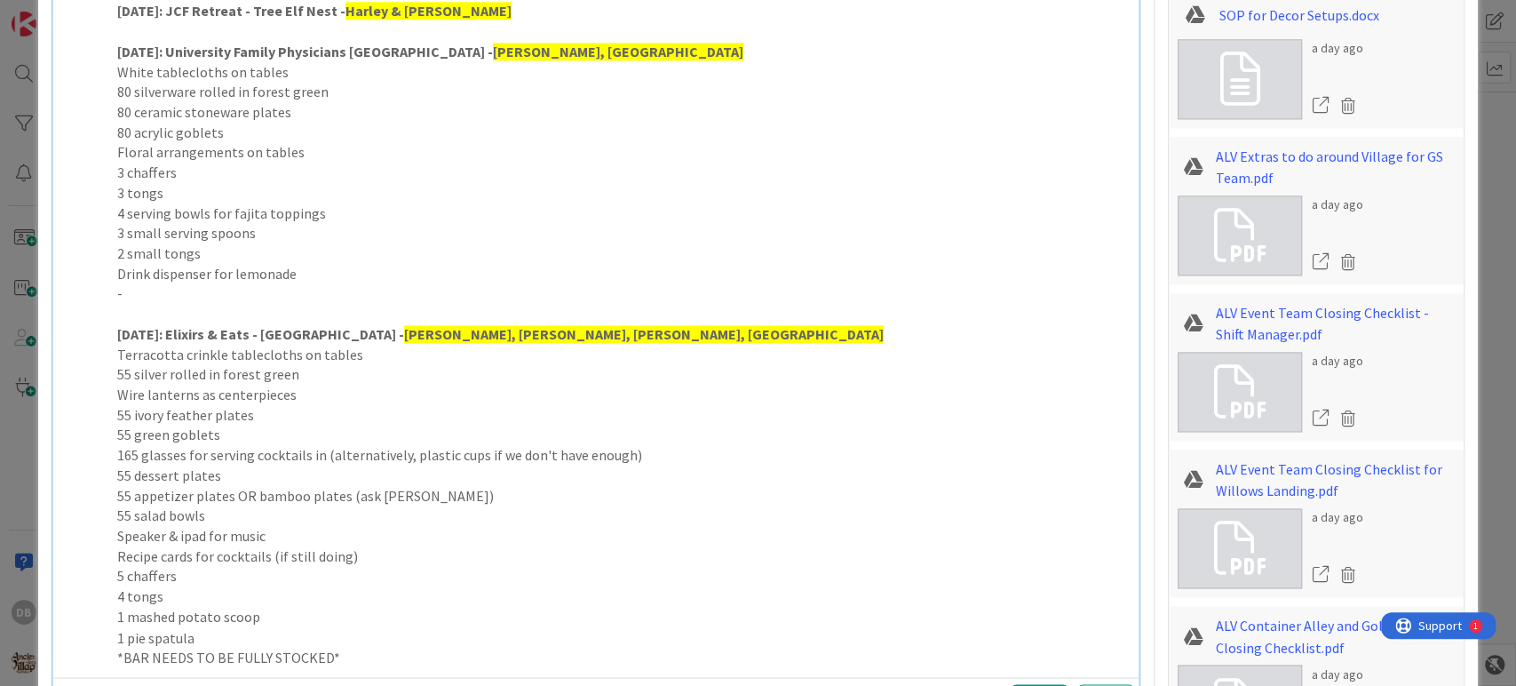
click at [236, 258] on p "2 small tongs" at bounding box center [622, 253] width 1010 height 20
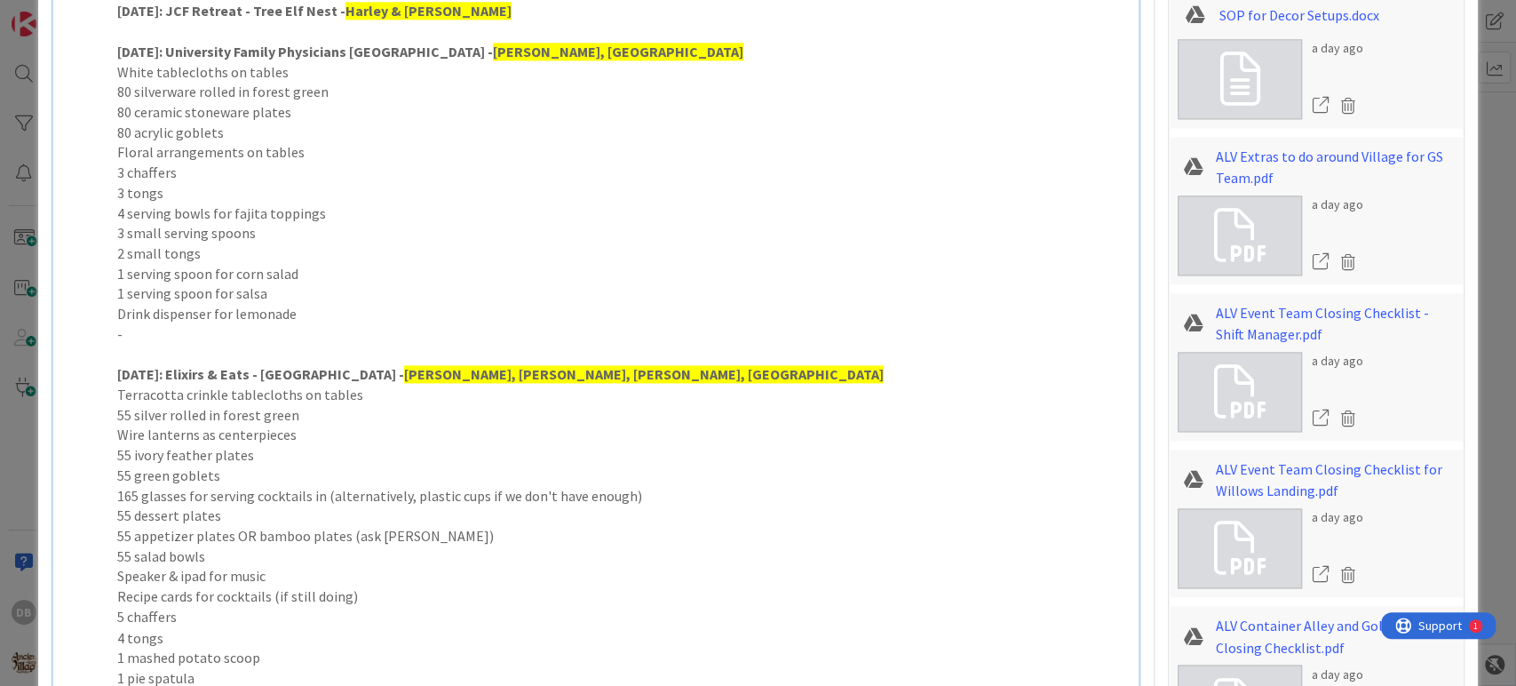
click at [367, 321] on p "Drink dispenser for lemonade" at bounding box center [622, 314] width 1010 height 20
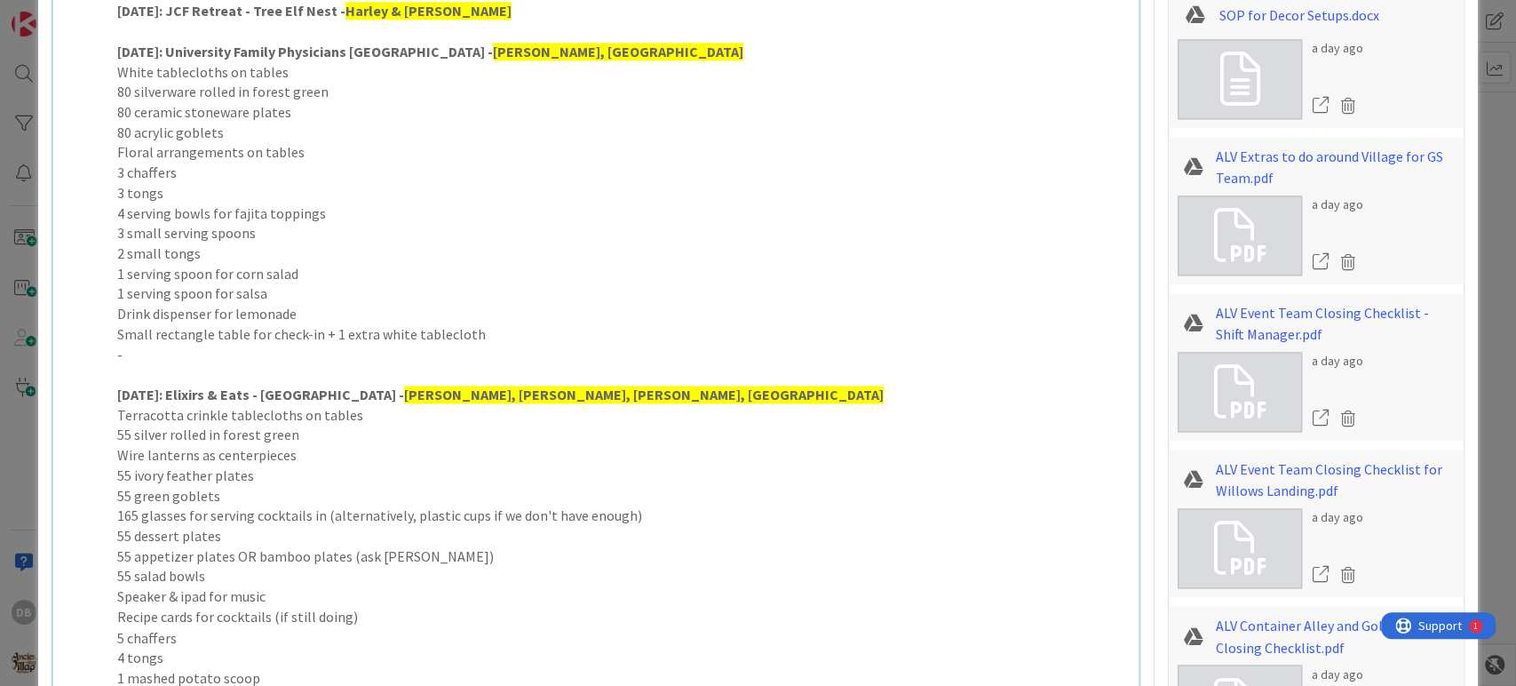
click at [154, 354] on p "-" at bounding box center [622, 355] width 1010 height 20
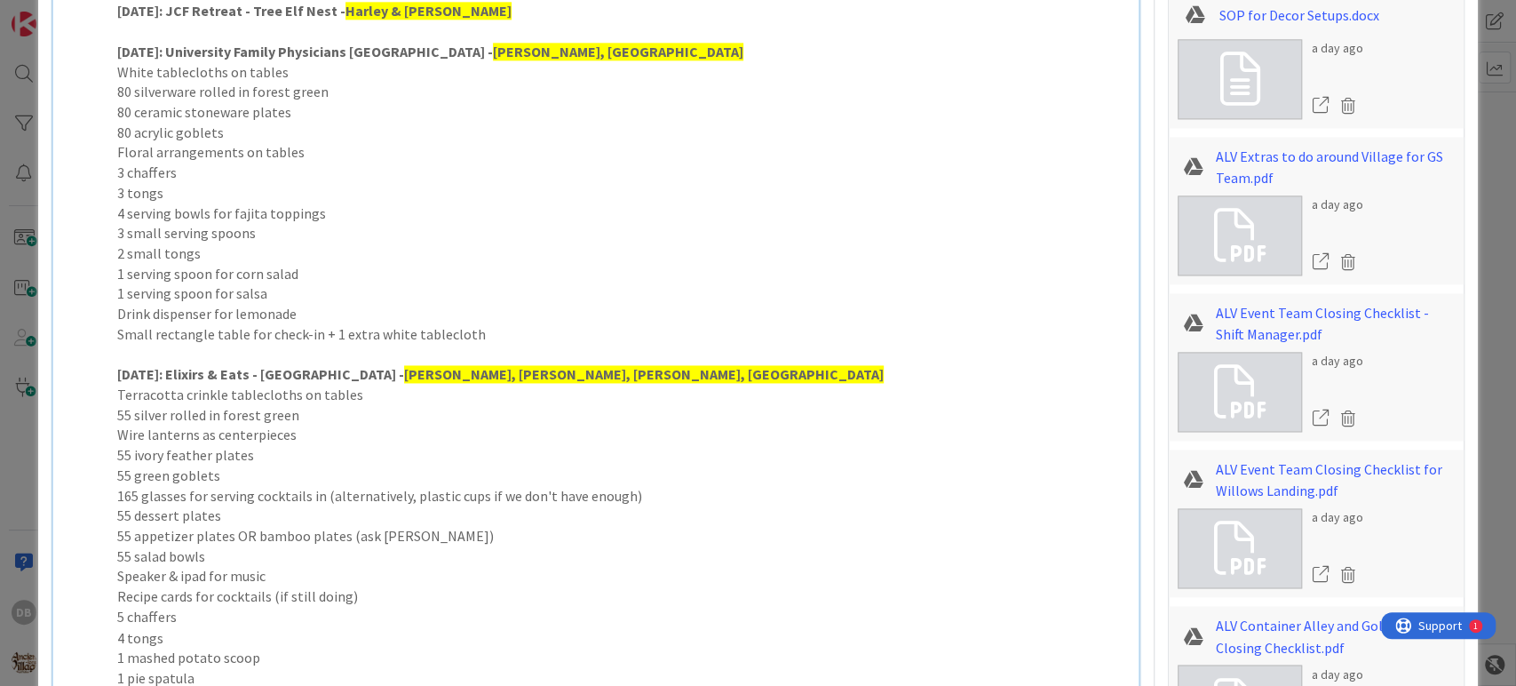
scroll to position [1340, 0]
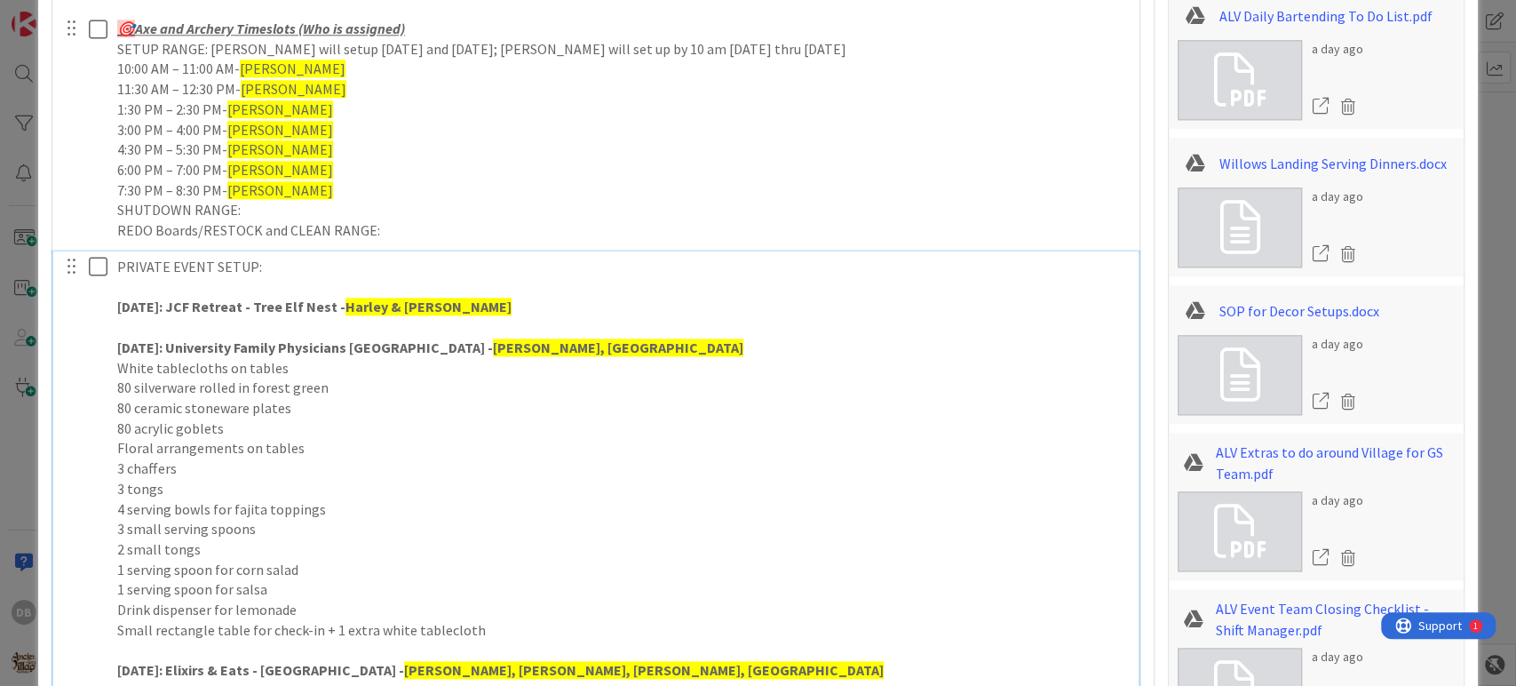
click at [449, 317] on p at bounding box center [622, 327] width 1010 height 20
click at [497, 317] on p at bounding box center [622, 327] width 1010 height 20
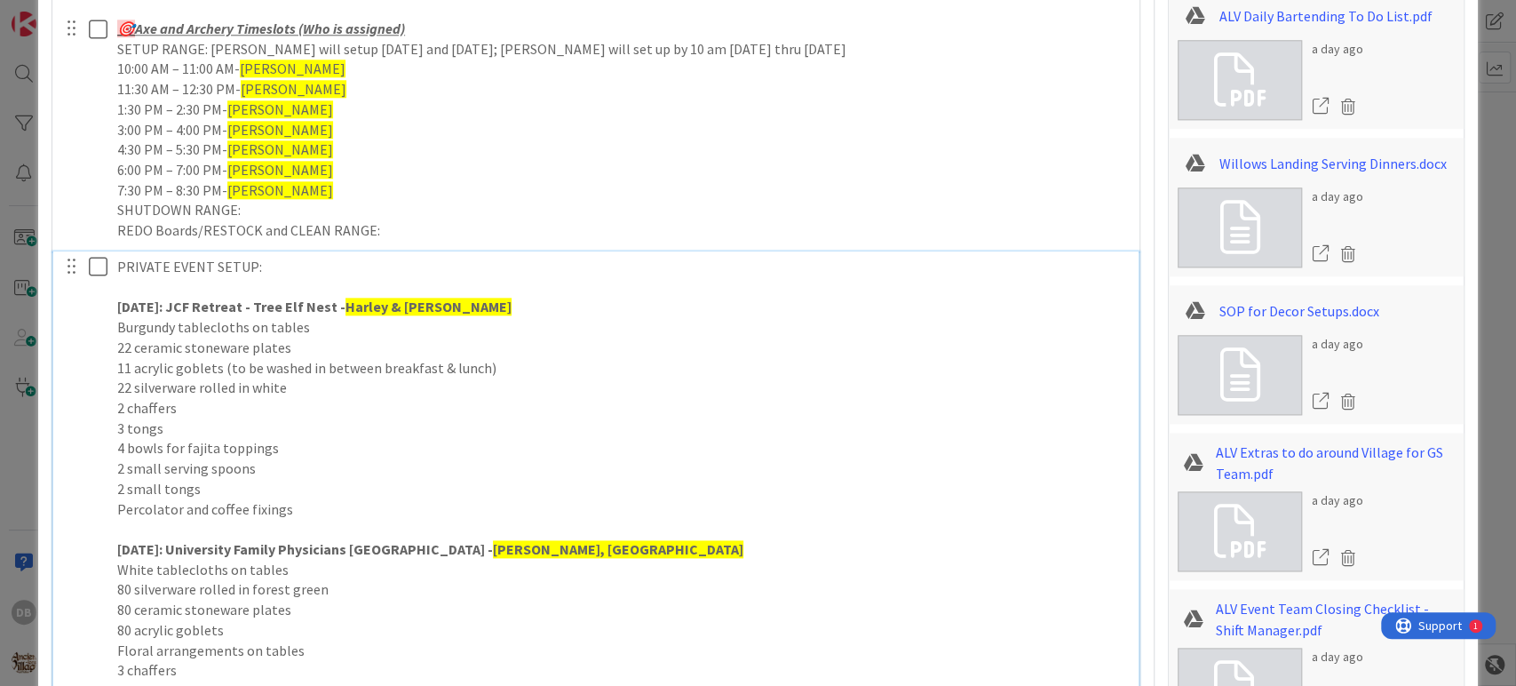
click at [188, 525] on p at bounding box center [622, 529] width 1010 height 20
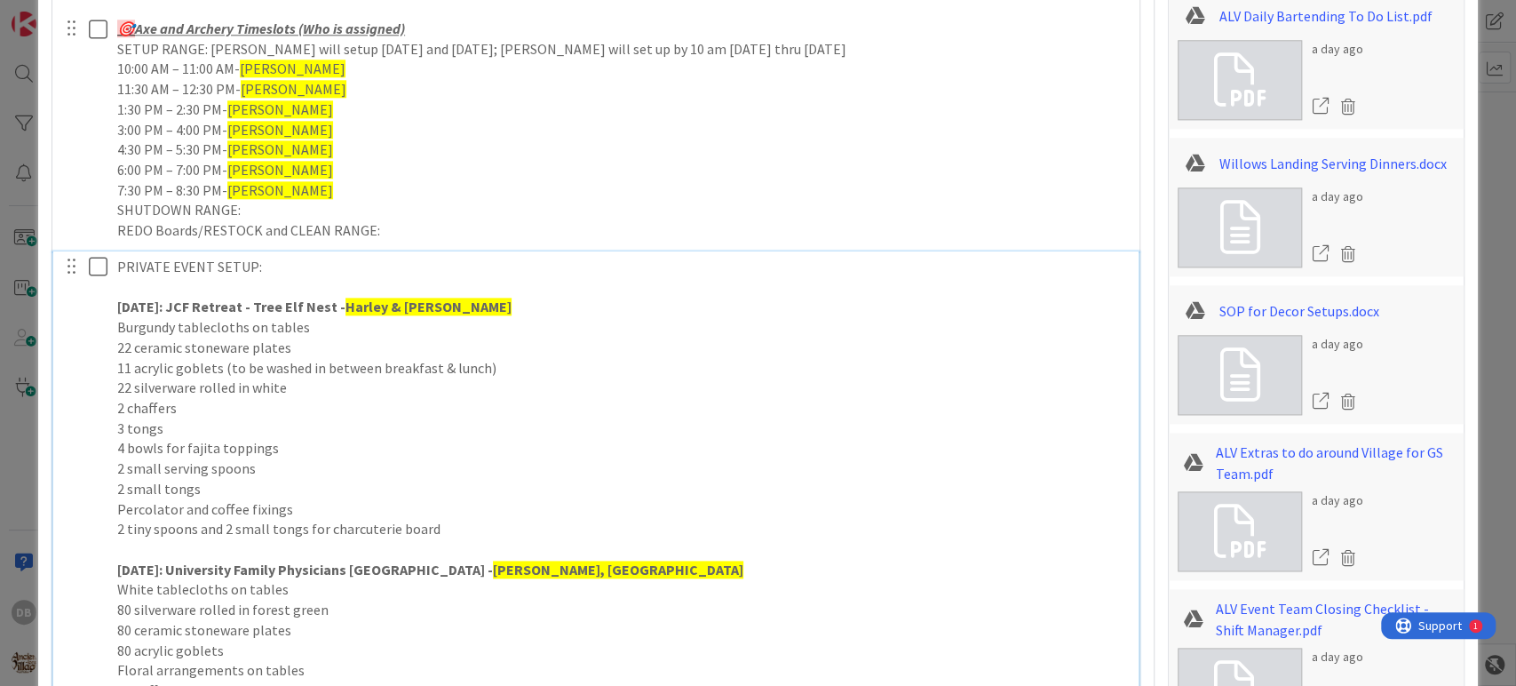
click at [246, 428] on p "3 tongs" at bounding box center [622, 428] width 1010 height 20
click at [310, 451] on p "4 bowls for fajita toppings" at bounding box center [622, 448] width 1010 height 20
click at [291, 433] on p "3 tongs" at bounding box center [622, 428] width 1010 height 20
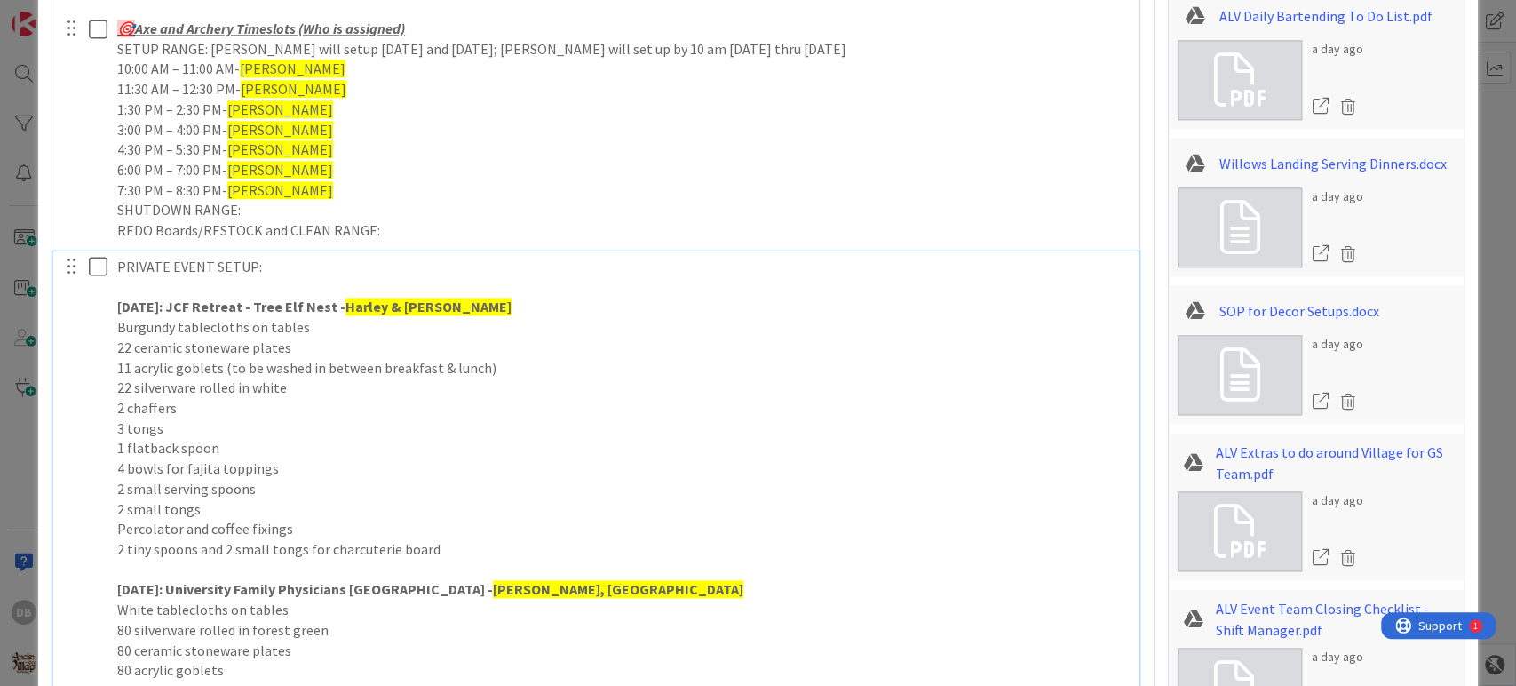
click at [119, 461] on p "4 bowls for fajita toppings" at bounding box center [622, 468] width 1010 height 20
click at [121, 463] on p "4 bowls for fajita toppings" at bounding box center [622, 468] width 1010 height 20
click at [119, 430] on p "3 tongs" at bounding box center [622, 428] width 1010 height 20
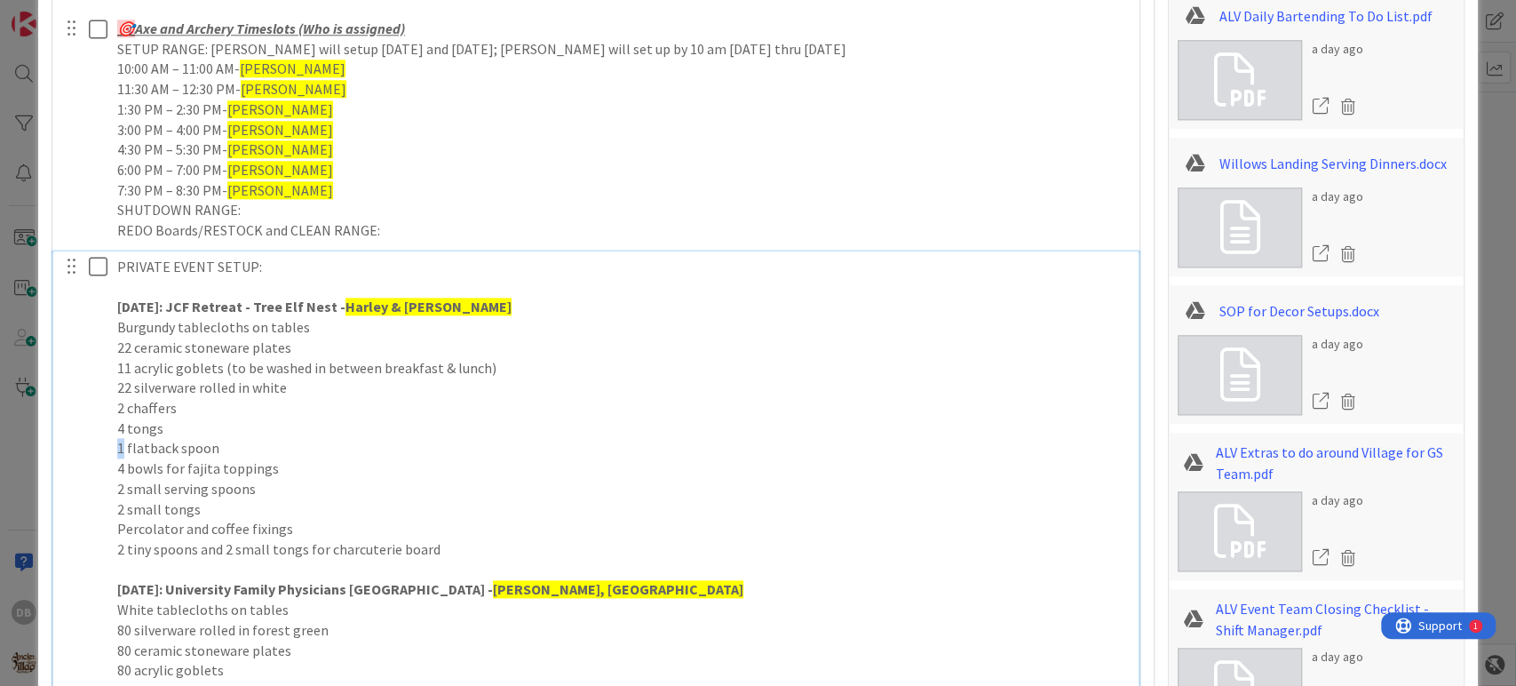
click at [123, 447] on p "1 flatback spoon" at bounding box center [622, 448] width 1010 height 20
click at [779, 439] on p "2 flatback spoon" at bounding box center [622, 448] width 1010 height 20
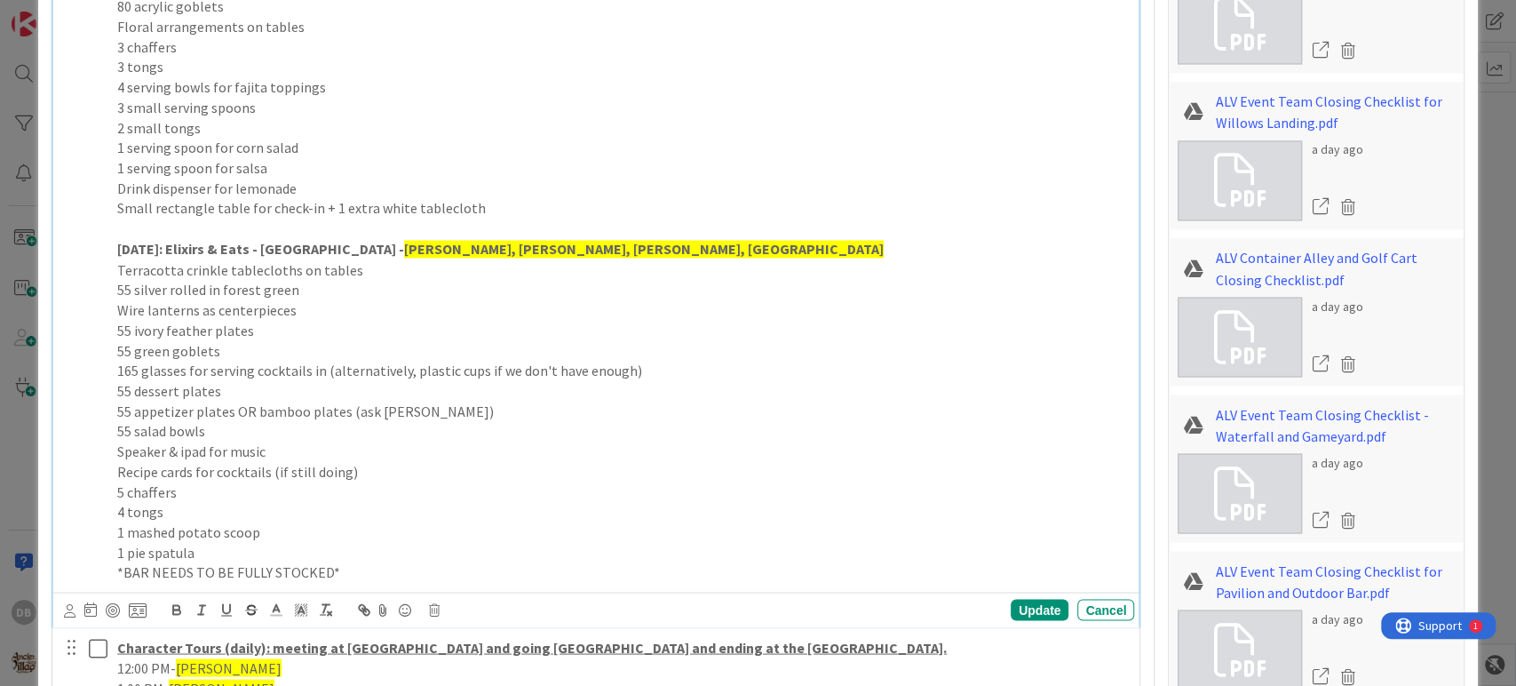
scroll to position [2031, 0]
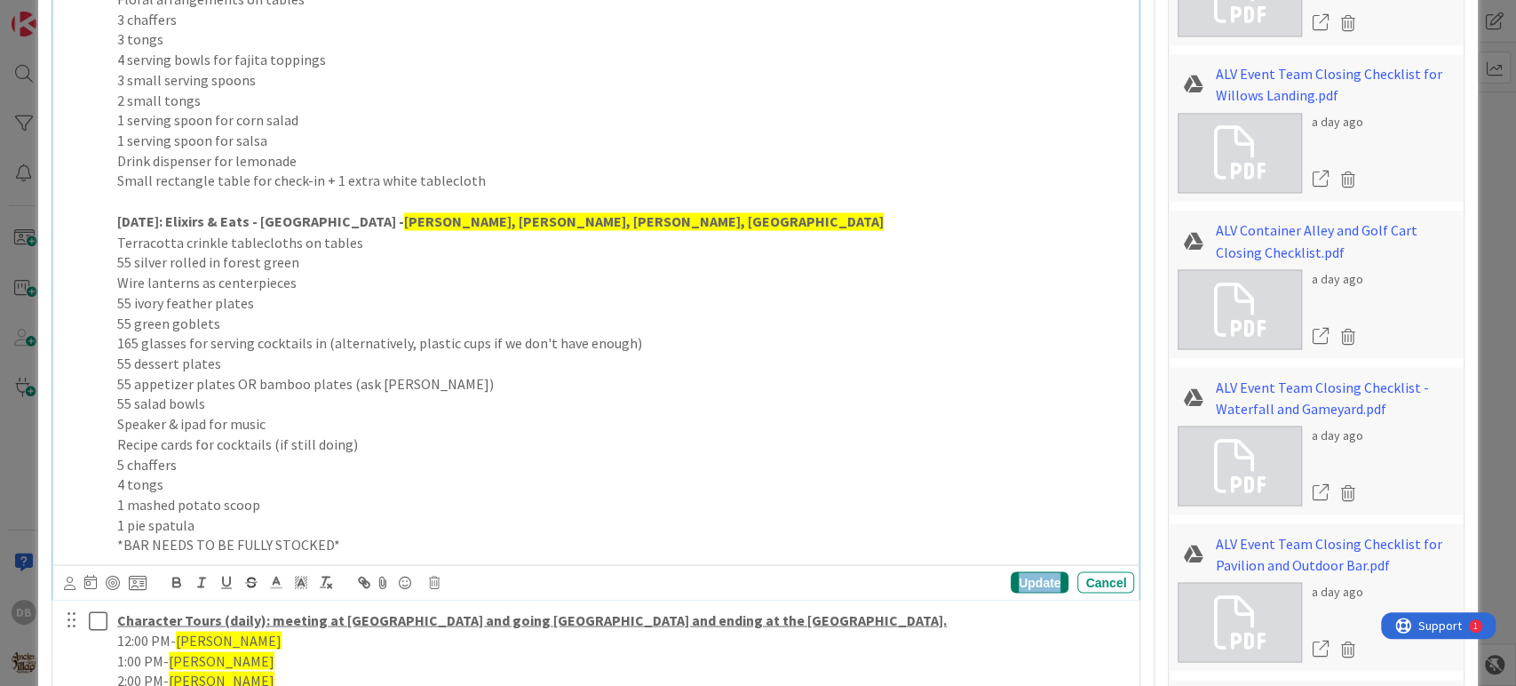
click at [1020, 576] on div "Update" at bounding box center [1040, 581] width 58 height 21
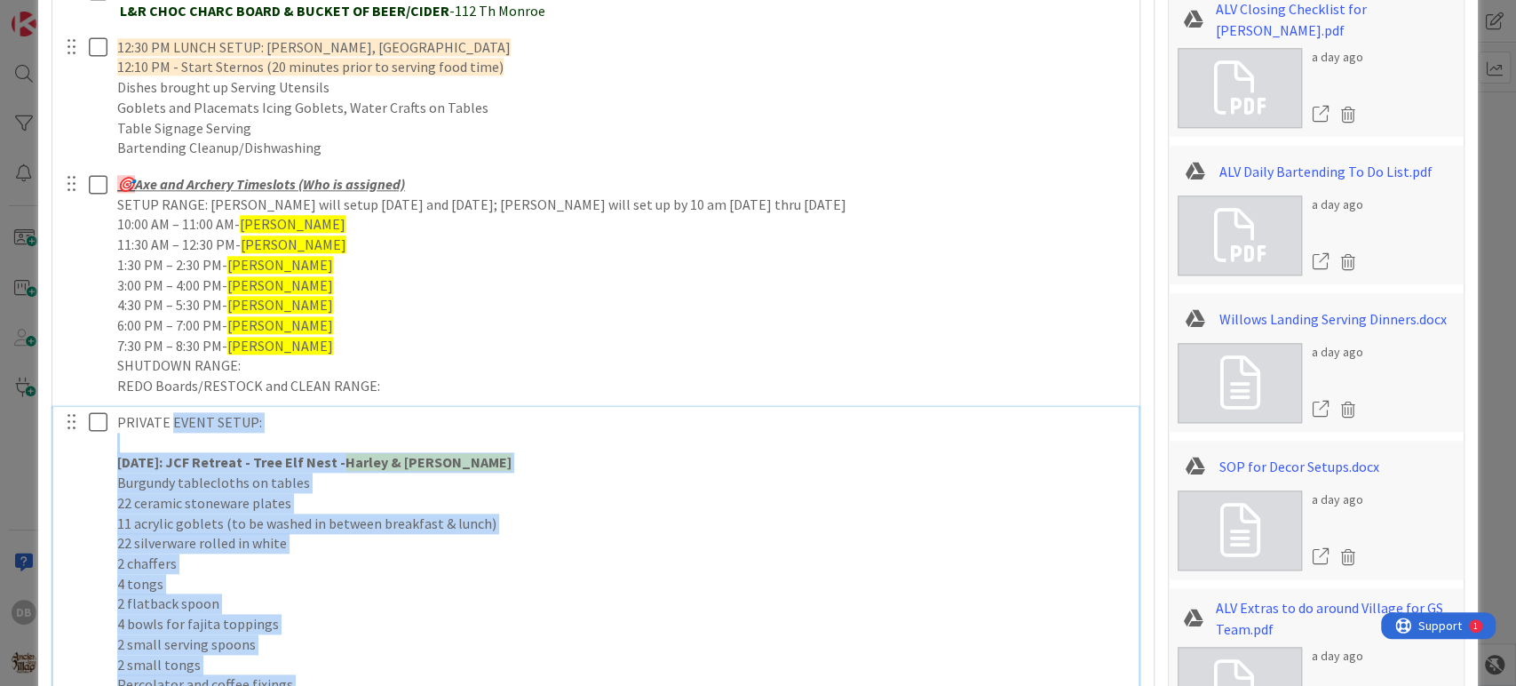
scroll to position [1143, 0]
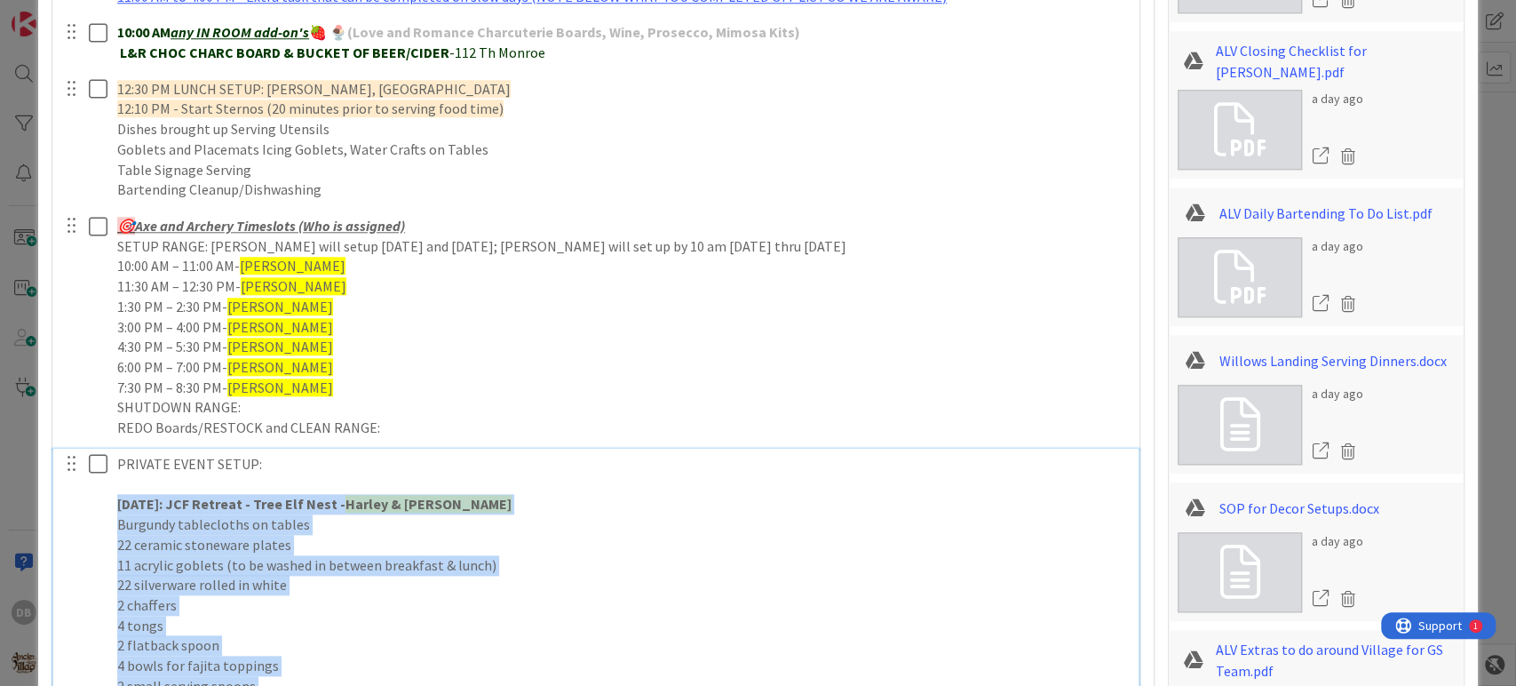
drag, startPoint x: 357, startPoint y: 536, endPoint x: 100, endPoint y: 511, distance: 257.9
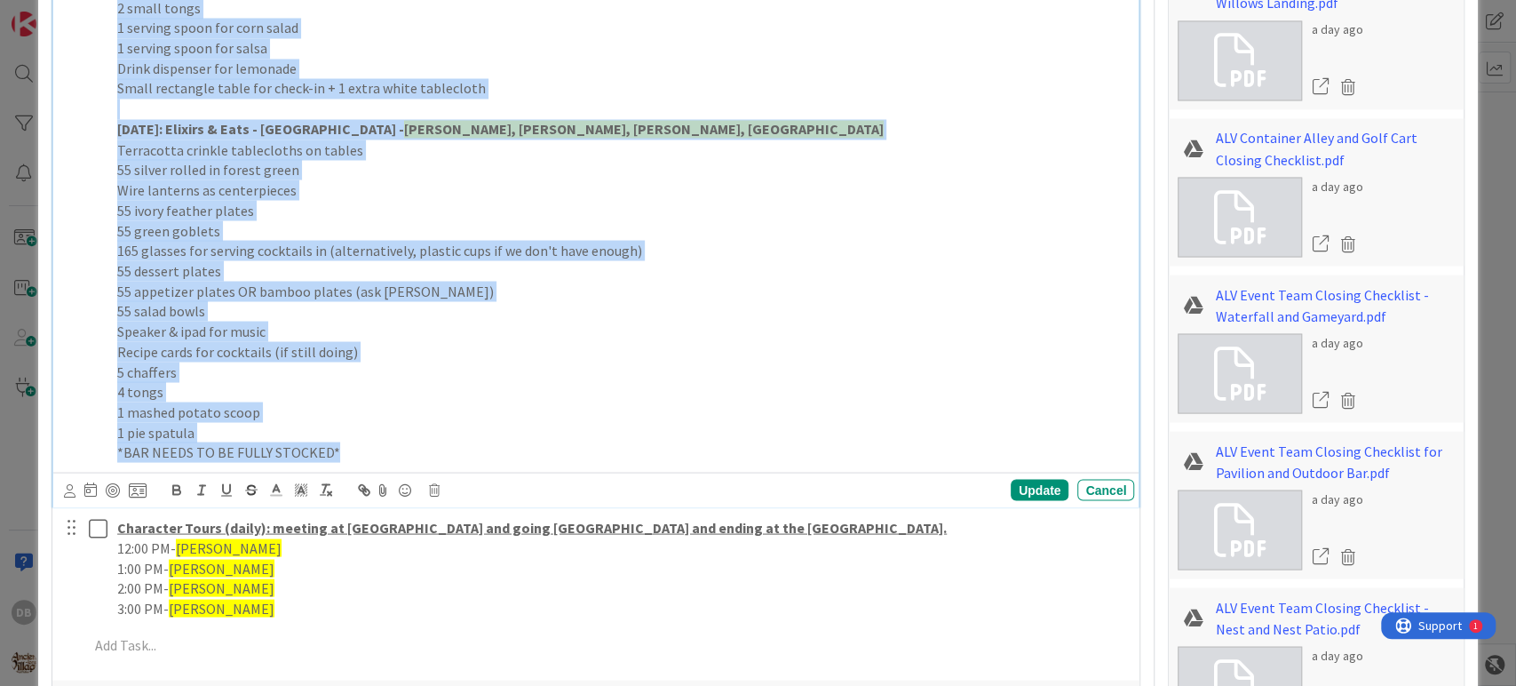
scroll to position [2130, 0]
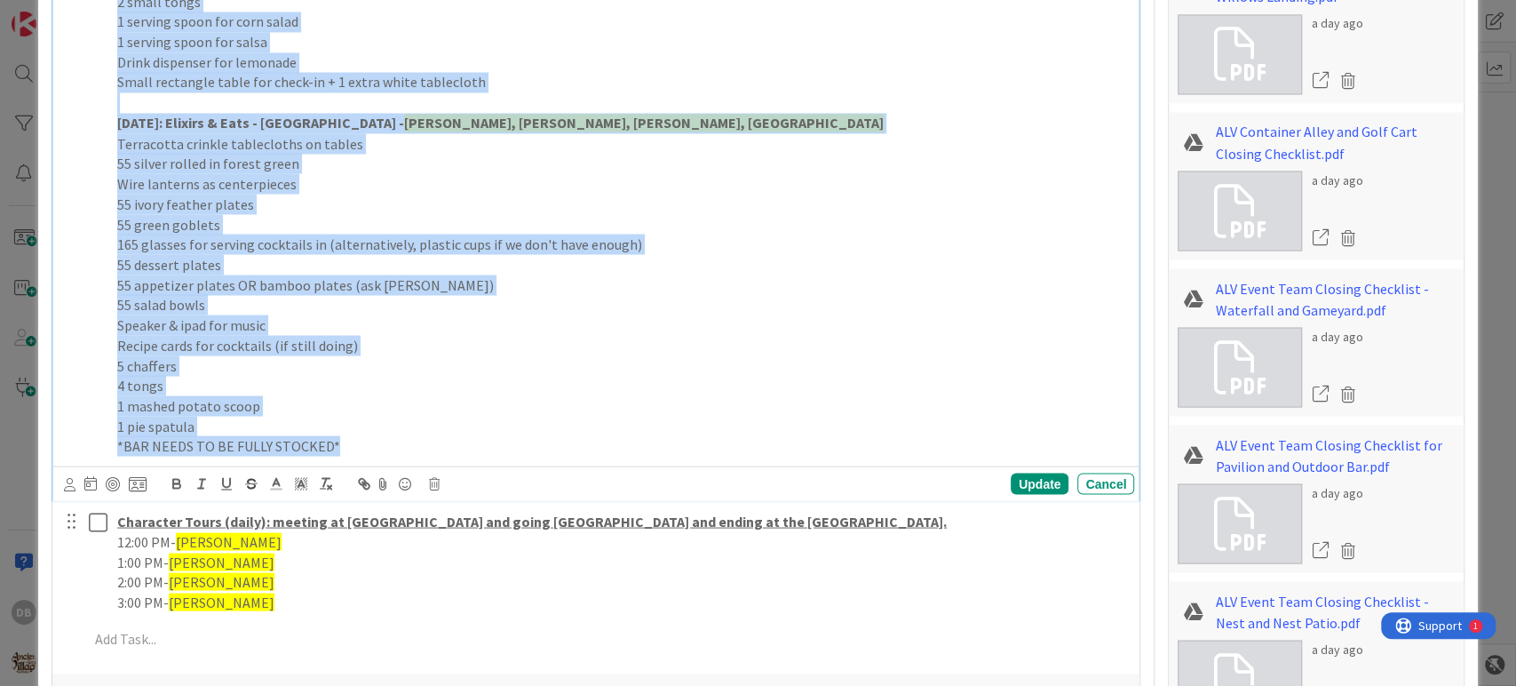
copy div "[DATE]: JCF Retreat - Tree Elf Nest - Harley & [PERSON_NAME] Burgundy tableclot…"
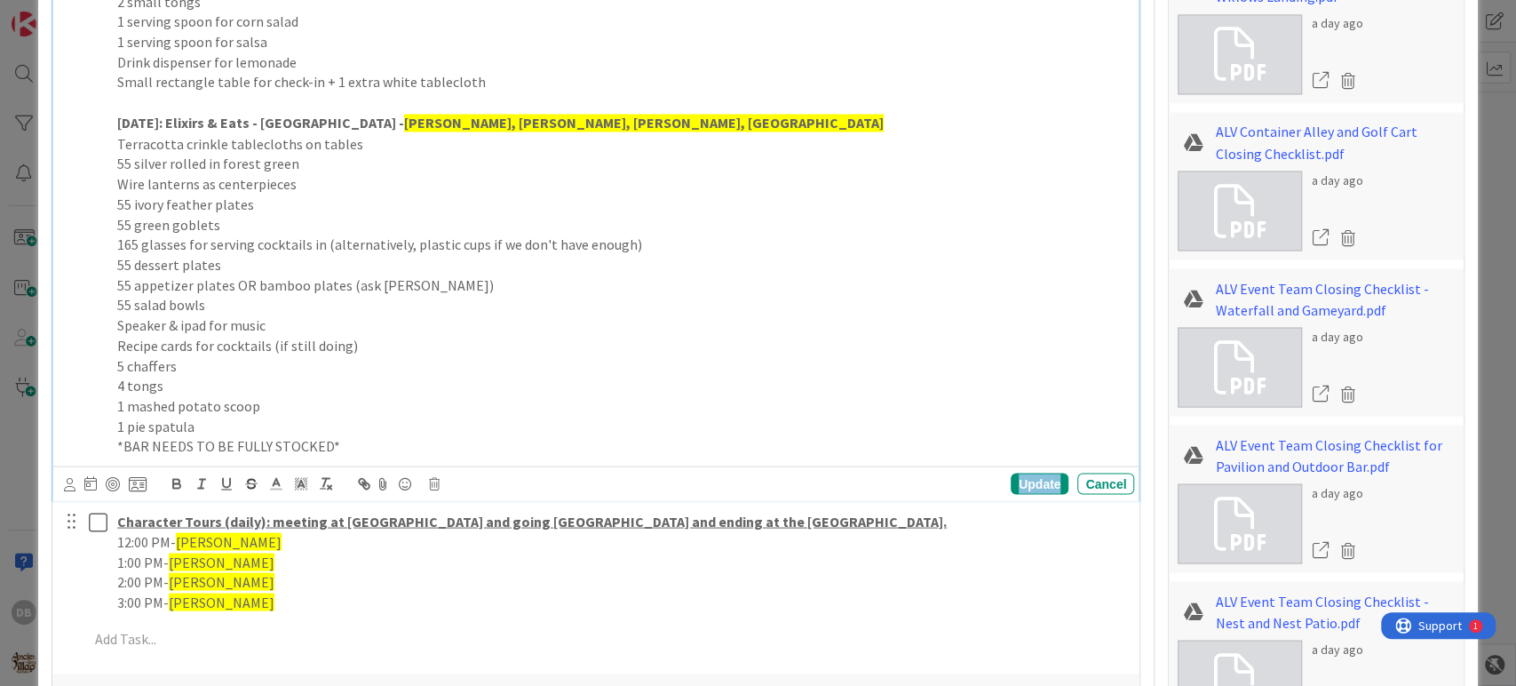
click at [1011, 478] on div "Update" at bounding box center [1040, 482] width 58 height 21
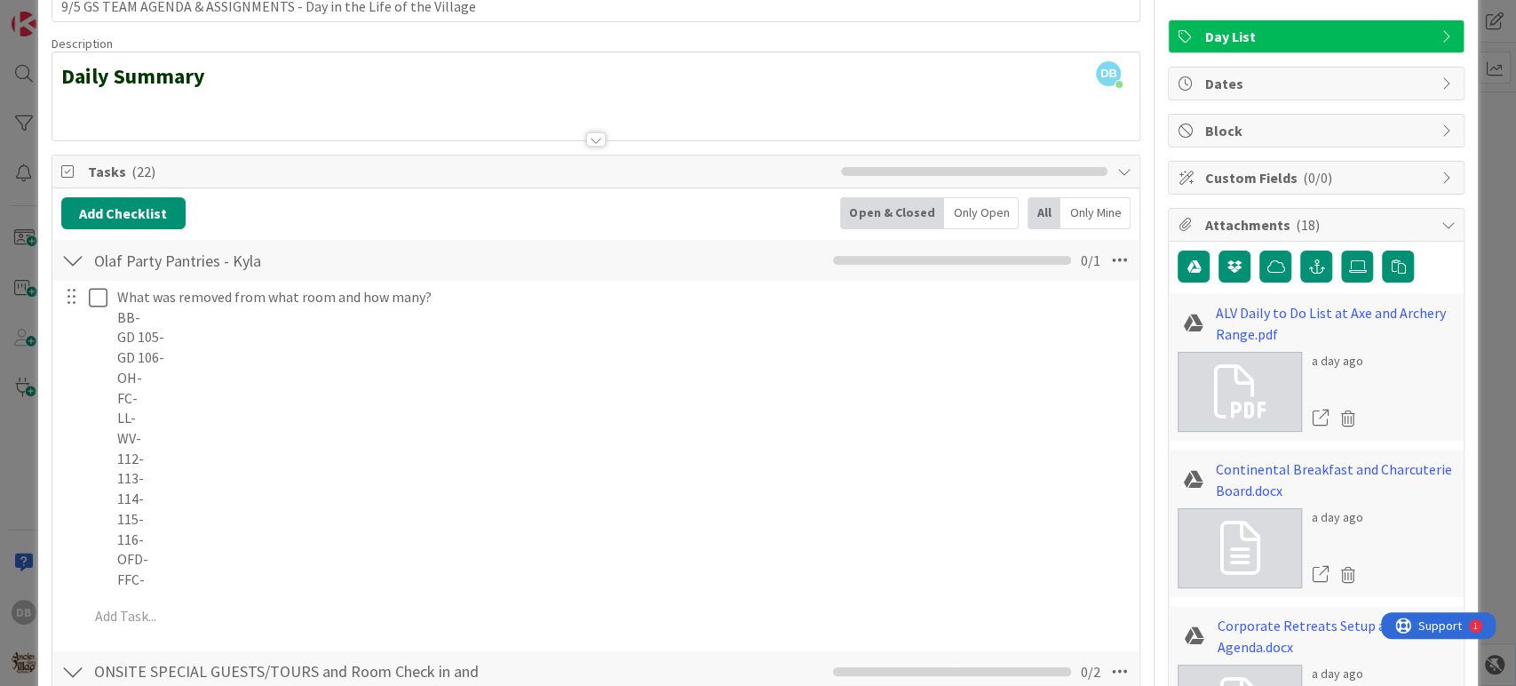
scroll to position [0, 0]
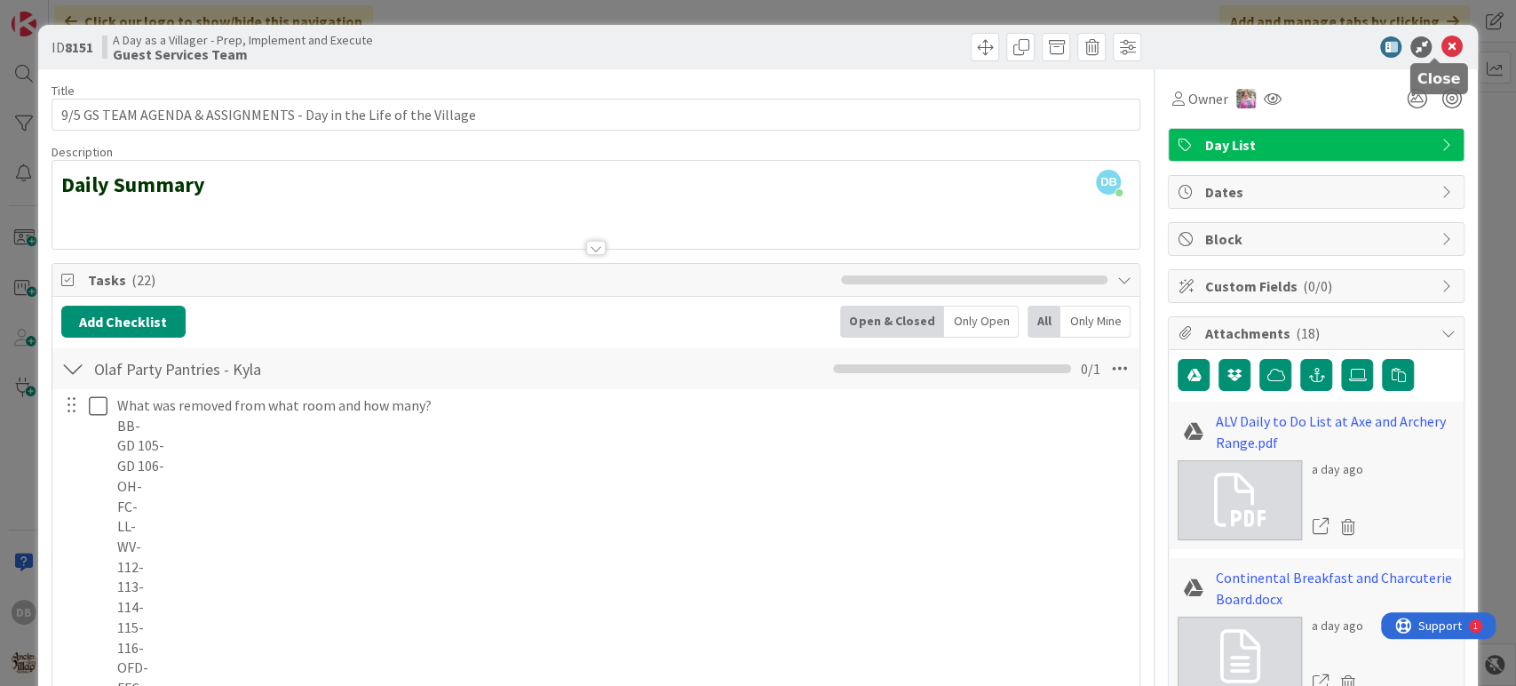
click at [1441, 44] on icon at bounding box center [1451, 46] width 21 height 21
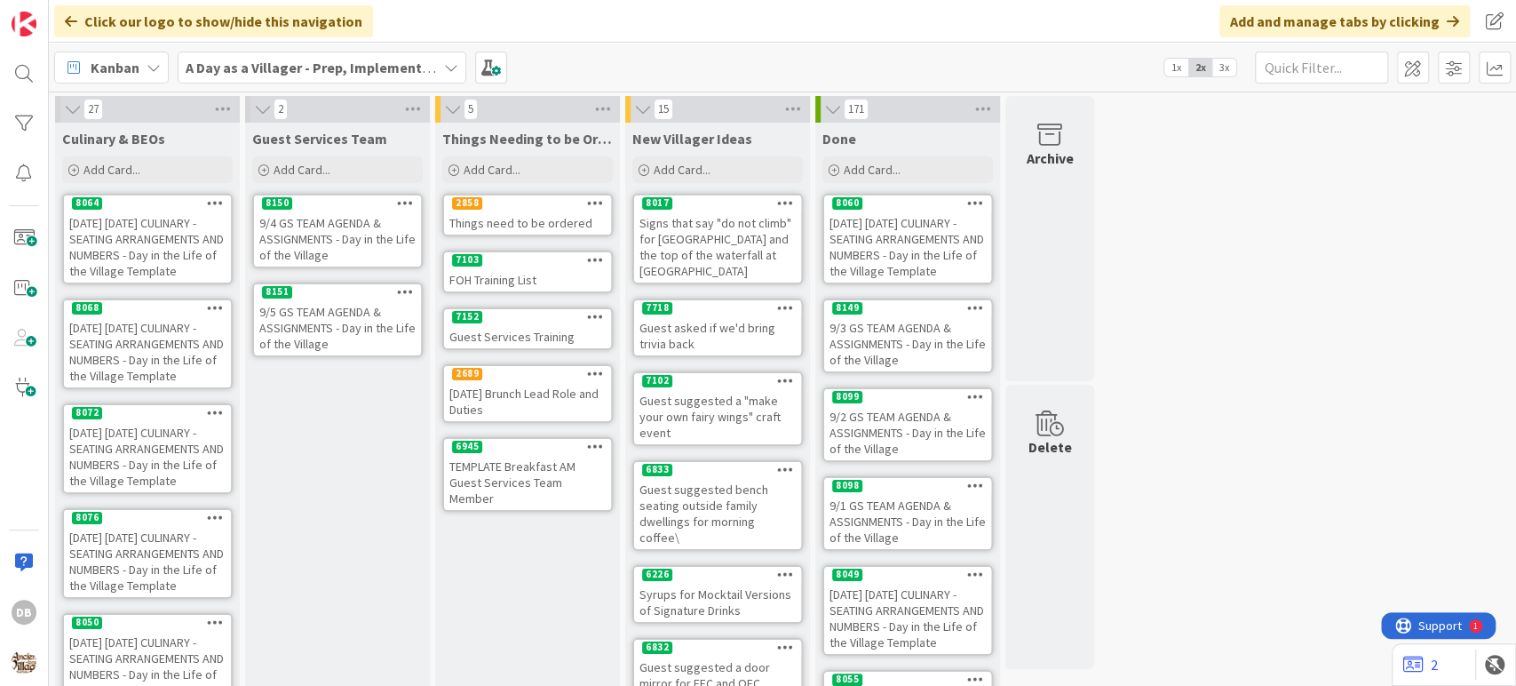
click at [289, 225] on div "9/4 GS TEAM AGENDA & ASSIGNMENTS - Day in the Life of the Village" at bounding box center [337, 238] width 167 height 55
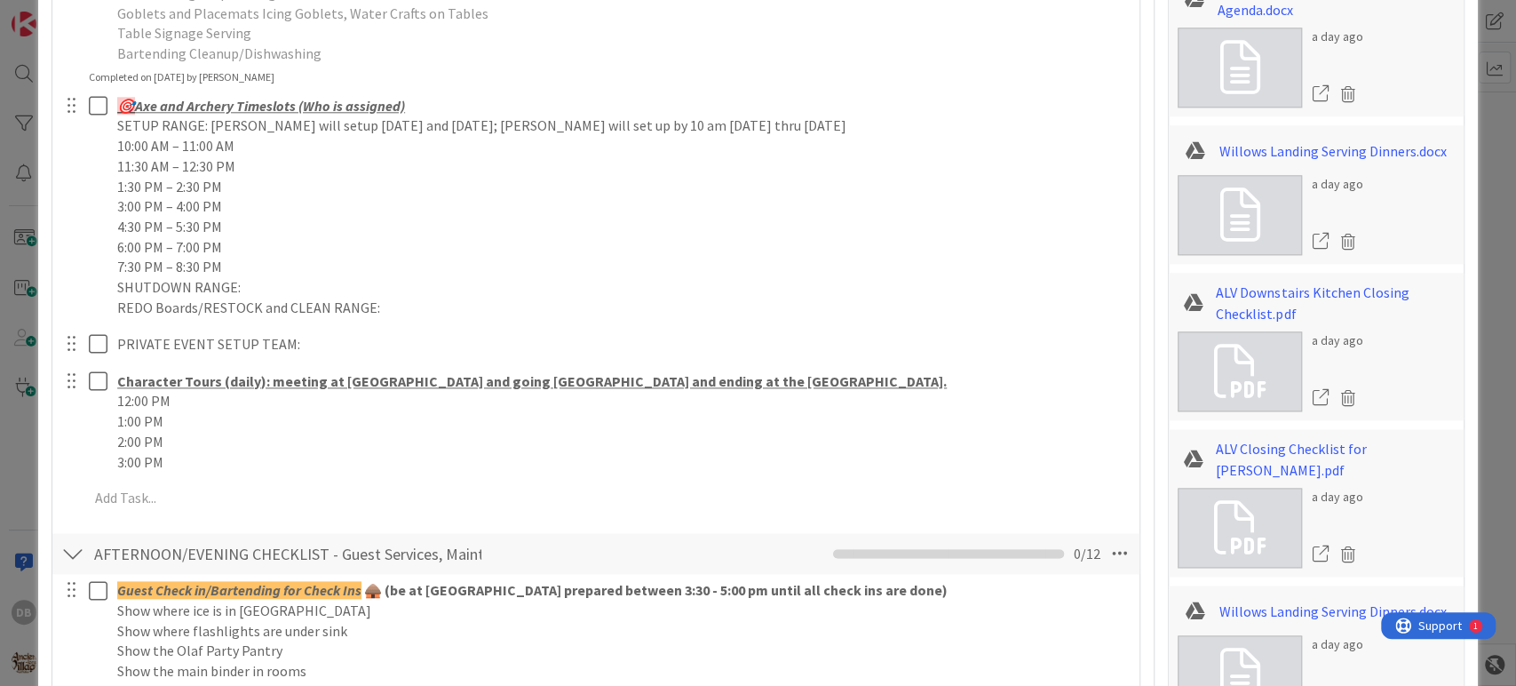
scroll to position [1381, 0]
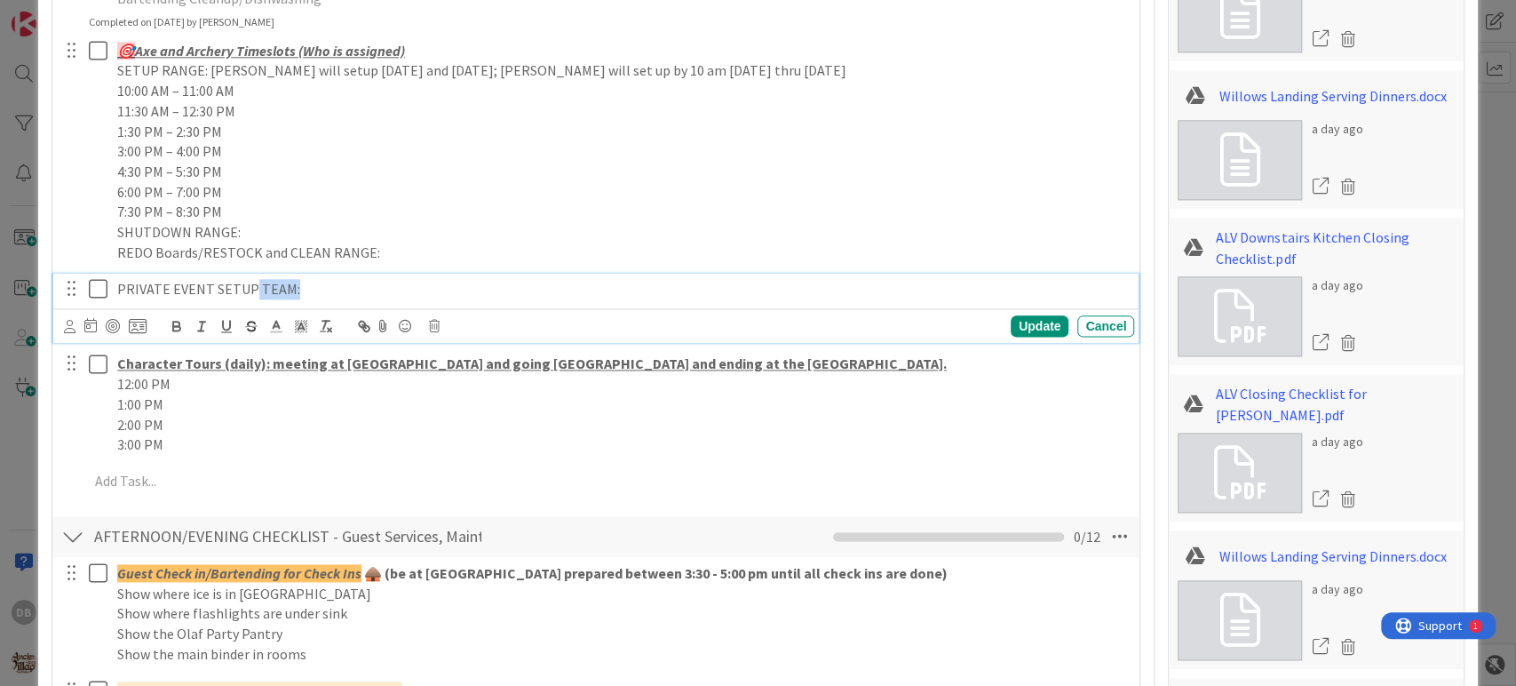
drag, startPoint x: 301, startPoint y: 295, endPoint x: 248, endPoint y: 290, distance: 53.6
click at [248, 290] on p "PRIVATE EVENT SETUP TEAM:" at bounding box center [622, 289] width 1010 height 20
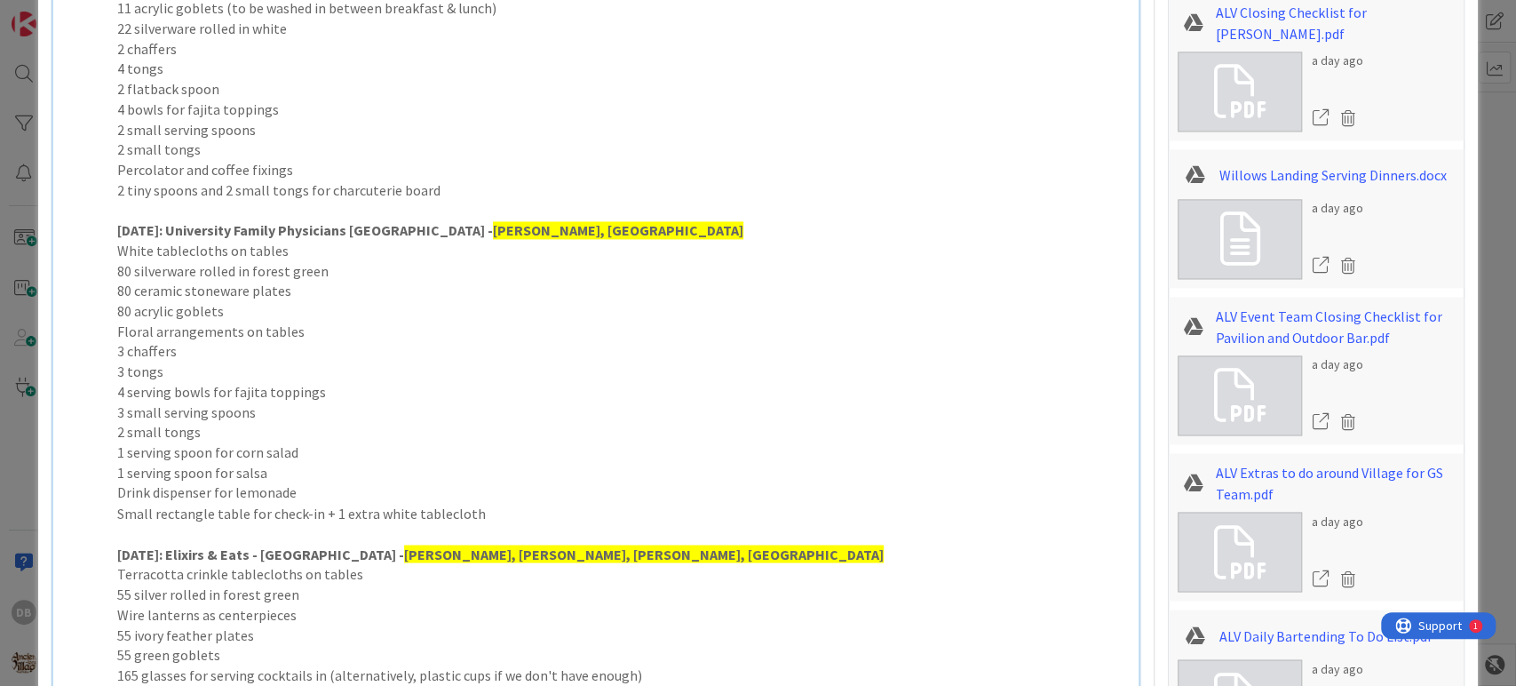
scroll to position [1465, 0]
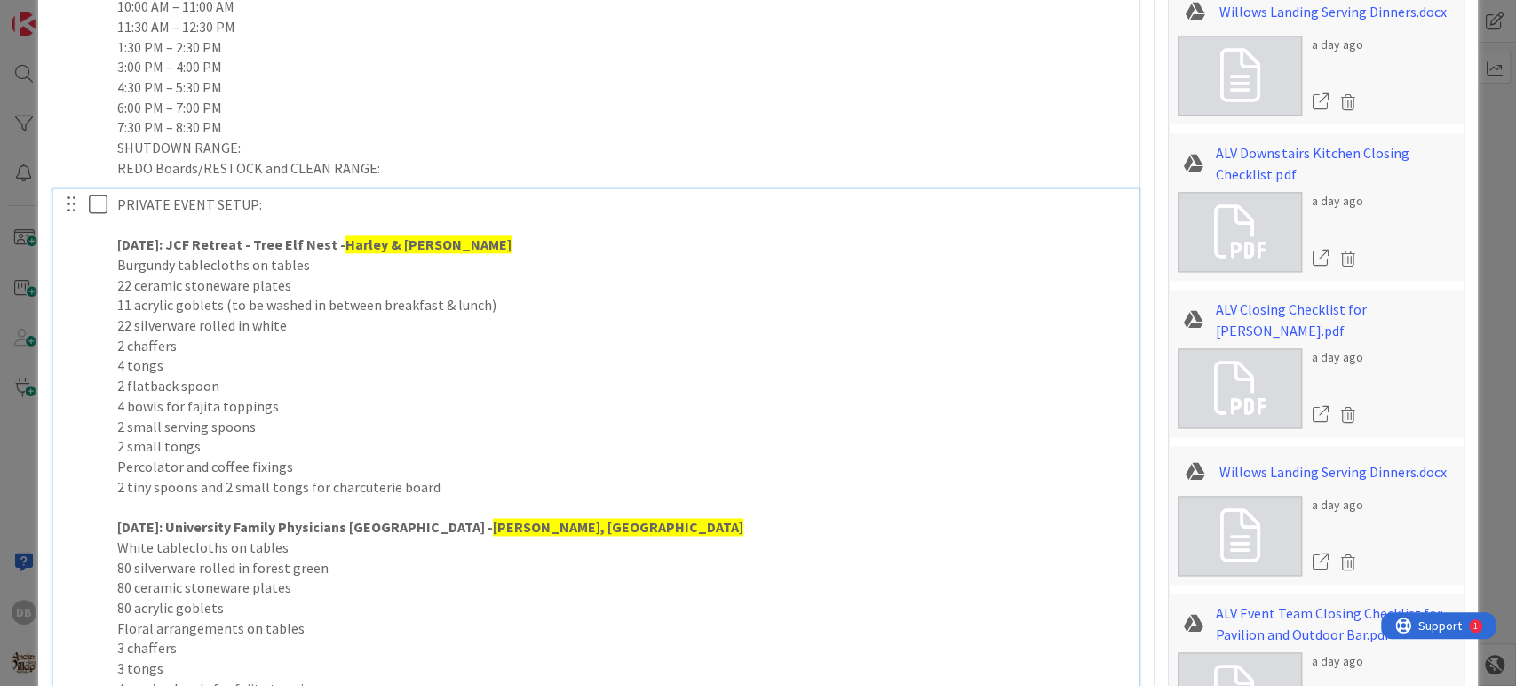
click at [137, 245] on strong "[DATE]: JCF Retreat - Tree Elf Nest -" at bounding box center [231, 244] width 228 height 18
click at [137, 243] on strong "[DATE]: JCF Retreat - Tree Elf Nest -" at bounding box center [231, 244] width 228 height 18
click at [126, 520] on strong "[DATE]: University Family Physicians [GEOGRAPHIC_DATA] -" at bounding box center [305, 527] width 376 height 18
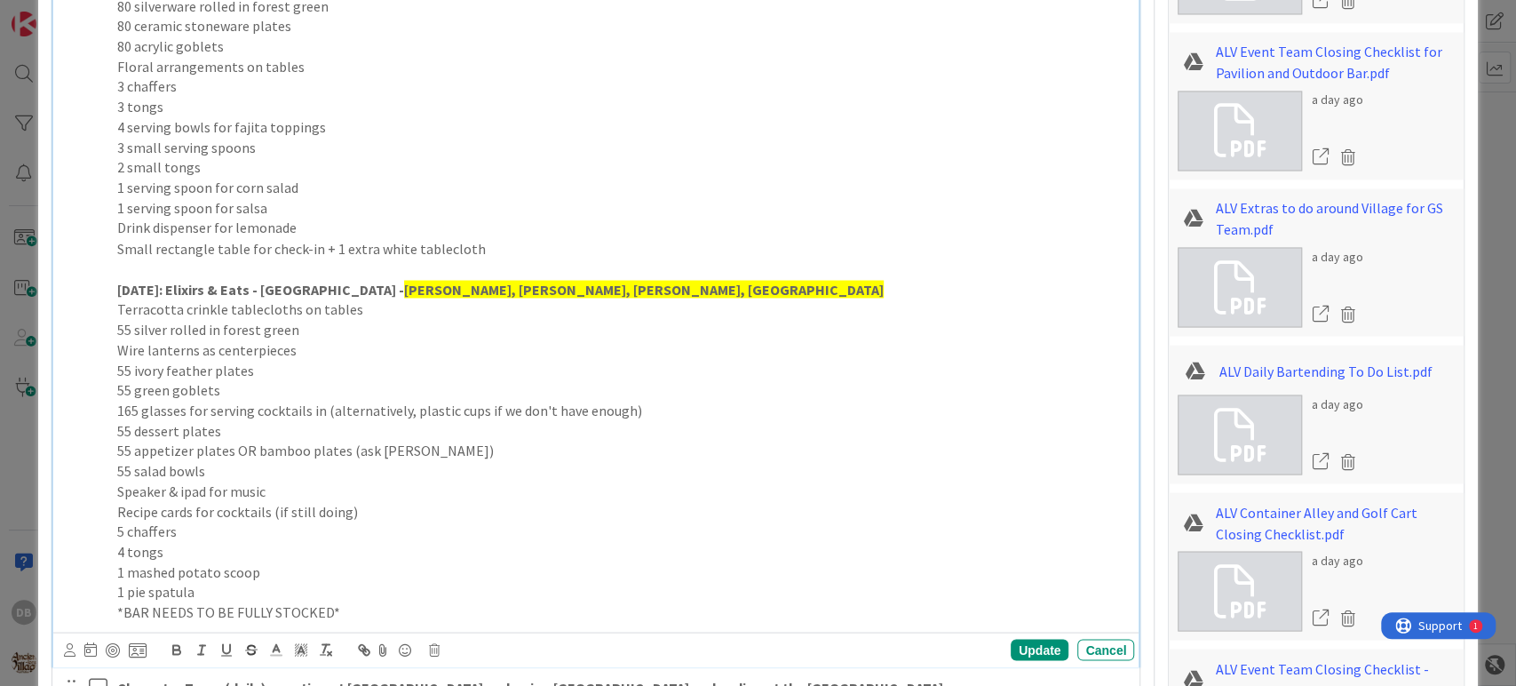
scroll to position [2058, 0]
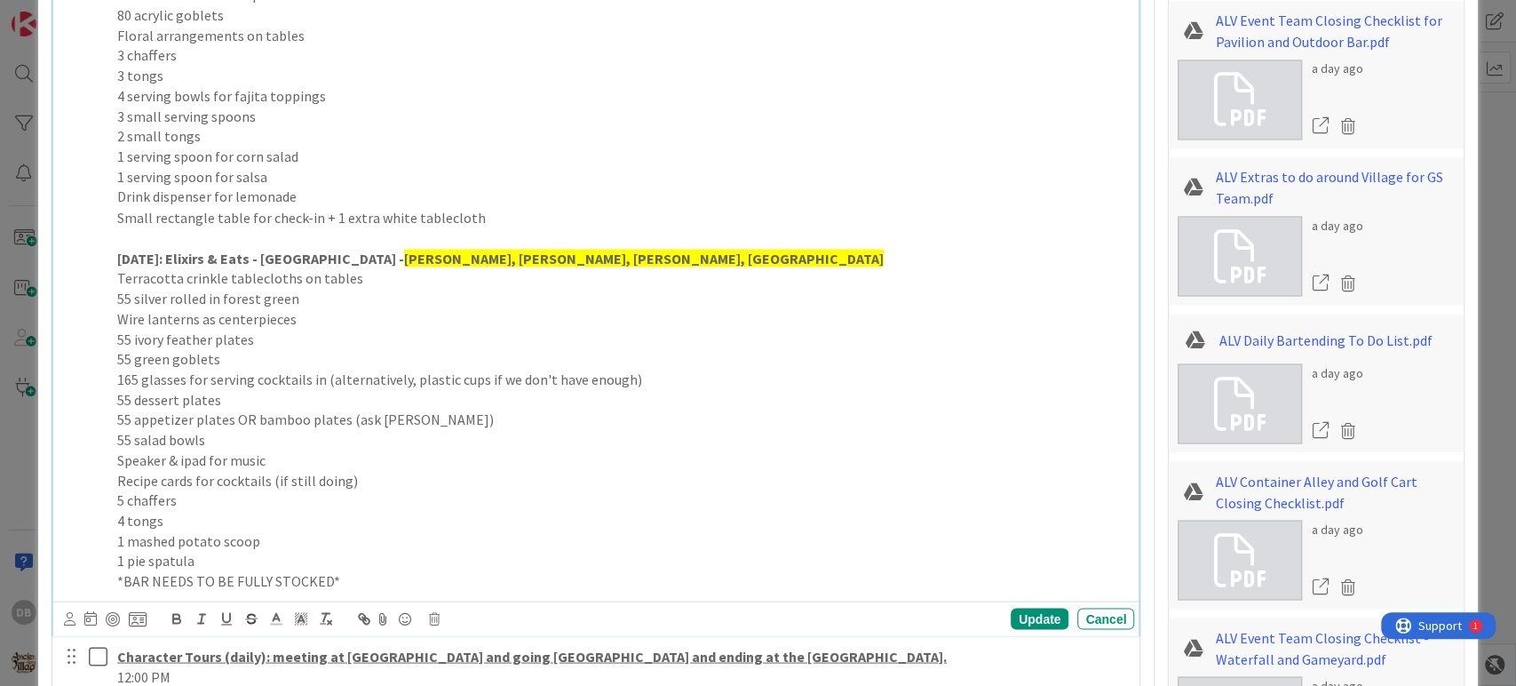
click at [124, 249] on strong "[DATE]: Elixirs & Eats - [GEOGRAPHIC_DATA] -" at bounding box center [260, 258] width 287 height 18
click at [1016, 620] on div "Update" at bounding box center [1040, 617] width 58 height 21
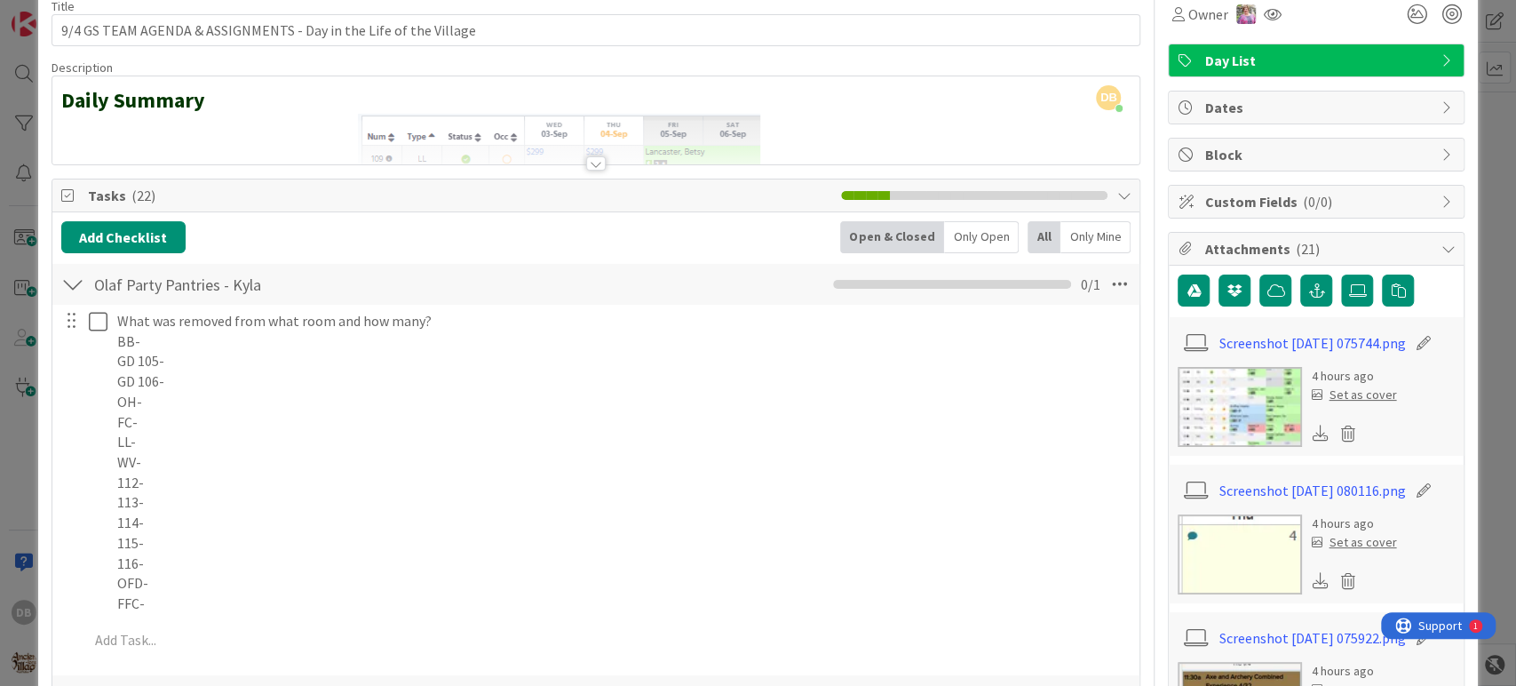
scroll to position [0, 0]
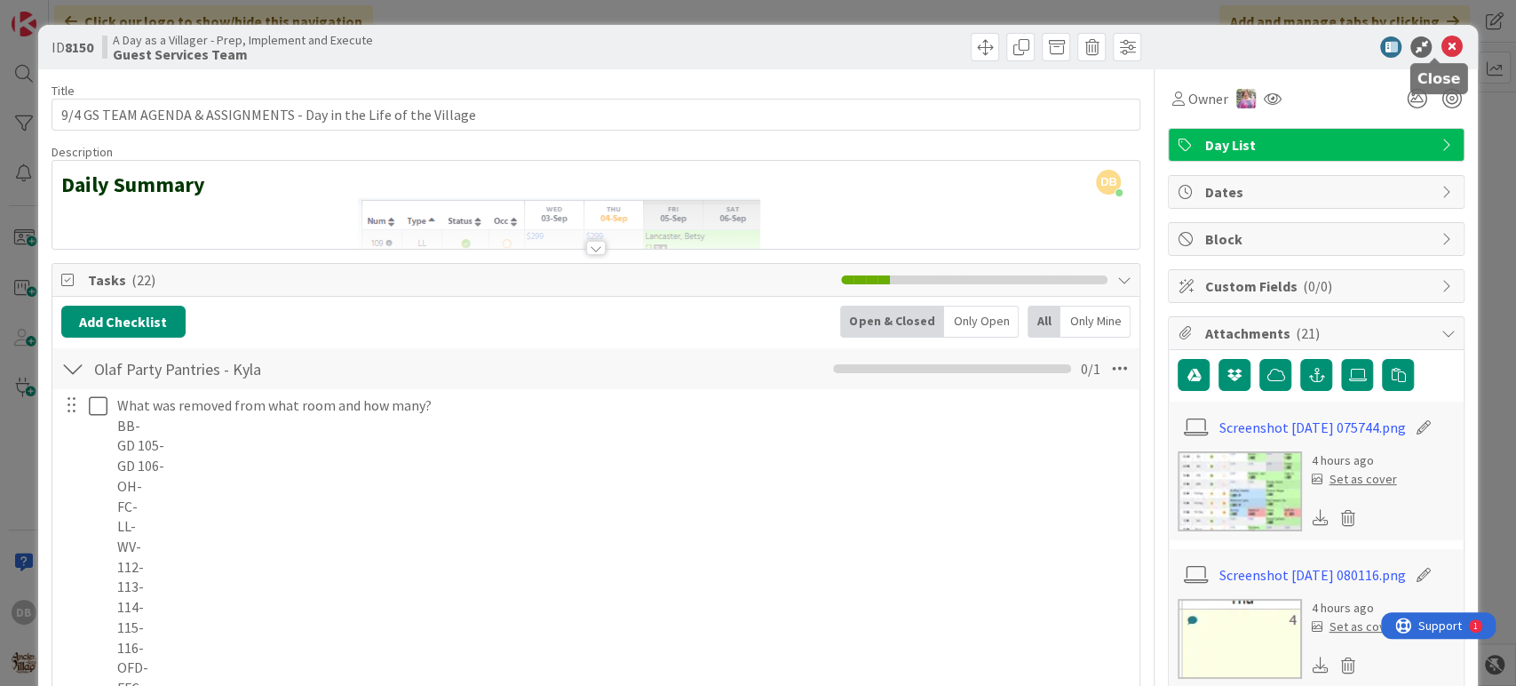
click at [1441, 52] on icon at bounding box center [1451, 46] width 21 height 21
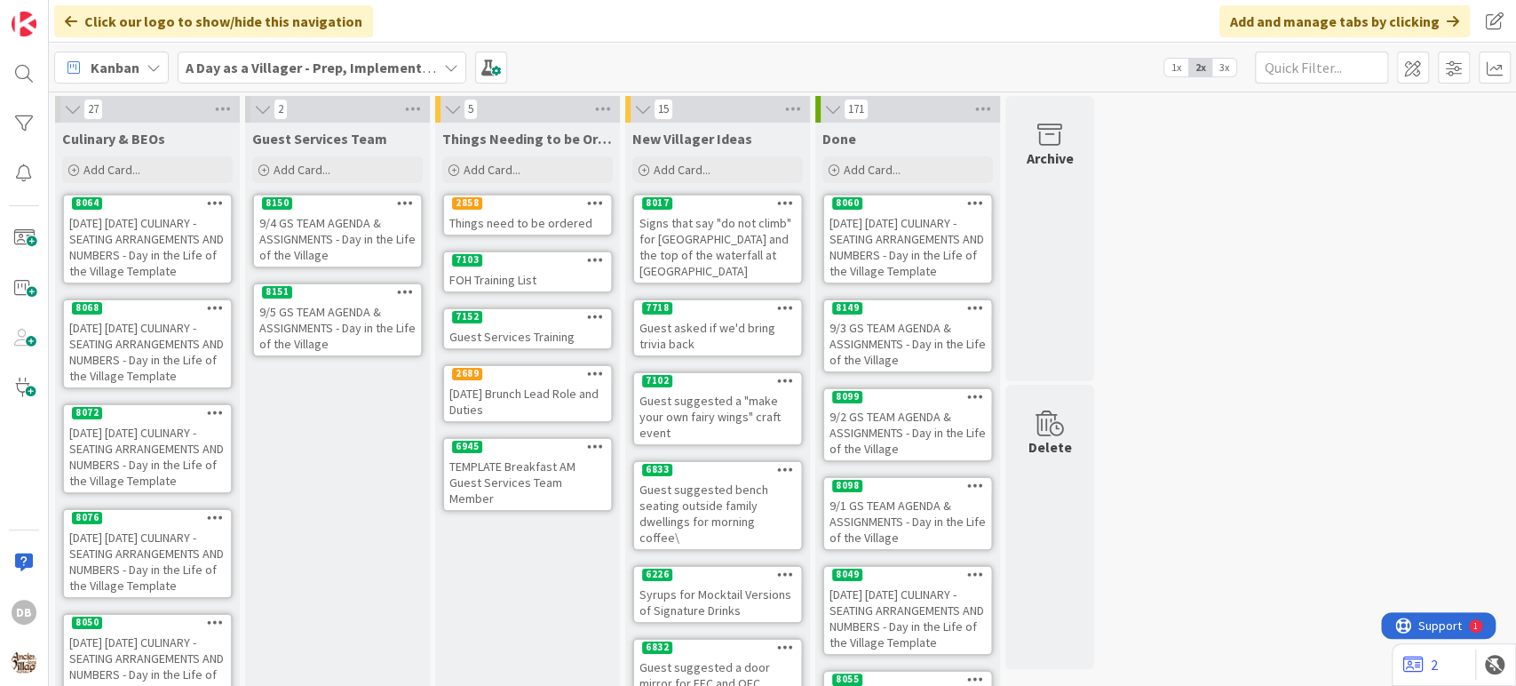
click at [332, 329] on div "9/5 GS TEAM AGENDA & ASSIGNMENTS - Day in the Life of the Village" at bounding box center [337, 327] width 167 height 55
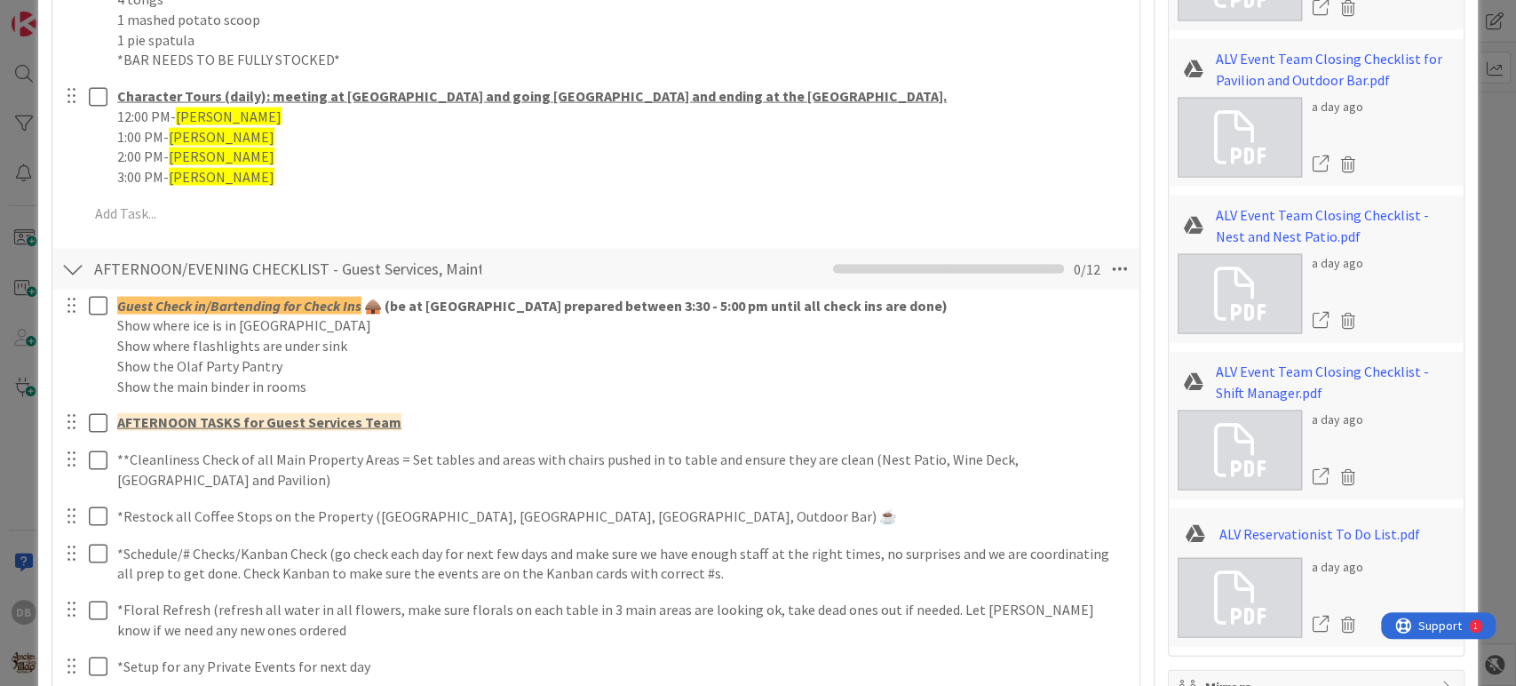
scroll to position [2466, 0]
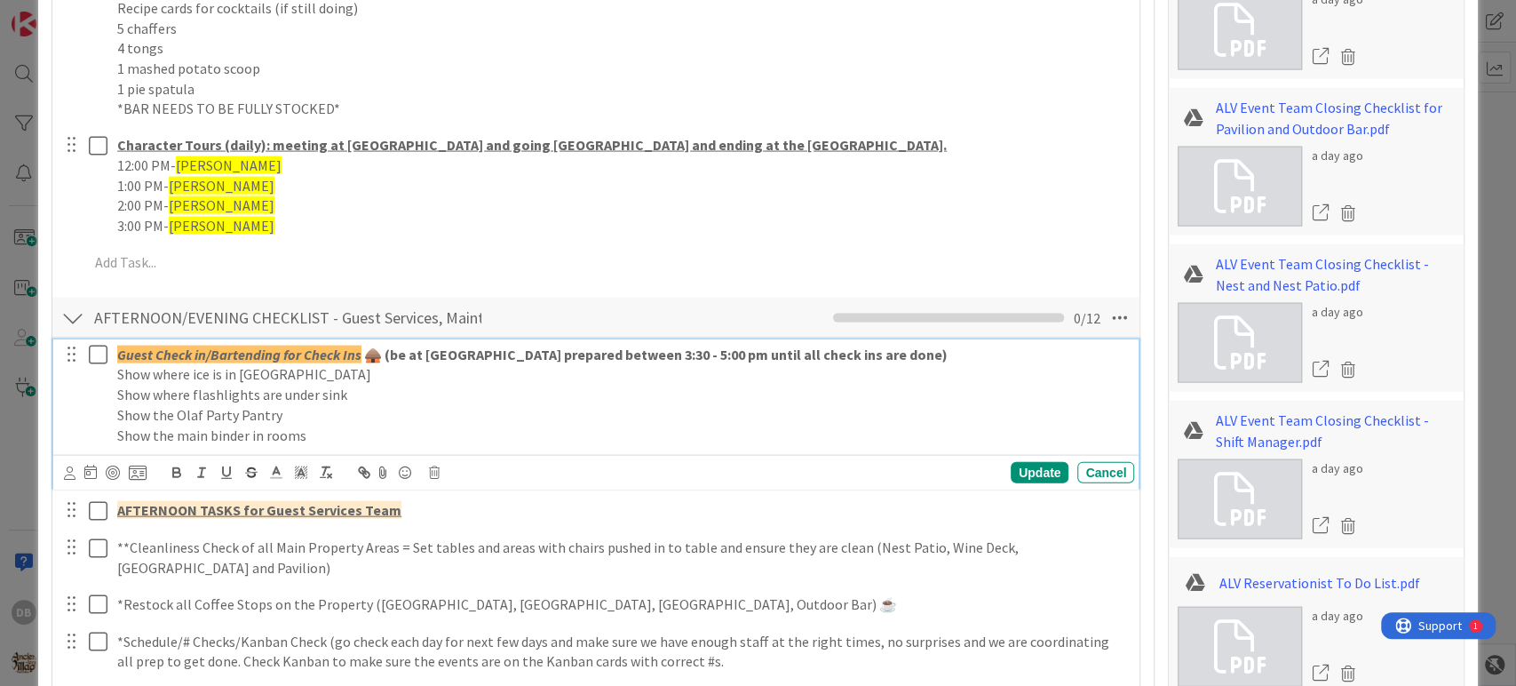
click at [363, 350] on strong "🛖 (be at [GEOGRAPHIC_DATA] prepared between 3:30 - 5:00 pm until all check ins …" at bounding box center [654, 354] width 586 height 18
click at [375, 355] on em "Guest Check in/Bartending for Check Ins- Kyla" at bounding box center [256, 354] width 279 height 18
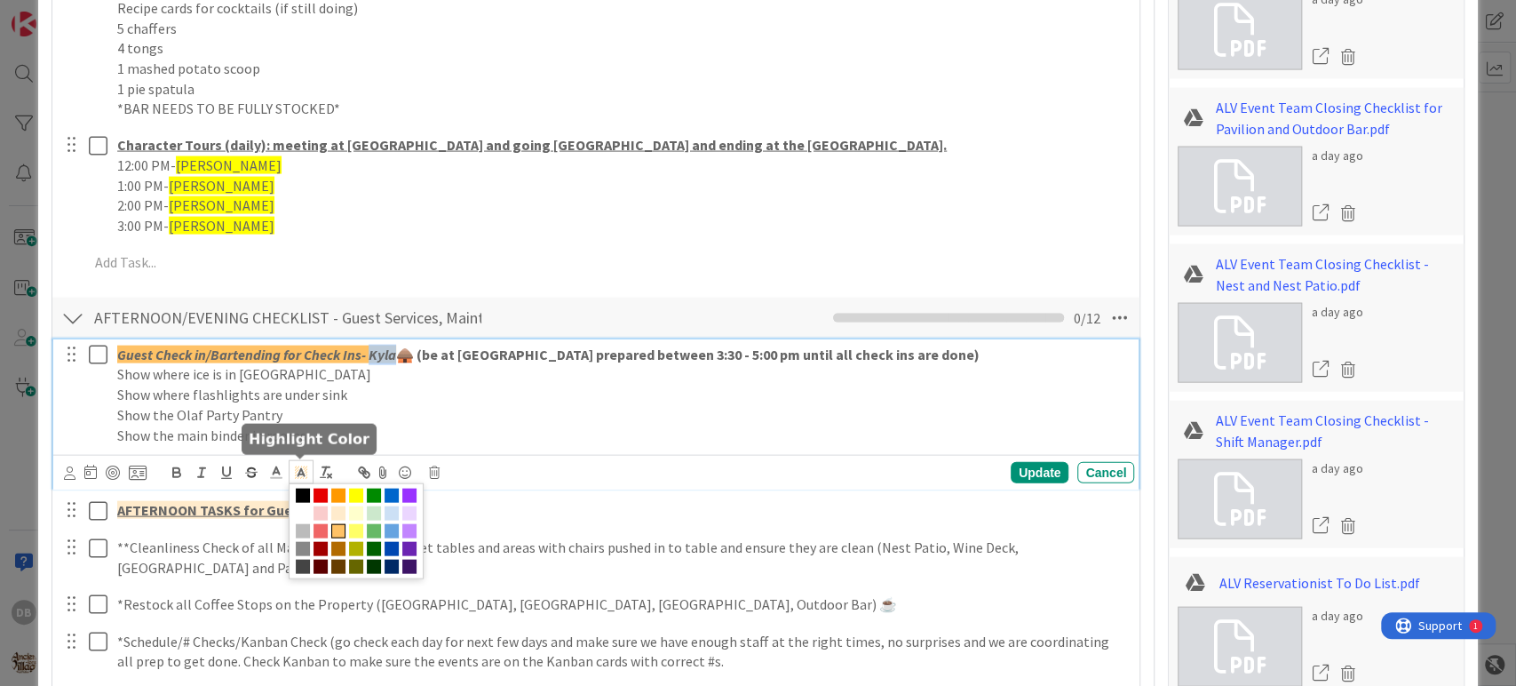
click at [301, 474] on icon at bounding box center [301, 472] width 16 height 16
click at [361, 493] on span at bounding box center [356, 495] width 14 height 14
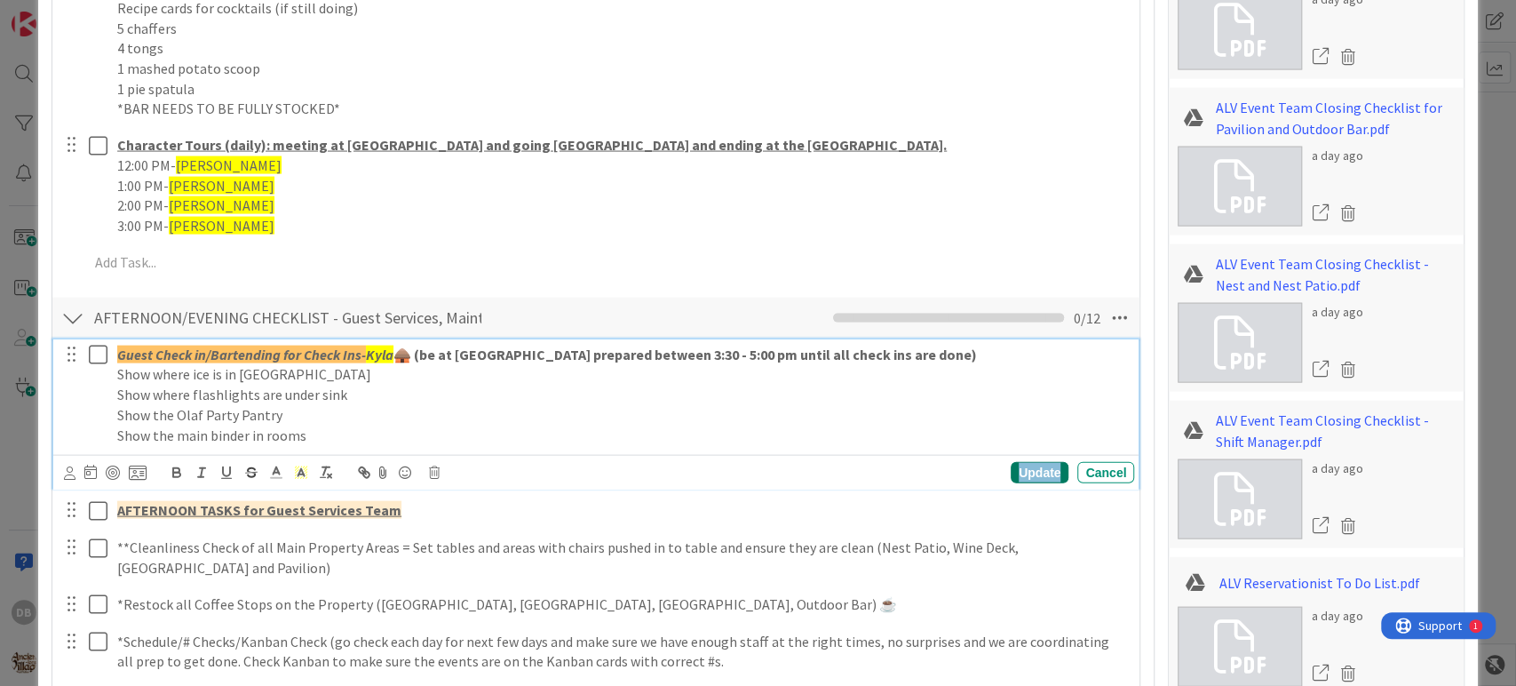
click at [1020, 466] on div "Update" at bounding box center [1040, 472] width 58 height 21
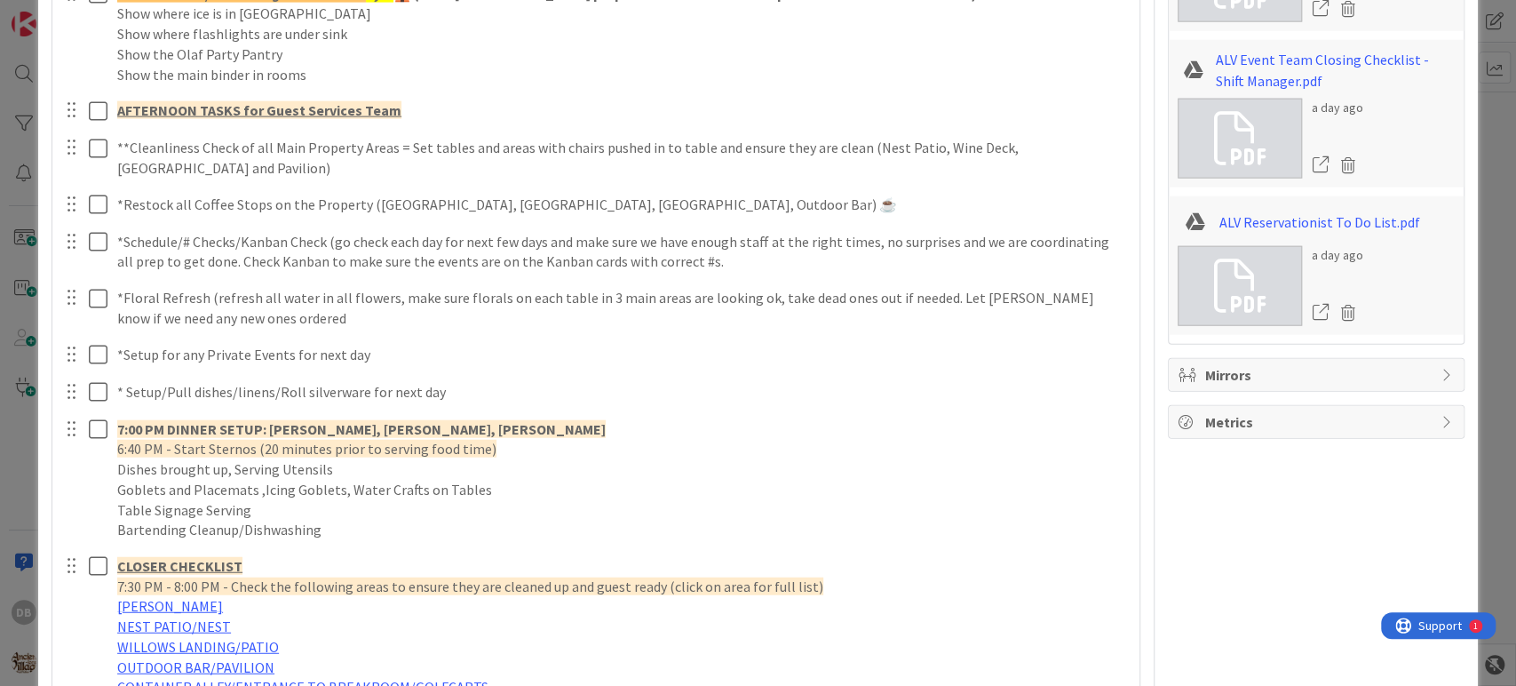
scroll to position [2862, 0]
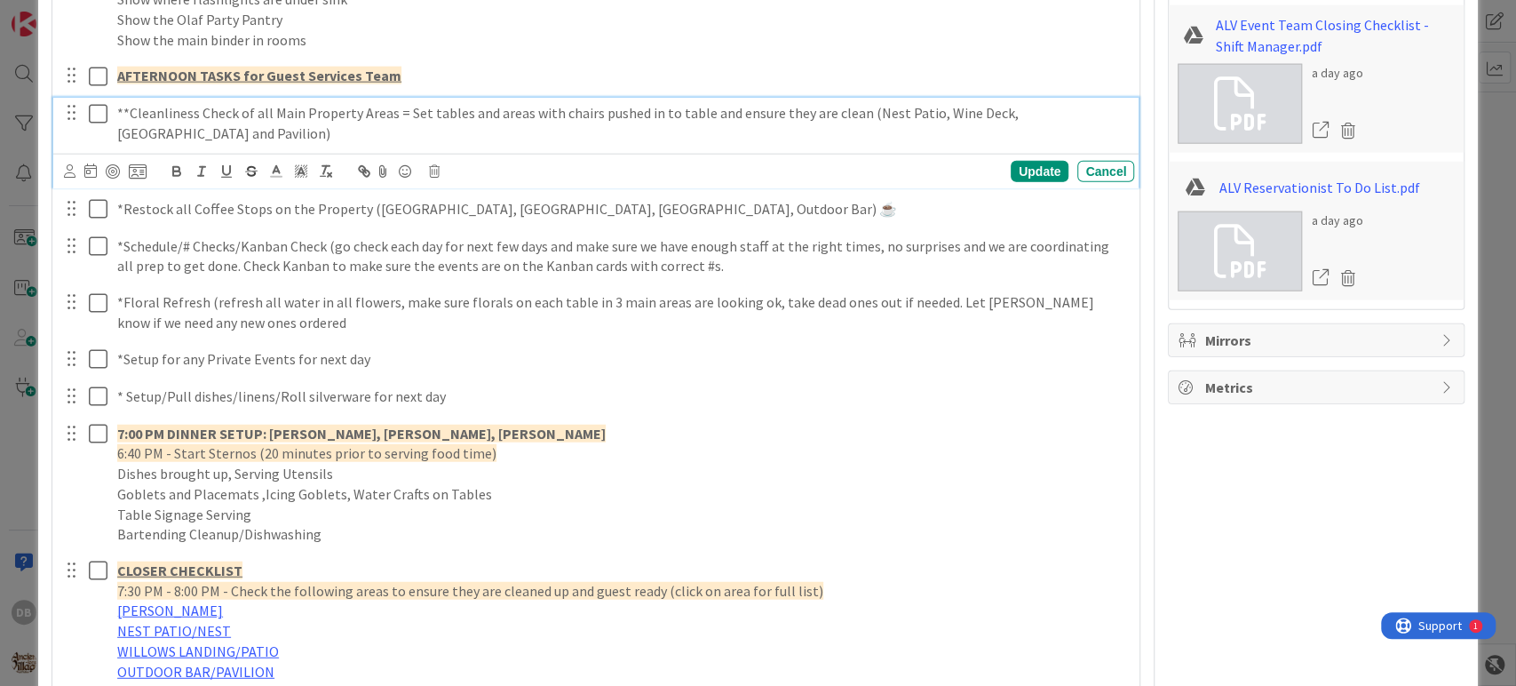
click at [115, 109] on div "**Cleanliness Check of all Main Property Areas = Set tables and areas with chai…" at bounding box center [622, 123] width 1024 height 51
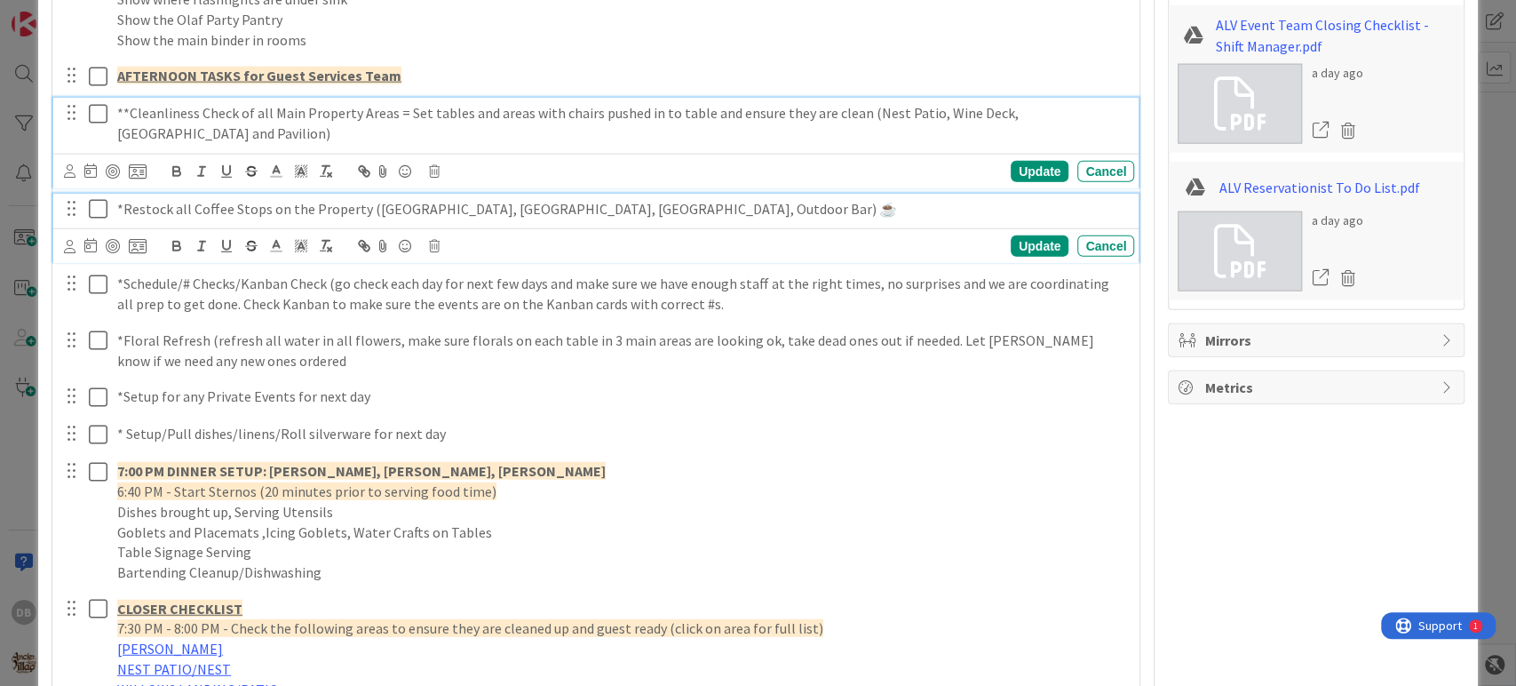
click at [112, 205] on div "*Restock all Coffee Stops on the Property ([GEOGRAPHIC_DATA], [GEOGRAPHIC_DATA]…" at bounding box center [622, 209] width 1024 height 31
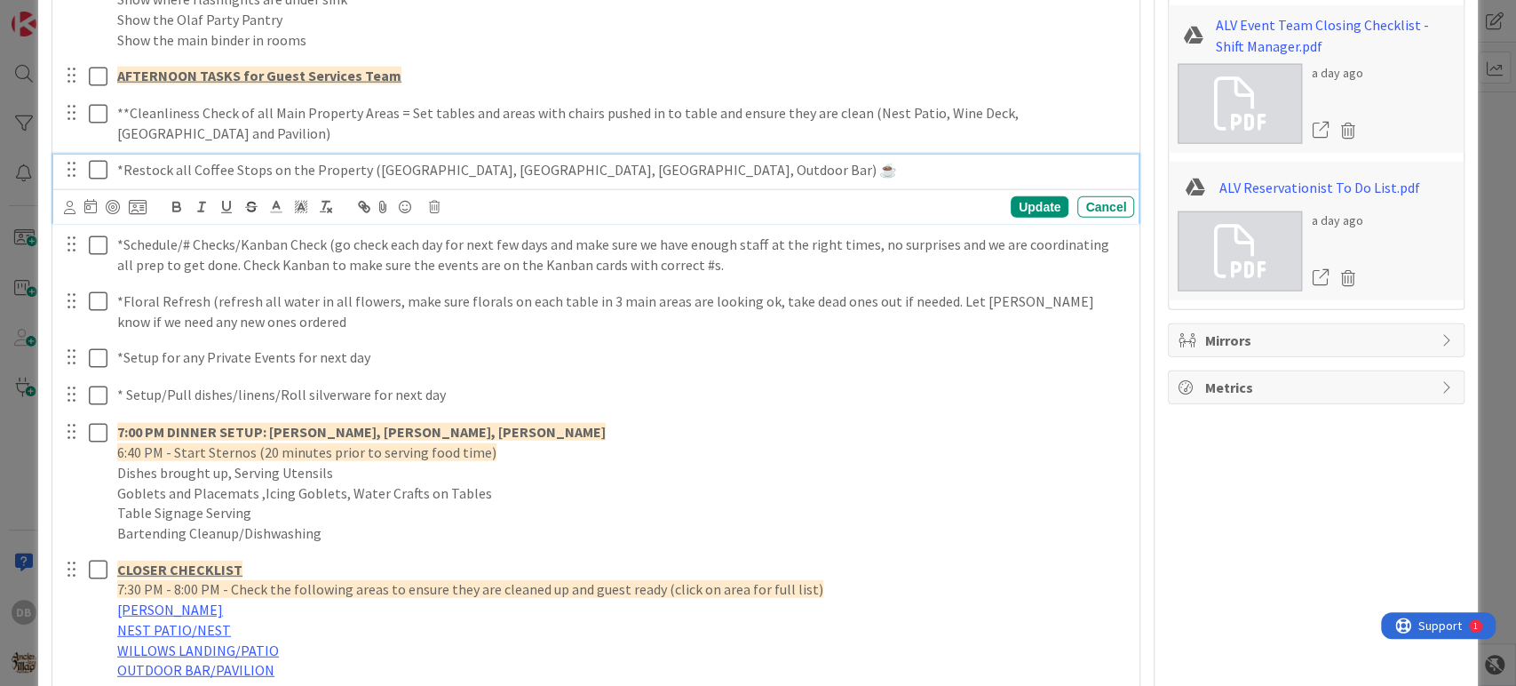
scroll to position [2822, 0]
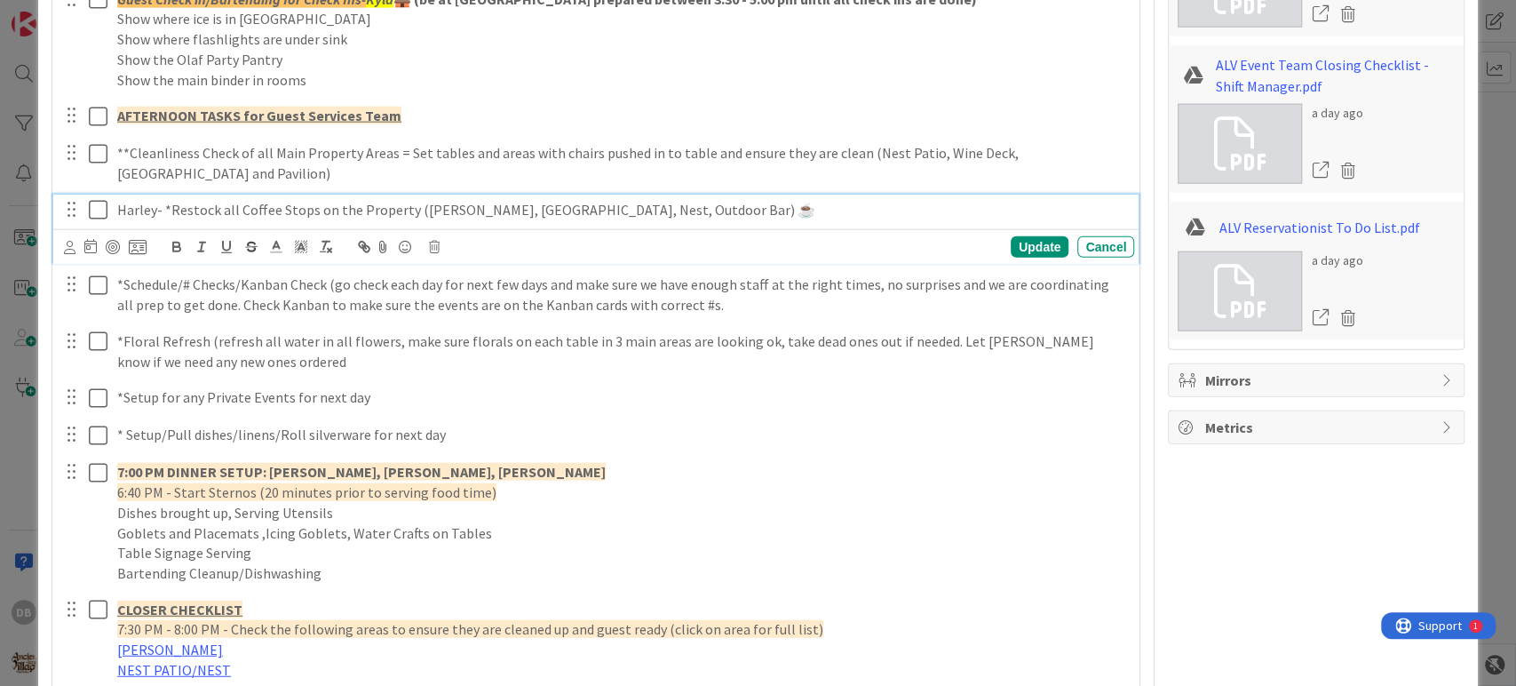
click at [144, 201] on p "Harley- *Restock all Coffee Stops on the Property ([PERSON_NAME], [GEOGRAPHIC_D…" at bounding box center [622, 210] width 1010 height 20
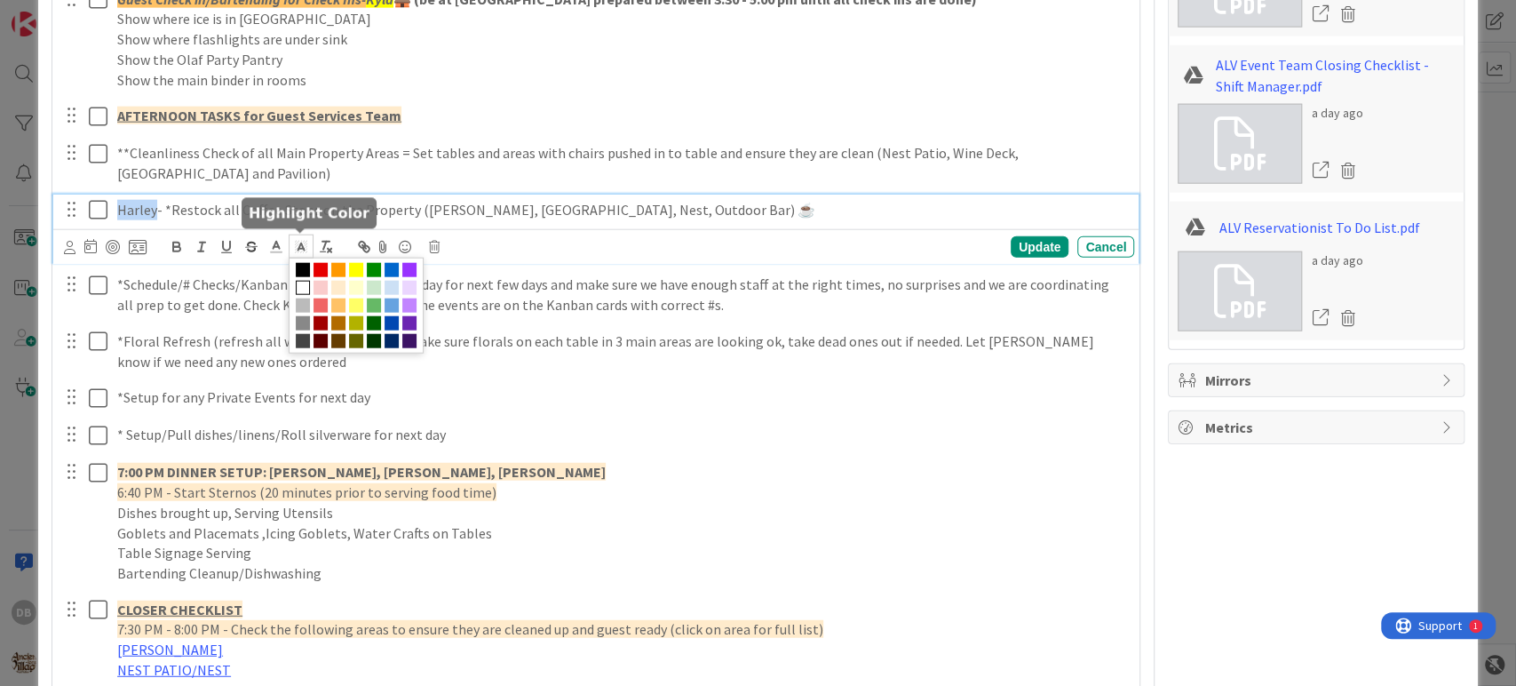
click at [304, 235] on span at bounding box center [301, 246] width 25 height 24
click at [354, 266] on span at bounding box center [356, 270] width 14 height 14
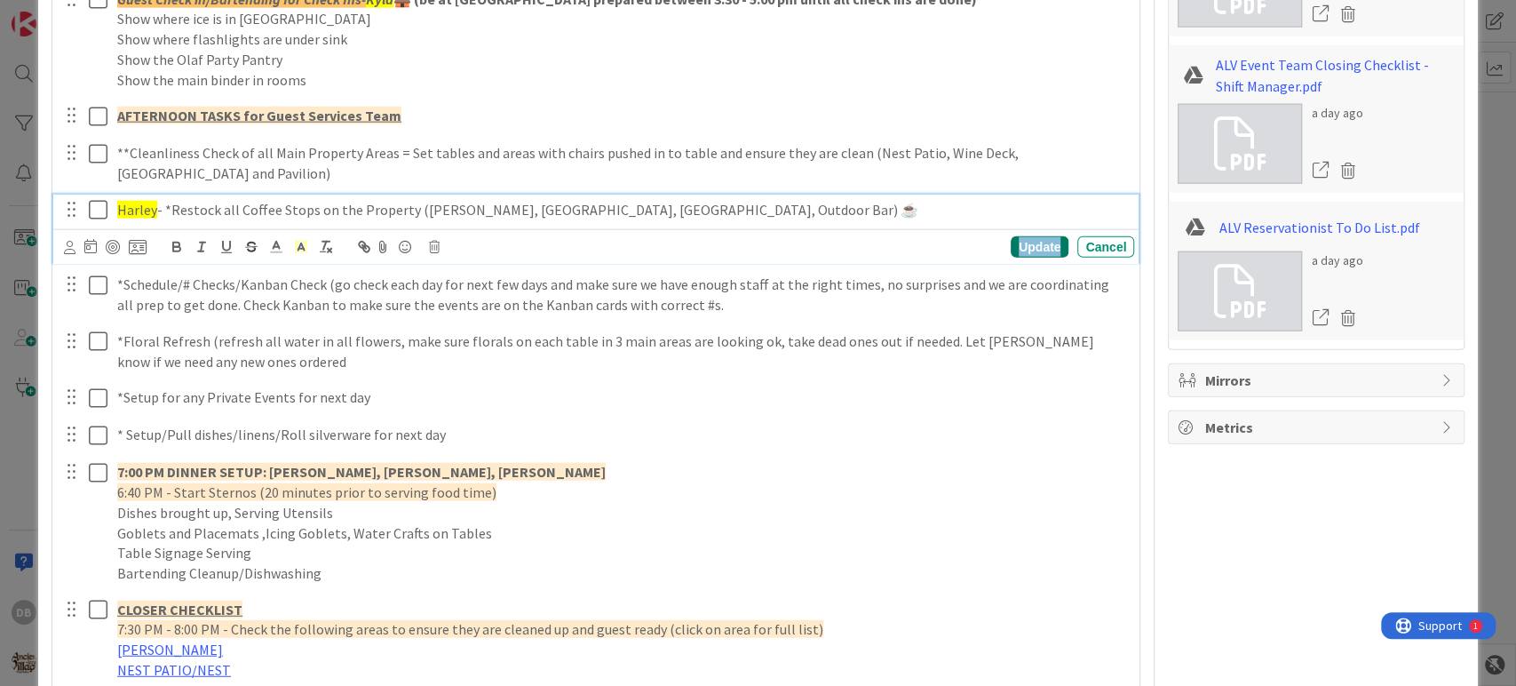
click at [1023, 236] on div "Update" at bounding box center [1040, 246] width 58 height 21
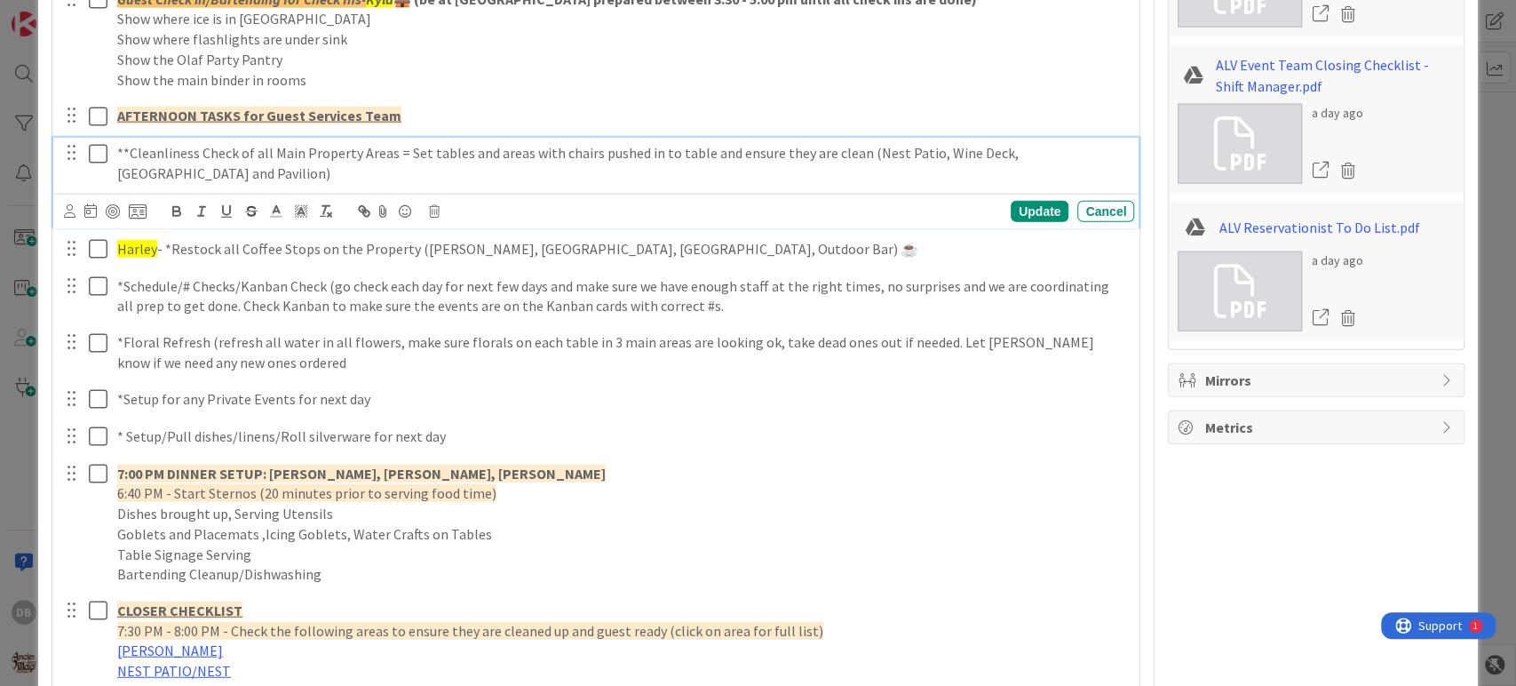
click at [120, 154] on p "**Cleanliness Check of all Main Property Areas = Set tables and areas with chai…" at bounding box center [622, 163] width 1010 height 40
click at [117, 149] on p "**Cleanliness Check of all Main Property Areas = Set tables and areas with chai…" at bounding box center [622, 163] width 1010 height 40
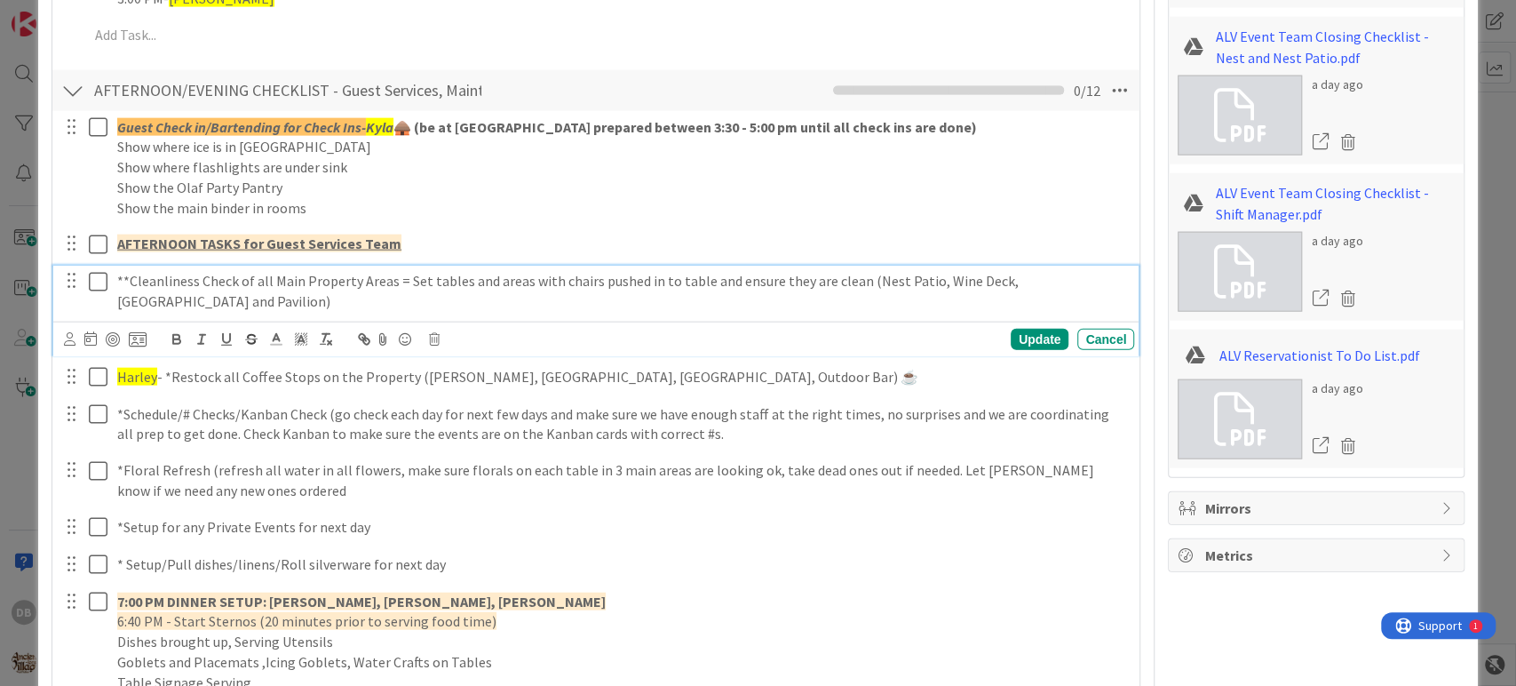
scroll to position [2624, 0]
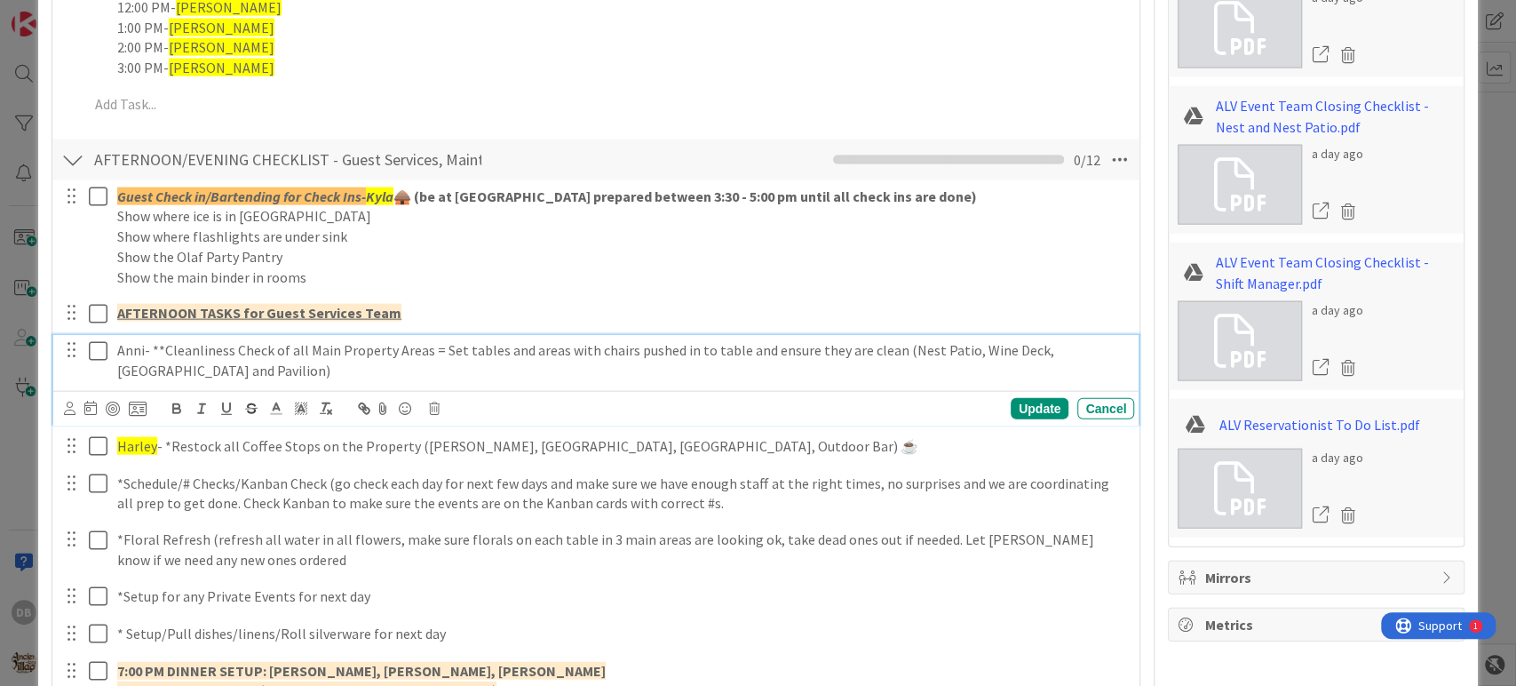
click at [126, 354] on p "Anni- **Cleanliness Check of all Main Property Areas = Set tables and areas wit…" at bounding box center [622, 360] width 1010 height 40
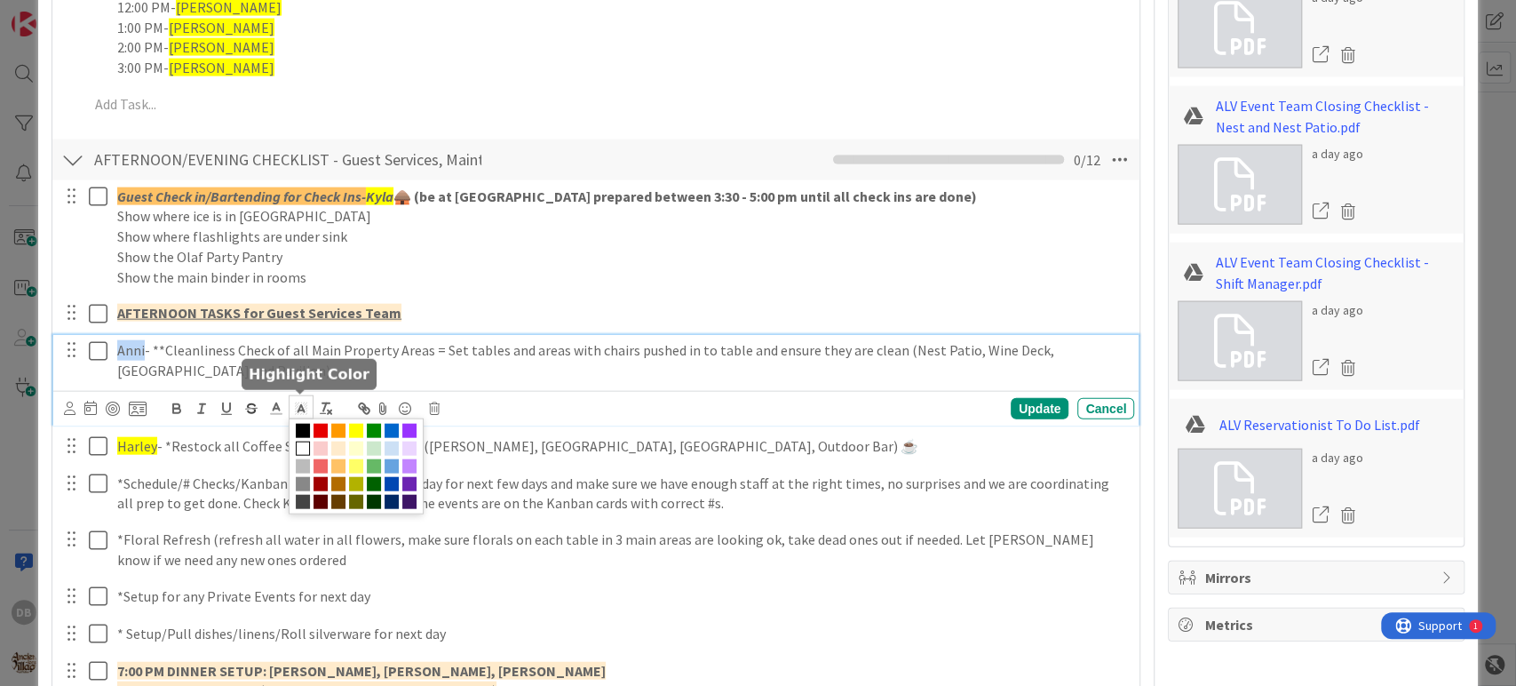
click at [304, 410] on polyline at bounding box center [301, 408] width 6 height 7
click at [355, 435] on span at bounding box center [356, 431] width 14 height 14
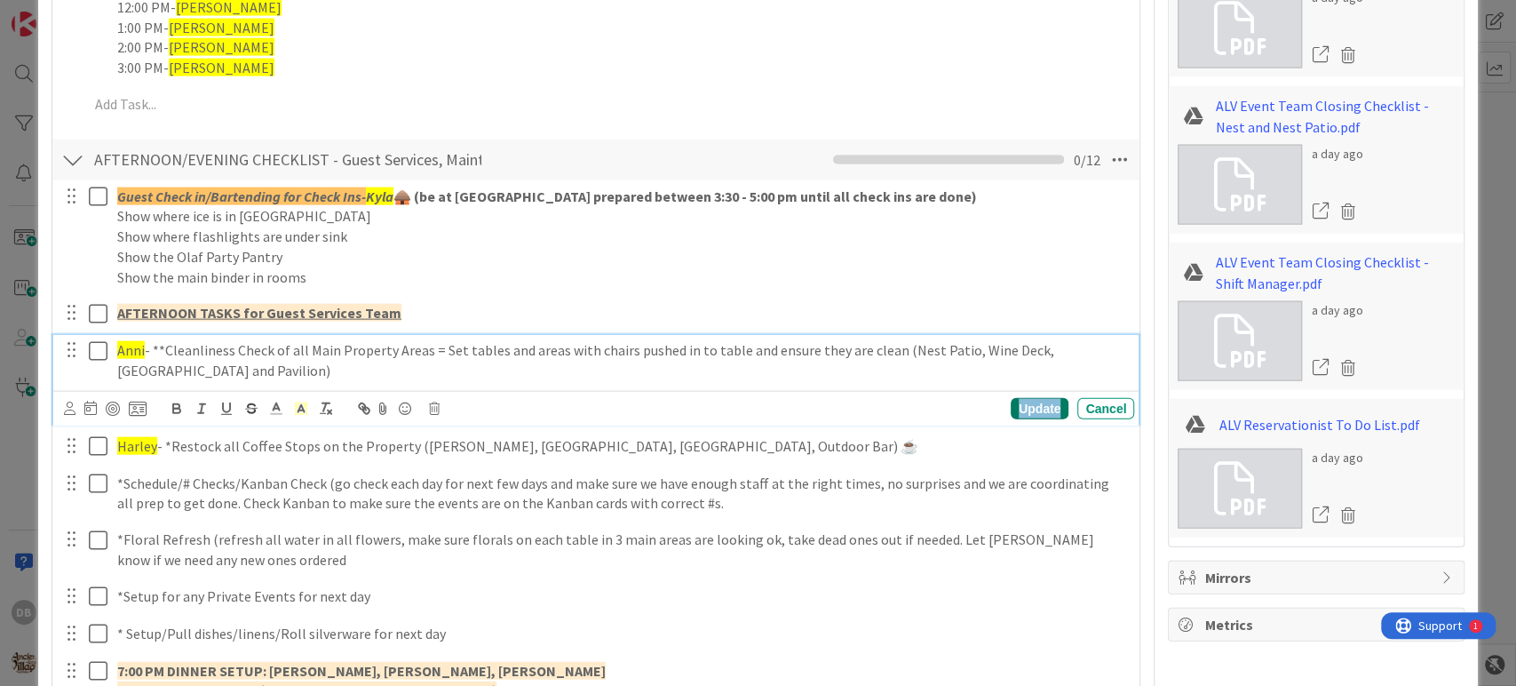
click at [1026, 406] on div "Update" at bounding box center [1040, 408] width 58 height 21
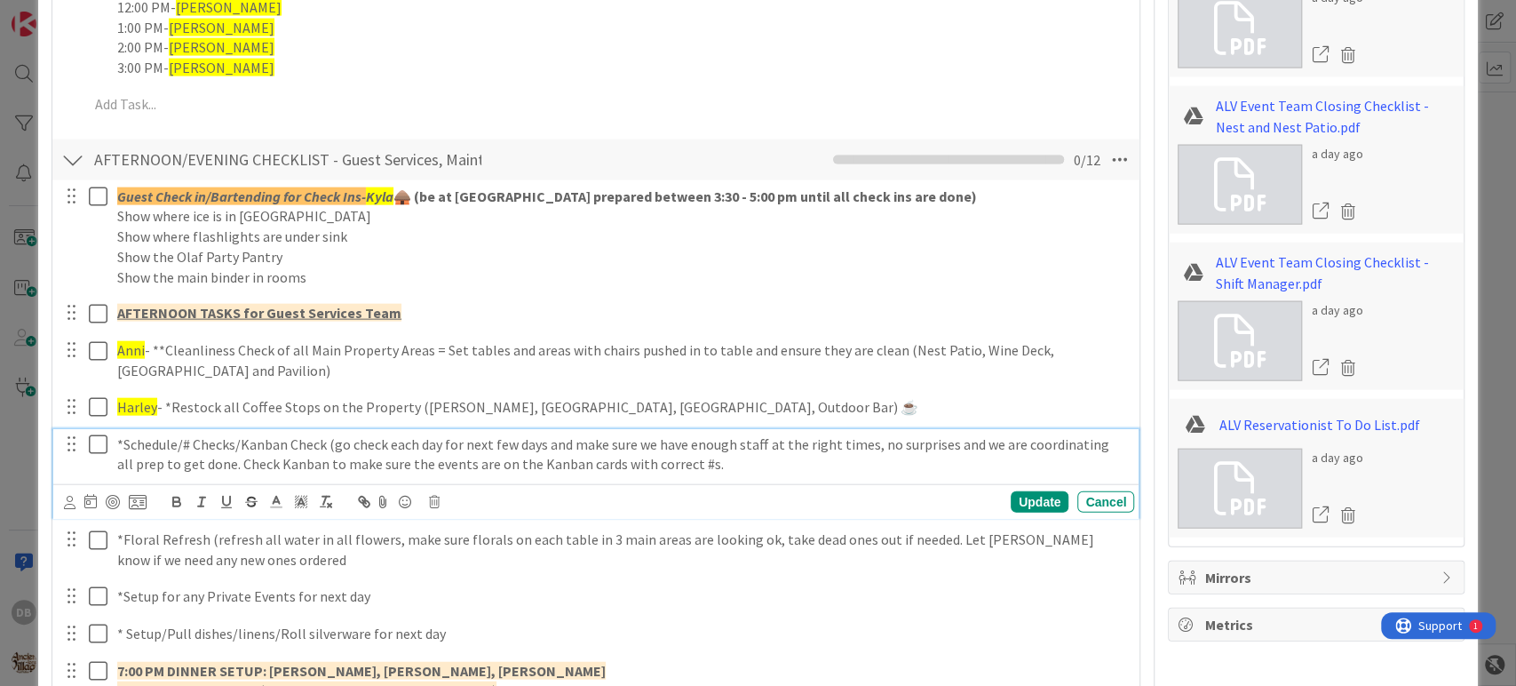
click at [114, 438] on div "*Schedule/# Checks/Kanban Check (go check each day for next few days and make s…" at bounding box center [622, 454] width 1024 height 51
click at [117, 441] on p "Harley*Schedule/# Checks/Kanban Check (go check each day for next few days and …" at bounding box center [622, 454] width 1010 height 40
click at [300, 498] on polyline at bounding box center [301, 501] width 6 height 7
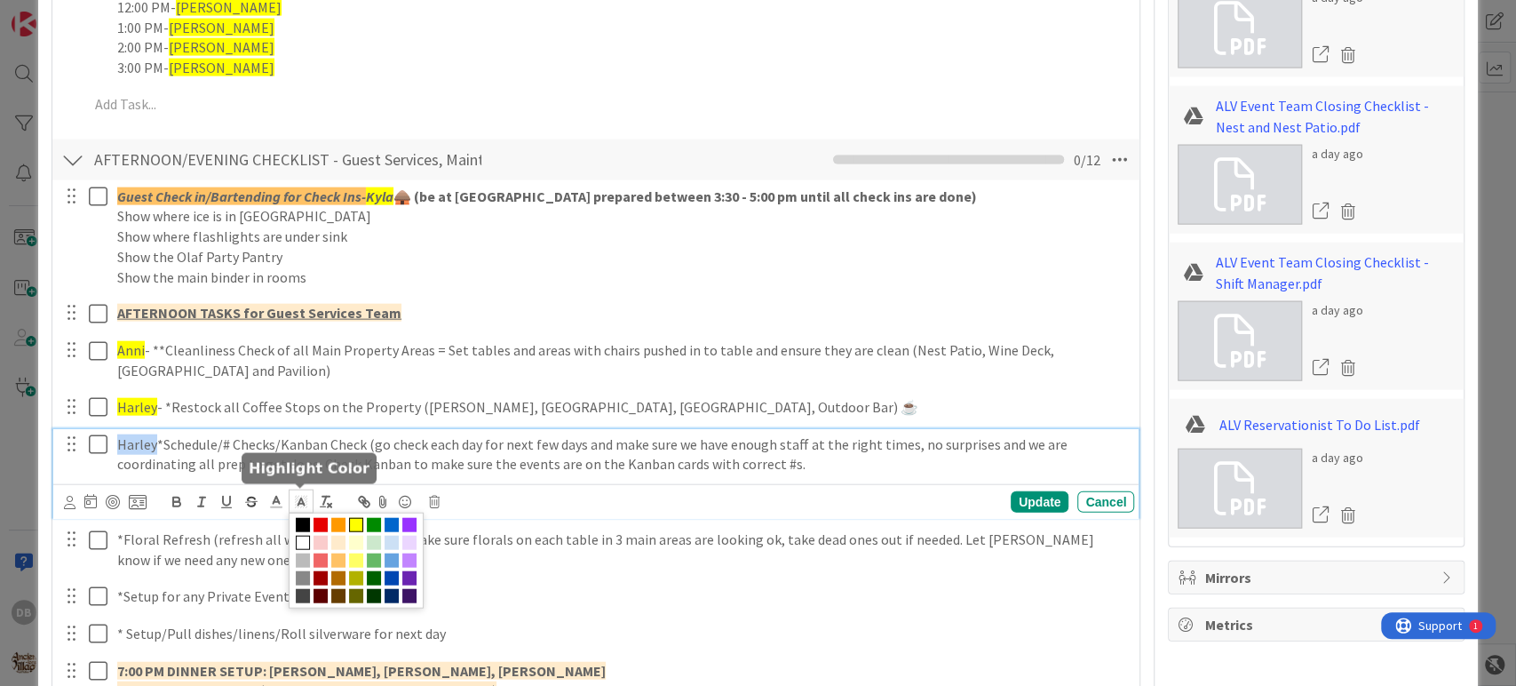
click at [356, 524] on span at bounding box center [356, 525] width 14 height 14
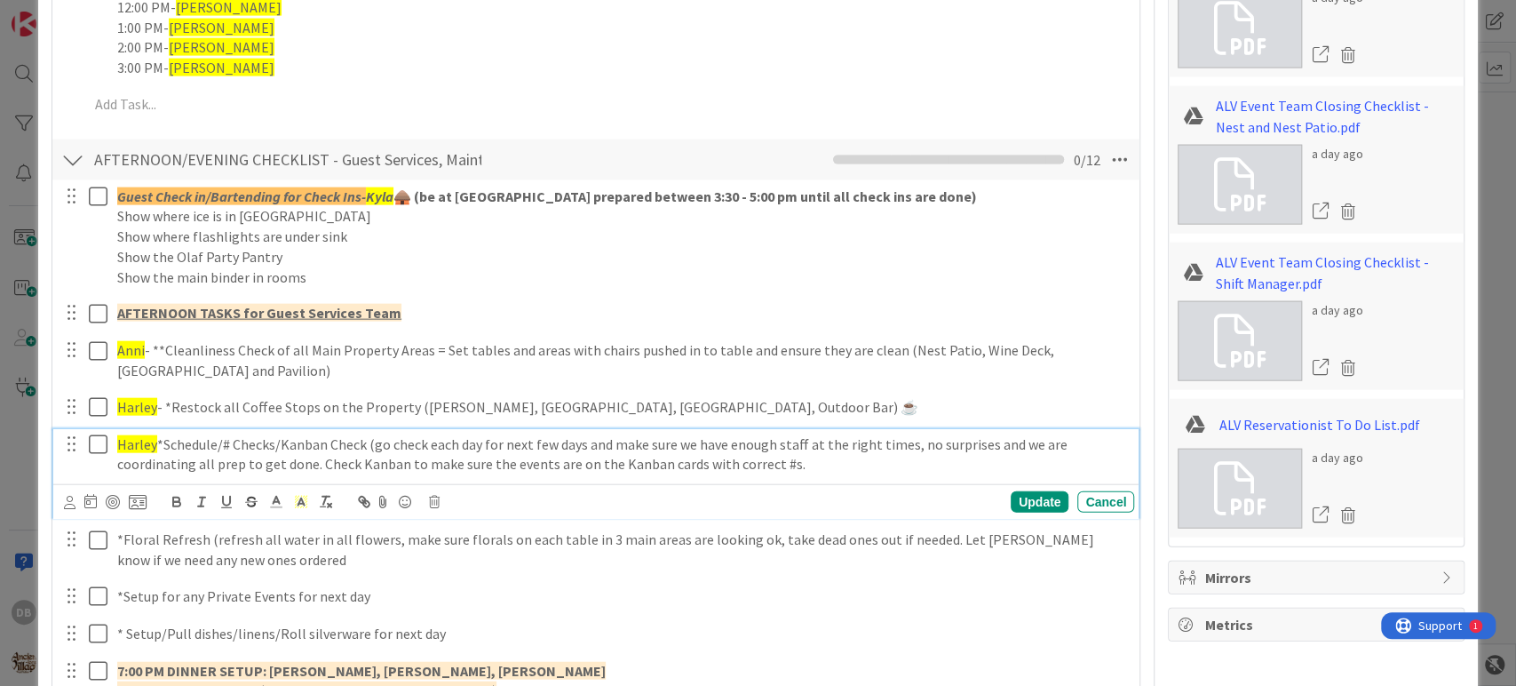
click at [153, 429] on div "Harley *Schedule/# Checks/Kanban Check (go check each day for next few days and…" at bounding box center [622, 454] width 1024 height 51
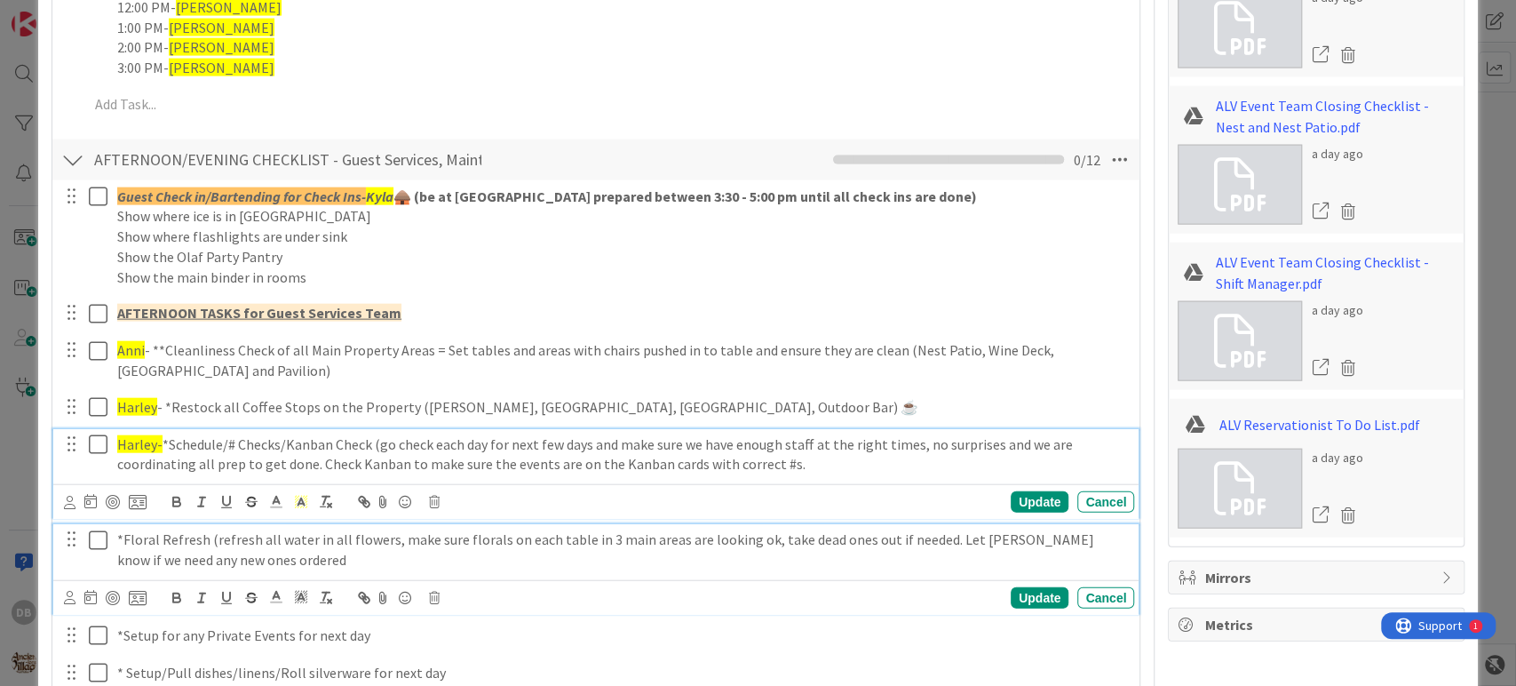
click at [204, 560] on p "*Floral Refresh (refresh all water in all flowers, make sure florals on each ta…" at bounding box center [622, 549] width 1010 height 40
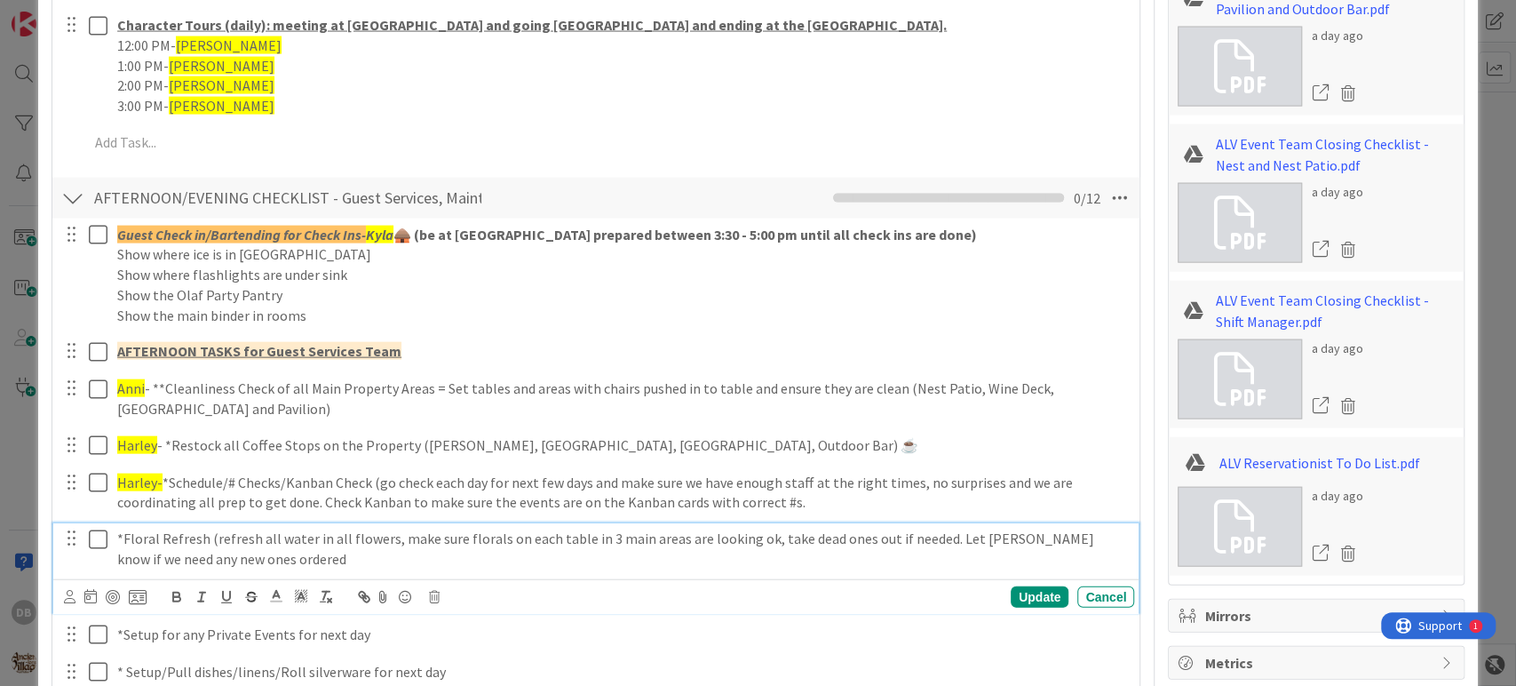
click at [117, 528] on p "*Floral Refresh (refresh all water in all flowers, make sure florals on each ta…" at bounding box center [622, 548] width 1010 height 40
click at [168, 544] on p "[PERSON_NAME]- *Floral Refresh (refresh all water in all flowers, make sure flo…" at bounding box center [622, 548] width 1010 height 40
click at [132, 539] on p "[PERSON_NAME]- *Floral Refresh (refresh all water in all flowers, make sure flo…" at bounding box center [622, 548] width 1010 height 40
drag, startPoint x: 291, startPoint y: 592, endPoint x: 302, endPoint y: 596, distance: 11.2
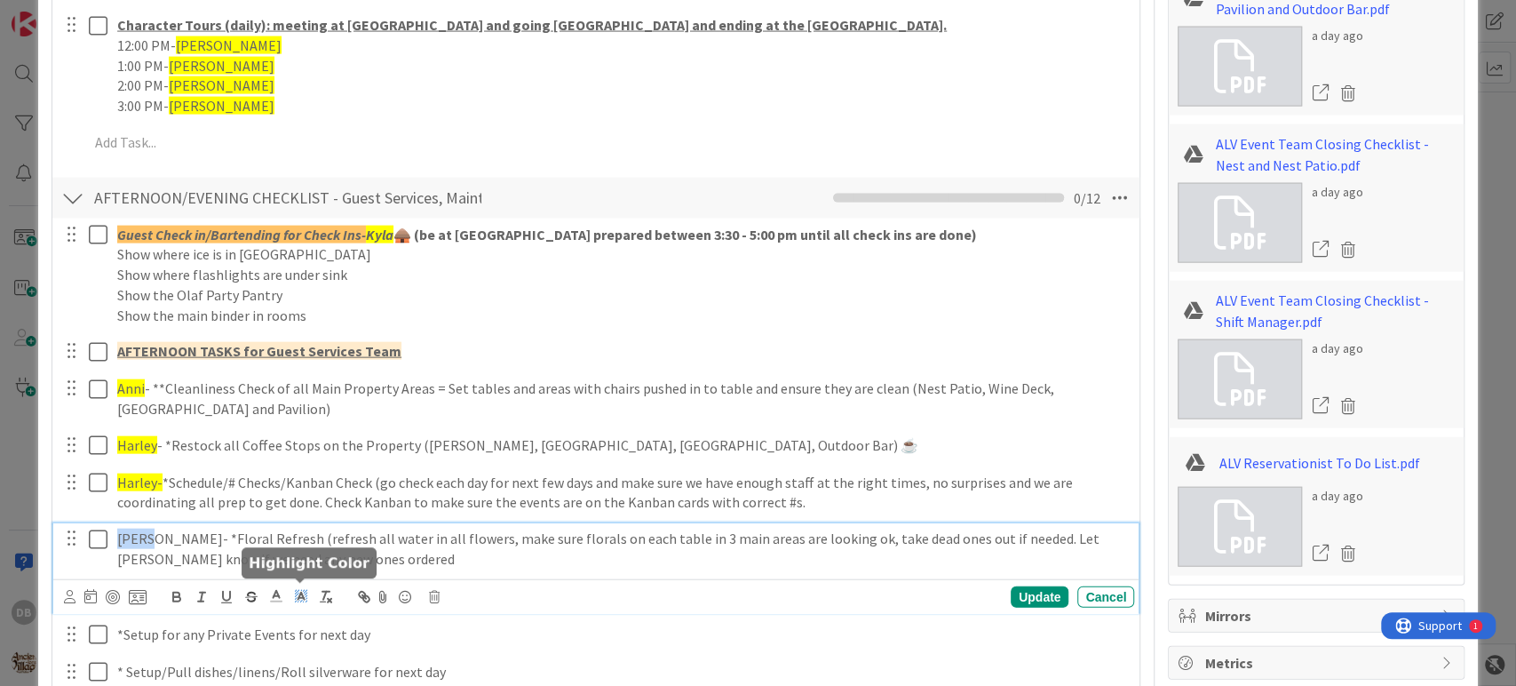
click at [293, 592] on icon at bounding box center [301, 596] width 16 height 16
click at [353, 623] on span at bounding box center [356, 619] width 14 height 14
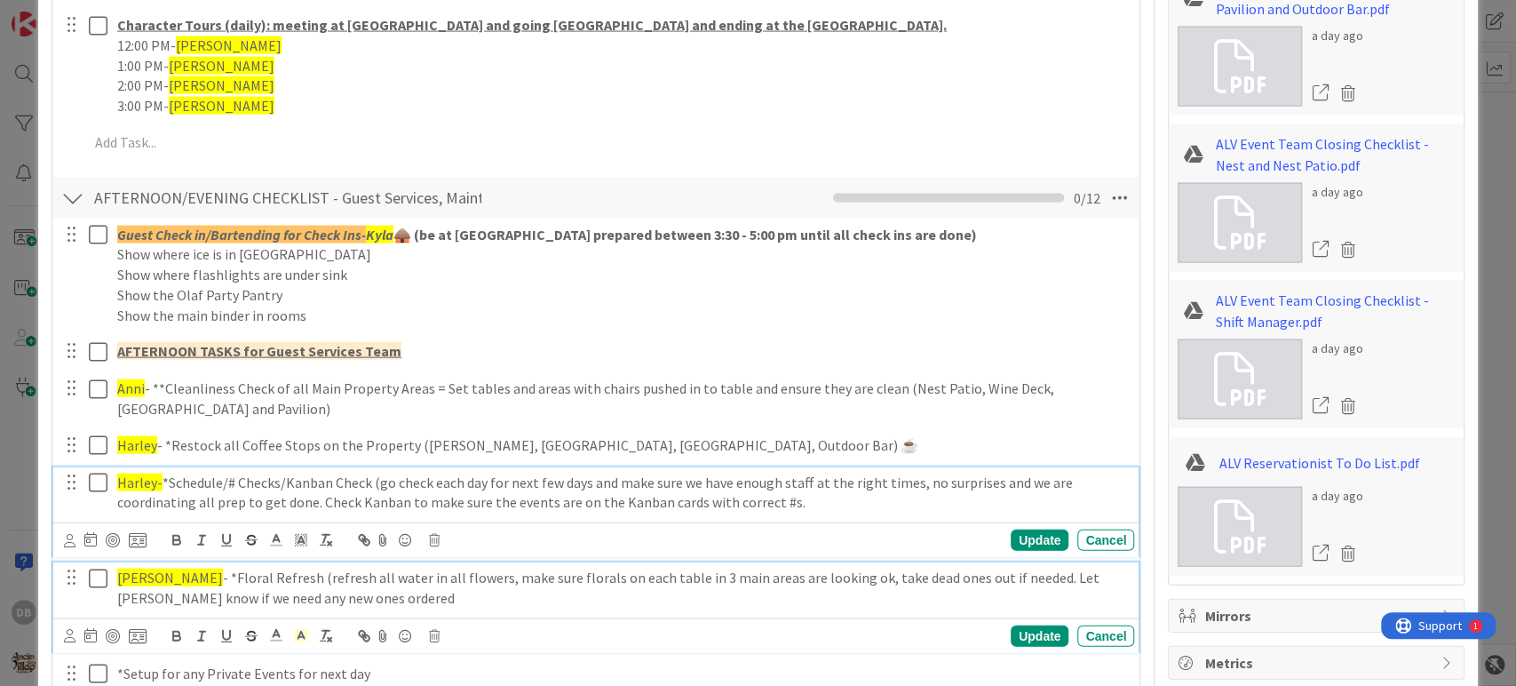
click at [254, 500] on div "Harley- *Schedule/# Checks/Kanban Check (go check each day for next few days an…" at bounding box center [596, 512] width 1086 height 90
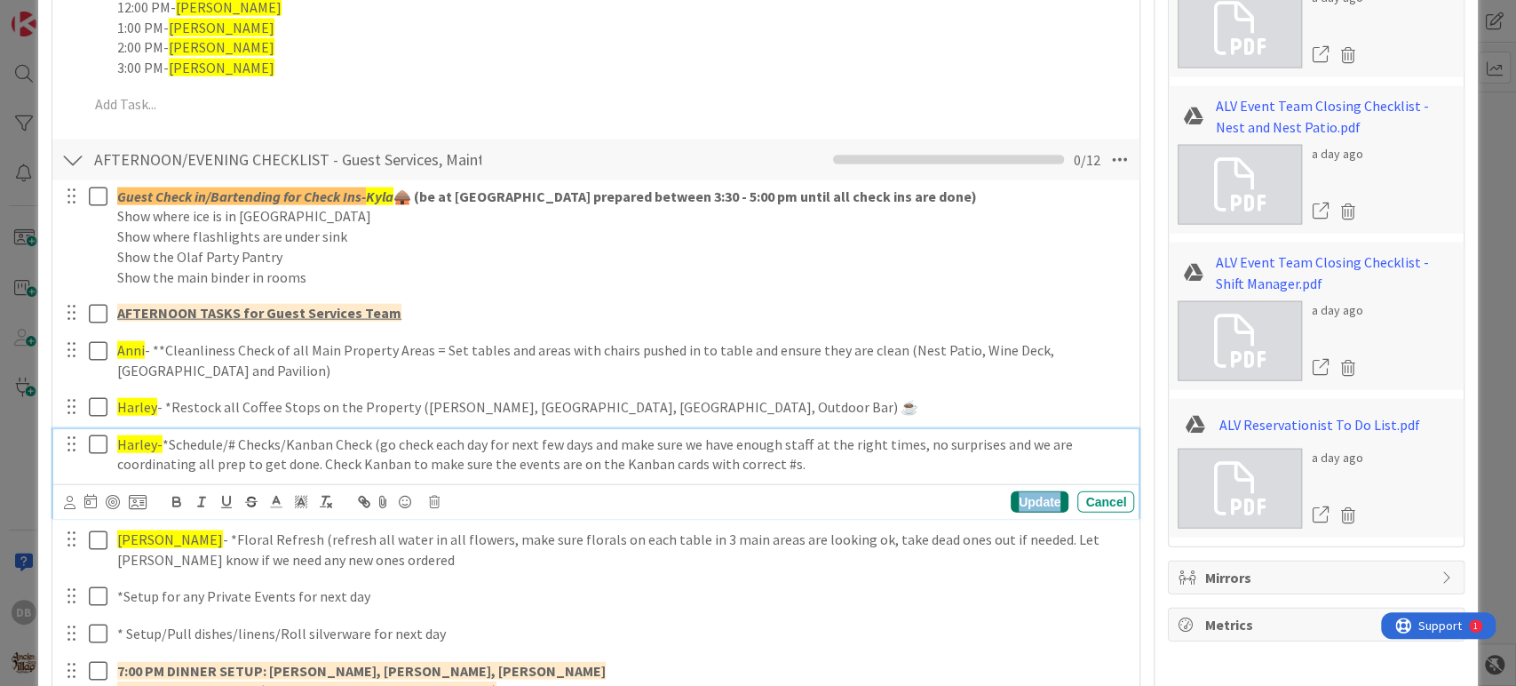
click at [1011, 499] on div "Update" at bounding box center [1040, 501] width 58 height 21
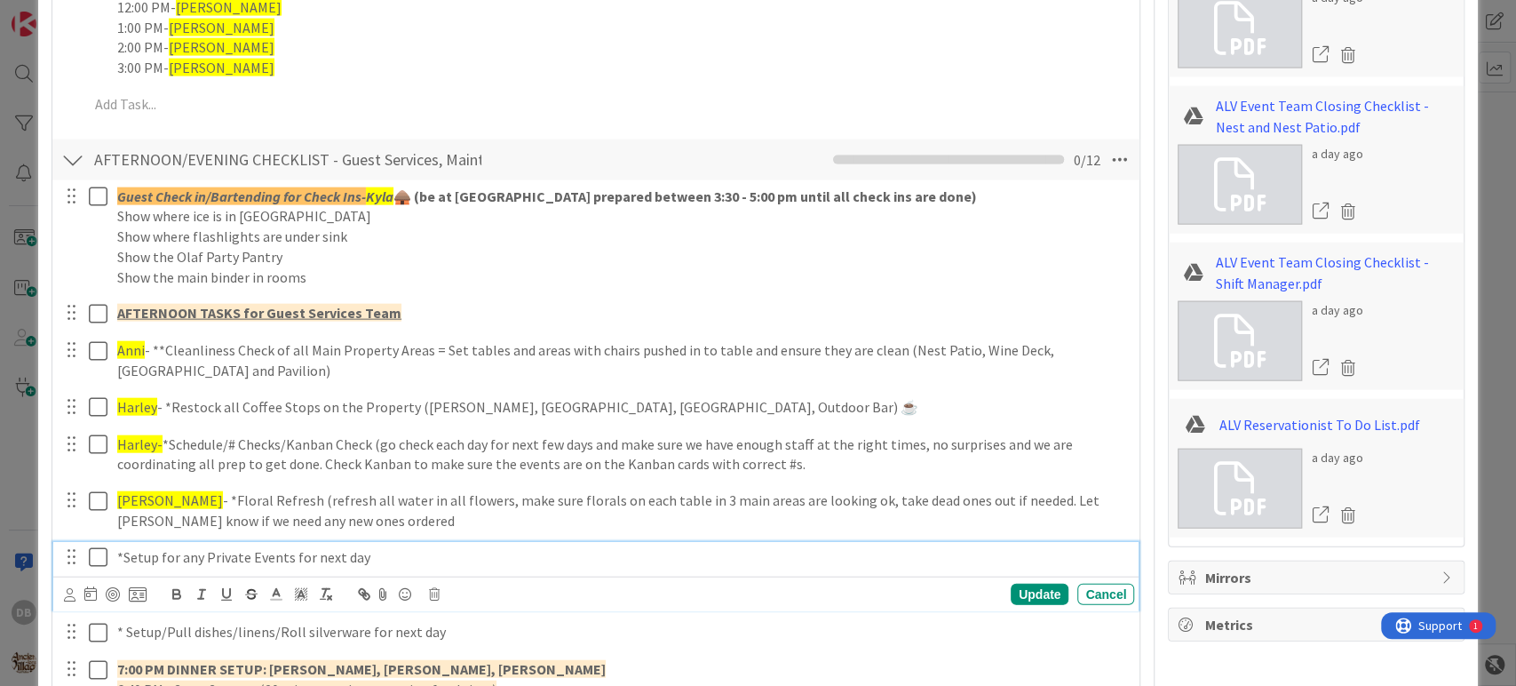
click at [117, 554] on p "*Setup for any Private Events for next day" at bounding box center [622, 557] width 1010 height 20
click at [142, 550] on p "[PERSON_NAME], Anni- *Setup for any Private Events for next day" at bounding box center [622, 557] width 1010 height 20
click at [152, 544] on div "[PERSON_NAME], Anni- *Setup for any Private Events for next day" at bounding box center [622, 557] width 1024 height 31
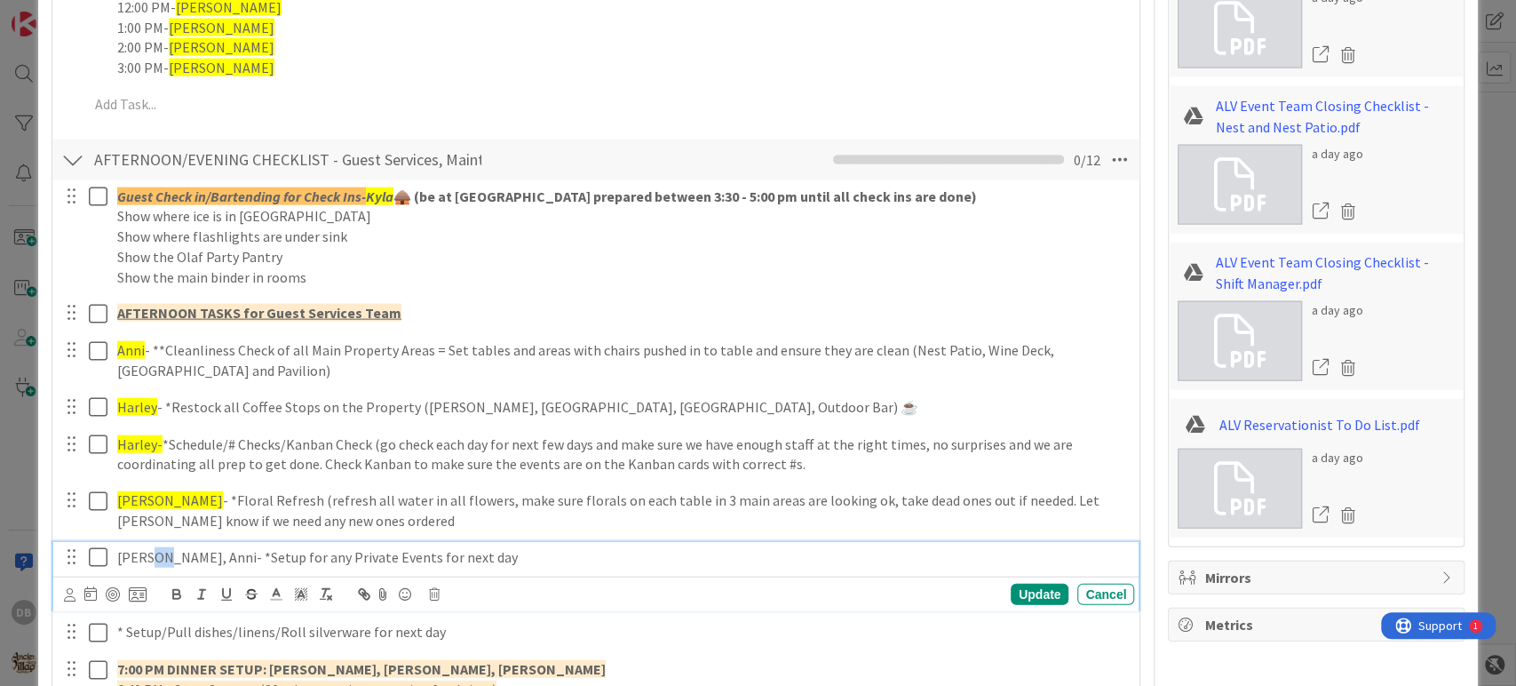
click at [152, 544] on div "[PERSON_NAME], Anni- *Setup for any Private Events for next day" at bounding box center [622, 557] width 1024 height 31
drag, startPoint x: 171, startPoint y: 535, endPoint x: 227, endPoint y: 541, distance: 57.2
drag, startPoint x: 220, startPoint y: 549, endPoint x: 227, endPoint y: 572, distance: 24.2
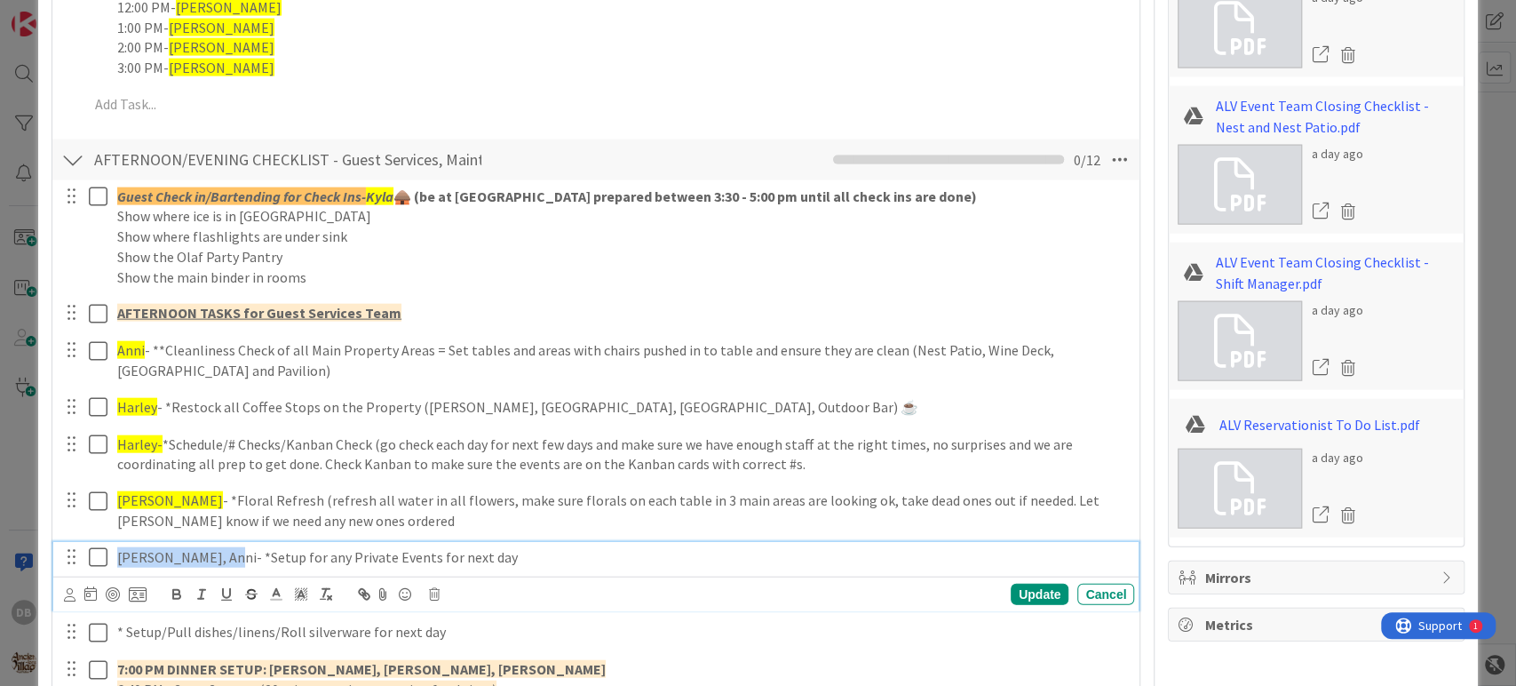
click at [105, 572] on div "[PERSON_NAME], Anni- *Setup for any Private Events for next day Update Cancel" at bounding box center [596, 577] width 1086 height 70
click at [304, 586] on icon at bounding box center [301, 594] width 16 height 16
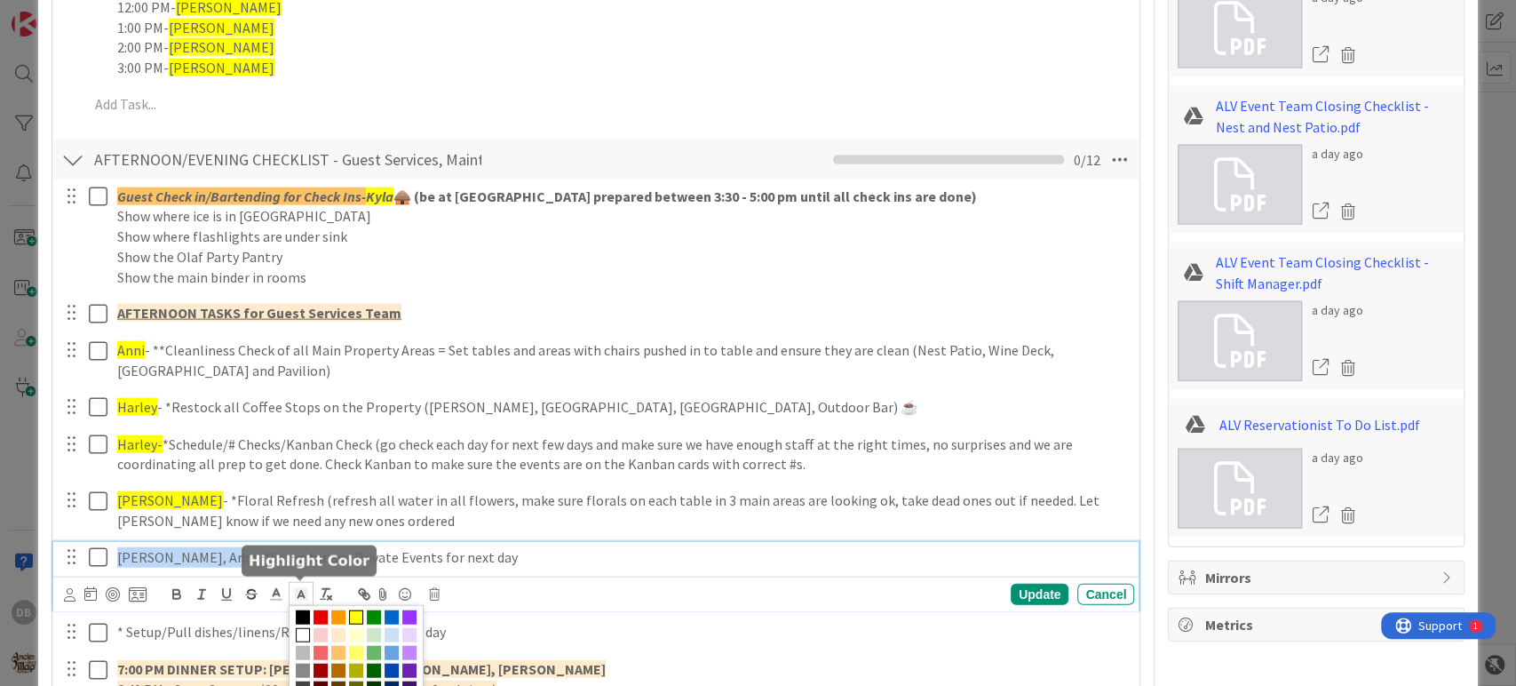
drag, startPoint x: 359, startPoint y: 616, endPoint x: 814, endPoint y: 616, distance: 454.7
click at [359, 616] on span at bounding box center [356, 617] width 14 height 14
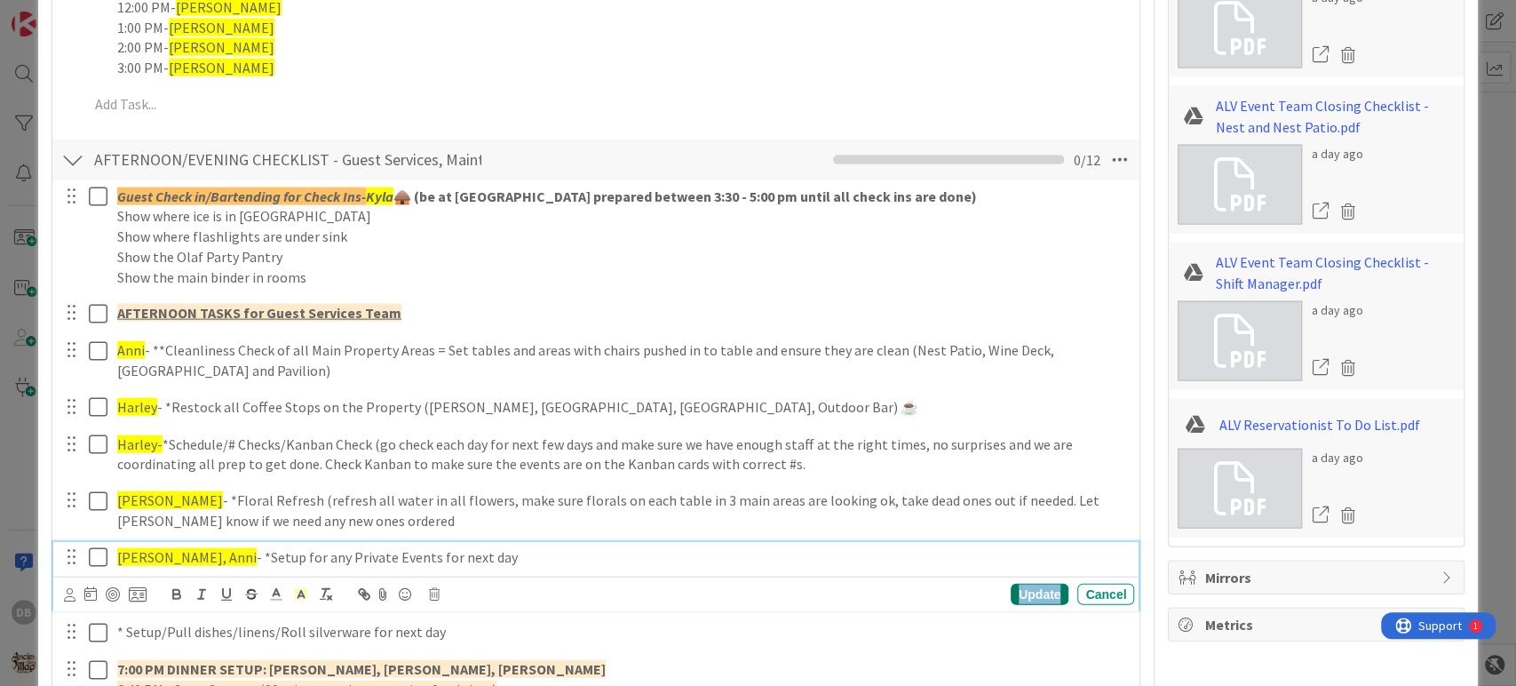
click at [1037, 594] on div "Update" at bounding box center [1040, 593] width 58 height 21
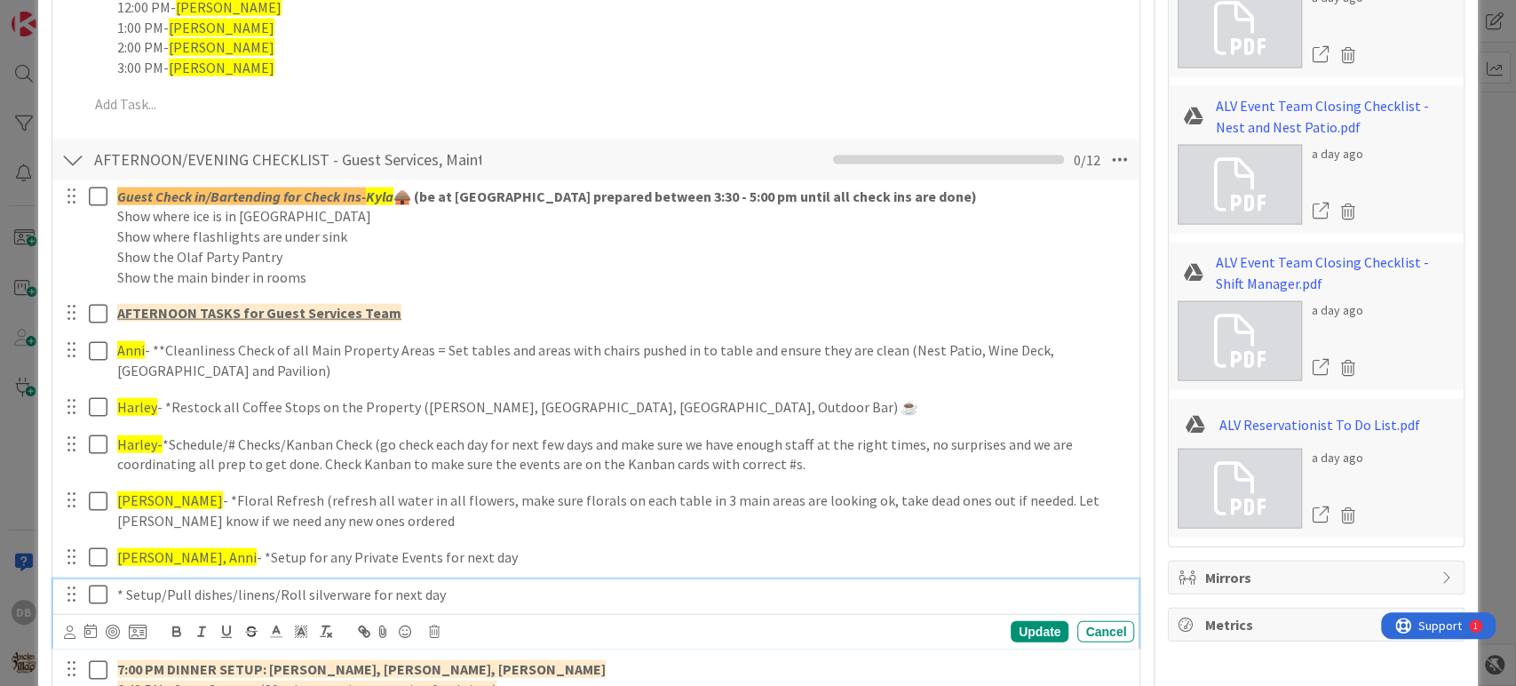
click at [113, 585] on div "* Setup/Pull dishes/linens/Roll silverware for next day" at bounding box center [622, 594] width 1024 height 31
drag, startPoint x: 119, startPoint y: 599, endPoint x: 322, endPoint y: 626, distance: 205.1
click at [218, 607] on div "[PERSON_NAME], Anni- * Setup/Pull dishes/linens/Roll silverware for next day" at bounding box center [622, 594] width 1024 height 31
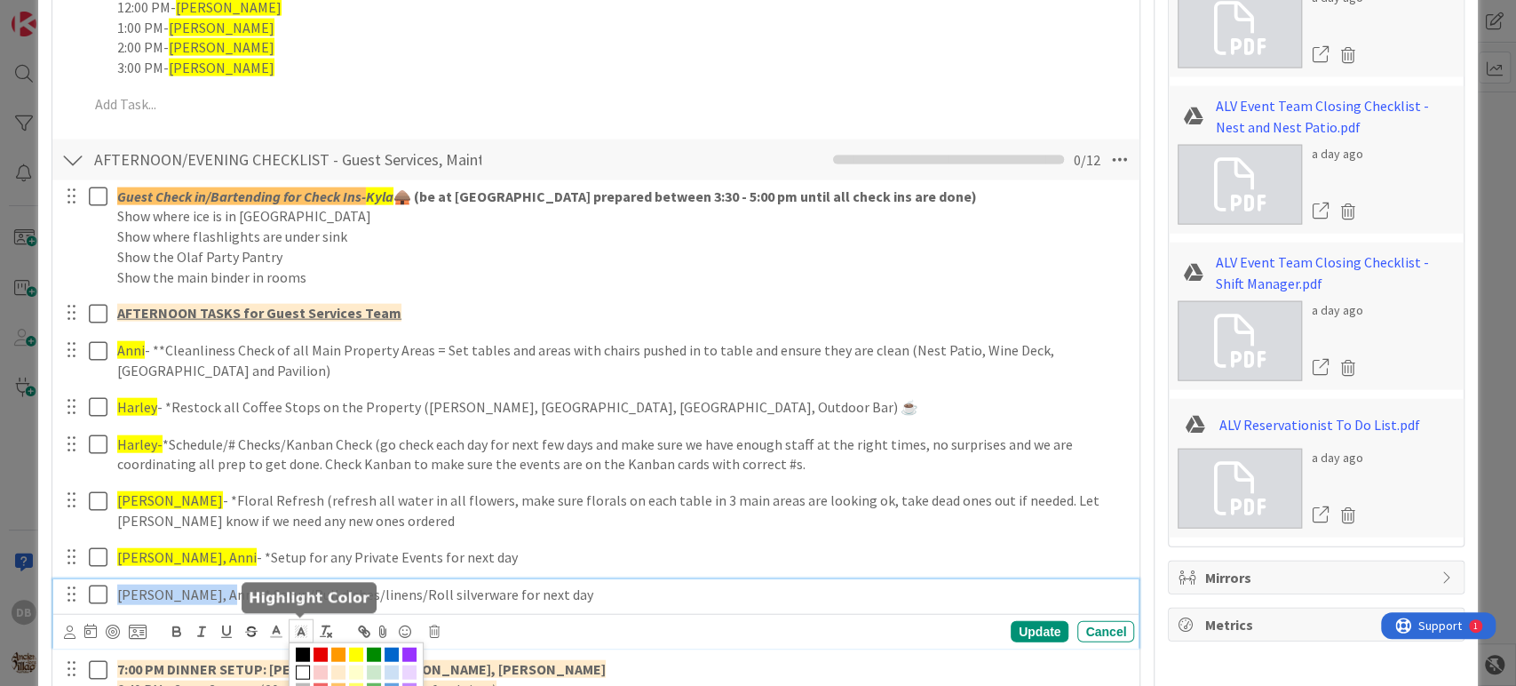
click at [298, 628] on polyline at bounding box center [301, 631] width 6 height 7
click at [363, 654] on span at bounding box center [356, 690] width 135 height 96
click at [362, 652] on span at bounding box center [356, 654] width 14 height 14
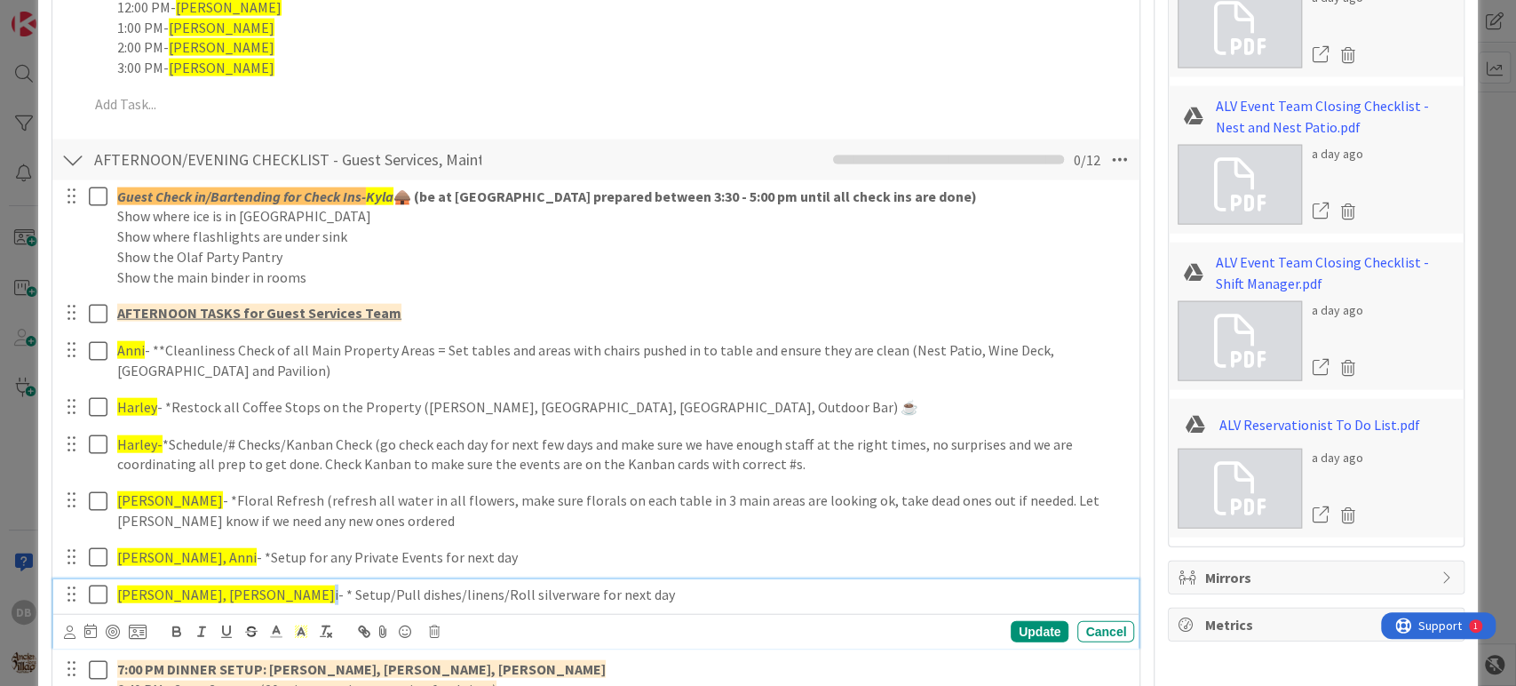
click at [222, 587] on p "[PERSON_NAME], [PERSON_NAME]- * Setup/Pull dishes/linens/Roll silverware for ne…" at bounding box center [622, 594] width 1010 height 20
click at [298, 628] on icon at bounding box center [301, 631] width 16 height 16
click at [353, 659] on span at bounding box center [356, 654] width 14 height 14
click at [1017, 626] on div "Update" at bounding box center [1040, 631] width 58 height 21
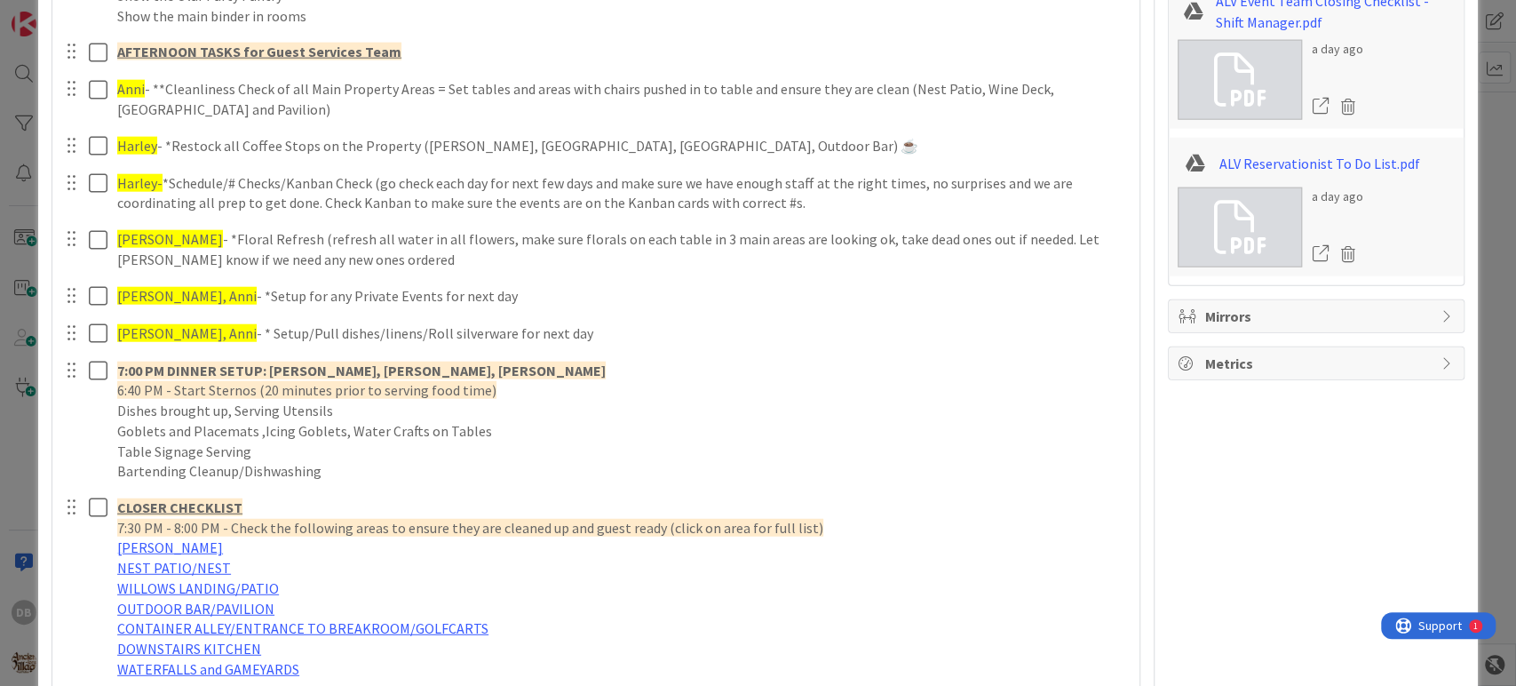
scroll to position [3020, 0]
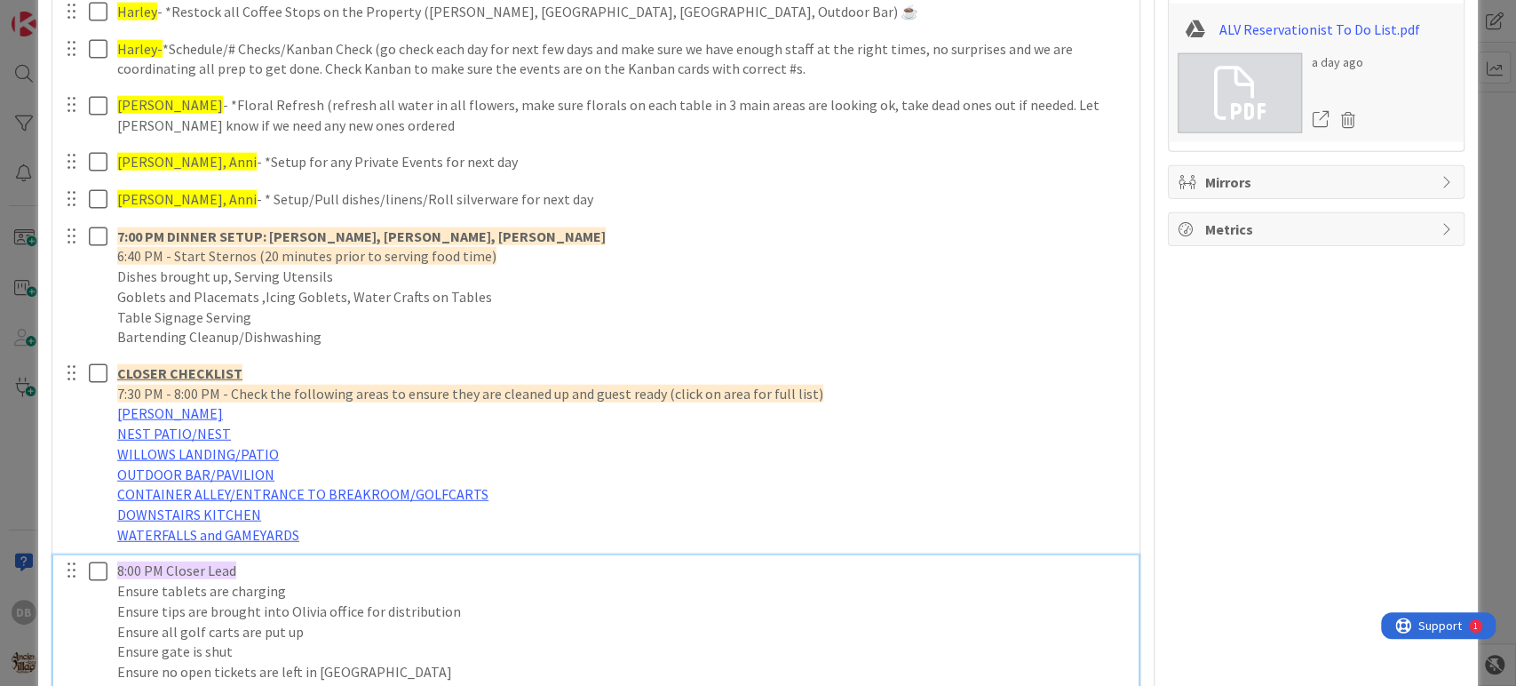
click at [273, 576] on p "8:00 PM Closer Lead" at bounding box center [622, 570] width 1010 height 20
click at [269, 564] on span "8:00 PM Closer Lead- [PERSON_NAME]" at bounding box center [233, 570] width 233 height 18
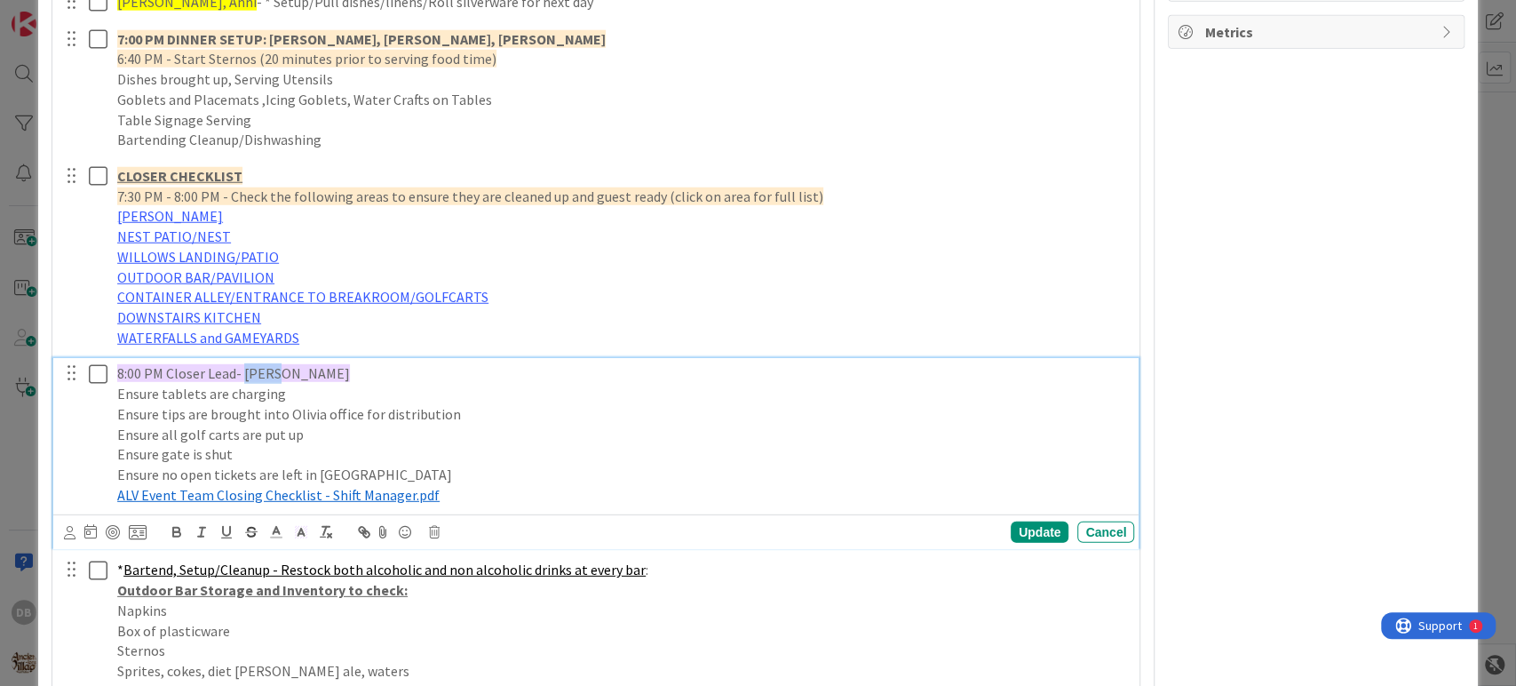
scroll to position [3315, 0]
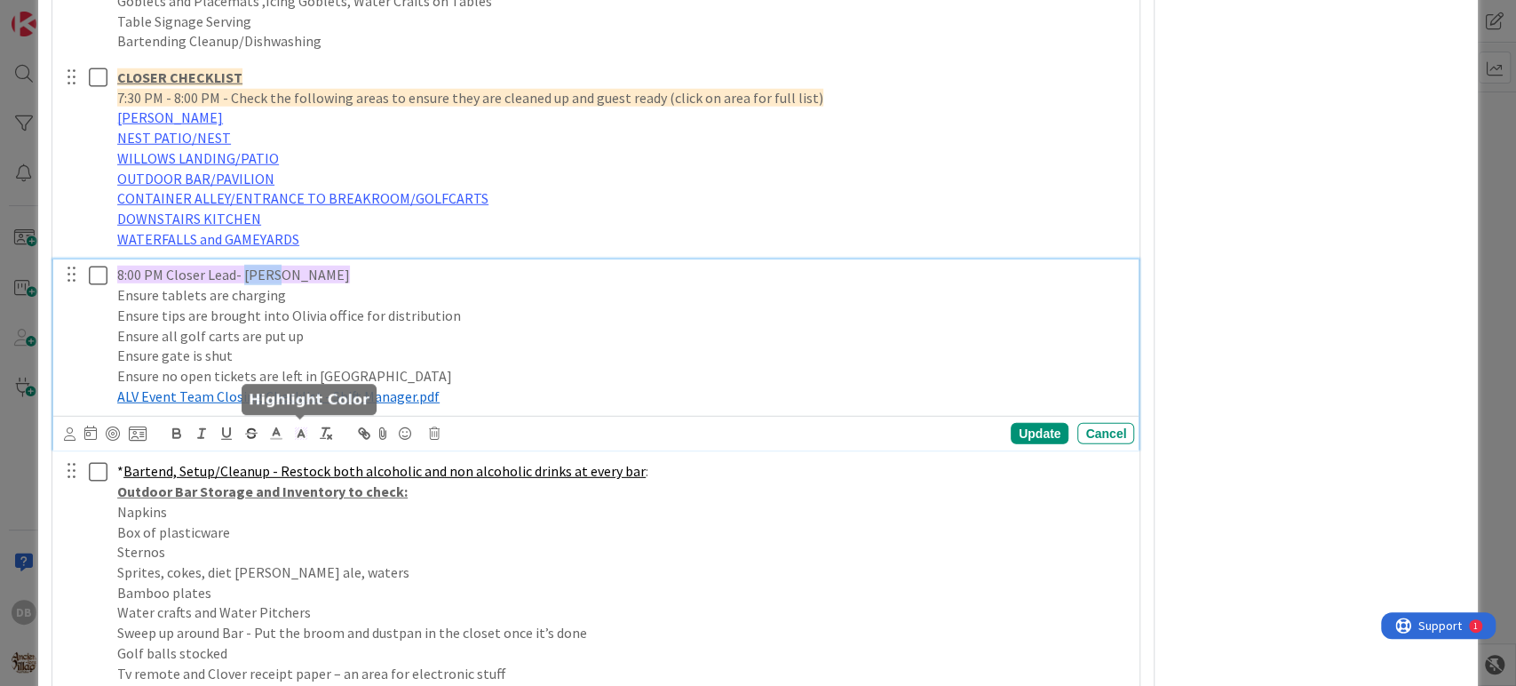
click at [310, 426] on span at bounding box center [301, 433] width 25 height 24
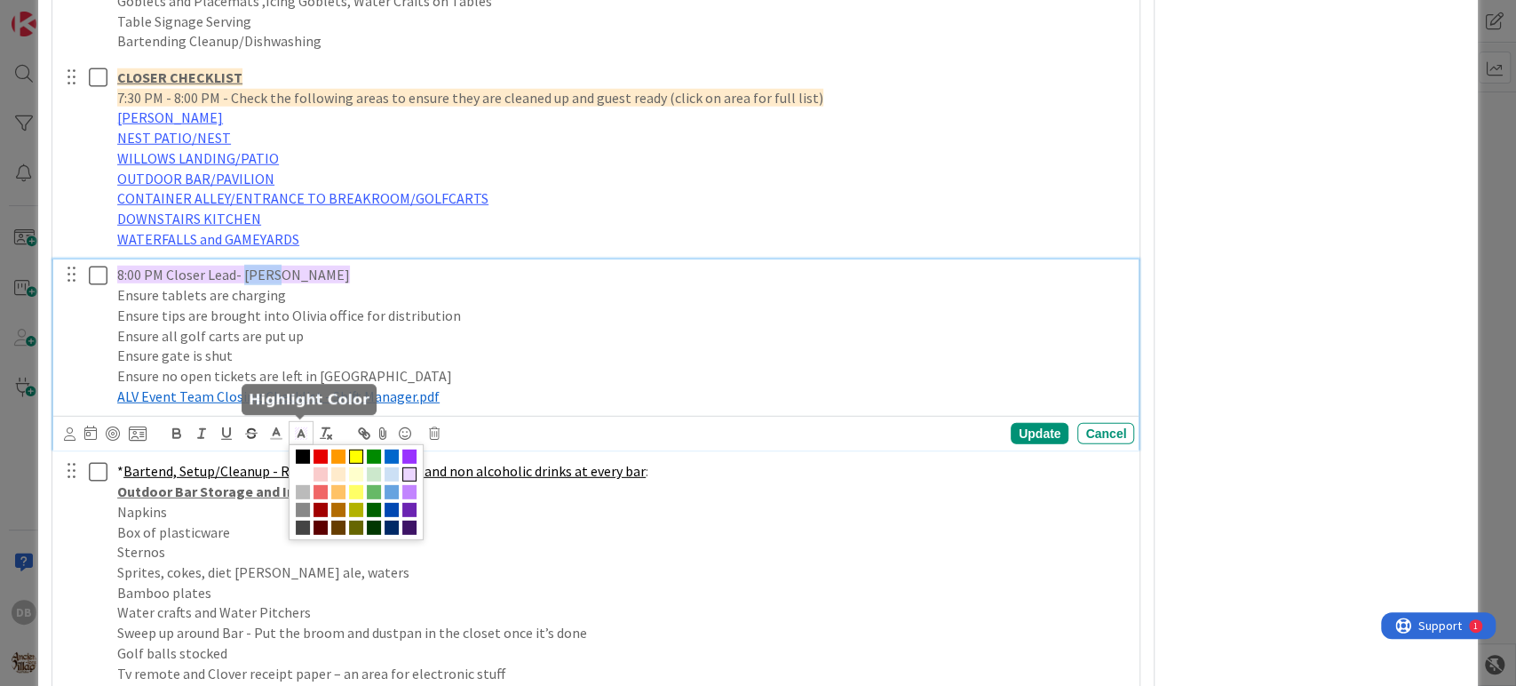
click at [355, 452] on span at bounding box center [356, 456] width 14 height 14
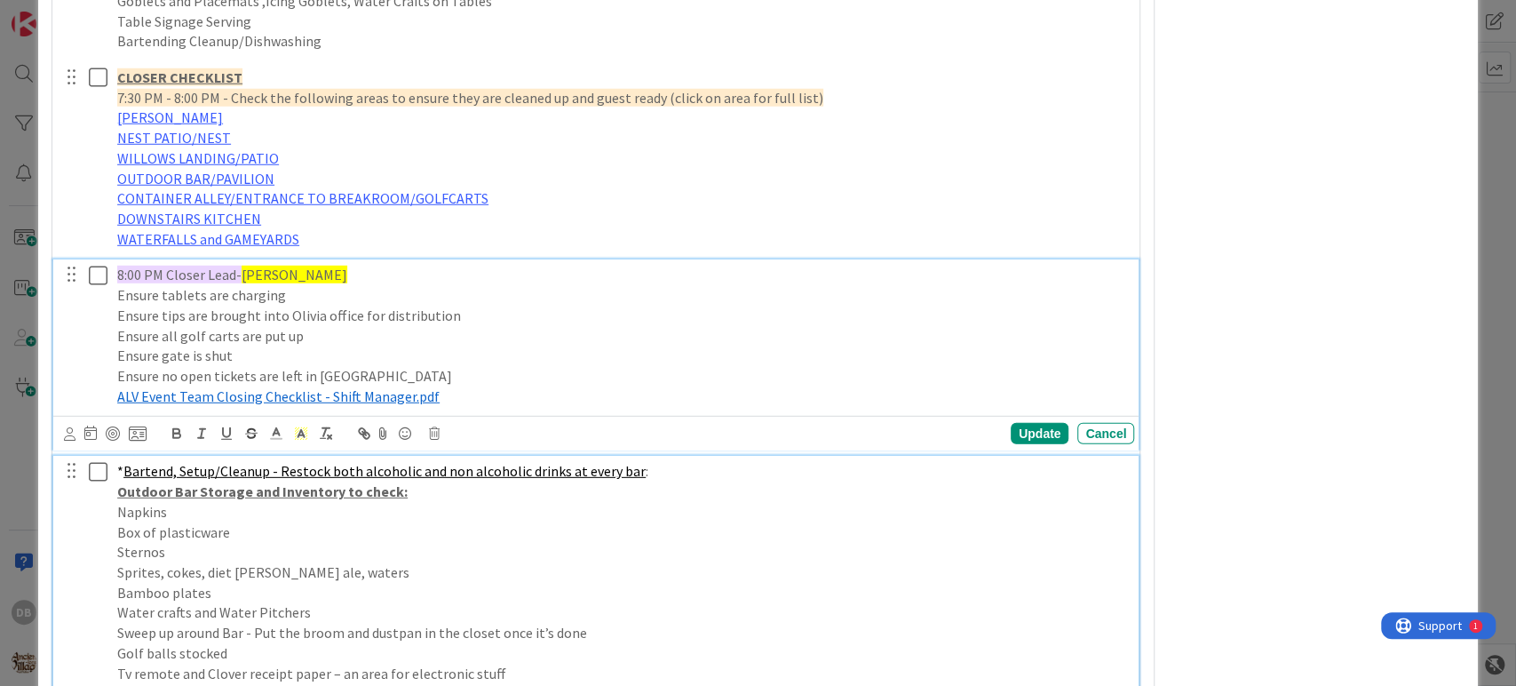
click at [294, 522] on p "Box of plasticware" at bounding box center [622, 532] width 1010 height 20
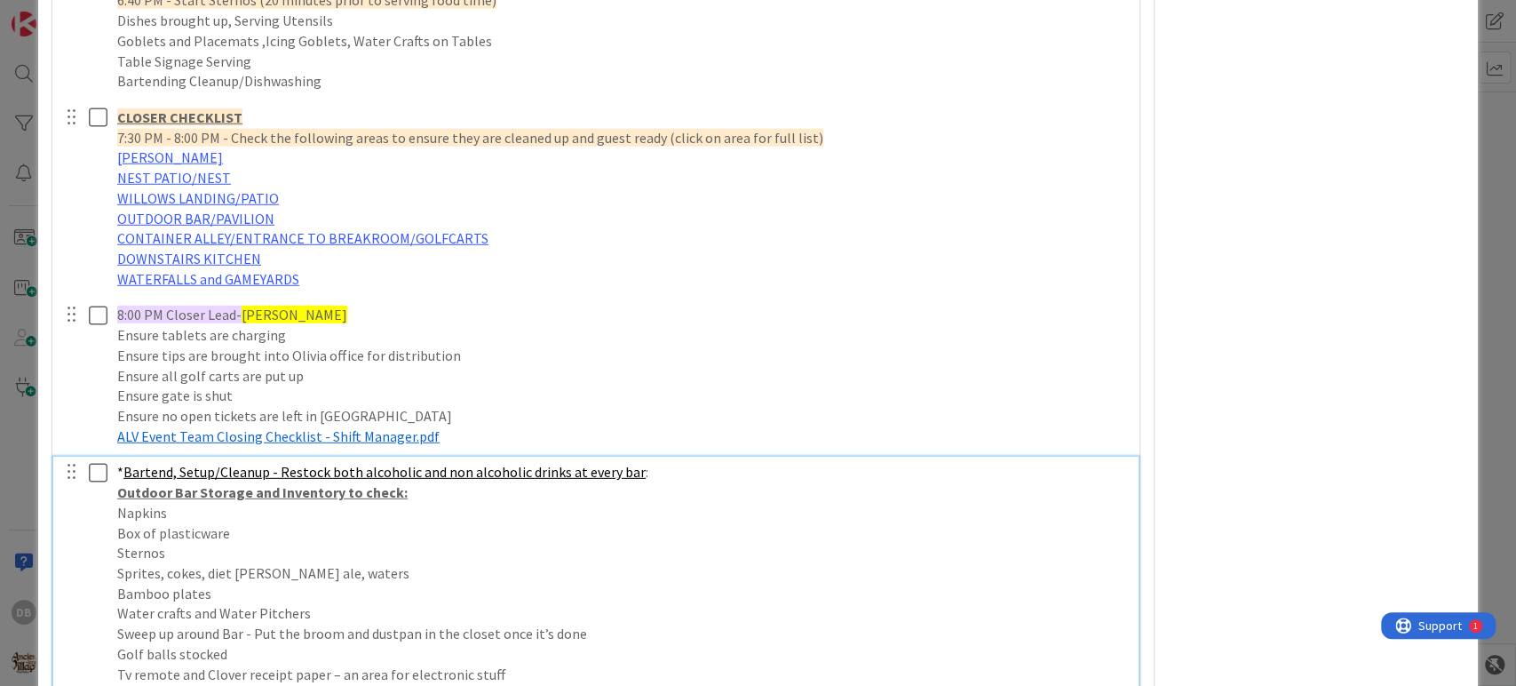
click at [462, 490] on p "Outdoor Bar Storage and Inventory to check:" at bounding box center [622, 492] width 1010 height 20
click at [745, 475] on p "* Bartend, Setup/Cleanup - Restock both alcoholic and non alcoholic drinks at e…" at bounding box center [622, 472] width 1010 height 20
click at [659, 469] on p "* Bartend, Setup/Cleanup - Restock both alcoholic and non alcoholic drinks at e…" at bounding box center [622, 472] width 1010 height 20
click at [650, 467] on p "* Bartend, Setup/Cleanup - Restock both alcoholic and non alcoholic drinks at e…" at bounding box center [622, 472] width 1010 height 20
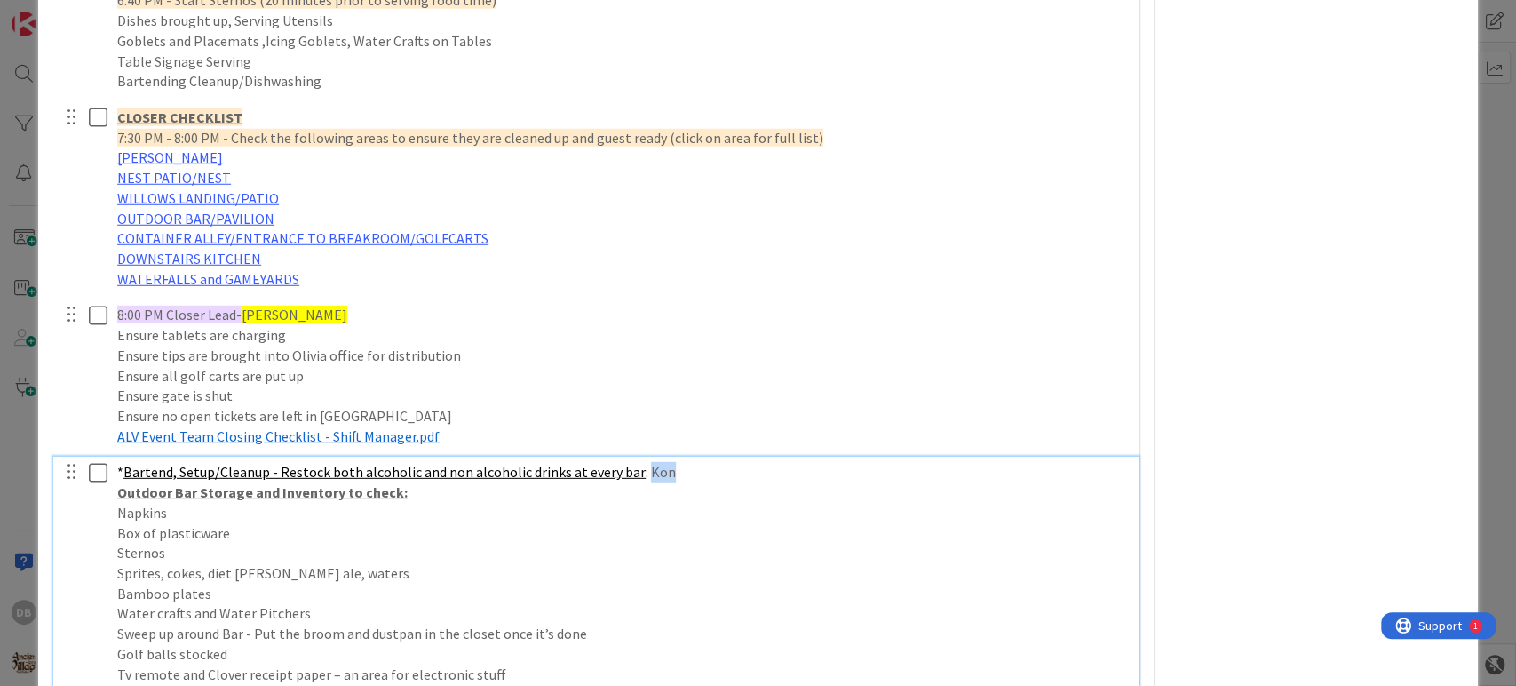
click at [650, 467] on p "* Bartend, Setup/Cleanup - Restock both alcoholic and non alcoholic drinks at e…" at bounding box center [622, 472] width 1010 height 20
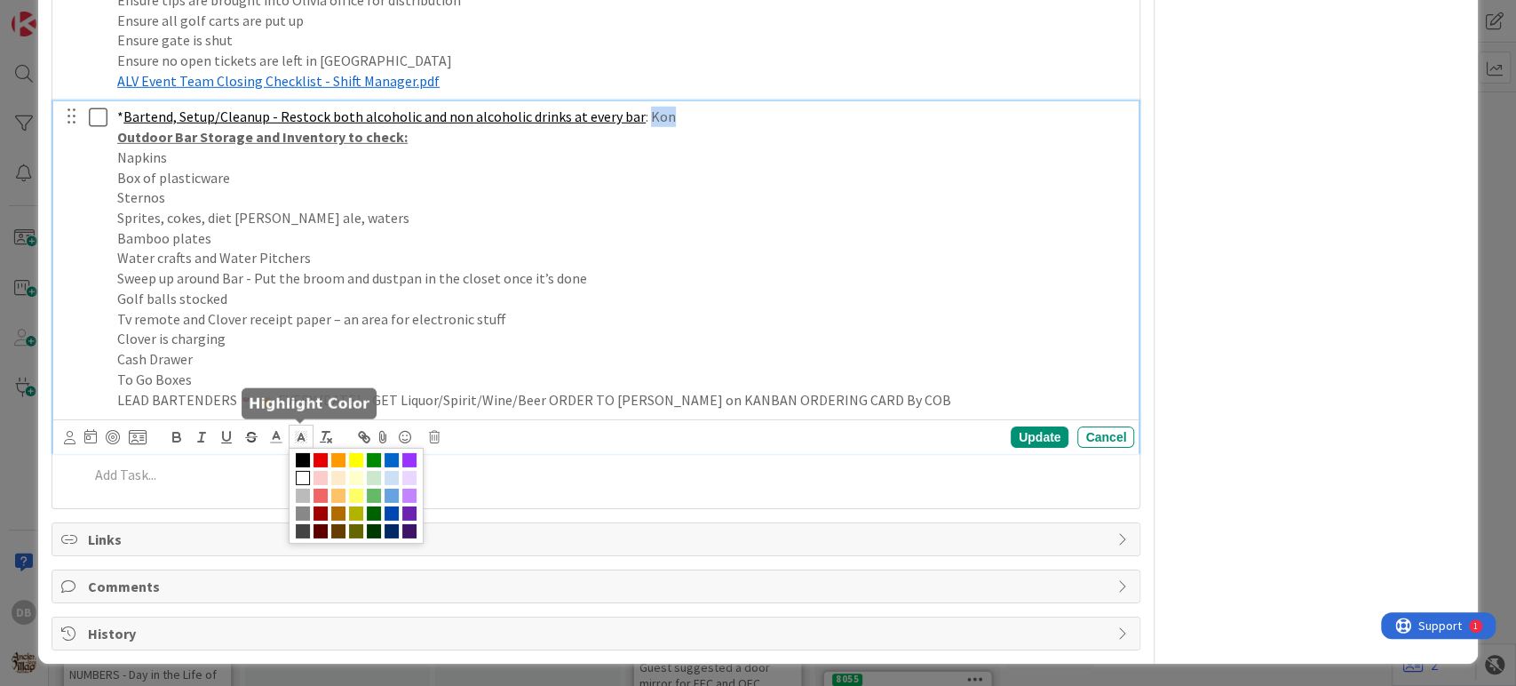
click at [301, 429] on icon at bounding box center [301, 437] width 16 height 16
click at [357, 453] on span at bounding box center [356, 460] width 14 height 14
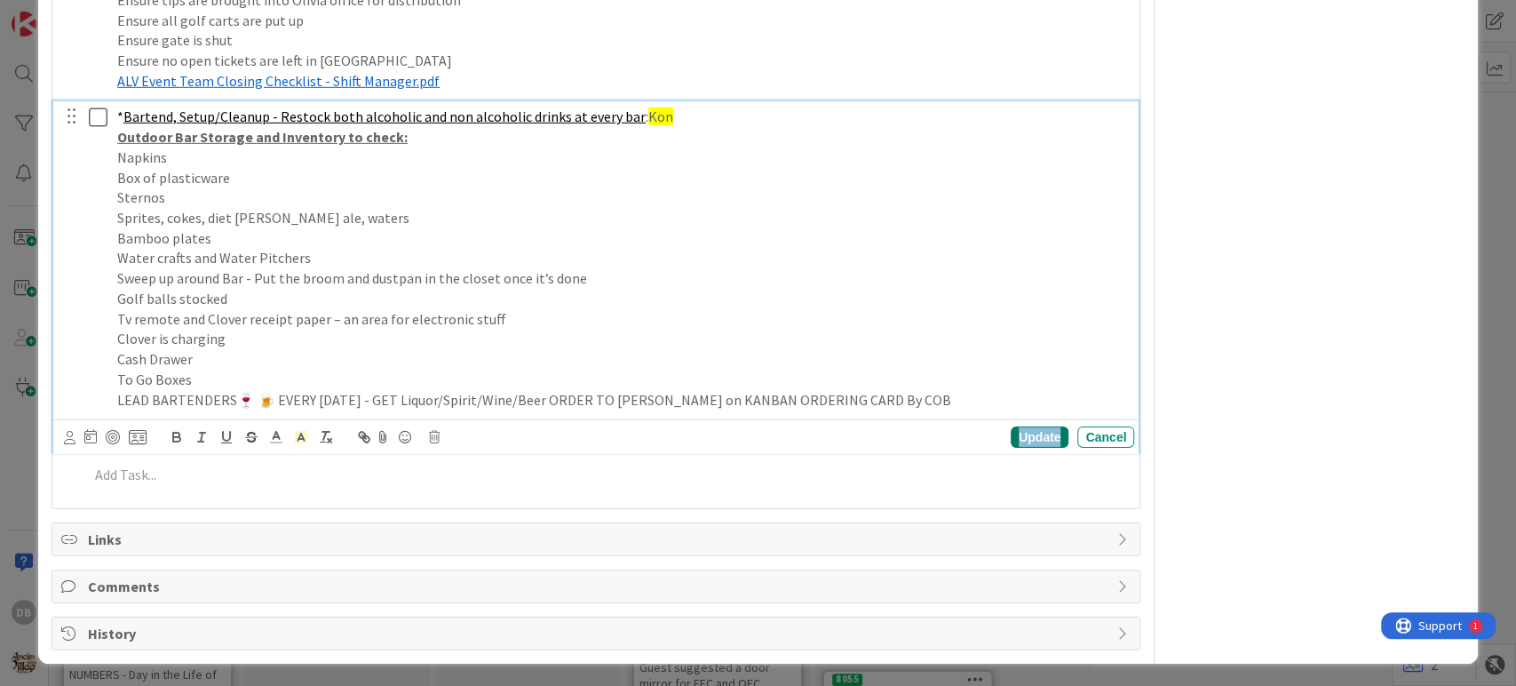
click at [1011, 437] on div "Update" at bounding box center [1040, 436] width 58 height 21
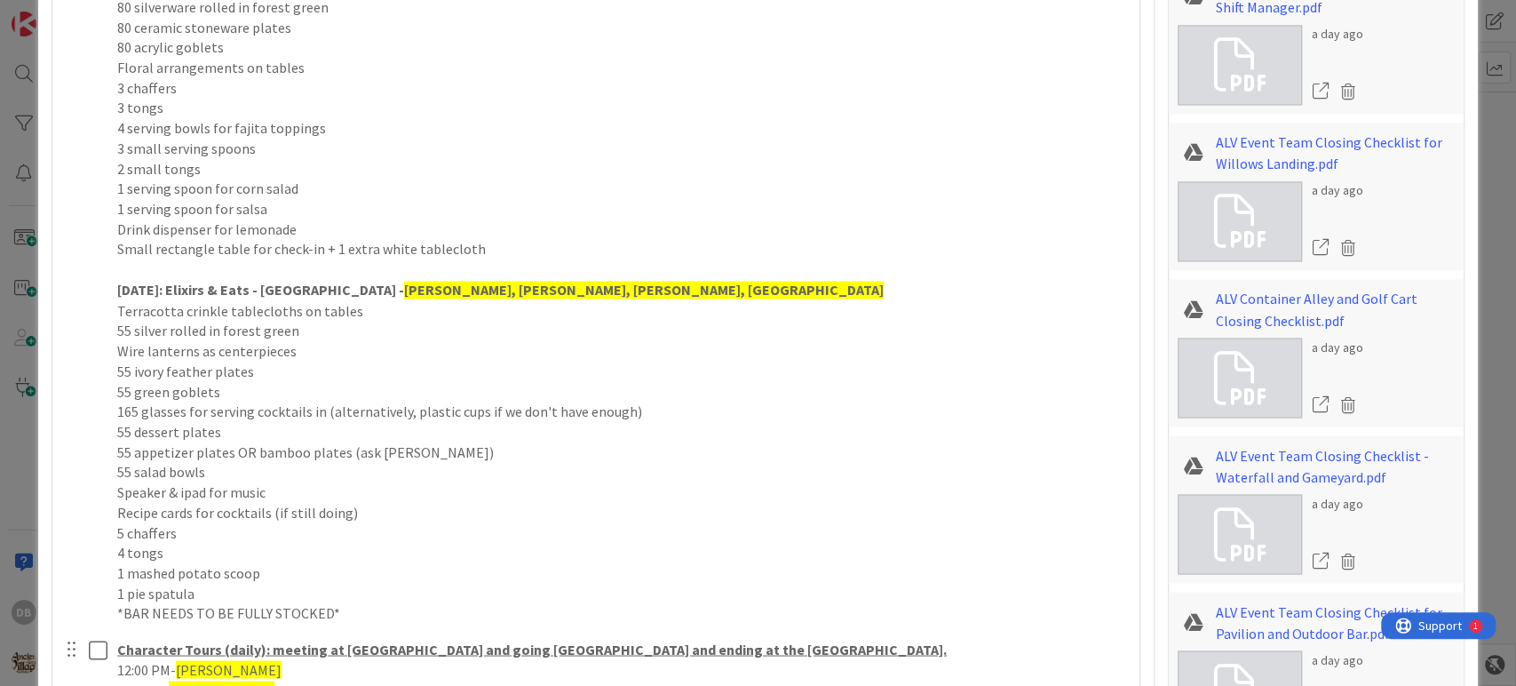
scroll to position [2110, 0]
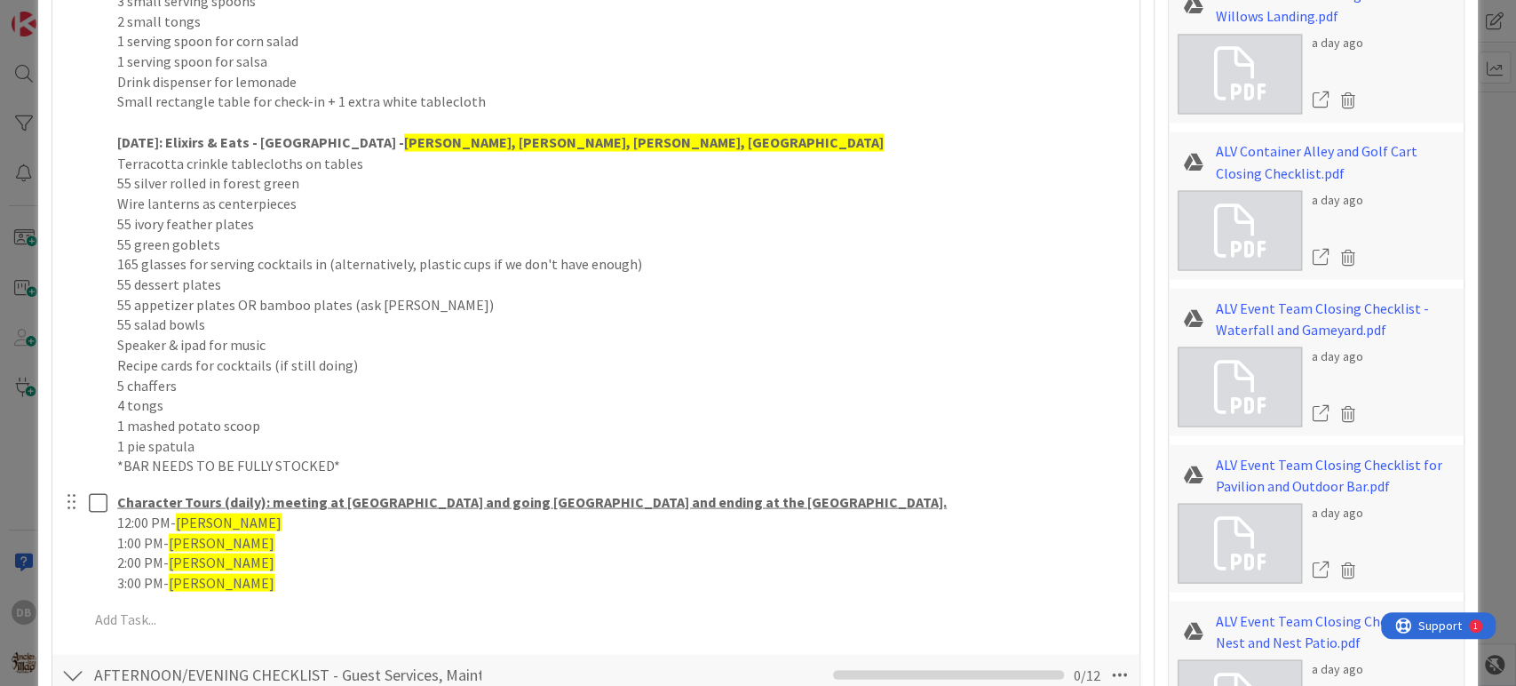
drag, startPoint x: 103, startPoint y: 456, endPoint x: 320, endPoint y: 465, distance: 216.9
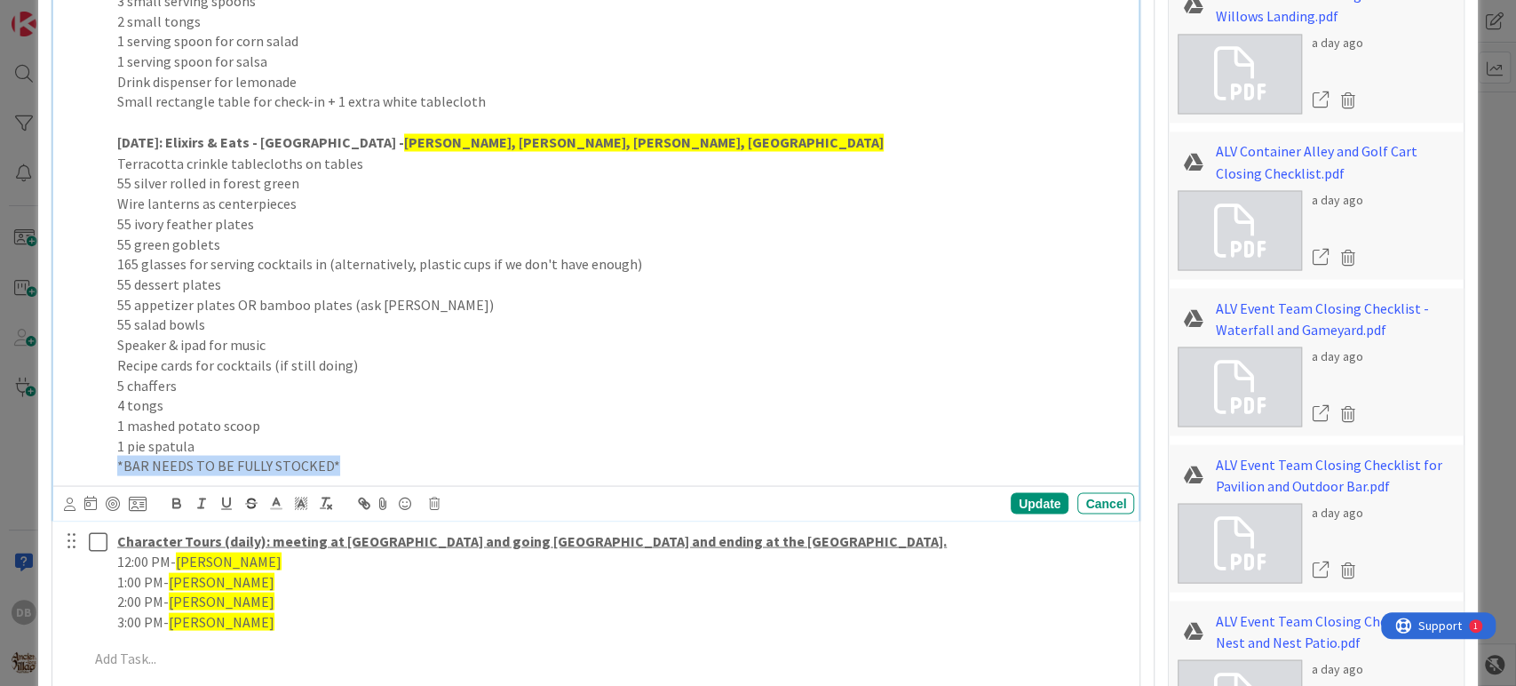
drag, startPoint x: 115, startPoint y: 466, endPoint x: 337, endPoint y: 461, distance: 222.1
click at [337, 461] on p "*BAR NEEDS TO BE FULLY STOCKED*" at bounding box center [622, 465] width 1010 height 20
copy p "*BAR NEEDS TO BE FULLY STOCKED*"
click at [1024, 505] on div "Update" at bounding box center [1040, 502] width 58 height 21
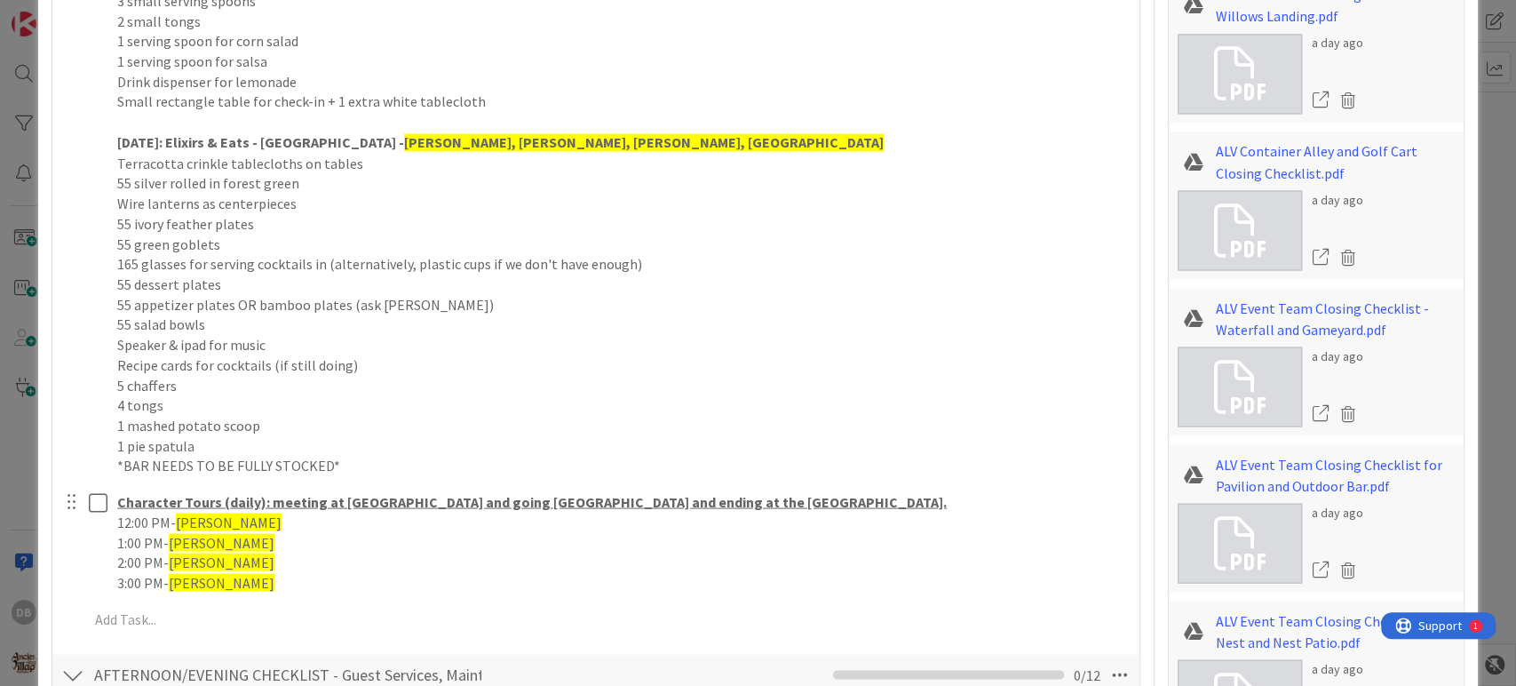
scroll to position [1913, 0]
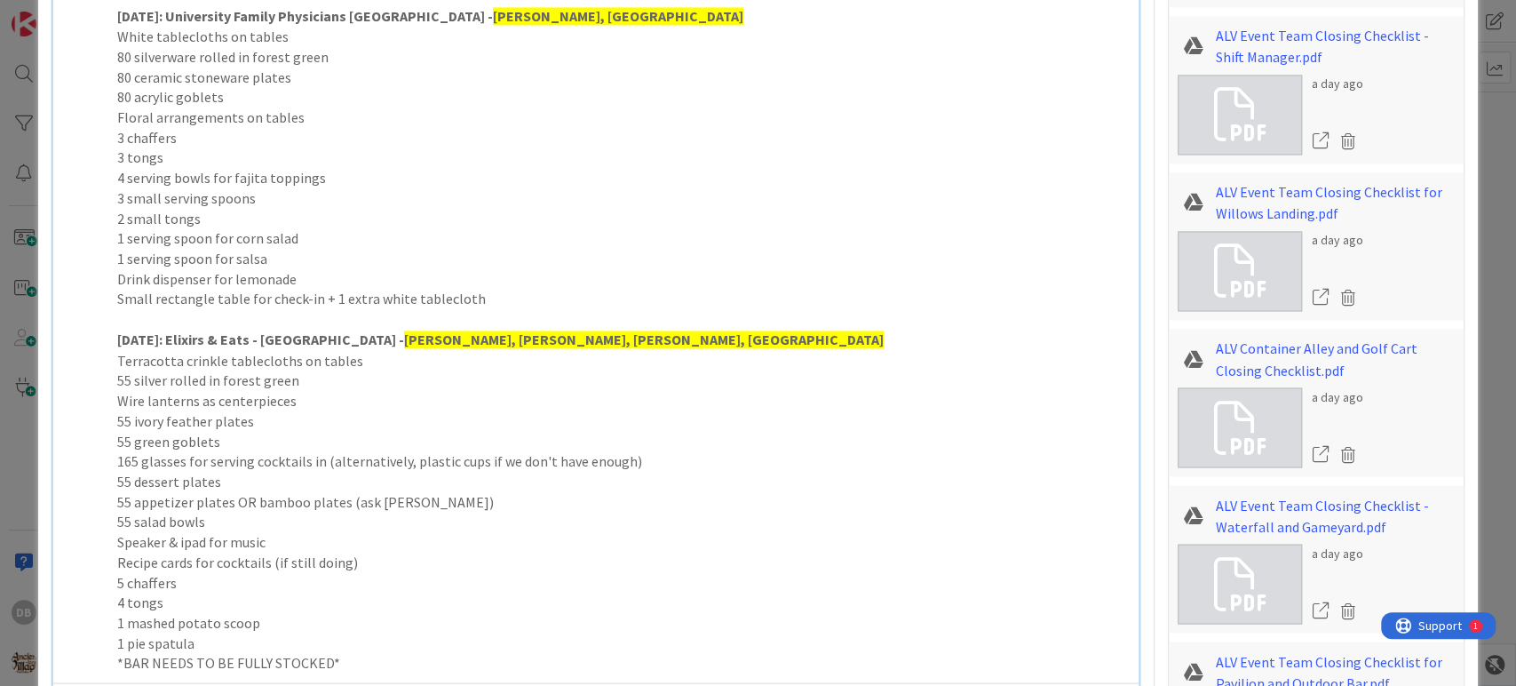
click at [497, 296] on p "Small rectangle table for check-in + 1 extra white tablecloth" at bounding box center [622, 299] width 1010 height 20
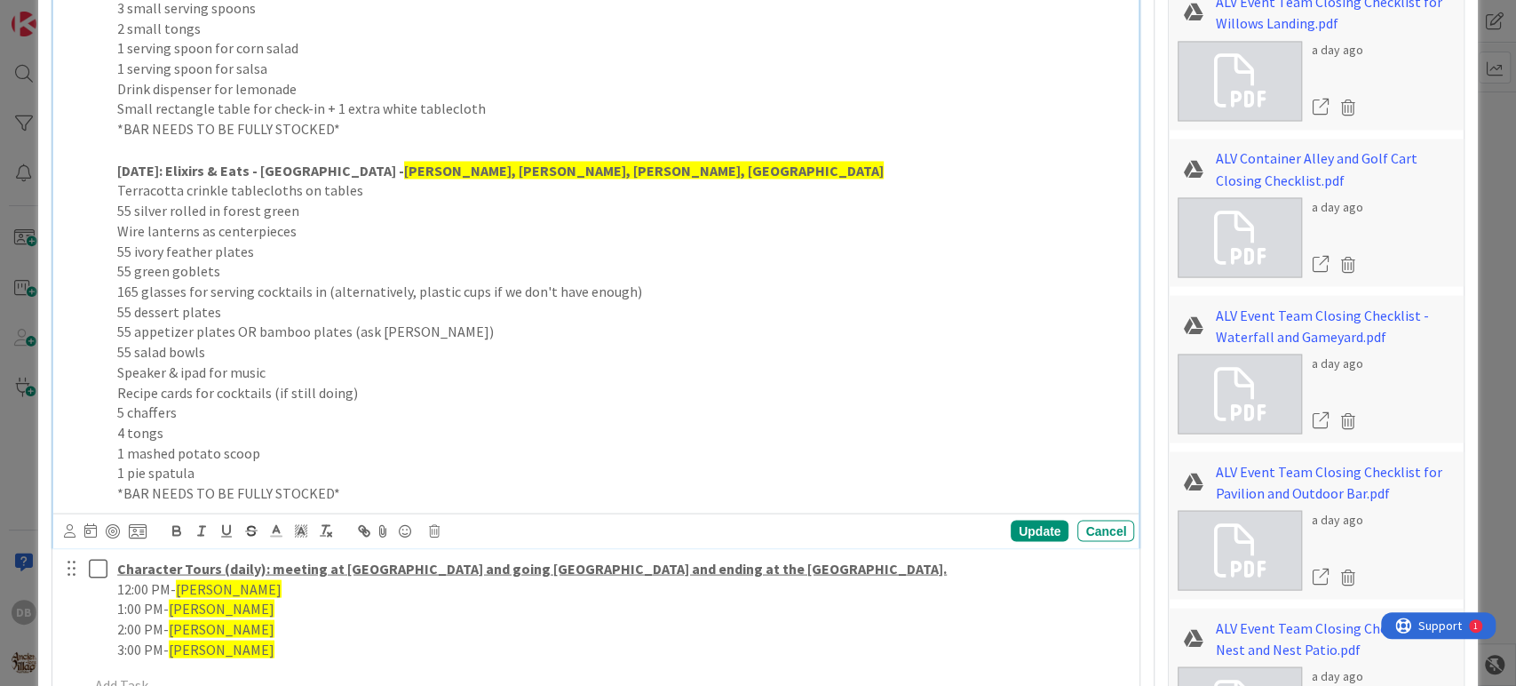
scroll to position [2308, 0]
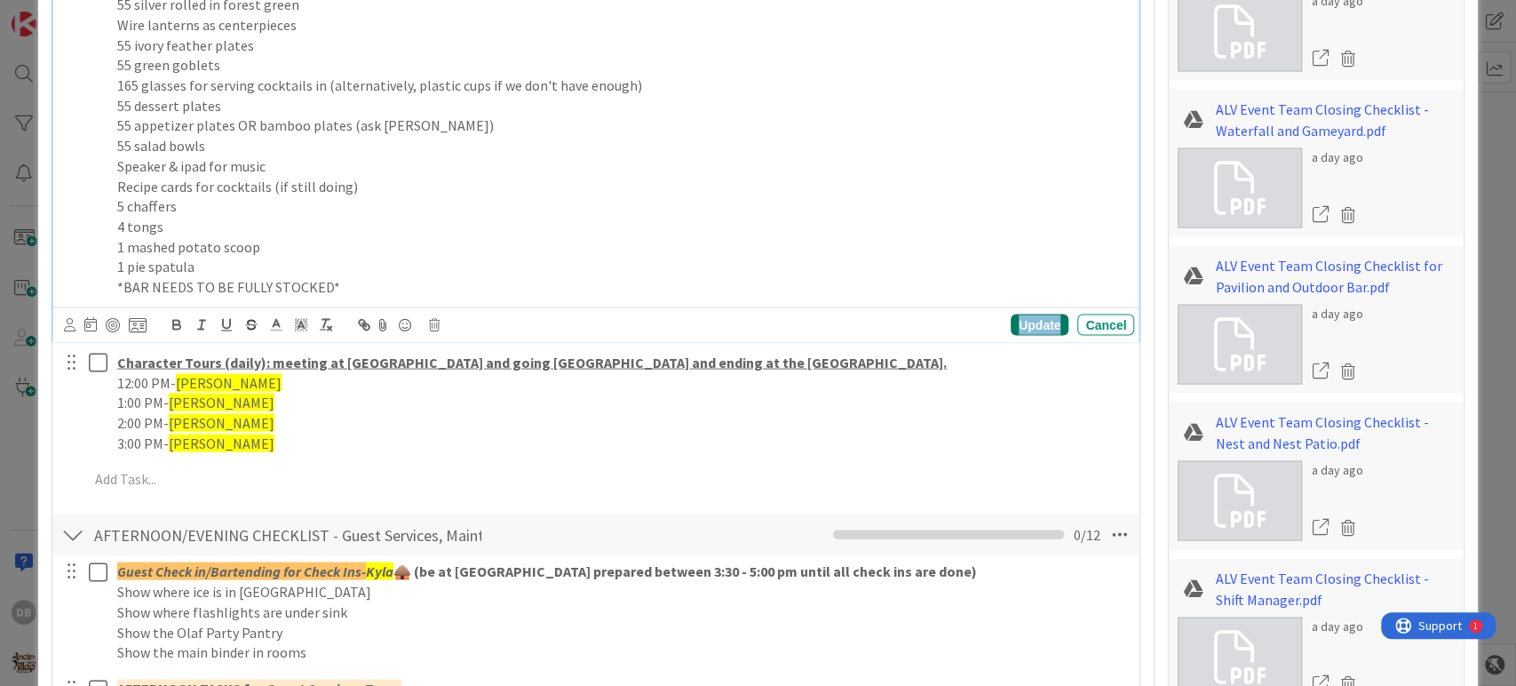
click at [1011, 326] on div "Update" at bounding box center [1040, 324] width 58 height 21
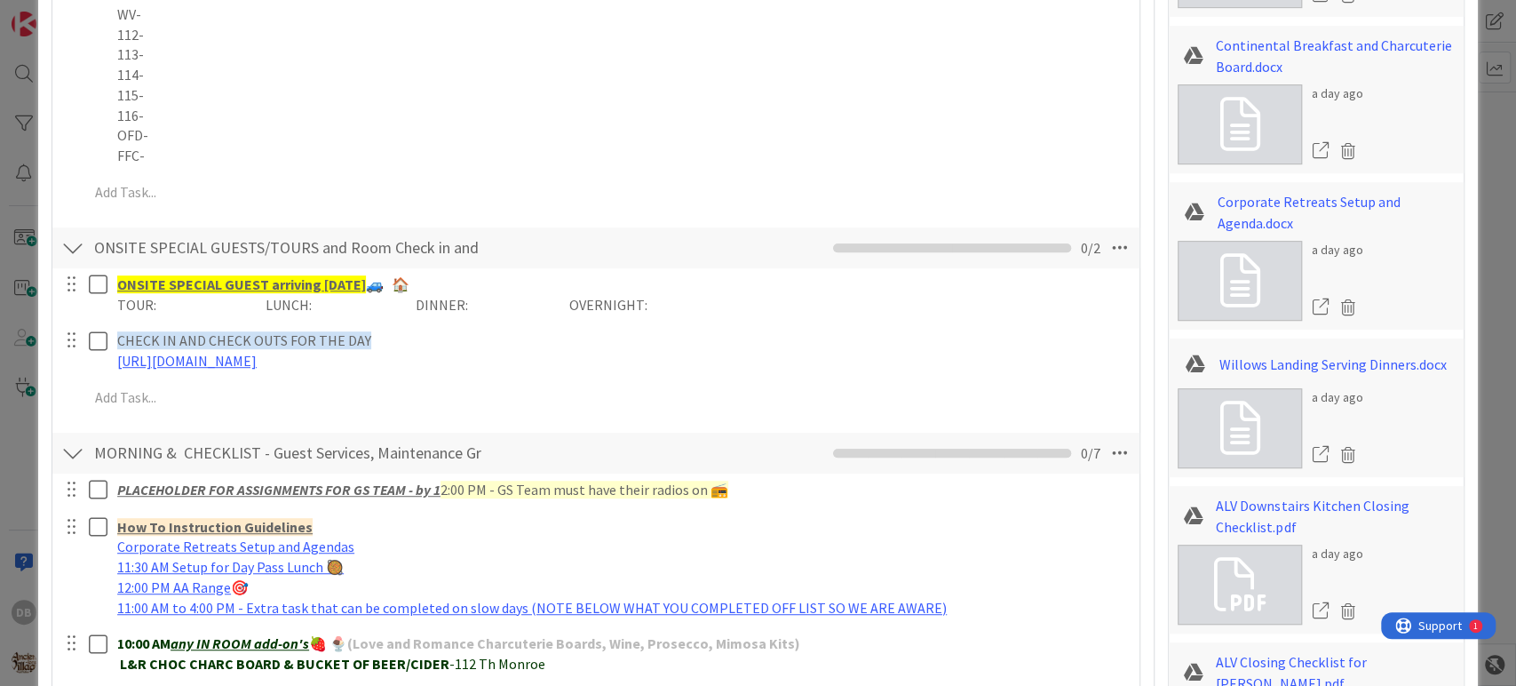
scroll to position [38, 0]
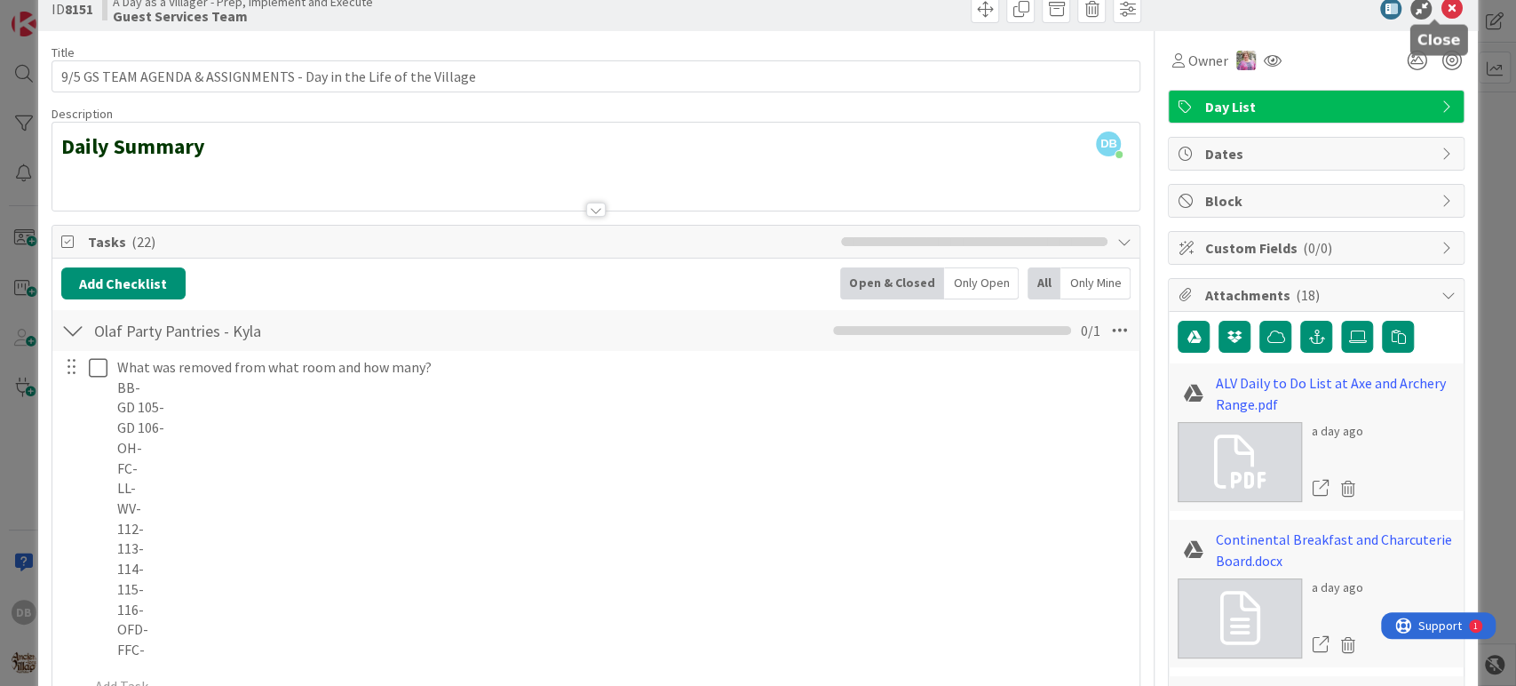
click at [1441, 5] on icon at bounding box center [1451, 8] width 21 height 21
